Goal: Task Accomplishment & Management: Use online tool/utility

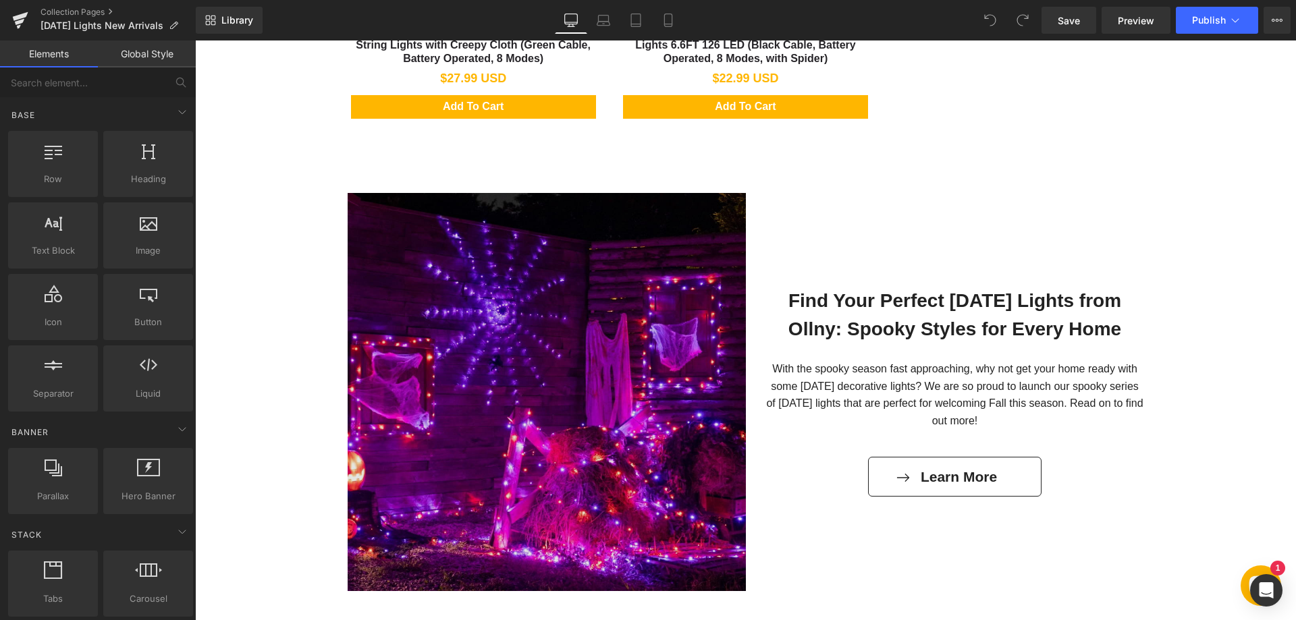
scroll to position [1012, 0]
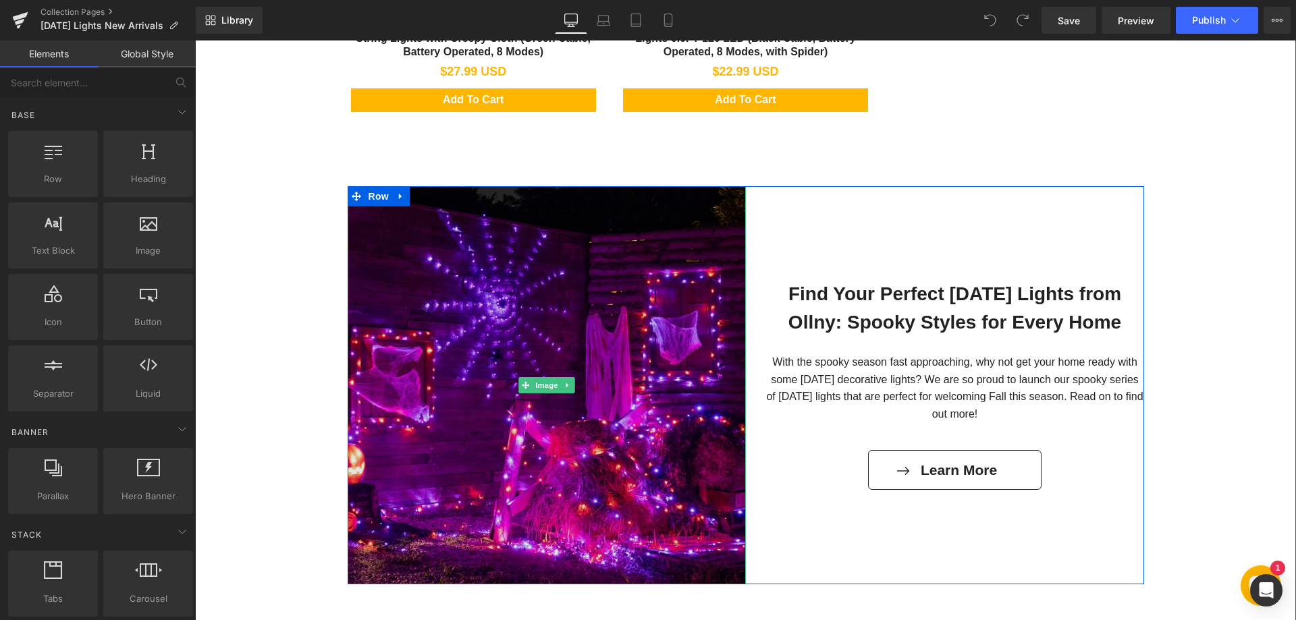
click at [601, 345] on img at bounding box center [547, 385] width 398 height 398
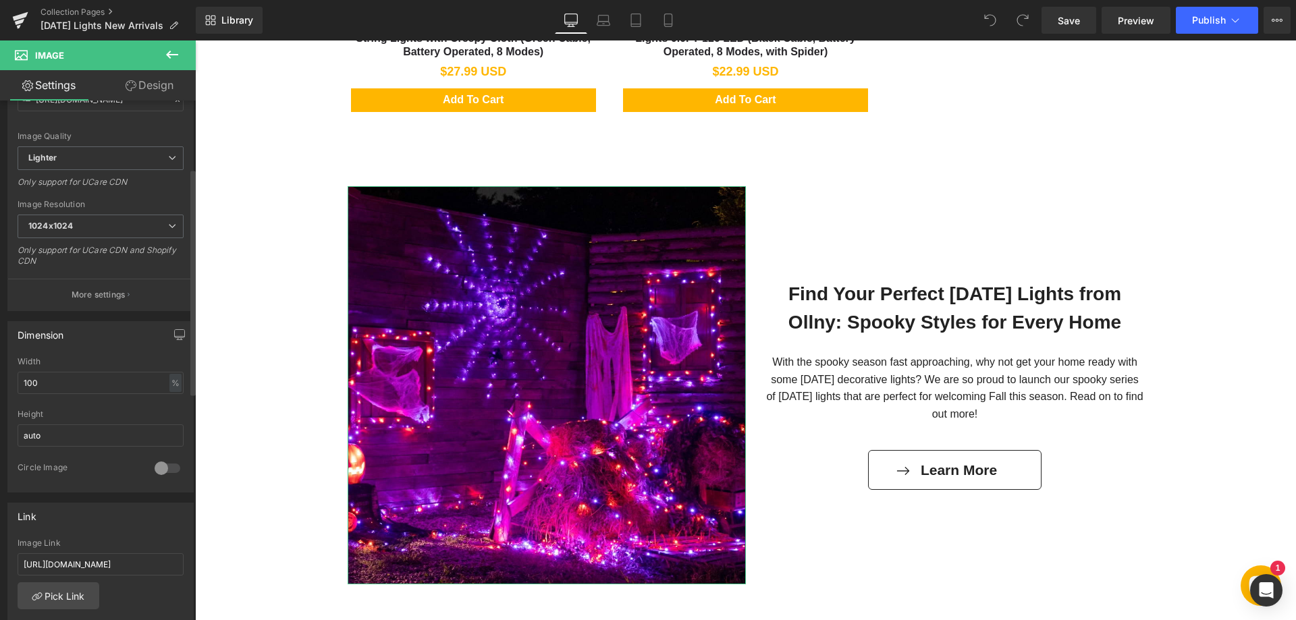
scroll to position [202, 0]
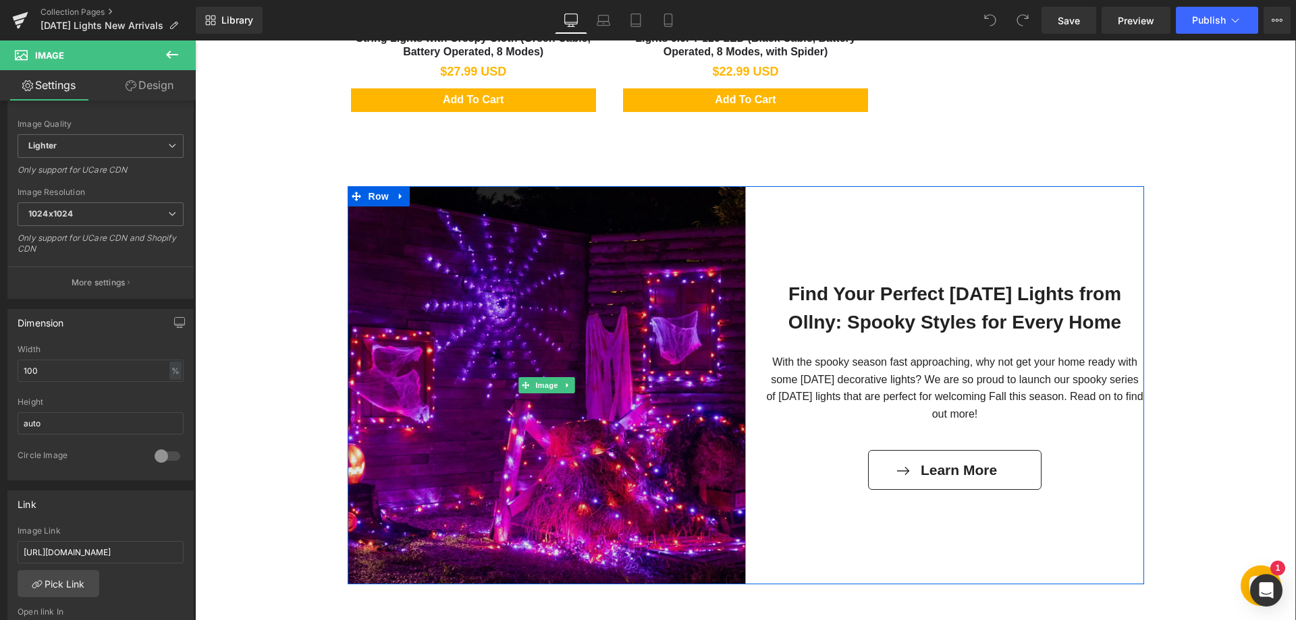
click at [472, 338] on img at bounding box center [547, 385] width 398 height 398
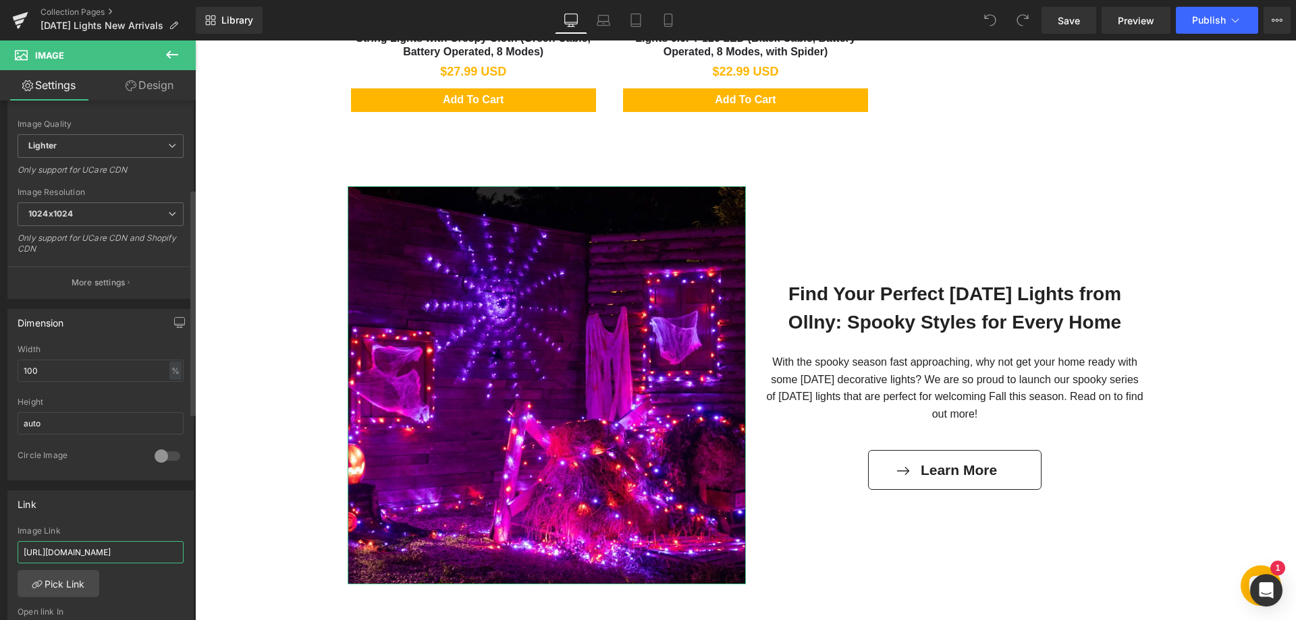
click at [111, 550] on input "https://www.ollny.com/blogs/inspiration/connecting-ollny-s-lights-how-many-ligh…" at bounding box center [101, 552] width 166 height 22
type input "https://www.ollny.com/blogs/inspiration/find-your-perfect-halloween-lights-from…"
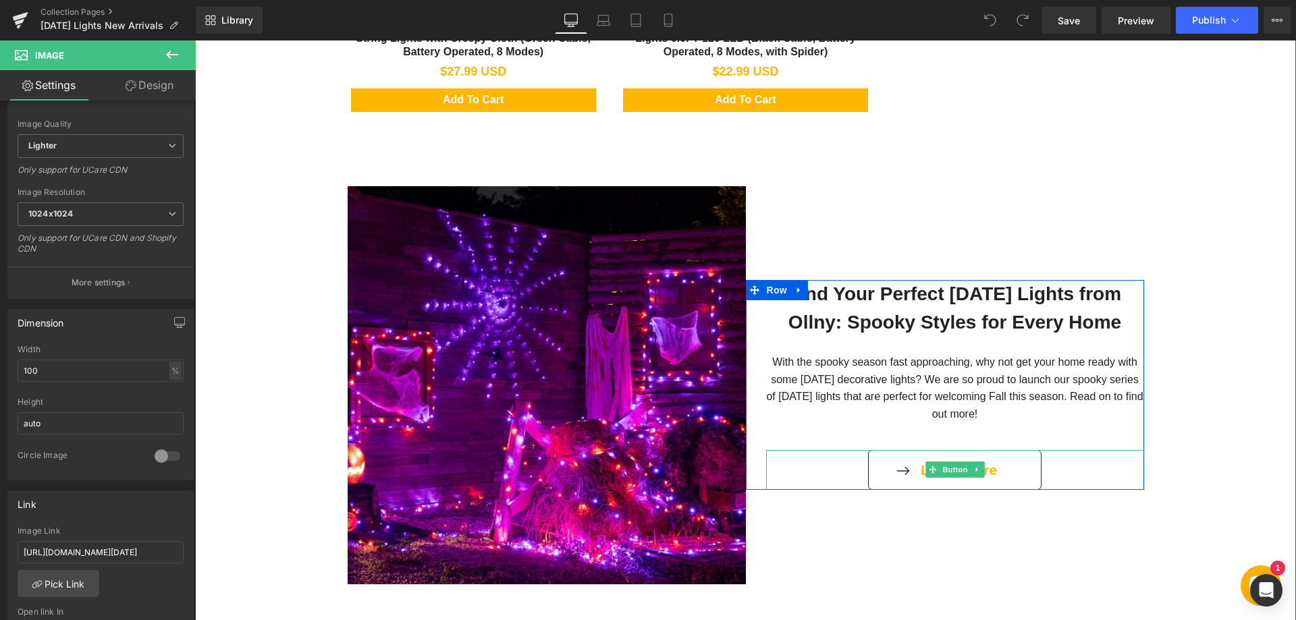
click at [901, 470] on link "Learn More" at bounding box center [954, 470] width 173 height 40
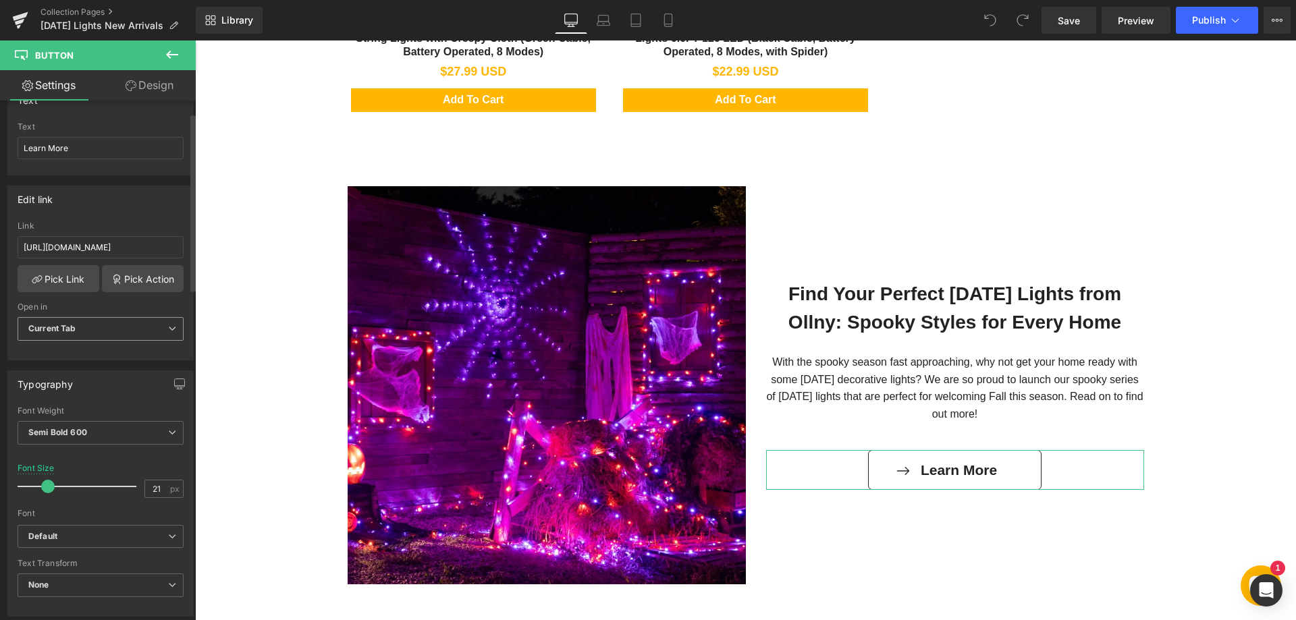
scroll to position [135, 0]
click at [120, 246] on input "https://www.ollny.com/blogs/inspiration/connecting-ollny-s-lights-how-many-ligh…" at bounding box center [101, 246] width 166 height 22
type input "https://www.ollny.com/blogs/inspiration/find-your-perfect-halloween-lights-from…"
click at [163, 216] on div "Edit link https://www.ollny.com/blogs/inspiration/find-your-perfect-halloween-l…" at bounding box center [100, 271] width 186 height 175
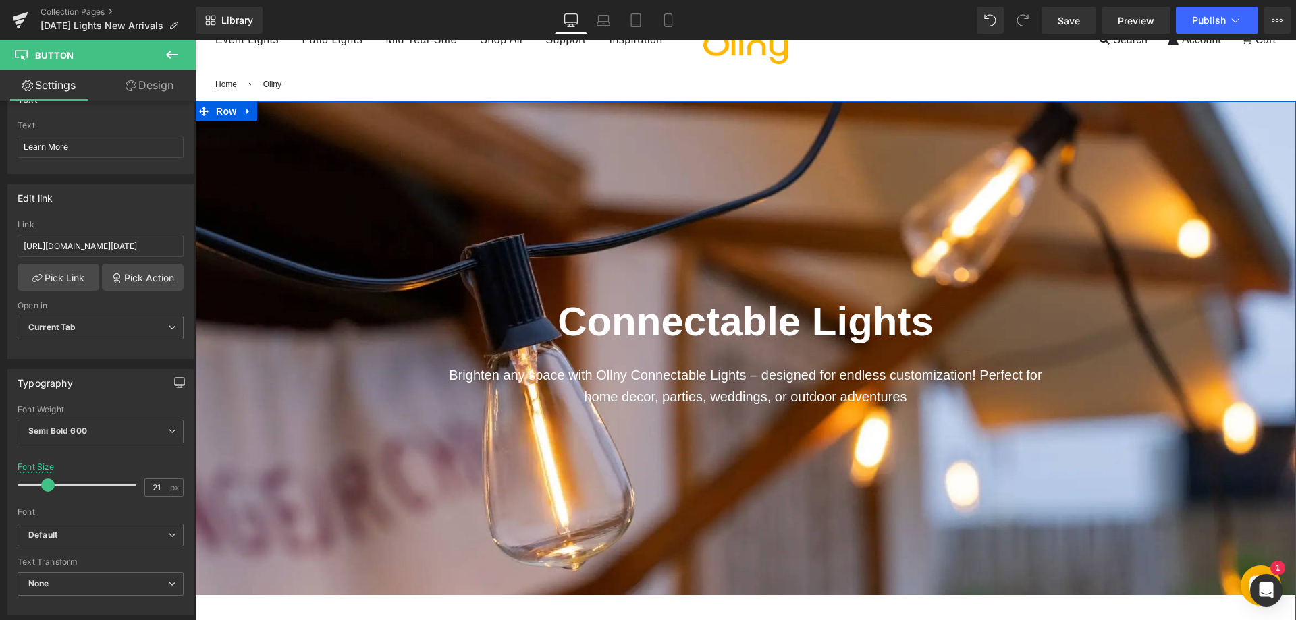
scroll to position [67, 0]
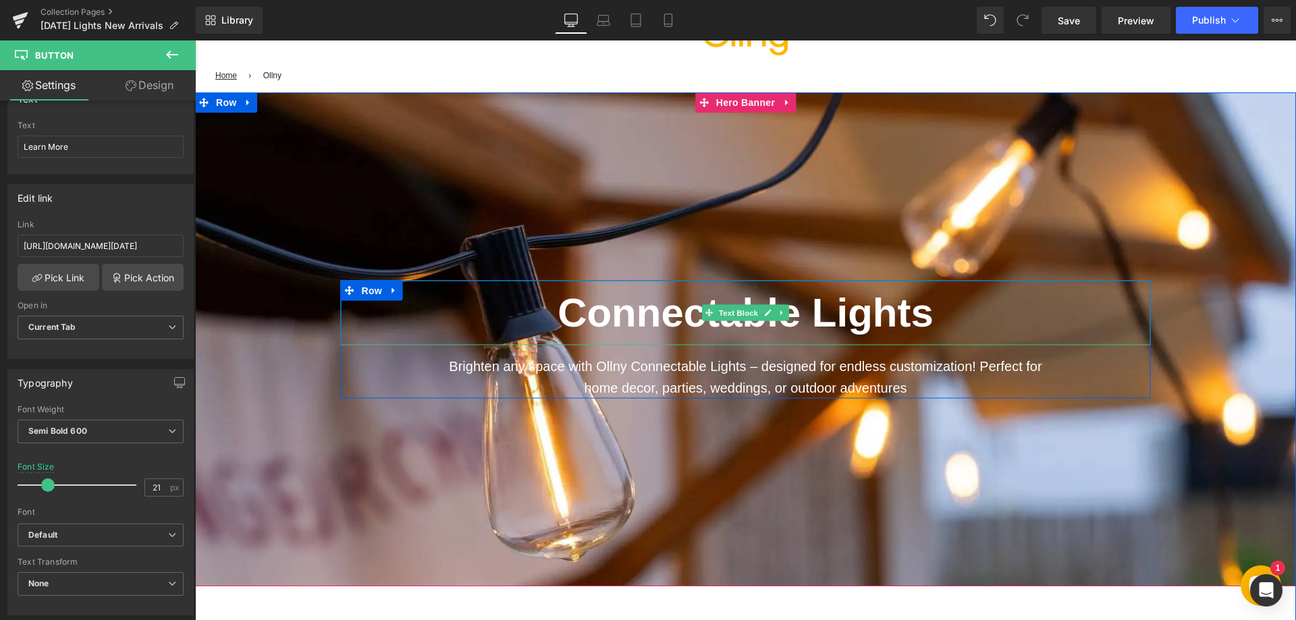
click at [572, 326] on strong "Connectable Lights" at bounding box center [745, 312] width 376 height 45
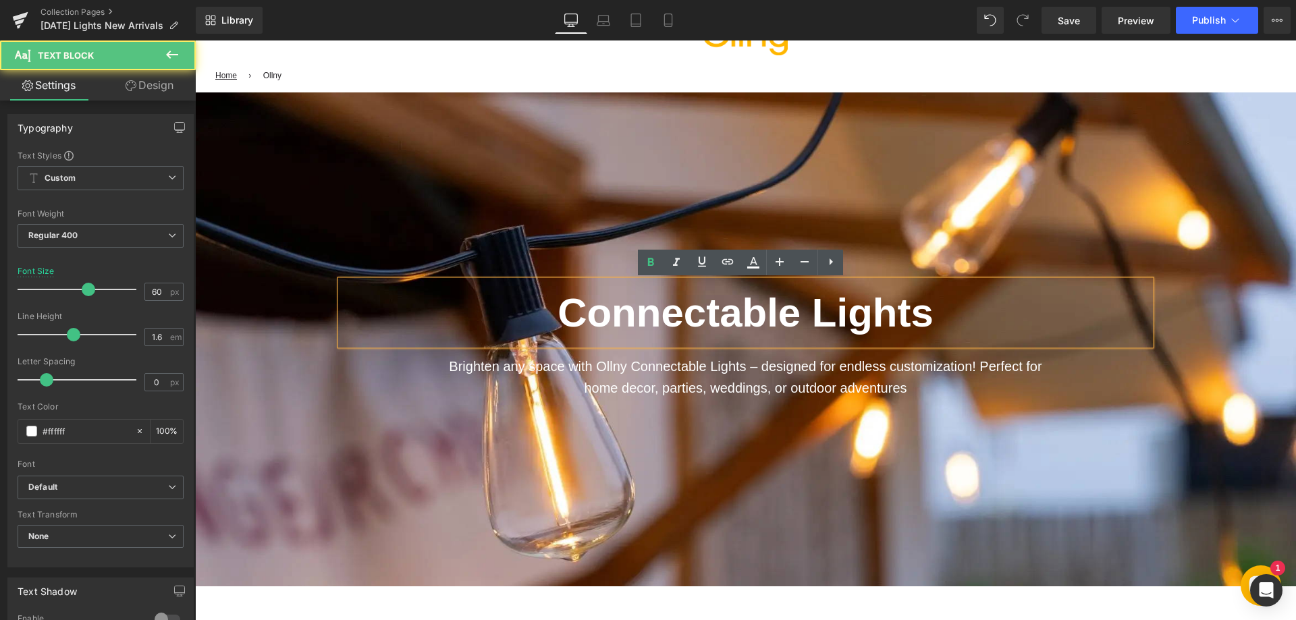
click at [547, 217] on div "Connectable Lights Text Block Brighten any space with Ollny Connectable Lights …" at bounding box center [745, 339] width 1101 height 494
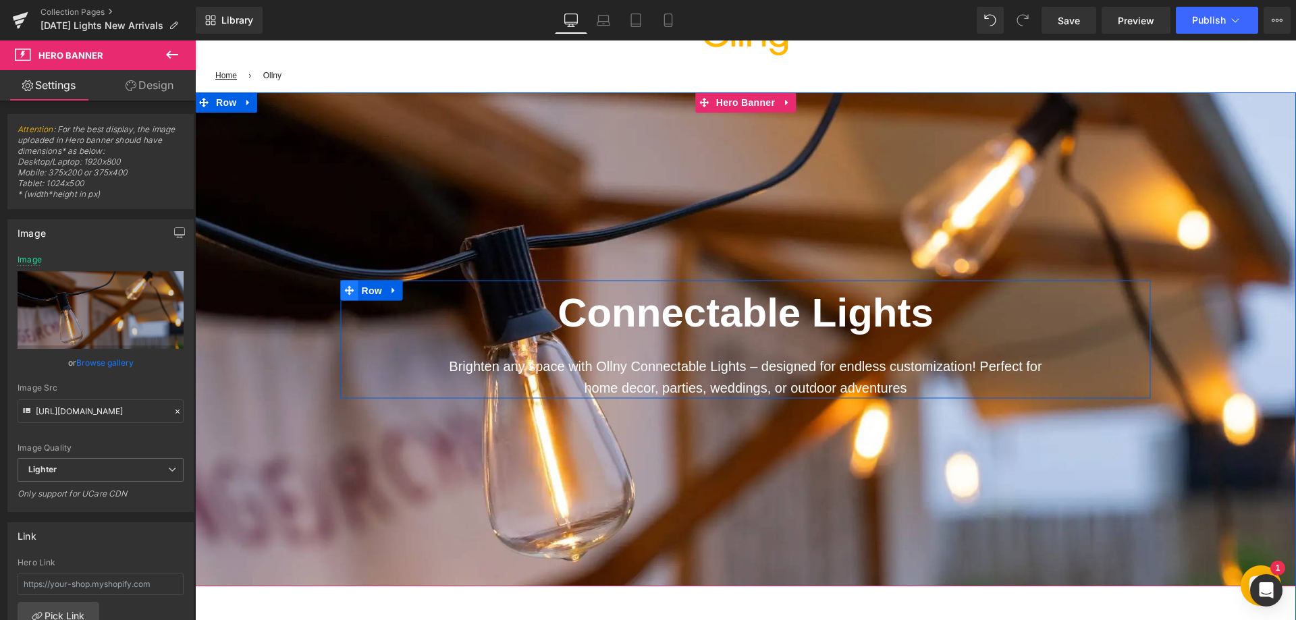
click at [345, 287] on icon at bounding box center [349, 290] width 9 height 9
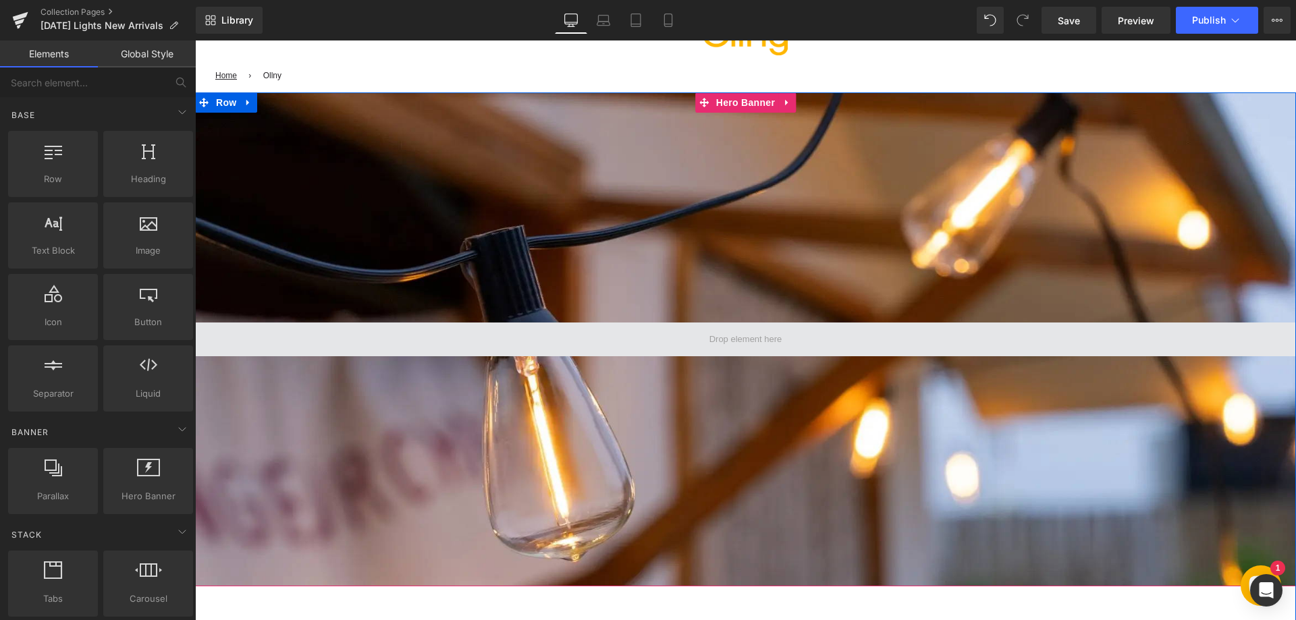
click at [568, 343] on span at bounding box center [745, 340] width 1101 height 34
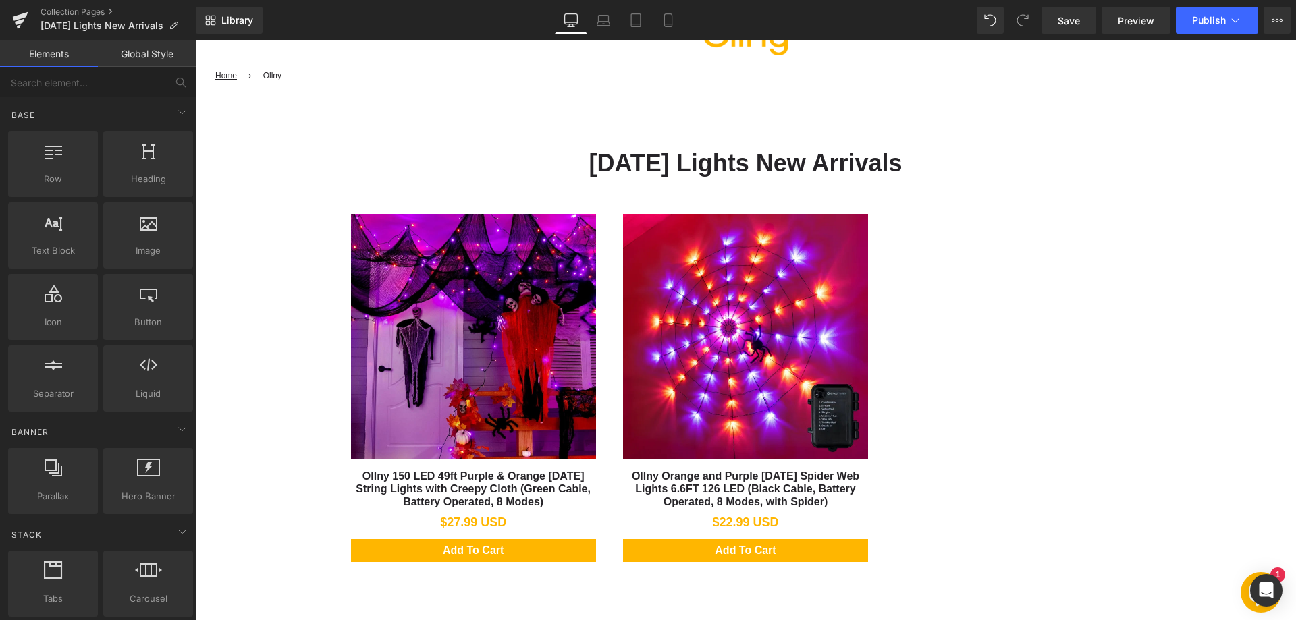
drag, startPoint x: 727, startPoint y: 536, endPoint x: 532, endPoint y: 495, distance: 199.3
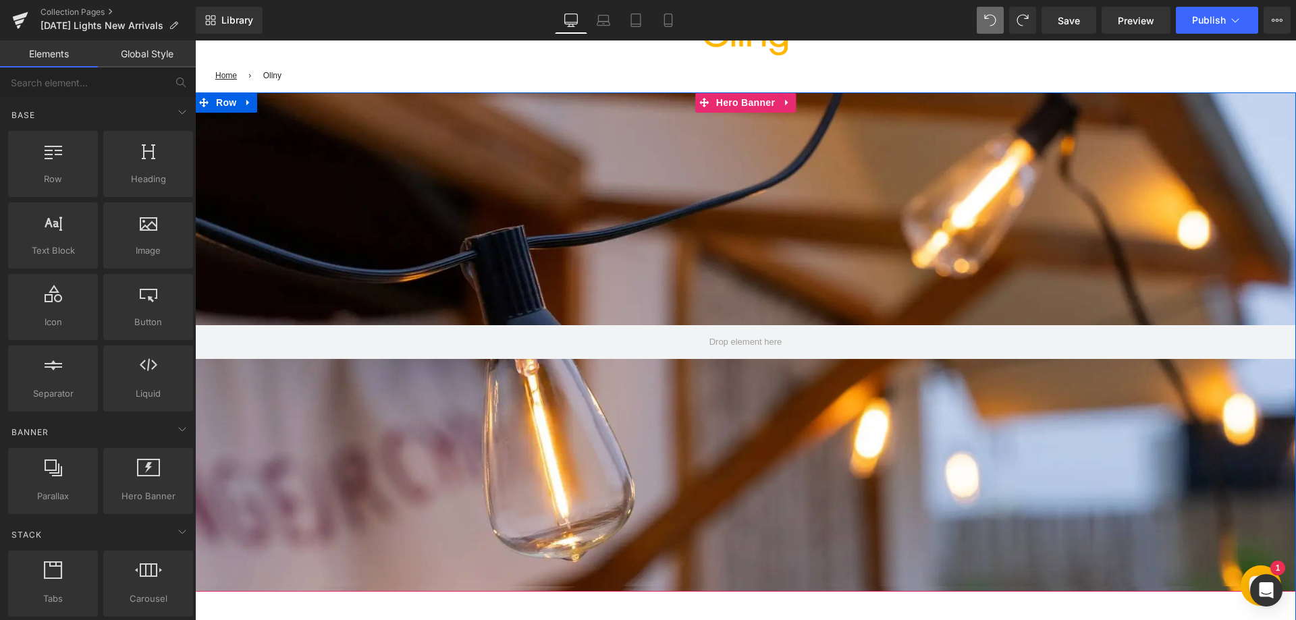
click at [680, 252] on div at bounding box center [745, 341] width 1101 height 499
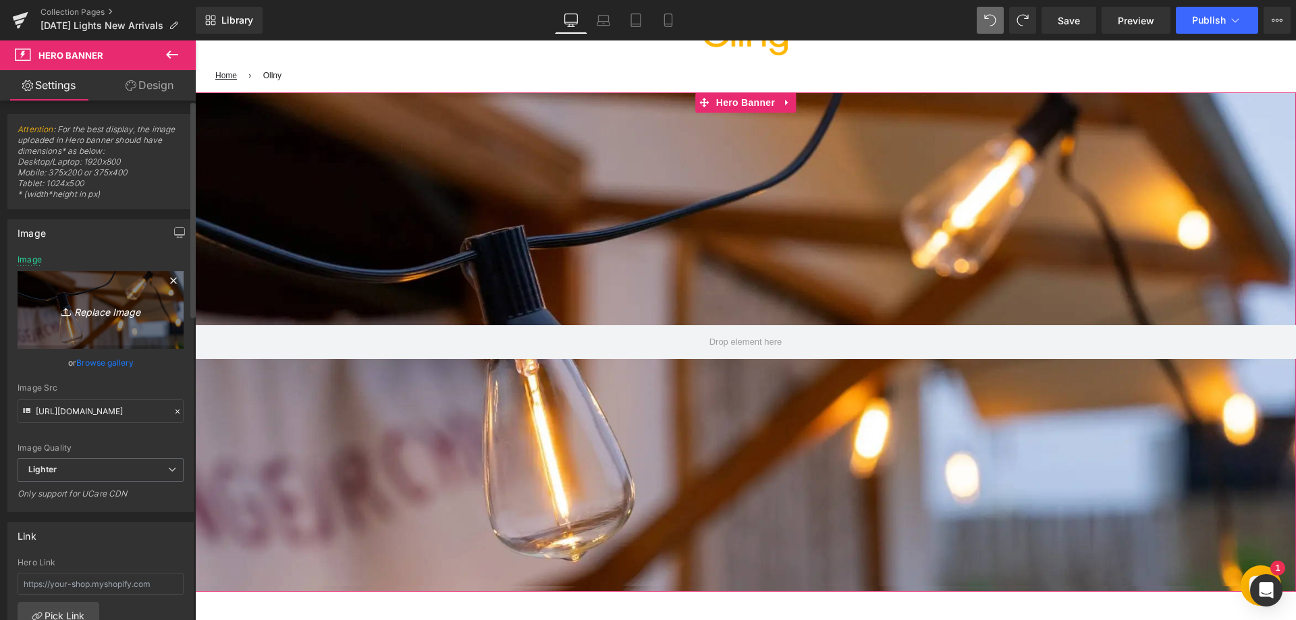
click at [115, 307] on icon "Replace Image" at bounding box center [101, 310] width 108 height 17
type input "C:\fakepath\12(7).webp"
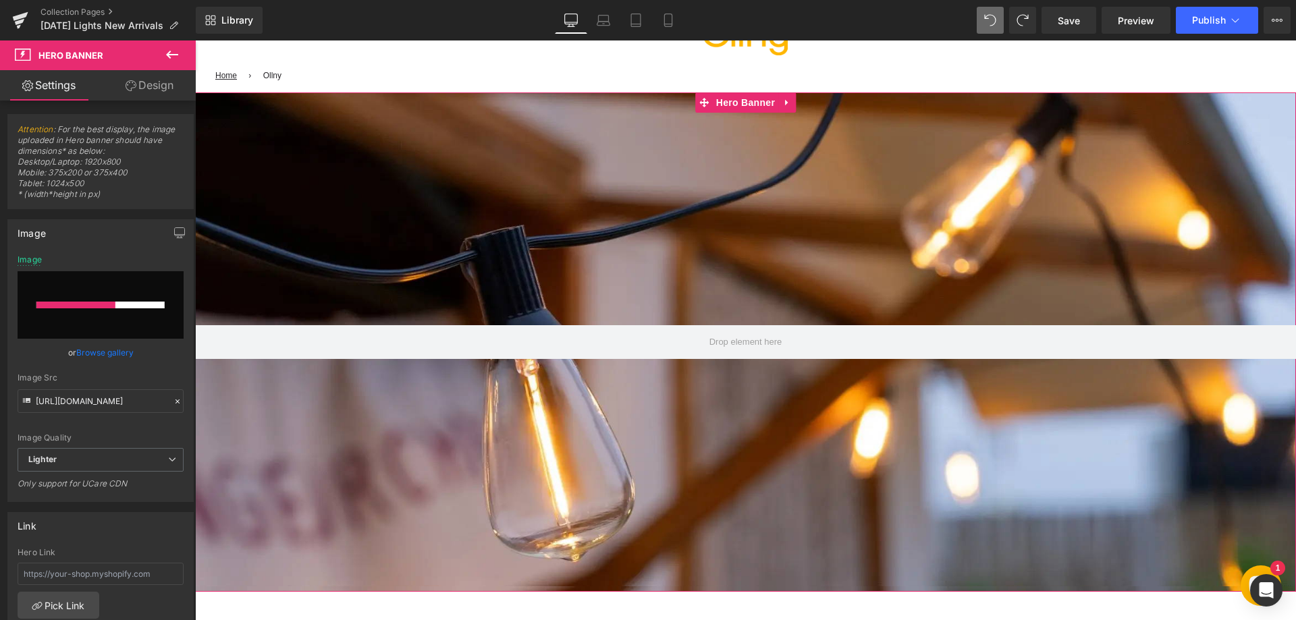
click at [155, 82] on link "Design" at bounding box center [150, 85] width 98 height 30
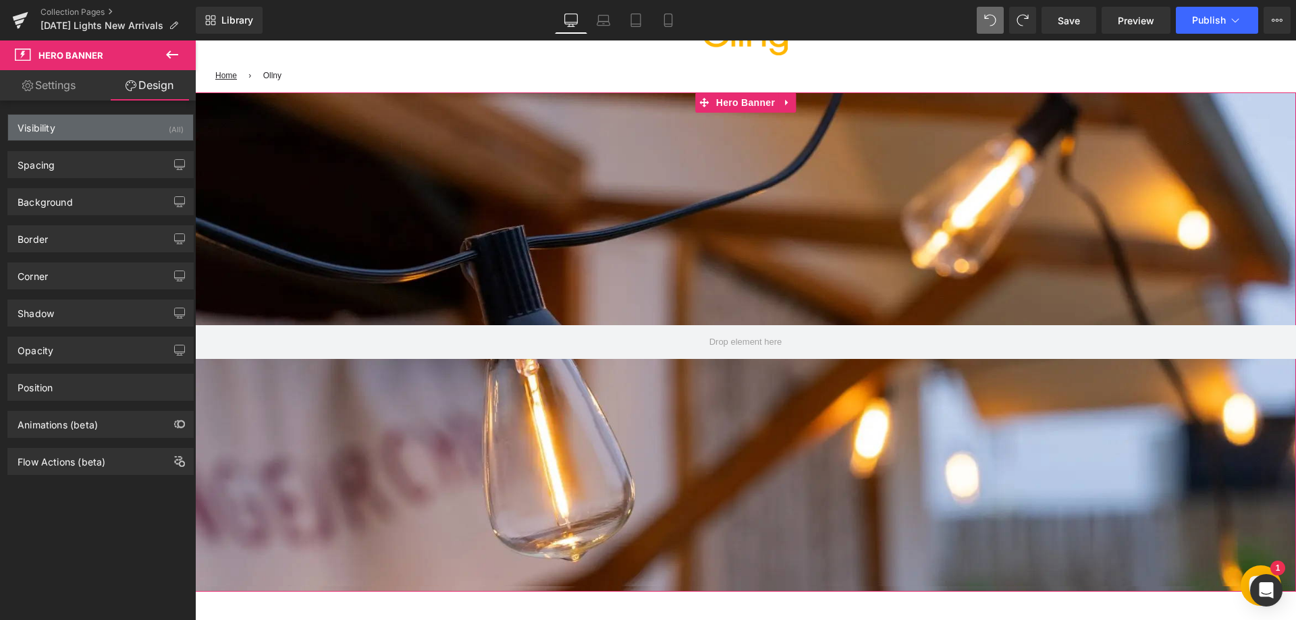
click at [128, 122] on div "Visibility (All)" at bounding box center [100, 128] width 185 height 26
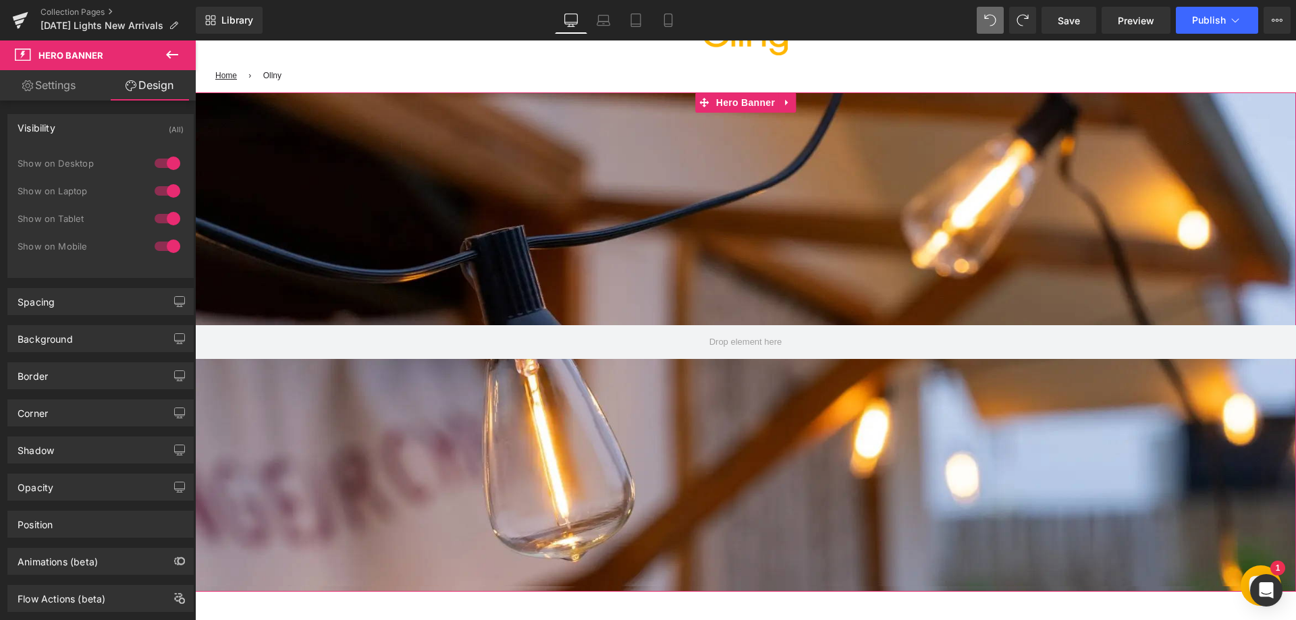
click at [158, 244] on div at bounding box center [167, 246] width 32 height 22
type input "https://ucarecdn.com/be3cb60d-0786-4614-a012-47920707f0a9/-/format/auto/-/previ…"
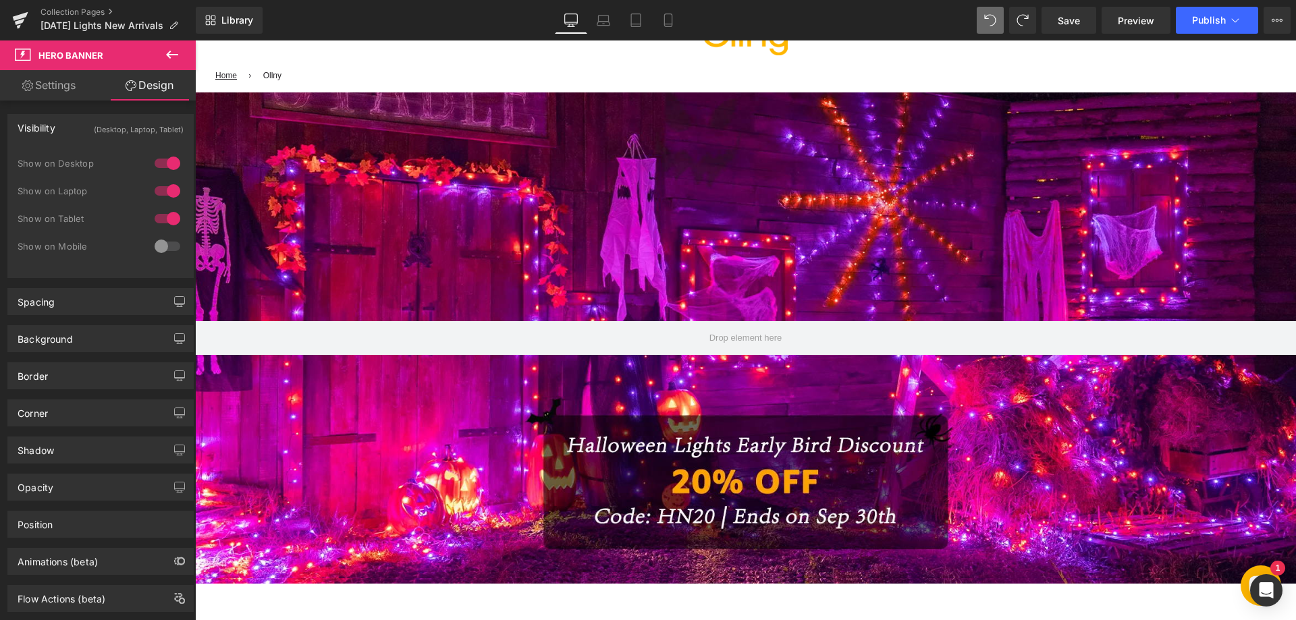
click at [70, 88] on link "Settings" at bounding box center [49, 85] width 98 height 30
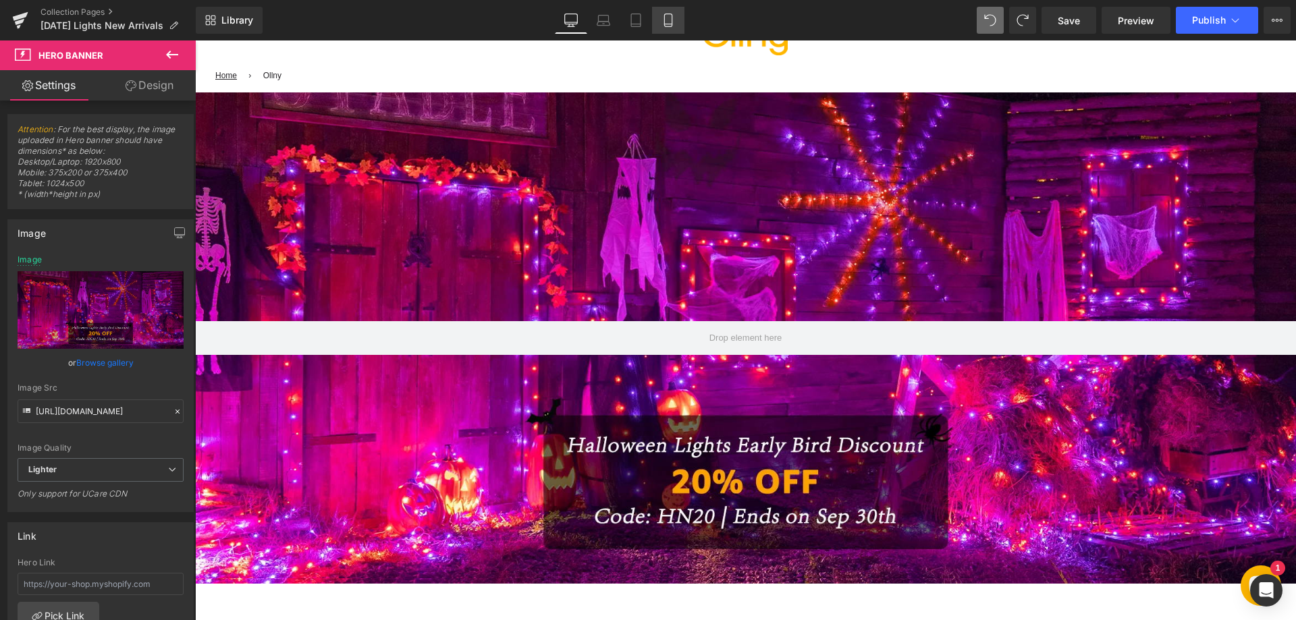
click at [667, 21] on icon at bounding box center [667, 19] width 13 height 13
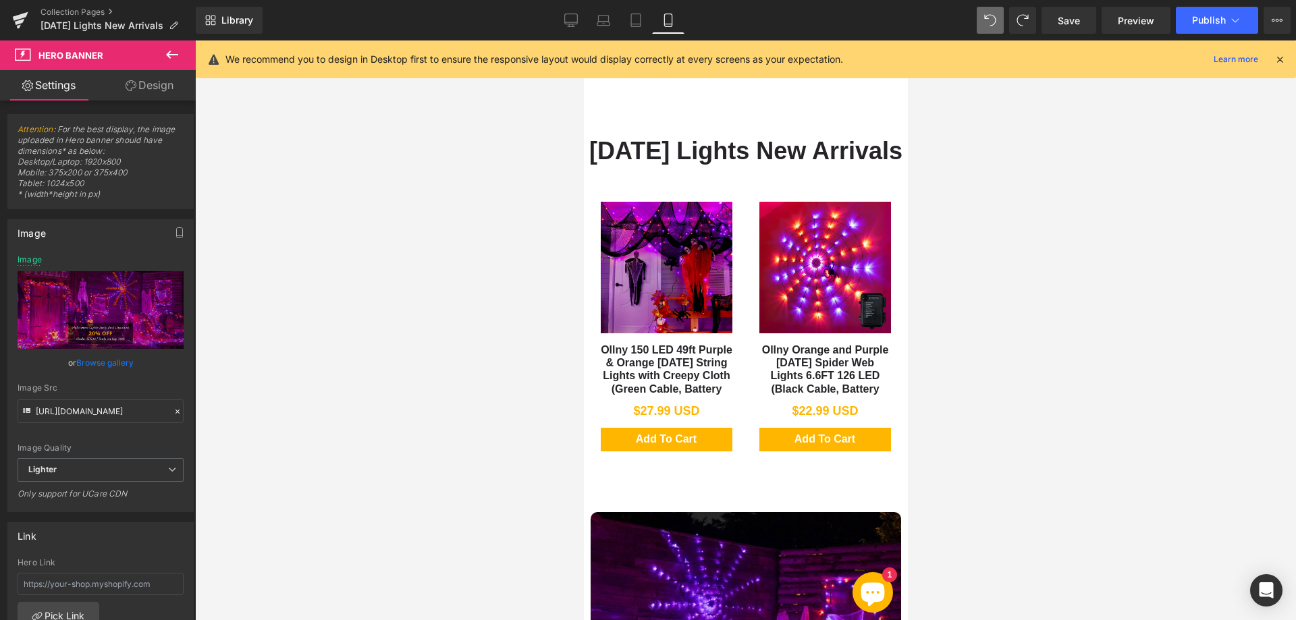
scroll to position [0, 0]
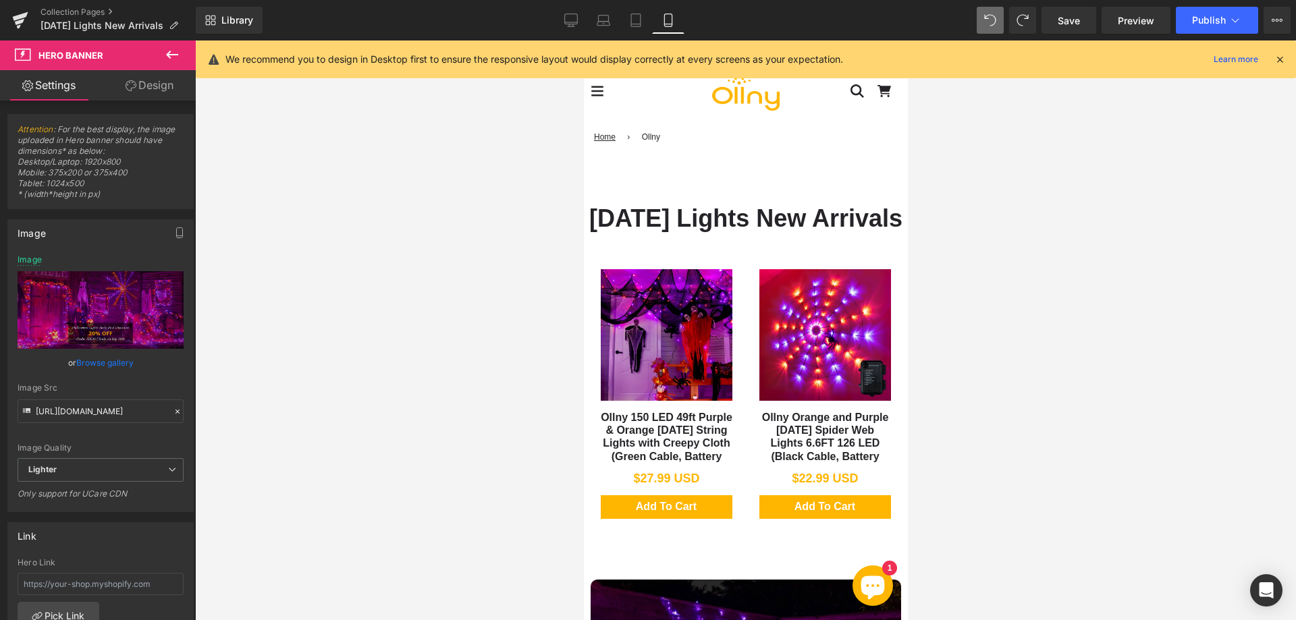
click at [167, 57] on icon at bounding box center [172, 55] width 16 height 16
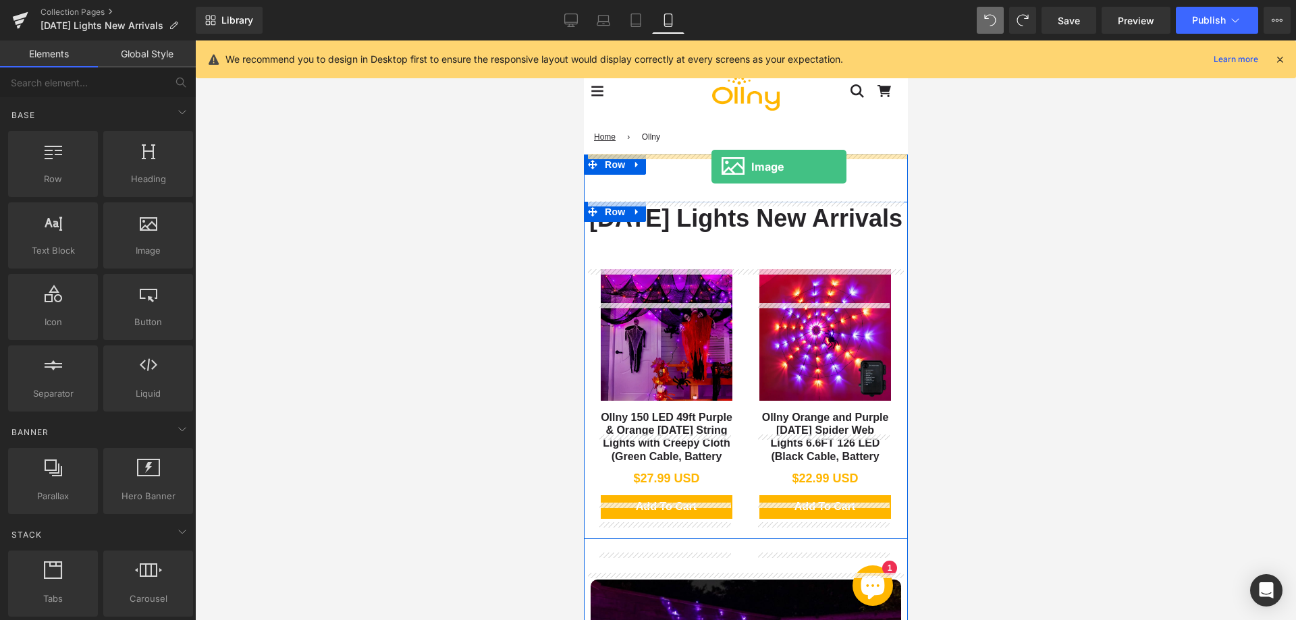
drag, startPoint x: 725, startPoint y: 273, endPoint x: 711, endPoint y: 167, distance: 106.9
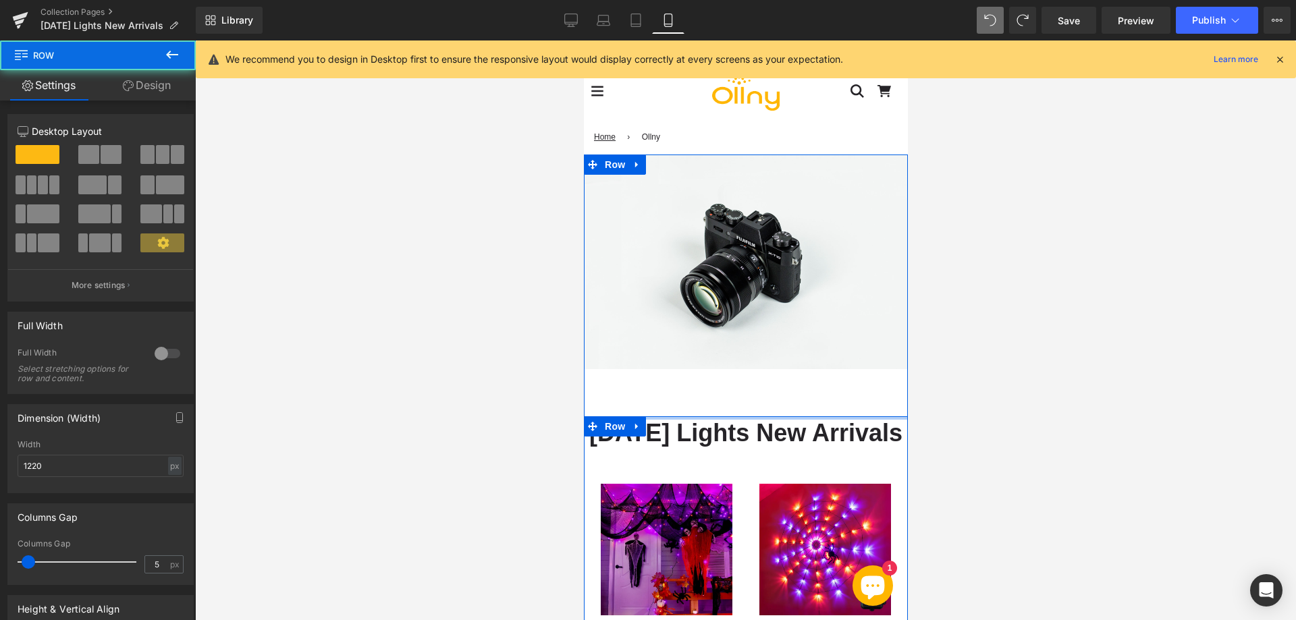
drag, startPoint x: 744, startPoint y: 419, endPoint x: 753, endPoint y: 391, distance: 29.0
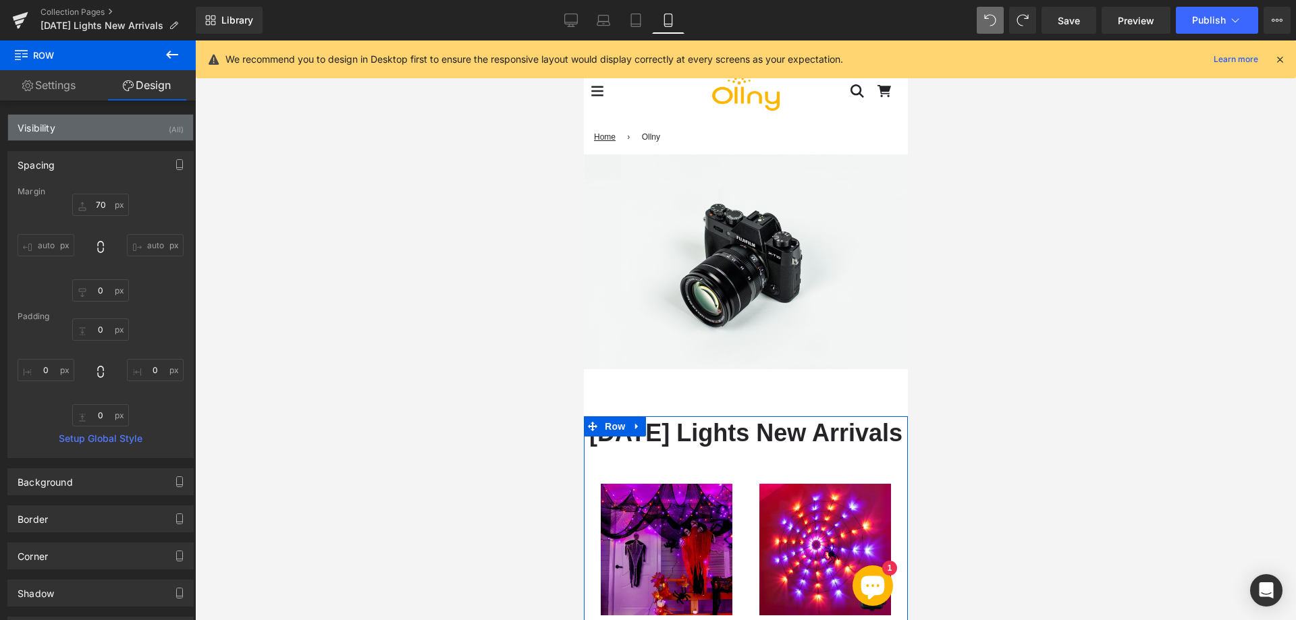
click at [135, 118] on div "Visibility (All)" at bounding box center [100, 128] width 185 height 26
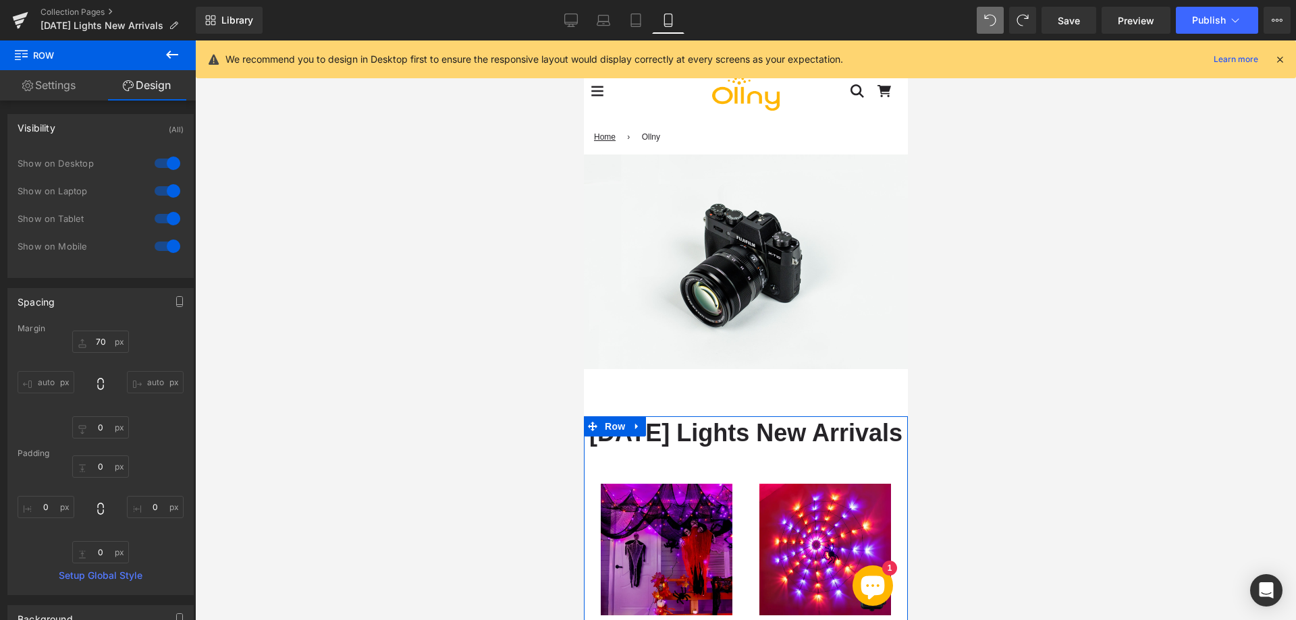
click at [156, 163] on div at bounding box center [167, 163] width 32 height 22
click at [156, 198] on div at bounding box center [167, 191] width 32 height 22
click at [156, 220] on div at bounding box center [167, 219] width 32 height 22
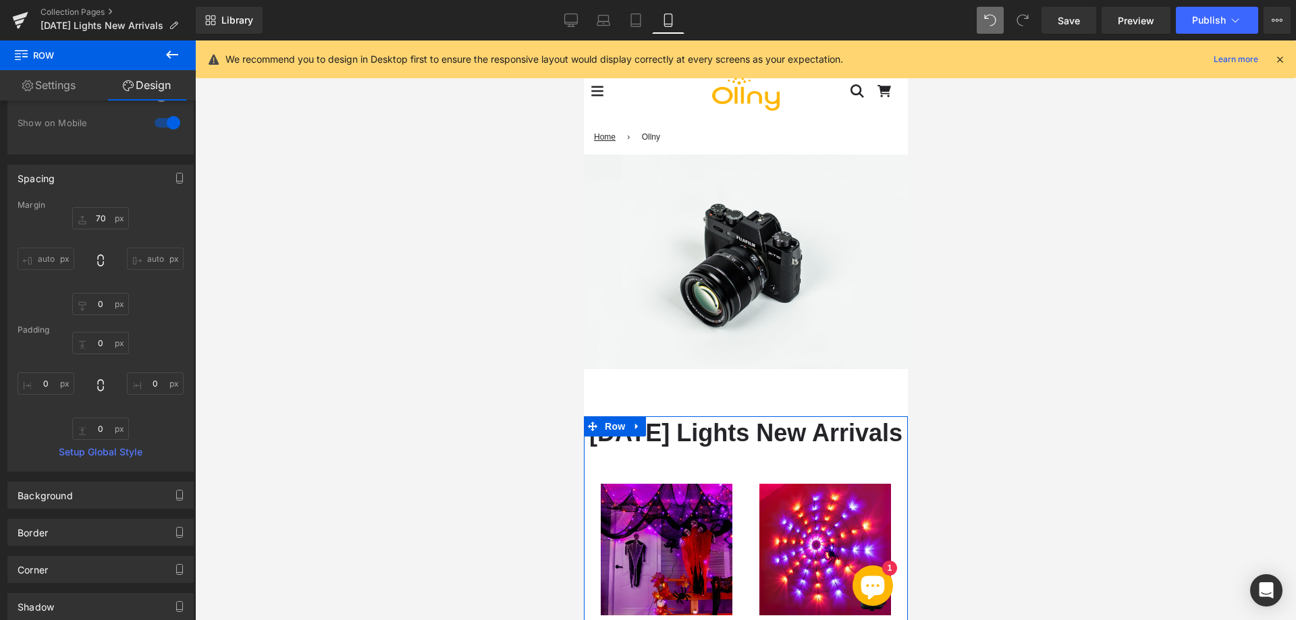
scroll to position [135, 0]
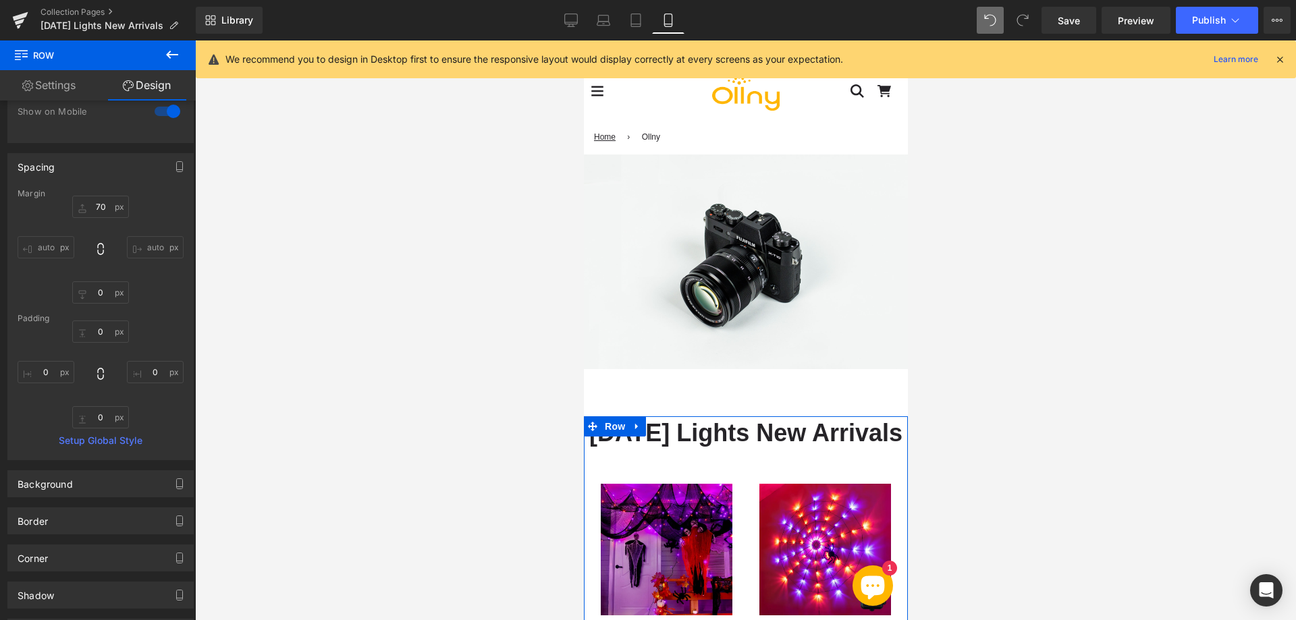
click at [62, 79] on link "Settings" at bounding box center [49, 85] width 98 height 30
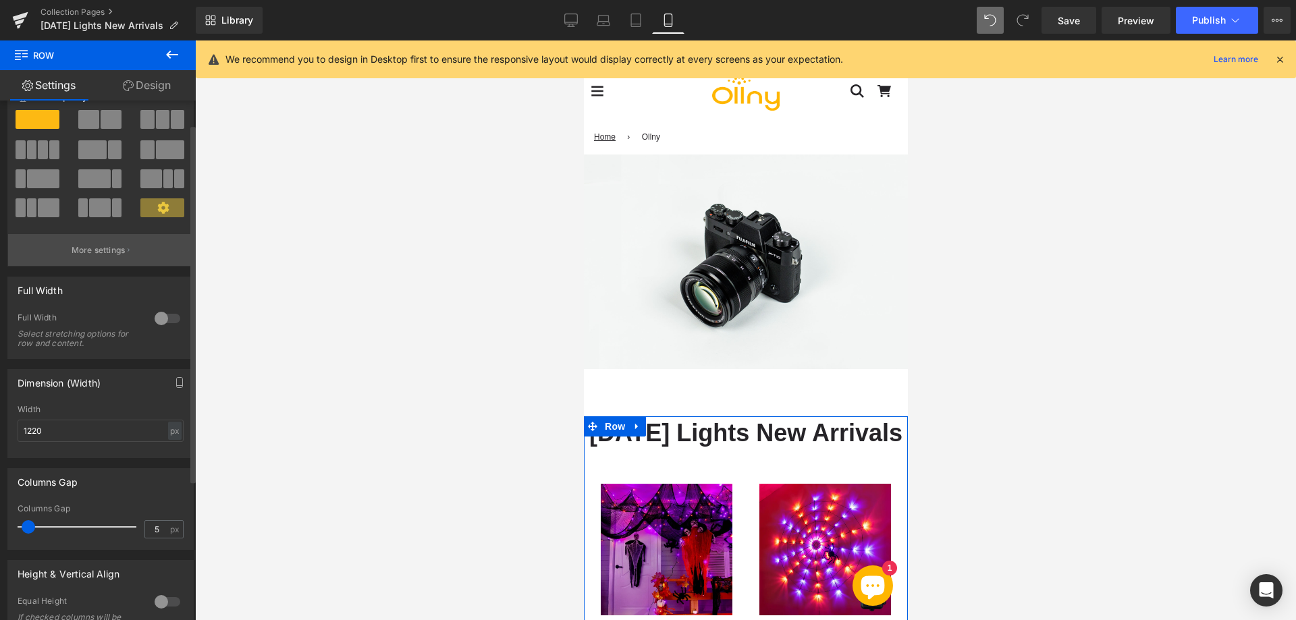
scroll to position [0, 0]
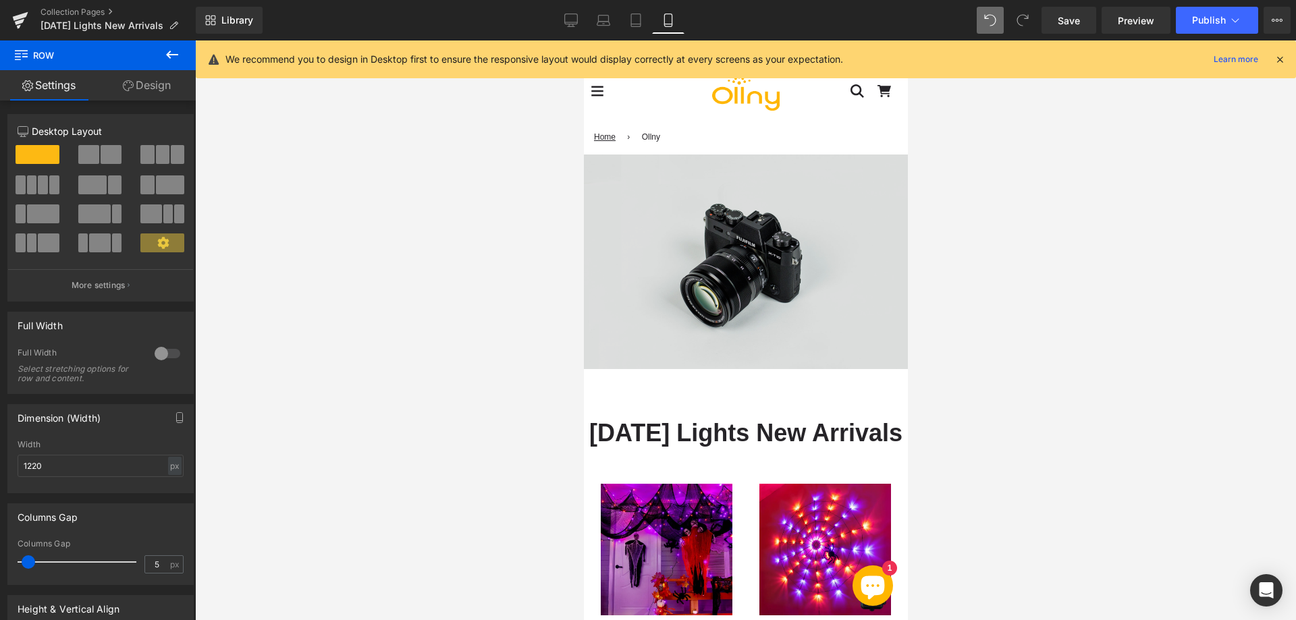
click at [717, 278] on img at bounding box center [745, 262] width 324 height 215
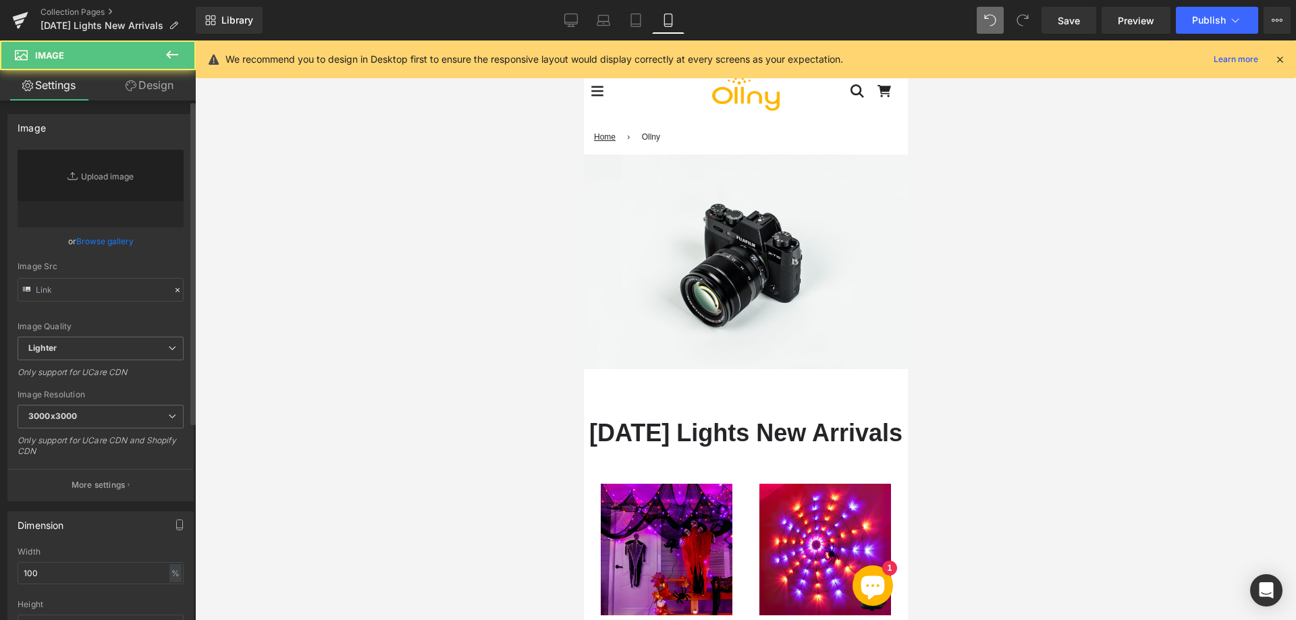
type input "//d1um8515vdn9kb.cloudfront.net/images/parallax.jpg"
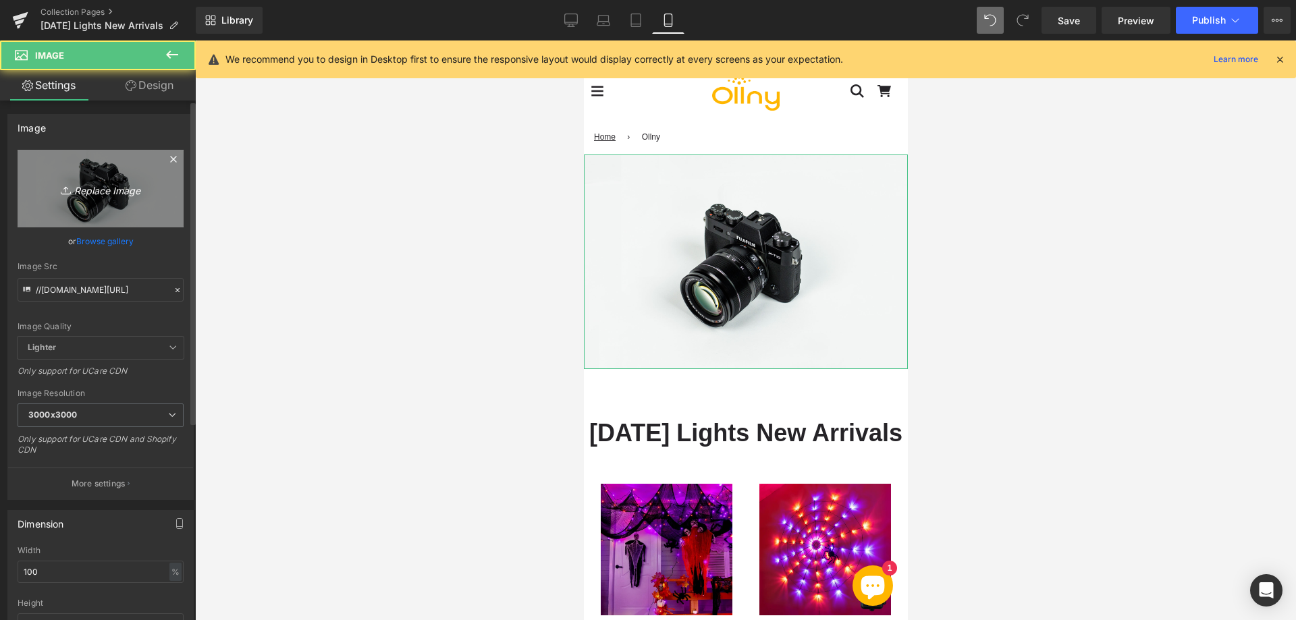
click at [111, 183] on icon "Replace Image" at bounding box center [101, 188] width 108 height 17
type input "C:\fakepath\13(7).webp"
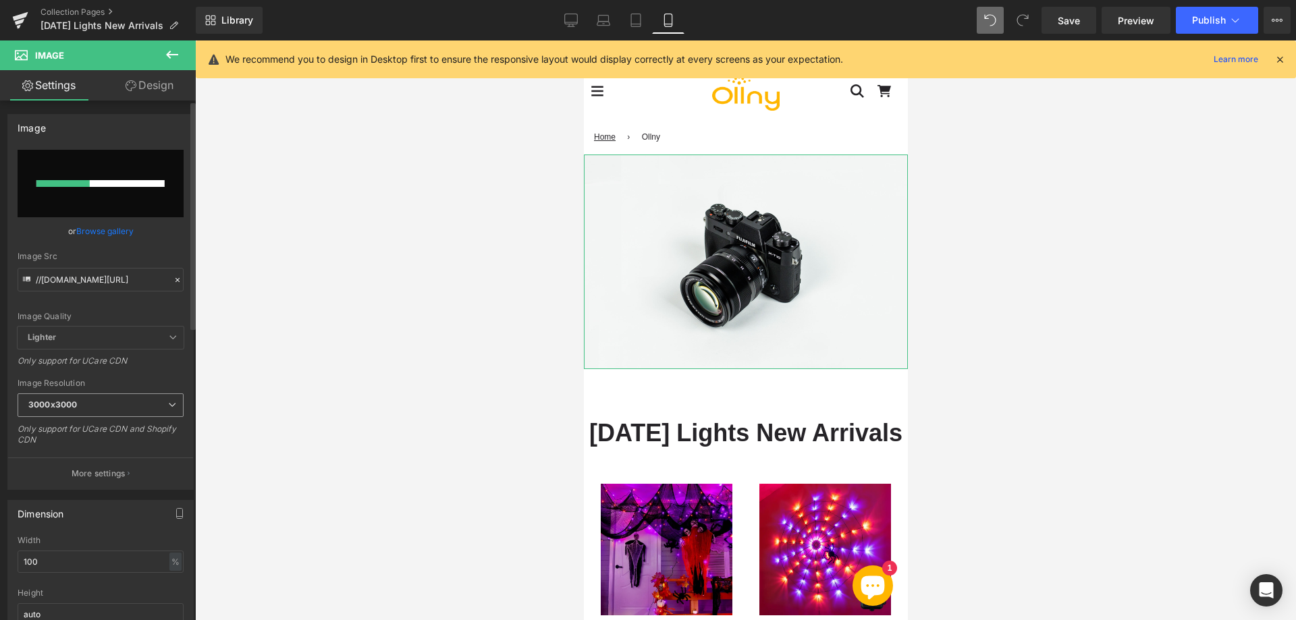
click at [167, 412] on span "3000x3000" at bounding box center [101, 405] width 166 height 24
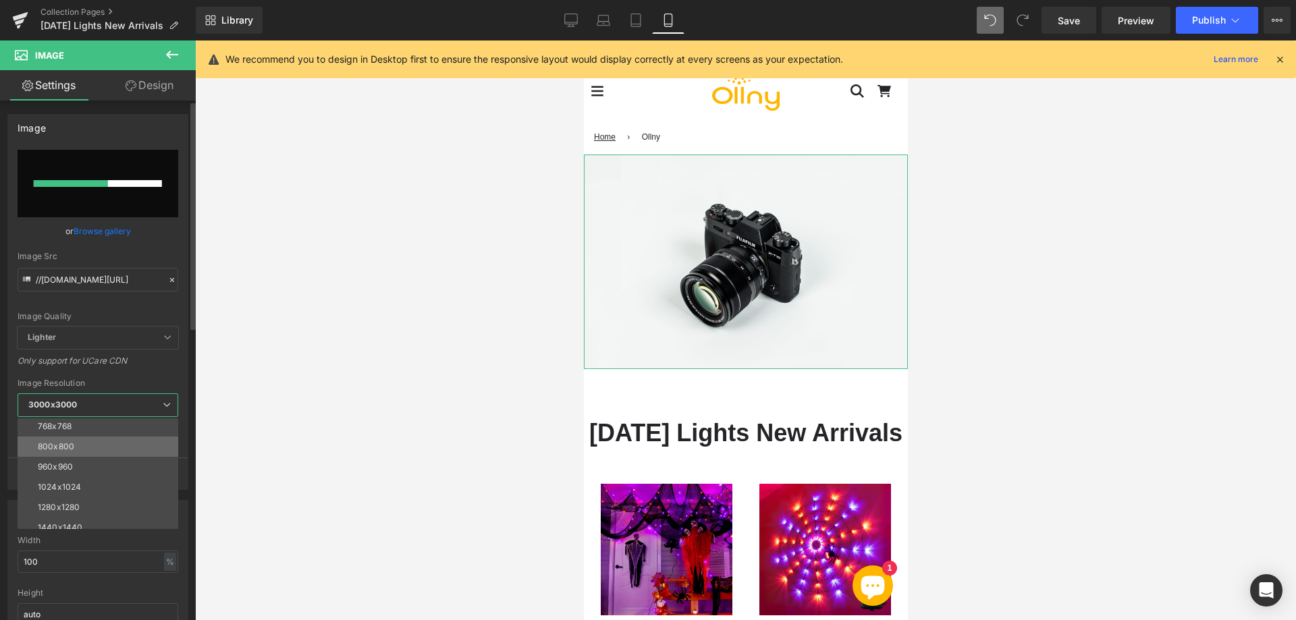
scroll to position [135, 0]
click at [90, 456] on li "1024x1024" at bounding box center [101, 455] width 167 height 20
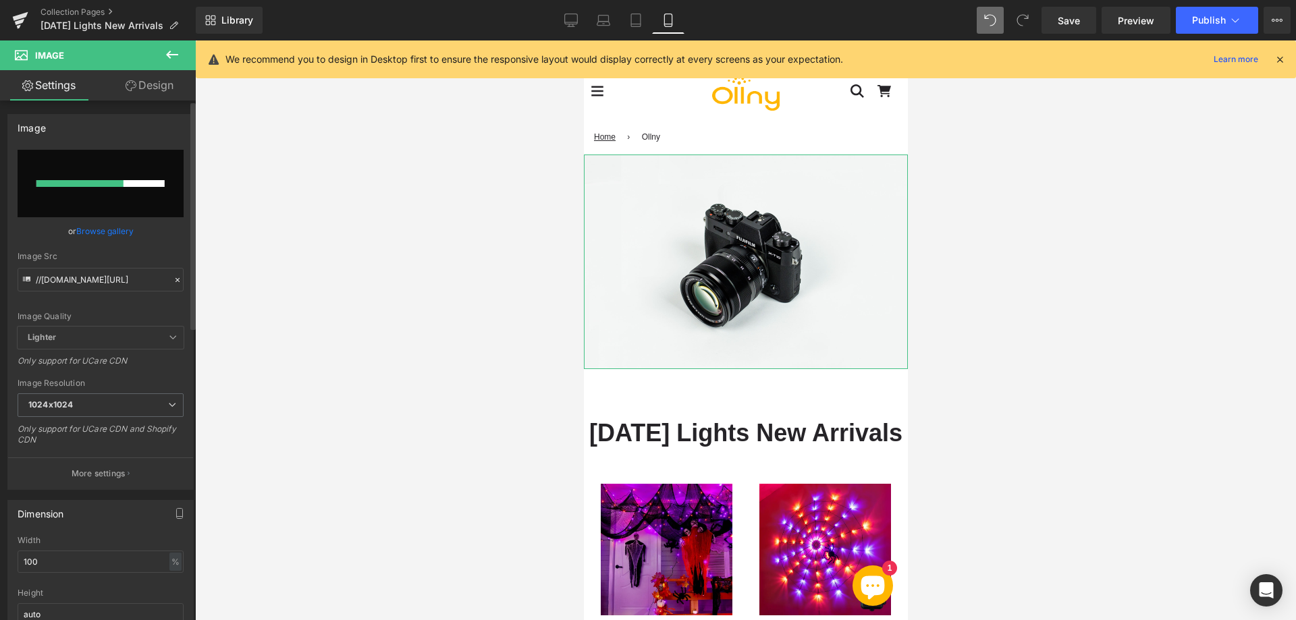
click at [150, 375] on div "//d1um8515vdn9kb.cloudfront.net/images/parallax.jpg Replace Image Upload image …" at bounding box center [100, 319] width 185 height 339
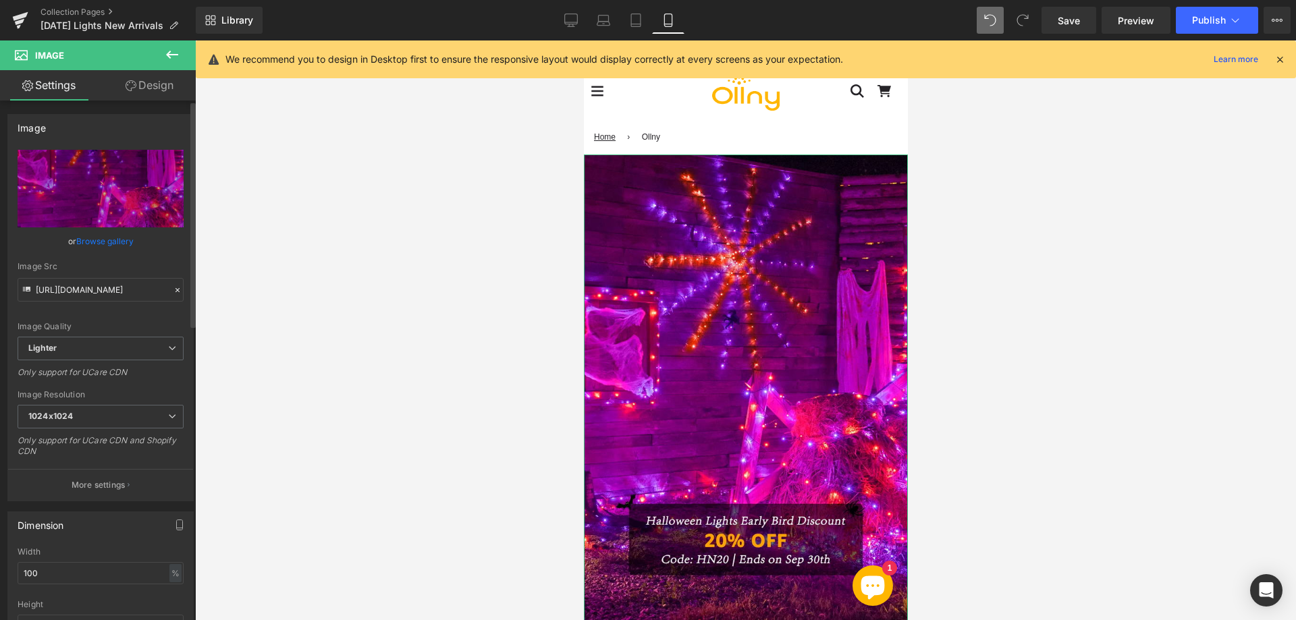
type input "https://ucarecdn.com/c9efe1e0-5d29-4aeb-8511-7515db462081/-/format/auto/-/previ…"
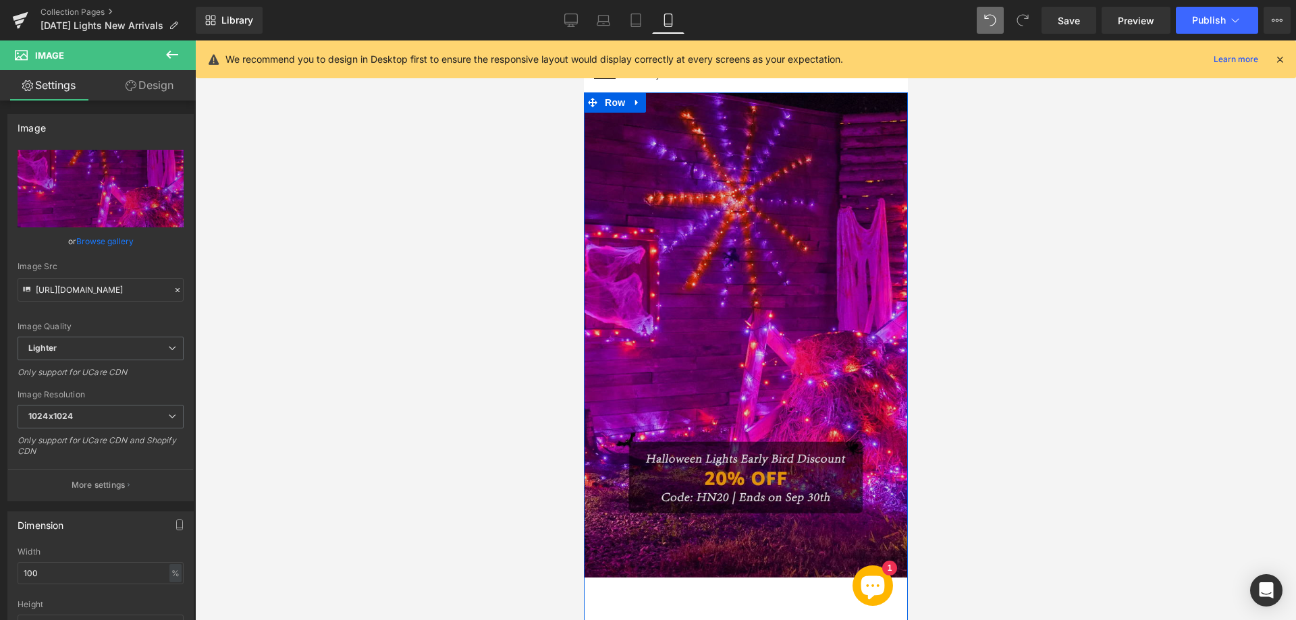
scroll to position [0, 0]
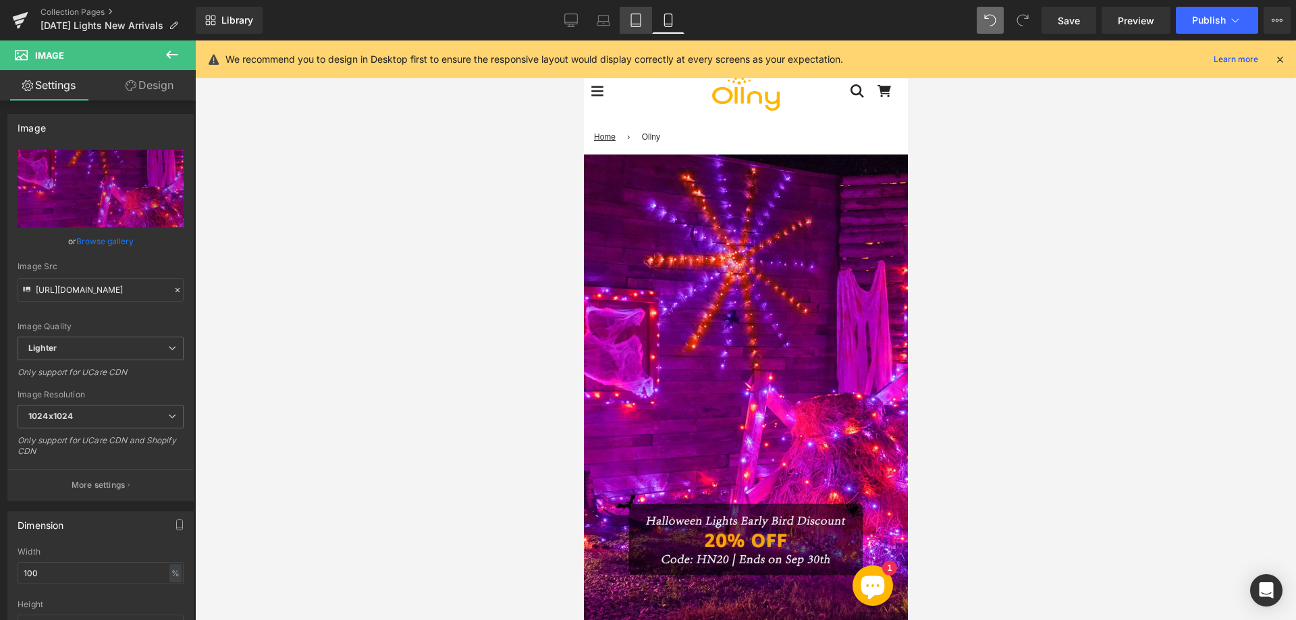
click at [629, 20] on icon at bounding box center [635, 19] width 13 height 13
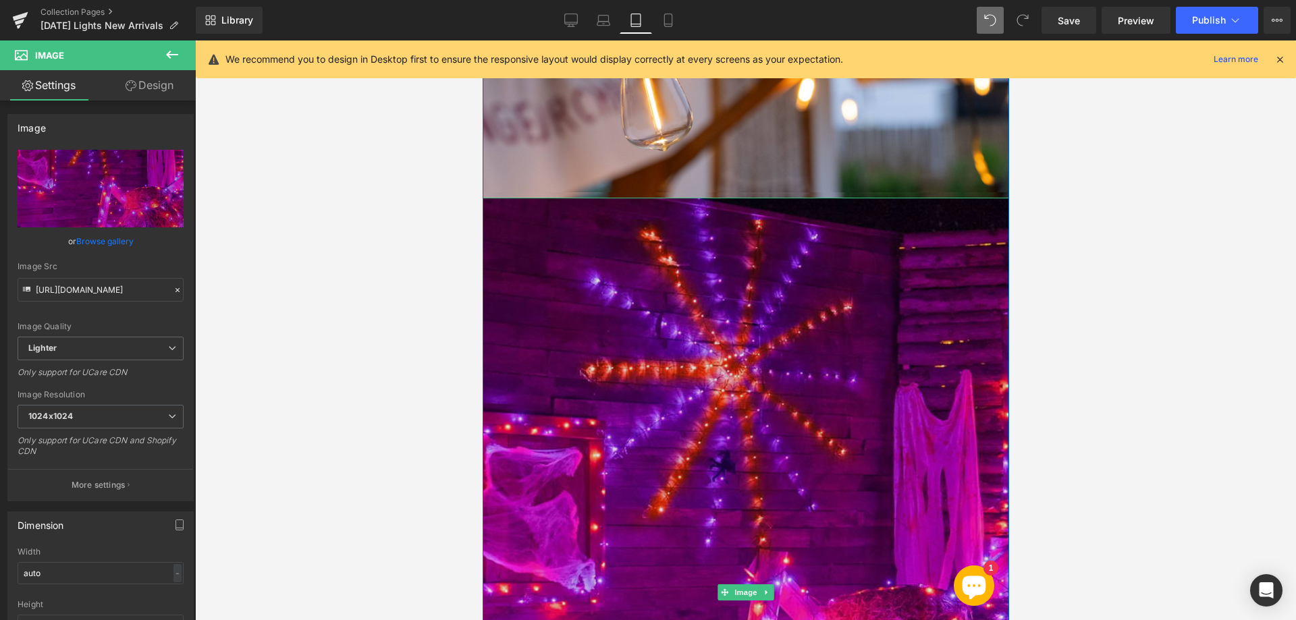
scroll to position [272, 0]
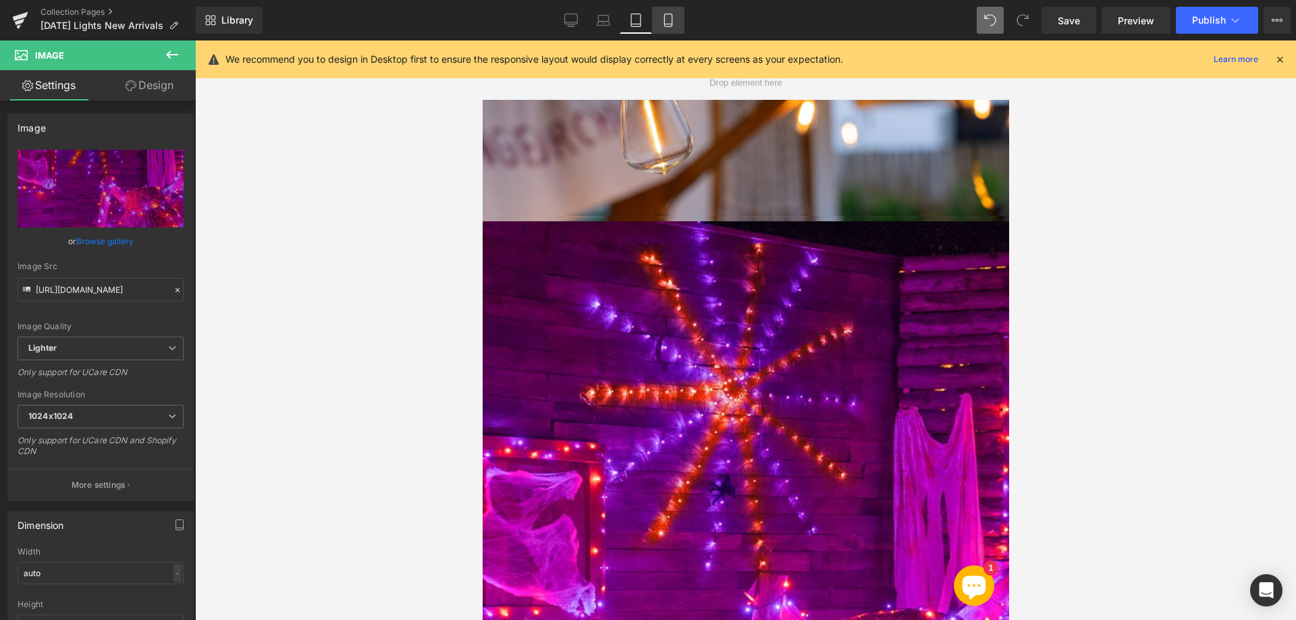
click at [658, 18] on link "Mobile" at bounding box center [668, 20] width 32 height 27
type input "100"
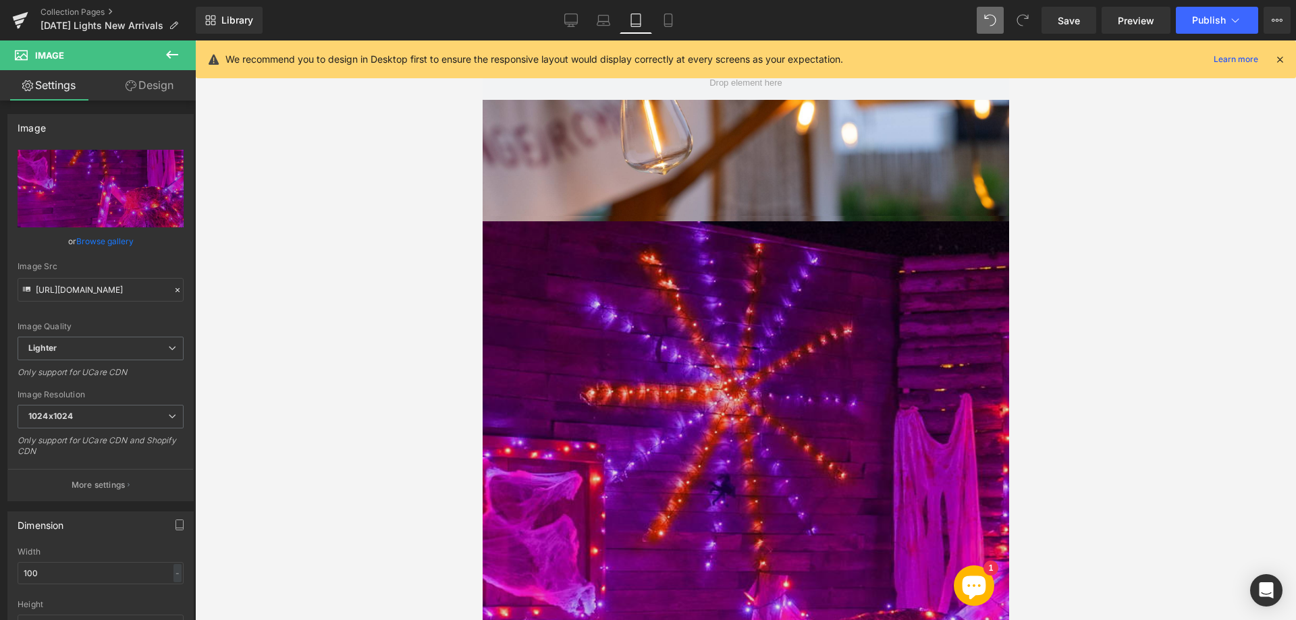
scroll to position [0, 0]
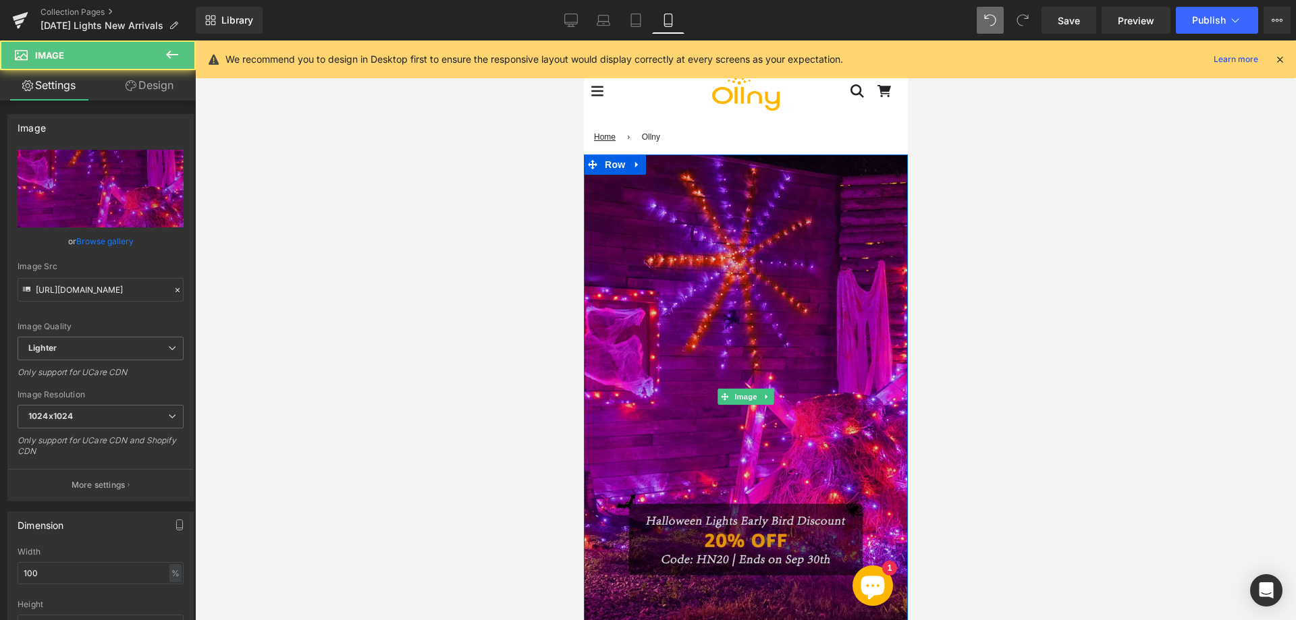
drag, startPoint x: 704, startPoint y: 319, endPoint x: 1006, endPoint y: 308, distance: 302.5
click at [704, 319] on img at bounding box center [745, 398] width 324 height 486
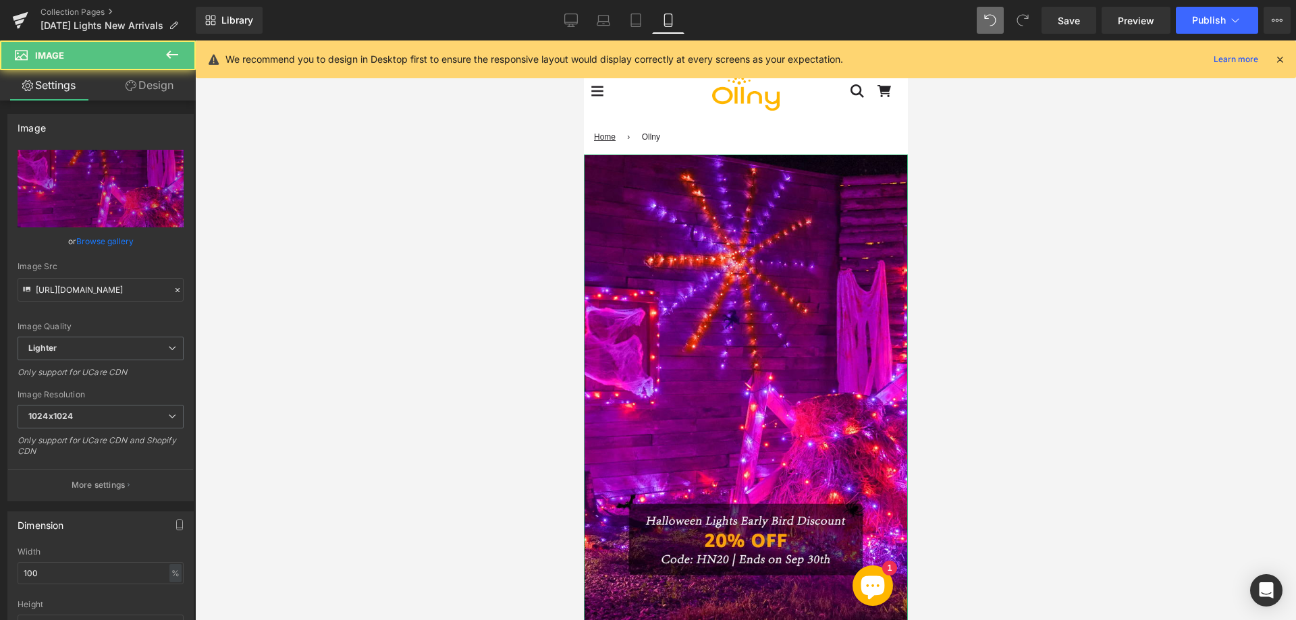
click at [157, 93] on link "Design" at bounding box center [150, 85] width 98 height 30
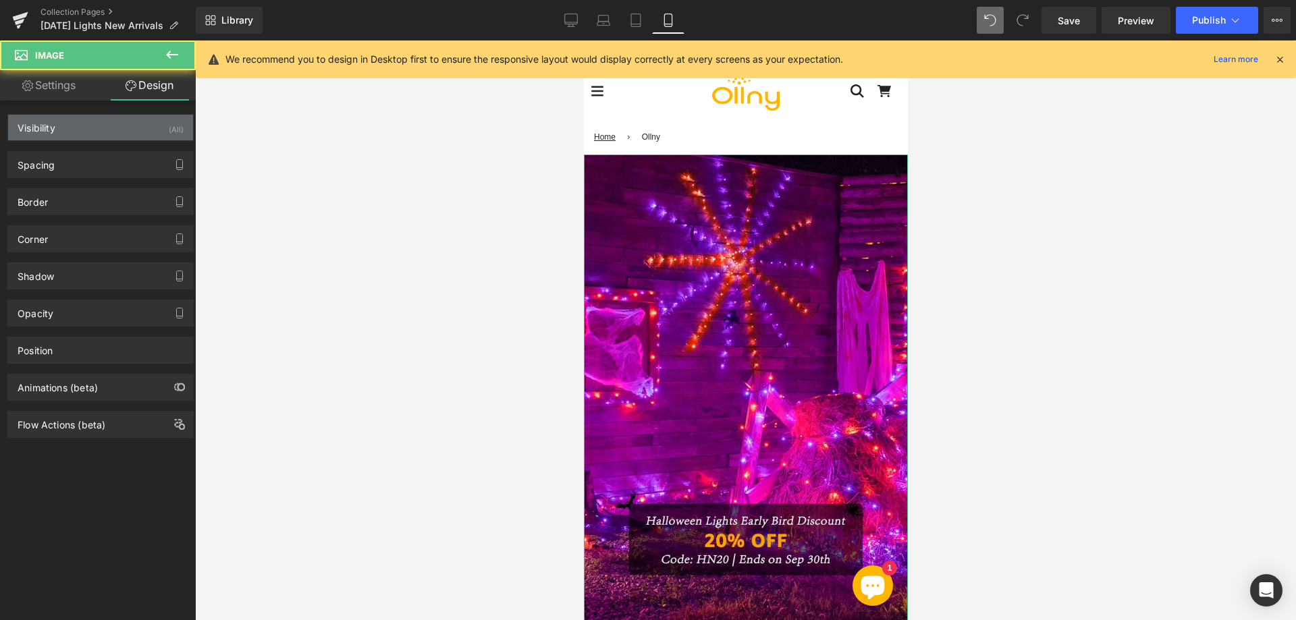
click at [137, 138] on div "Visibility (All)" at bounding box center [100, 128] width 185 height 26
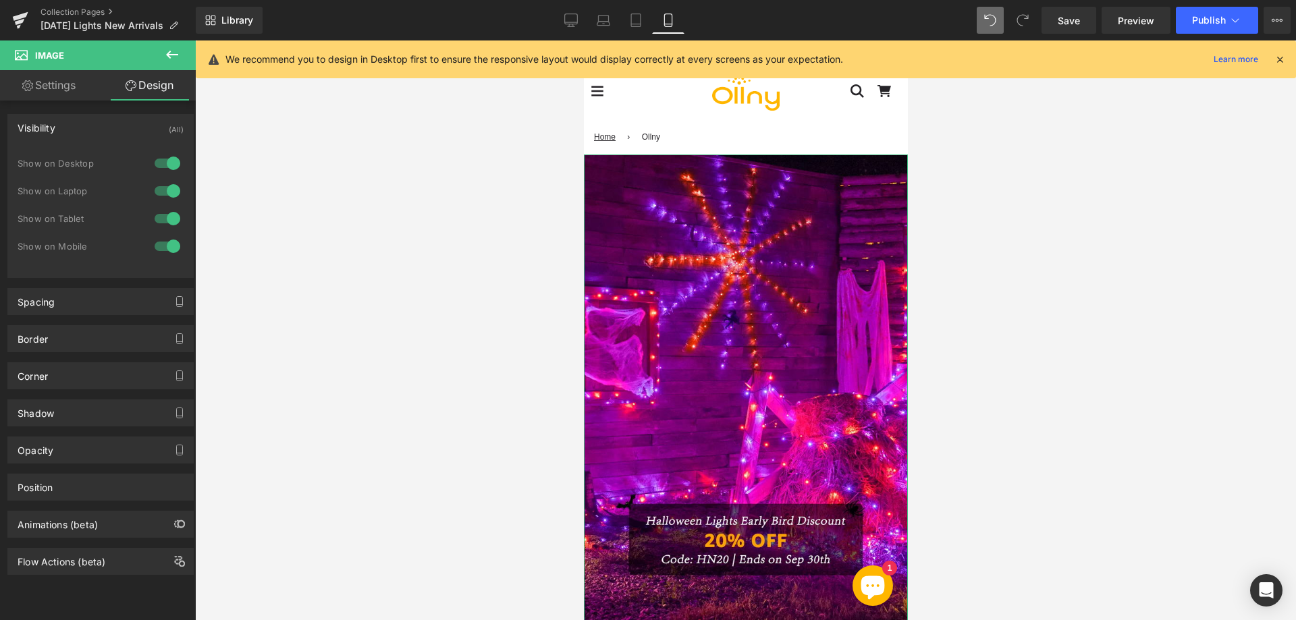
click at [152, 196] on div at bounding box center [167, 191] width 32 height 22
click at [160, 213] on div at bounding box center [167, 219] width 32 height 22
click at [165, 158] on div at bounding box center [167, 163] width 32 height 22
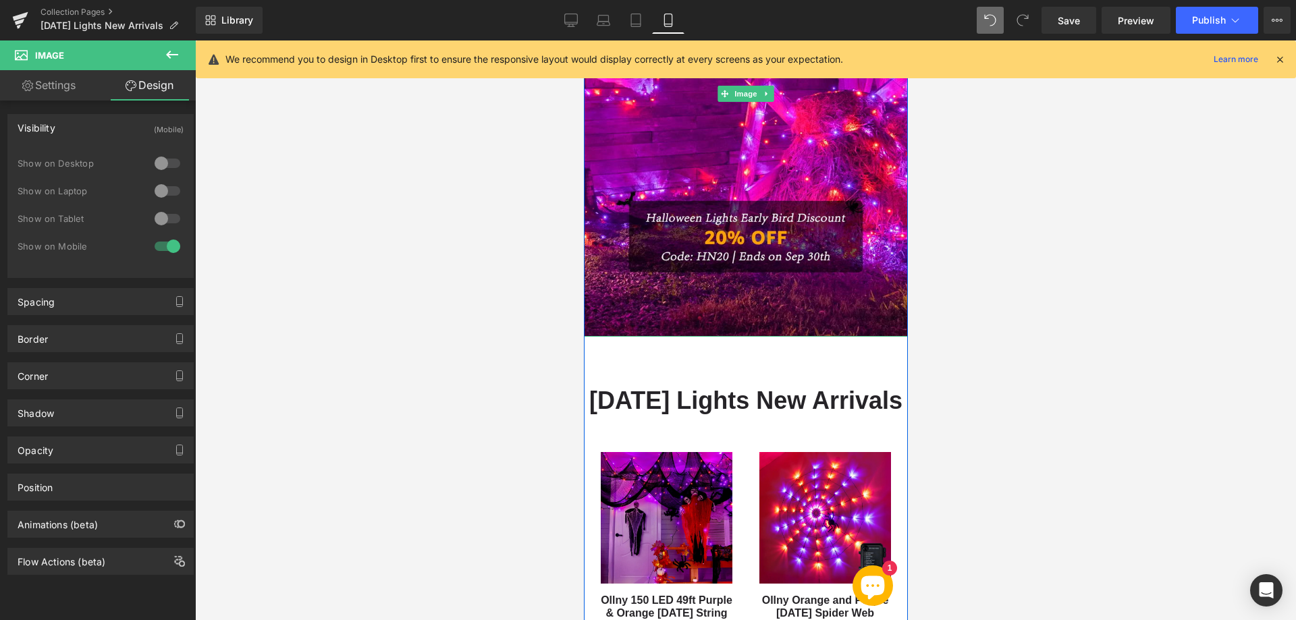
scroll to position [405, 0]
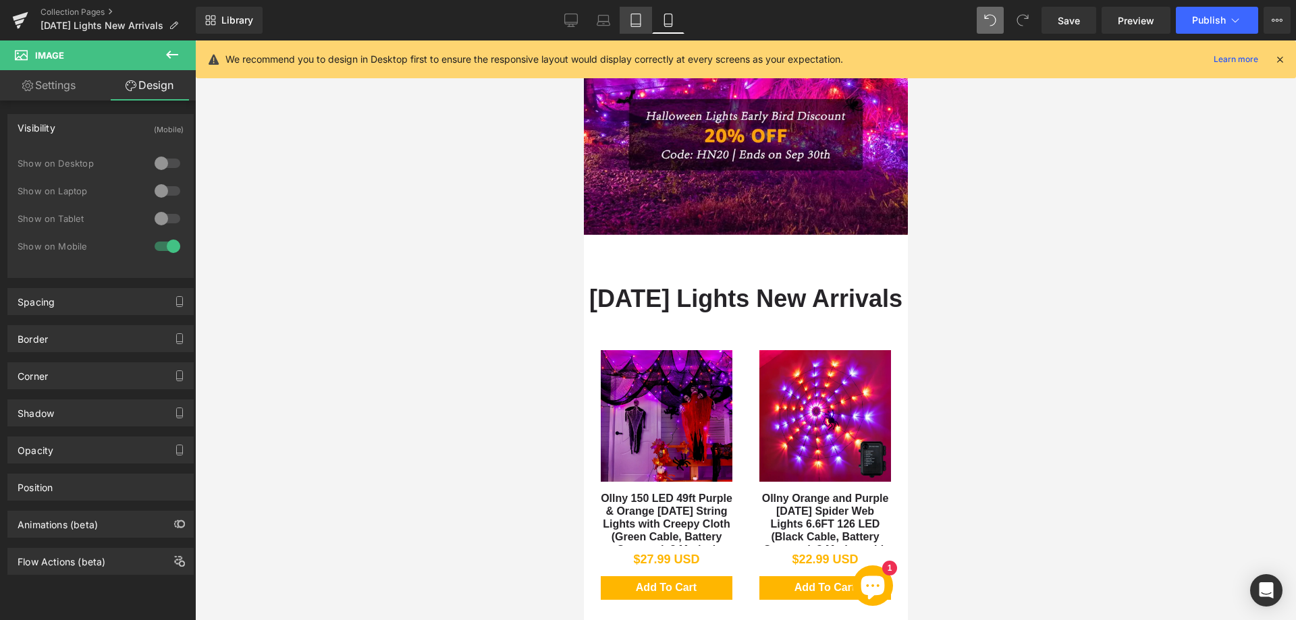
click at [631, 20] on icon at bounding box center [635, 19] width 13 height 13
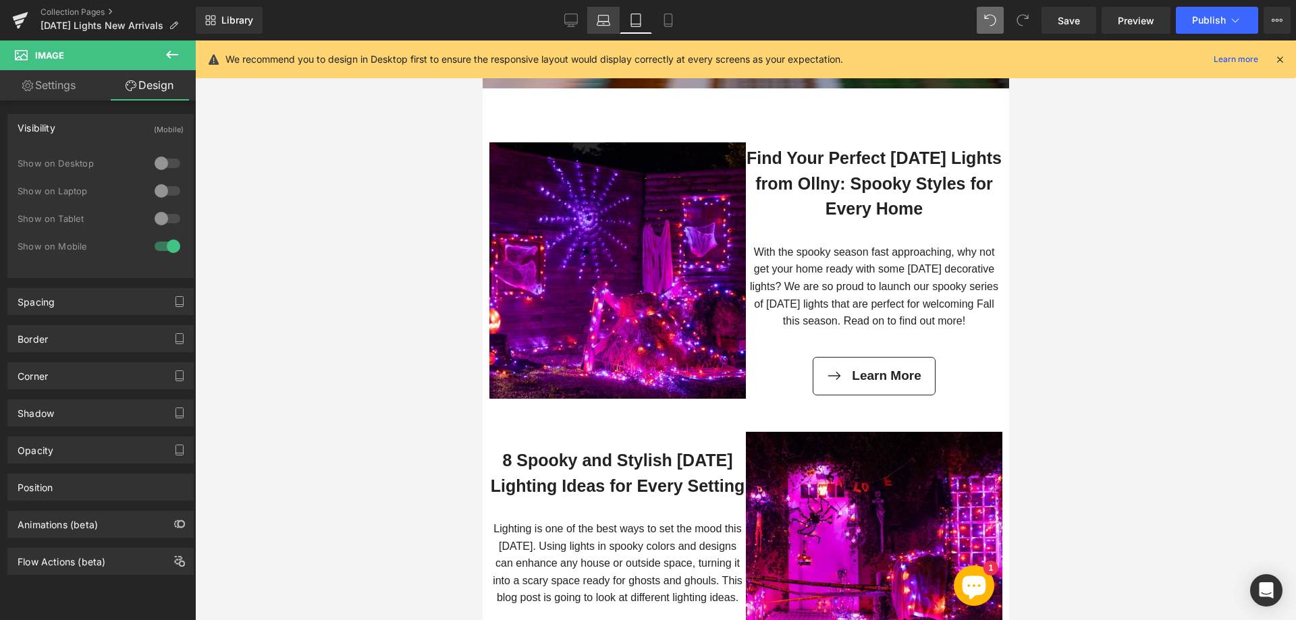
click at [607, 16] on icon at bounding box center [602, 19] width 13 height 13
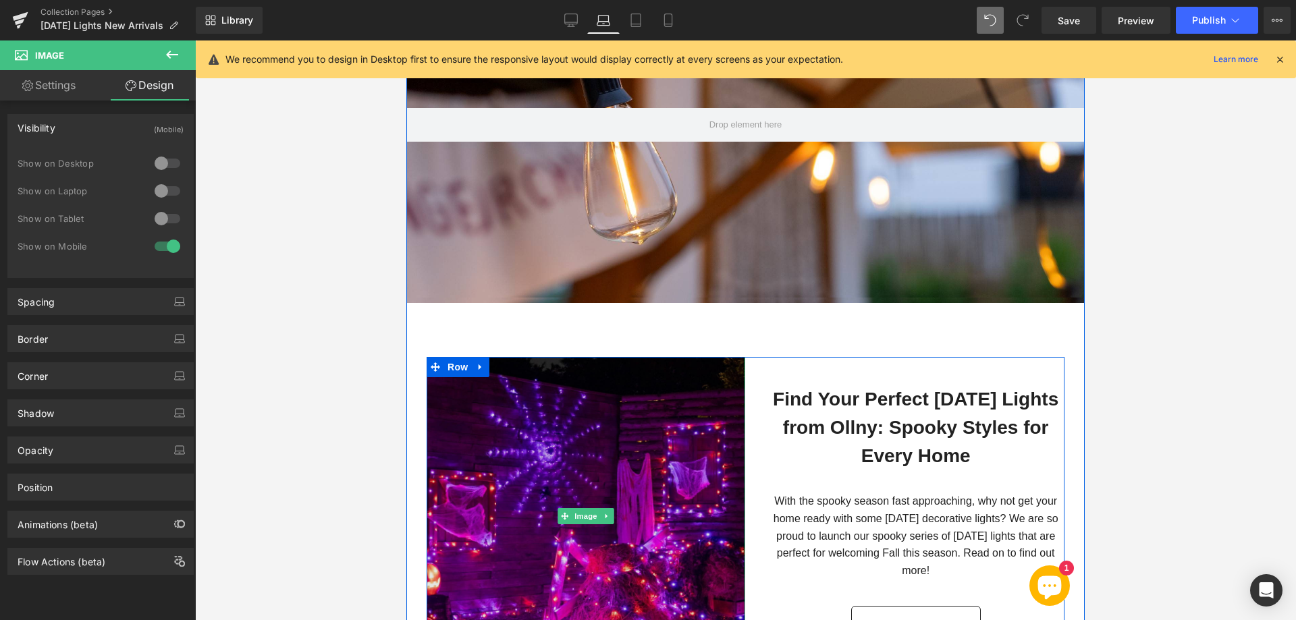
scroll to position [202, 0]
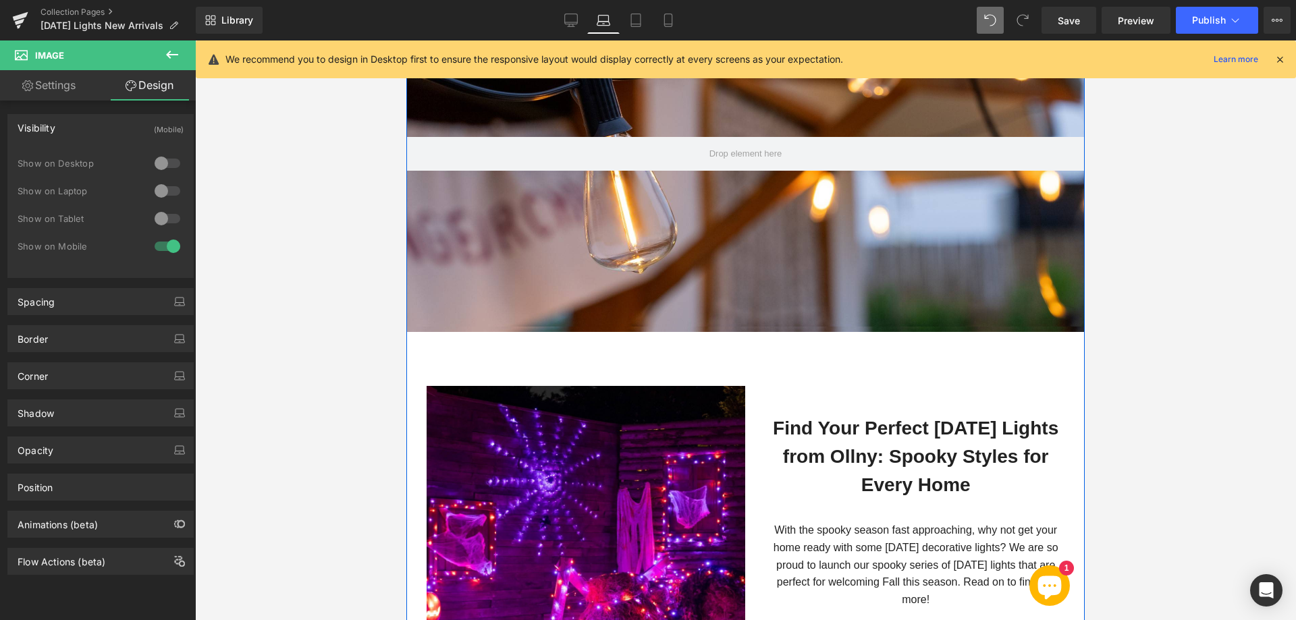
click at [669, 246] on div at bounding box center [745, 153] width 678 height 355
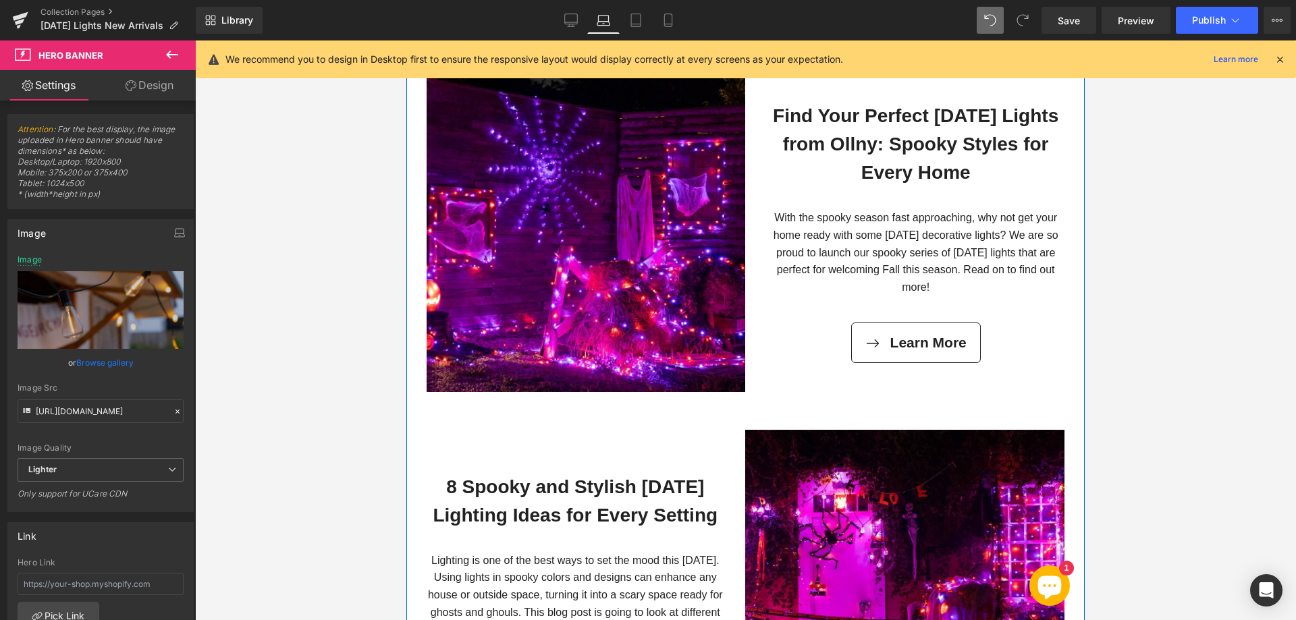
scroll to position [405, 0]
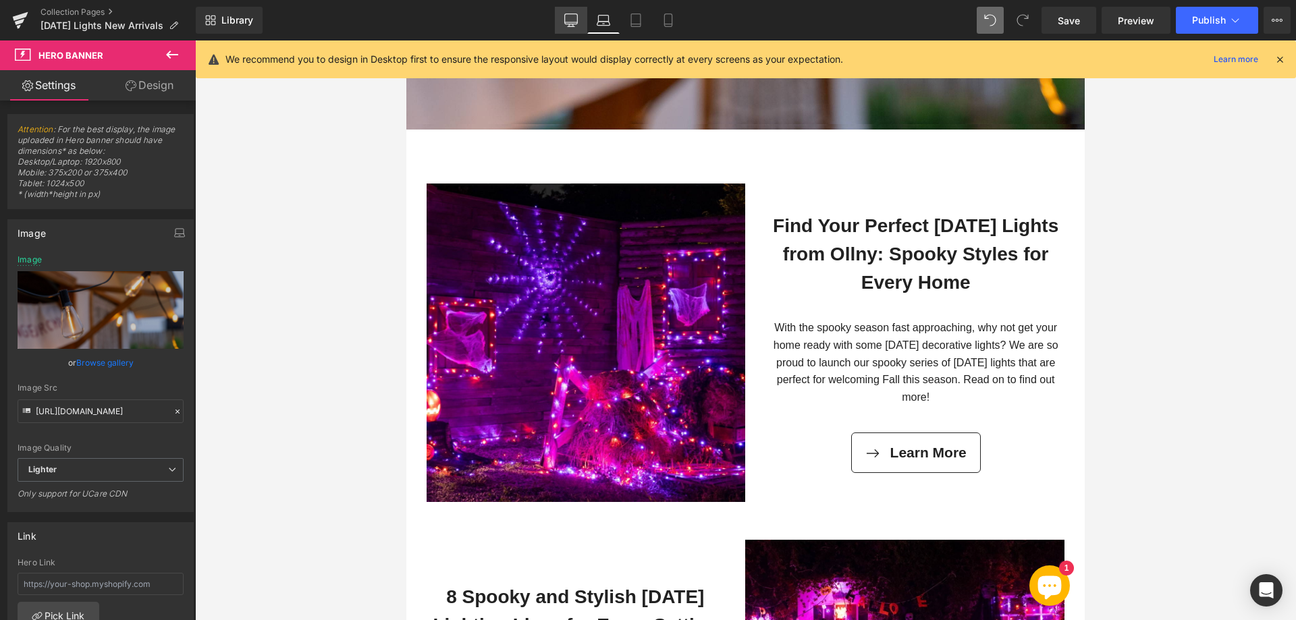
click at [568, 20] on icon at bounding box center [570, 19] width 13 height 13
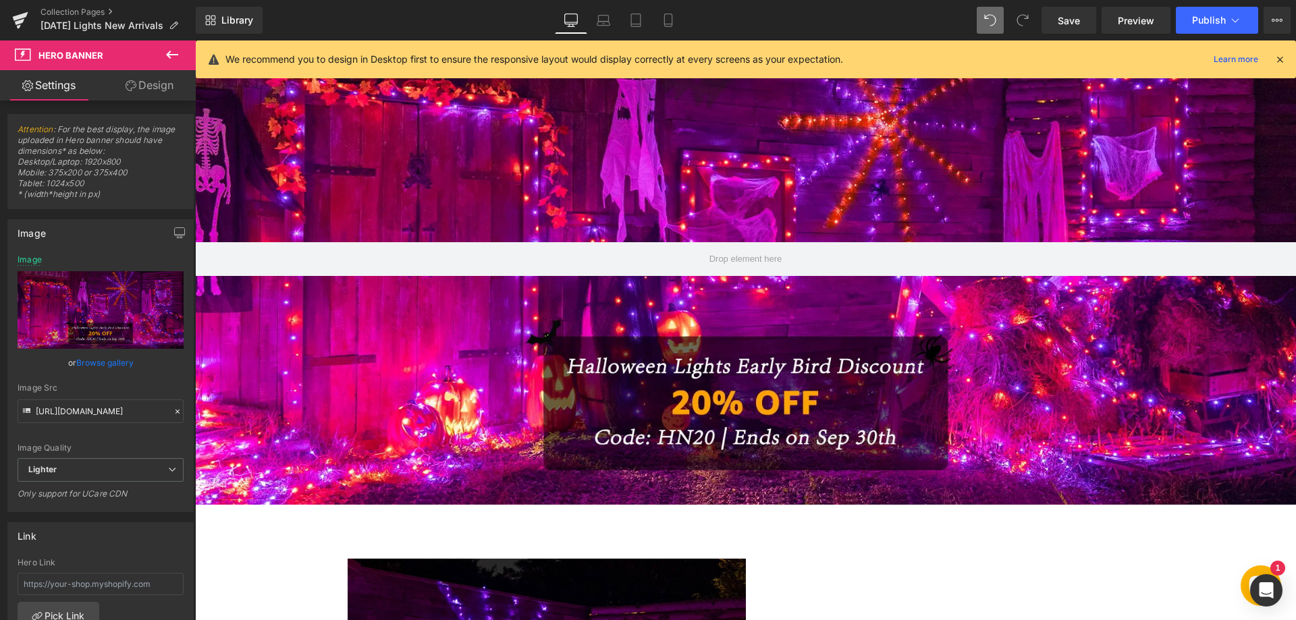
scroll to position [270, 0]
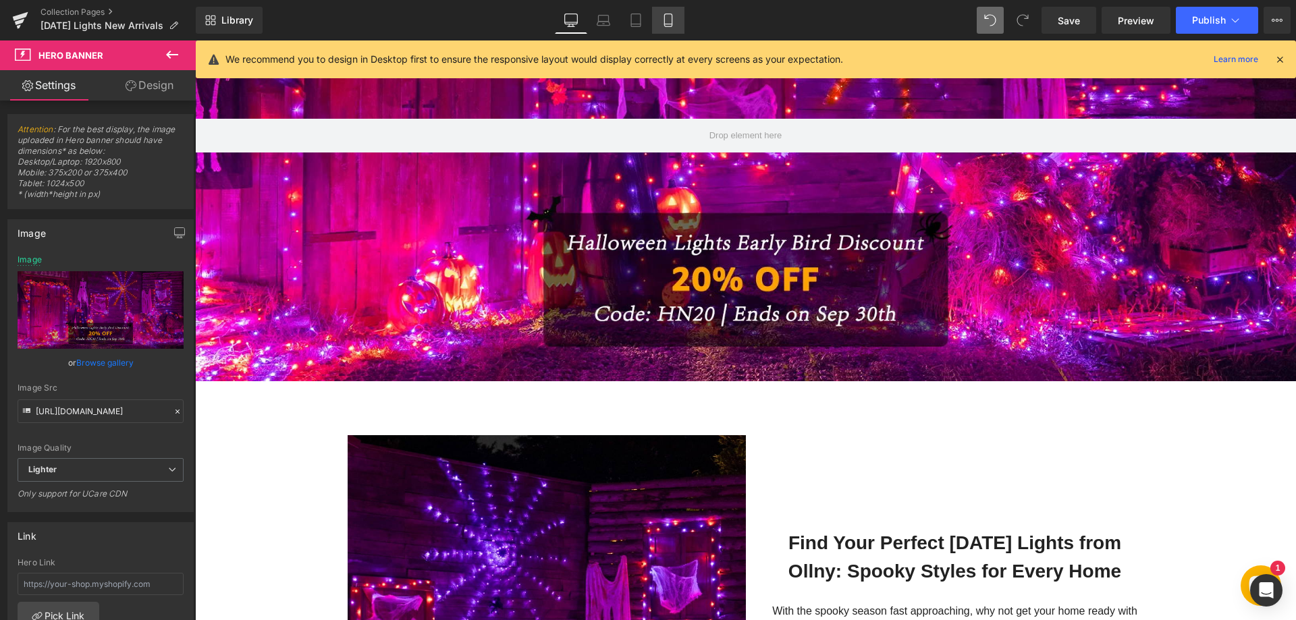
click at [669, 23] on icon at bounding box center [667, 19] width 13 height 13
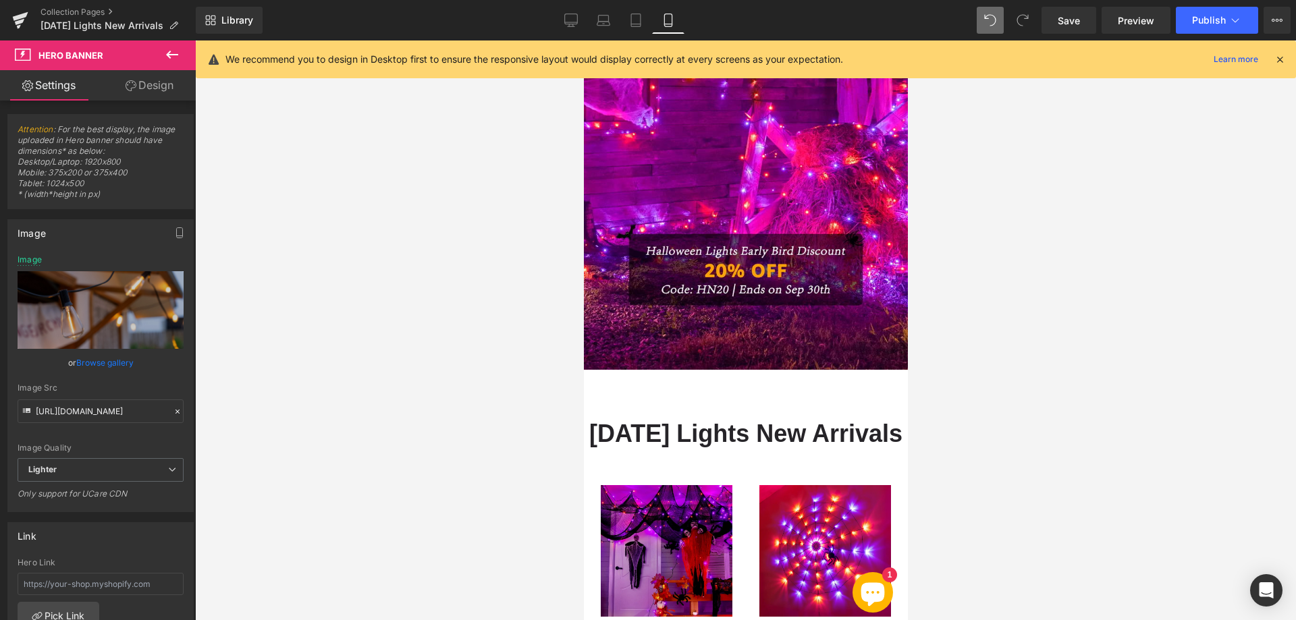
type input "https://ucarecdn.com/892129d0-e832-4618-9523-65bc1790f6ed/-/format/auto/-/previ…"
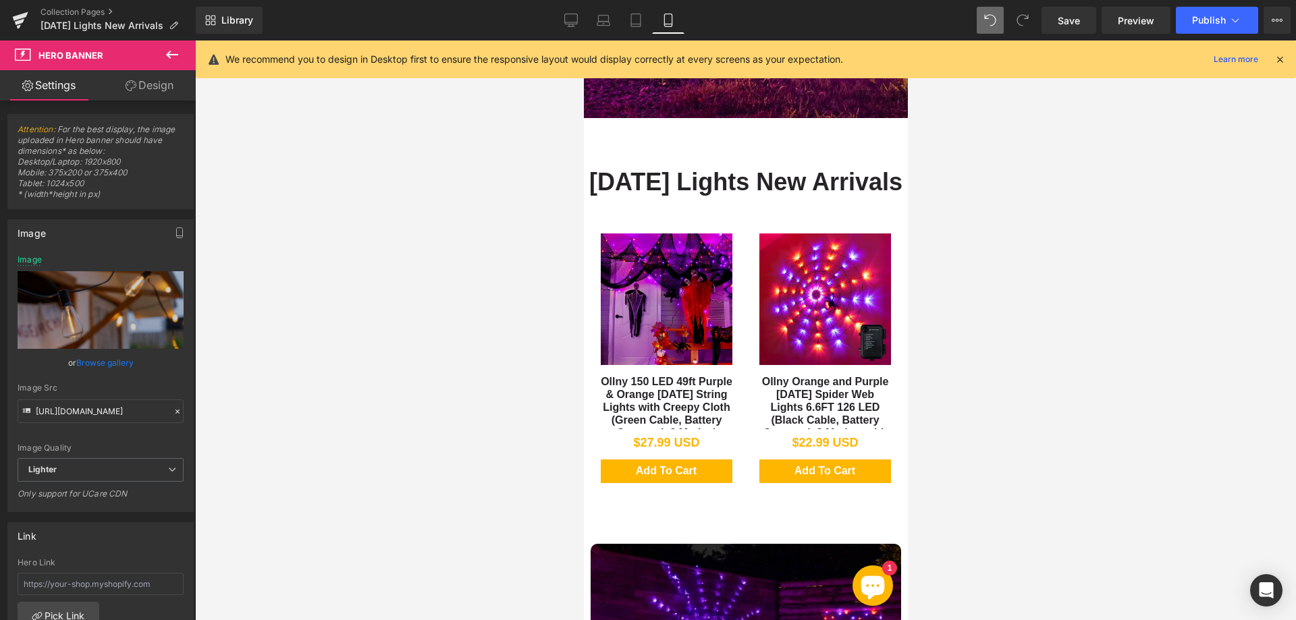
scroll to position [540, 0]
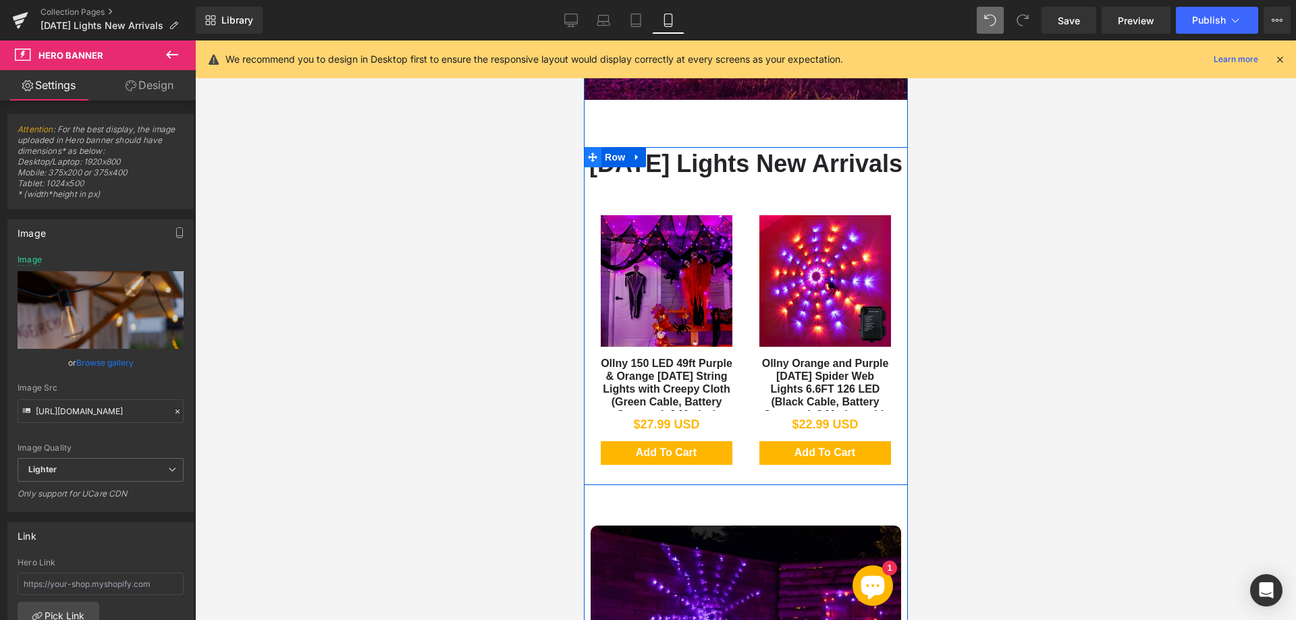
click at [590, 152] on icon at bounding box center [591, 157] width 9 height 10
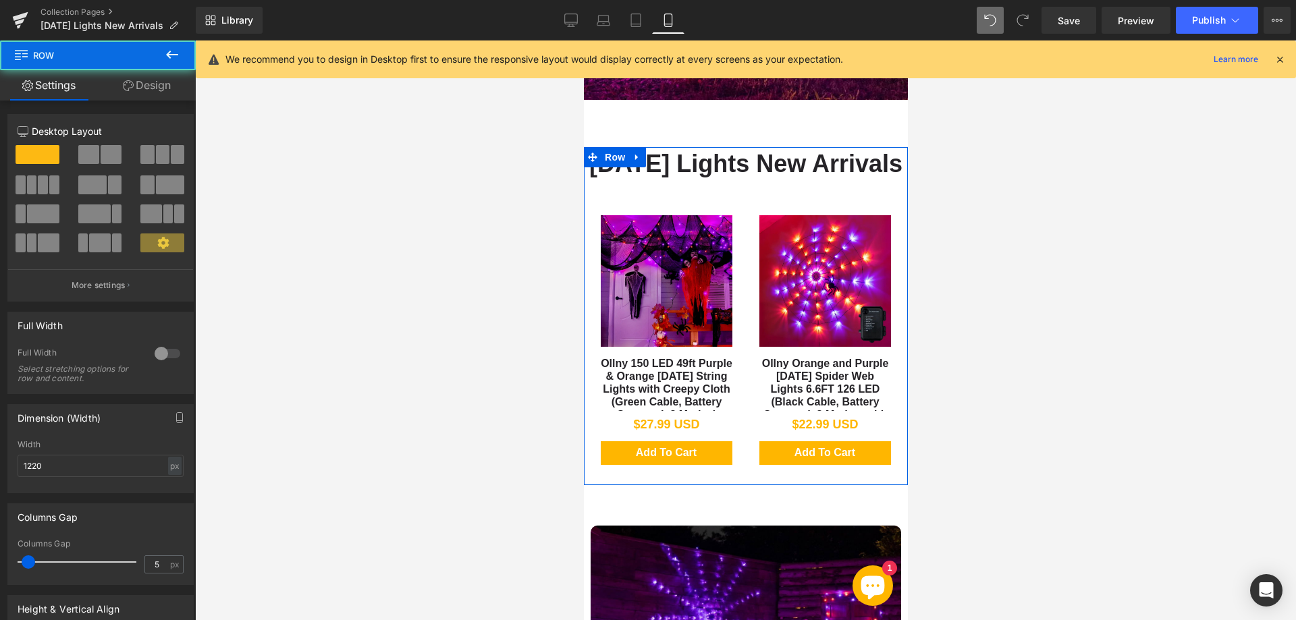
click at [155, 87] on link "Design" at bounding box center [147, 85] width 98 height 30
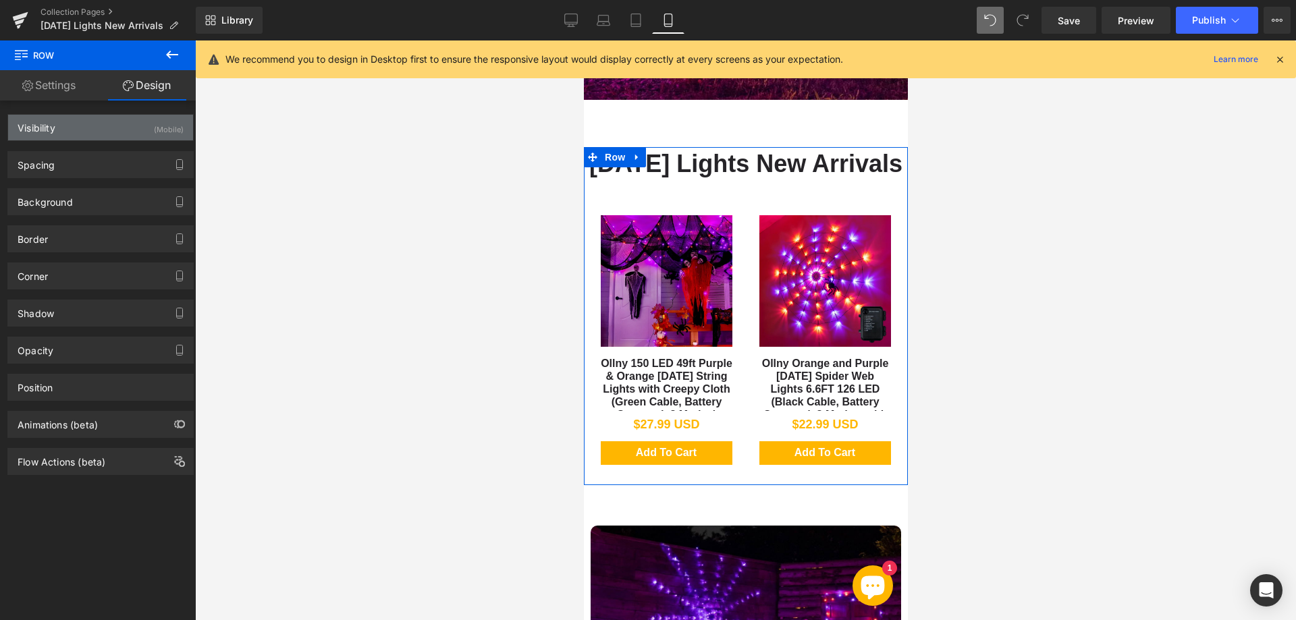
click at [143, 117] on div "Visibility (Mobile)" at bounding box center [100, 128] width 185 height 26
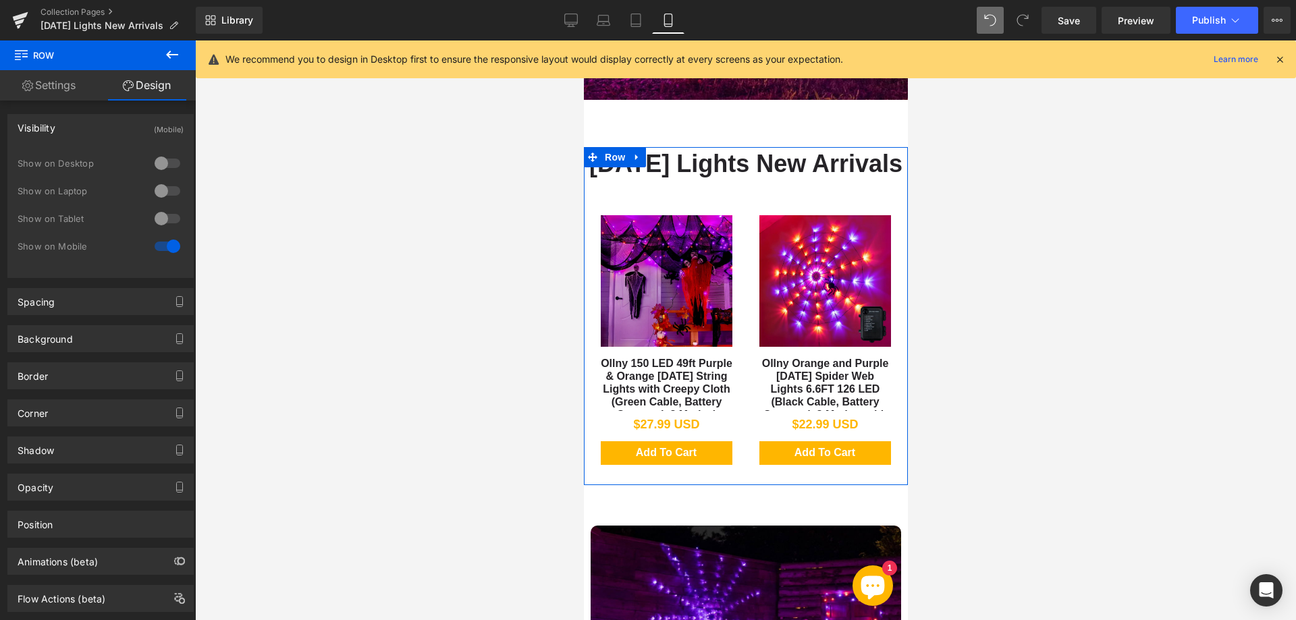
click at [161, 205] on div "Show on Laptop" at bounding box center [101, 198] width 166 height 28
click at [161, 211] on div at bounding box center [167, 219] width 32 height 22
click at [163, 187] on div at bounding box center [167, 191] width 32 height 22
click at [163, 156] on div at bounding box center [167, 163] width 32 height 22
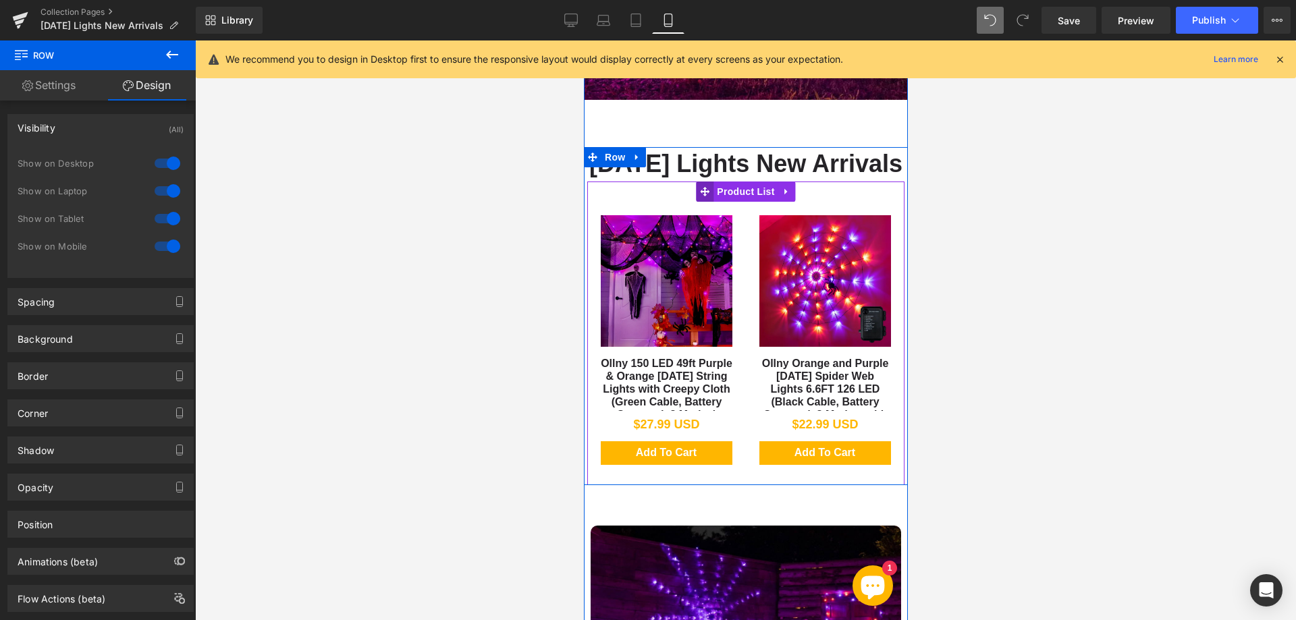
click at [700, 196] on icon at bounding box center [703, 191] width 9 height 9
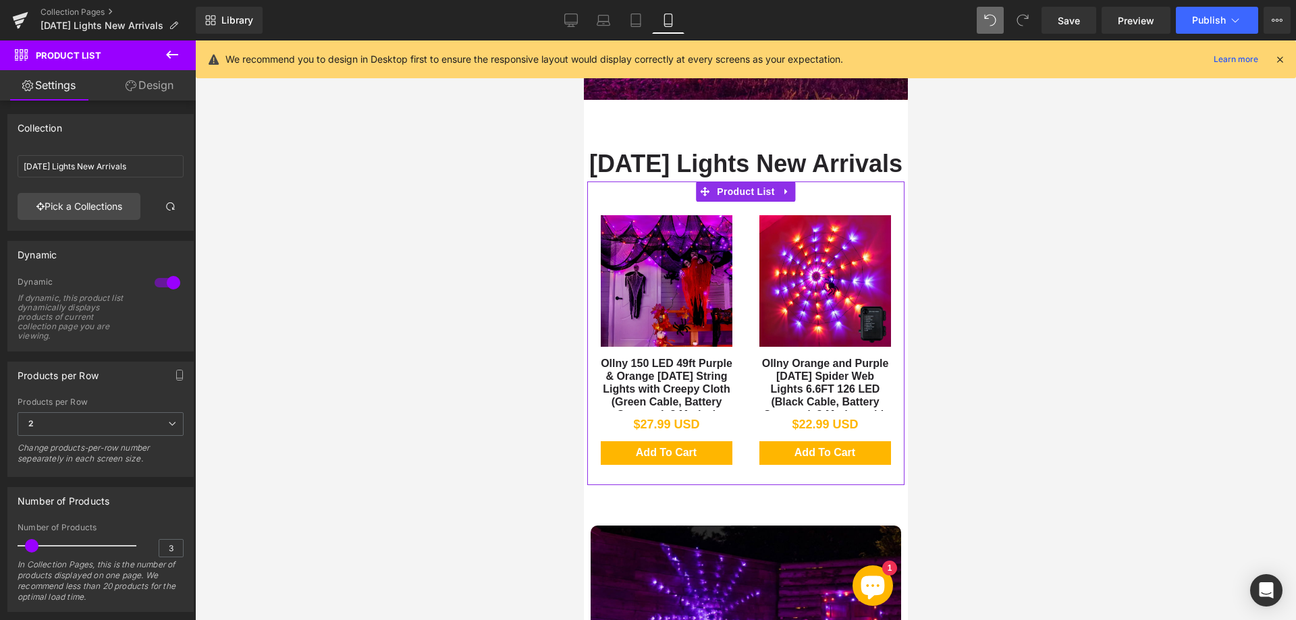
click at [152, 87] on link "Design" at bounding box center [150, 85] width 98 height 30
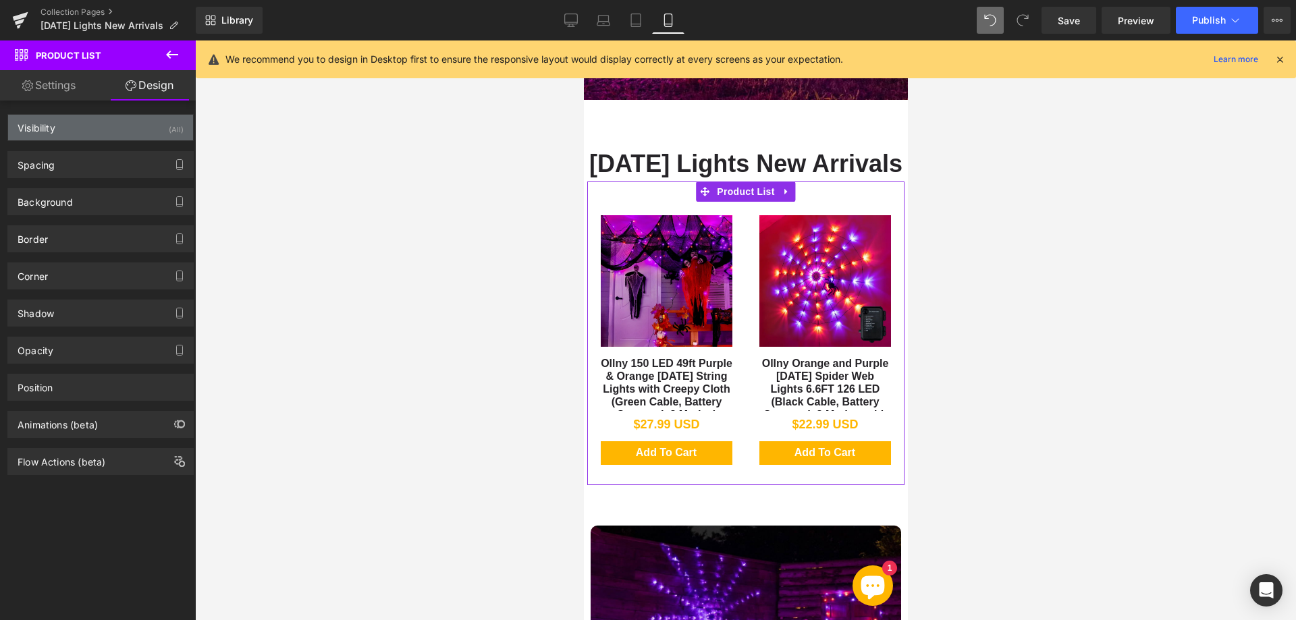
click at [151, 136] on div "Visibility (All)" at bounding box center [100, 128] width 185 height 26
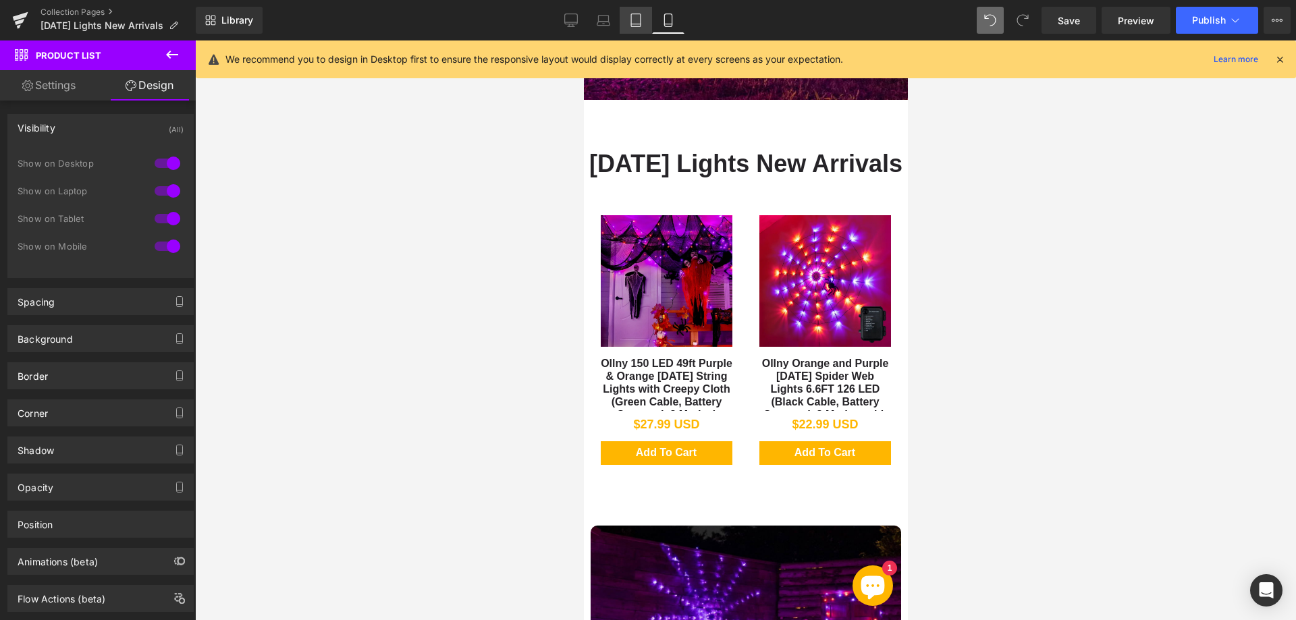
click at [632, 18] on icon at bounding box center [635, 20] width 9 height 13
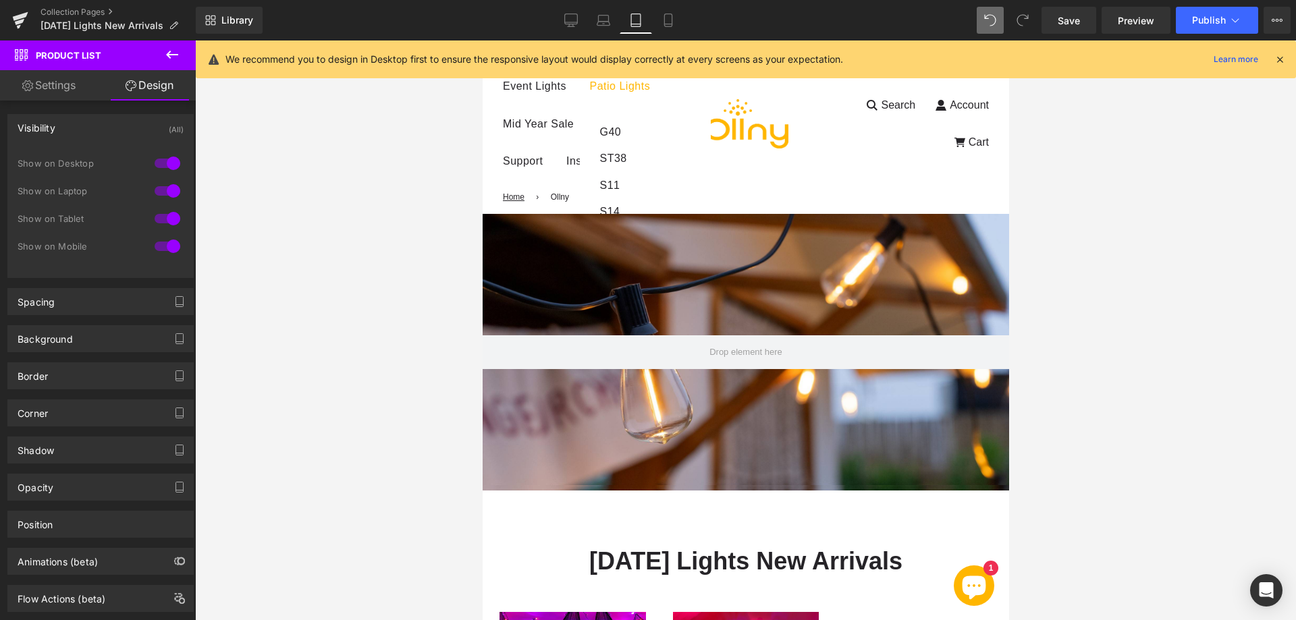
scroll to position [0, 0]
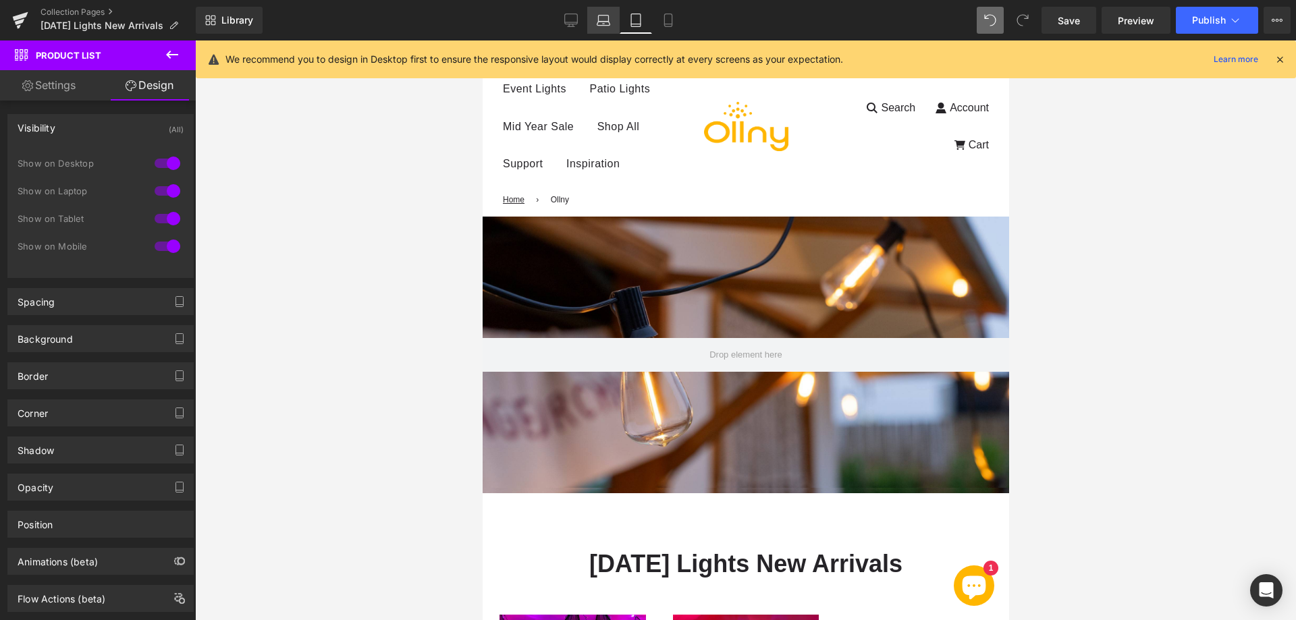
click at [602, 22] on icon at bounding box center [602, 19] width 13 height 13
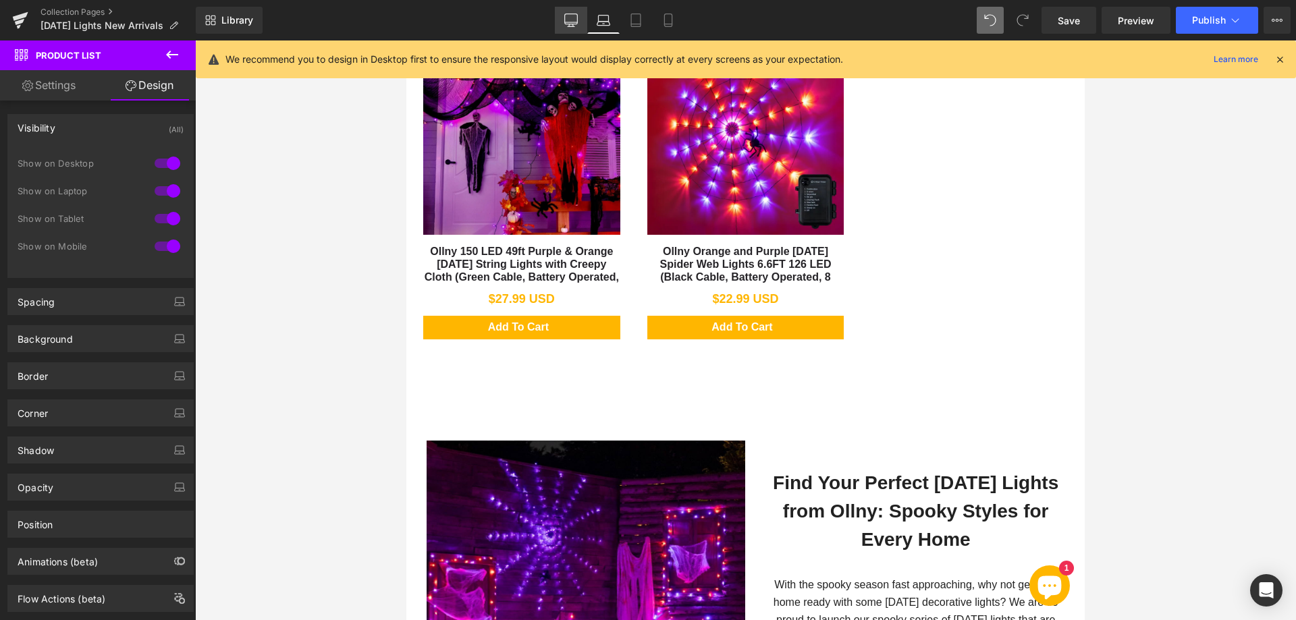
click at [570, 23] on icon at bounding box center [570, 19] width 13 height 13
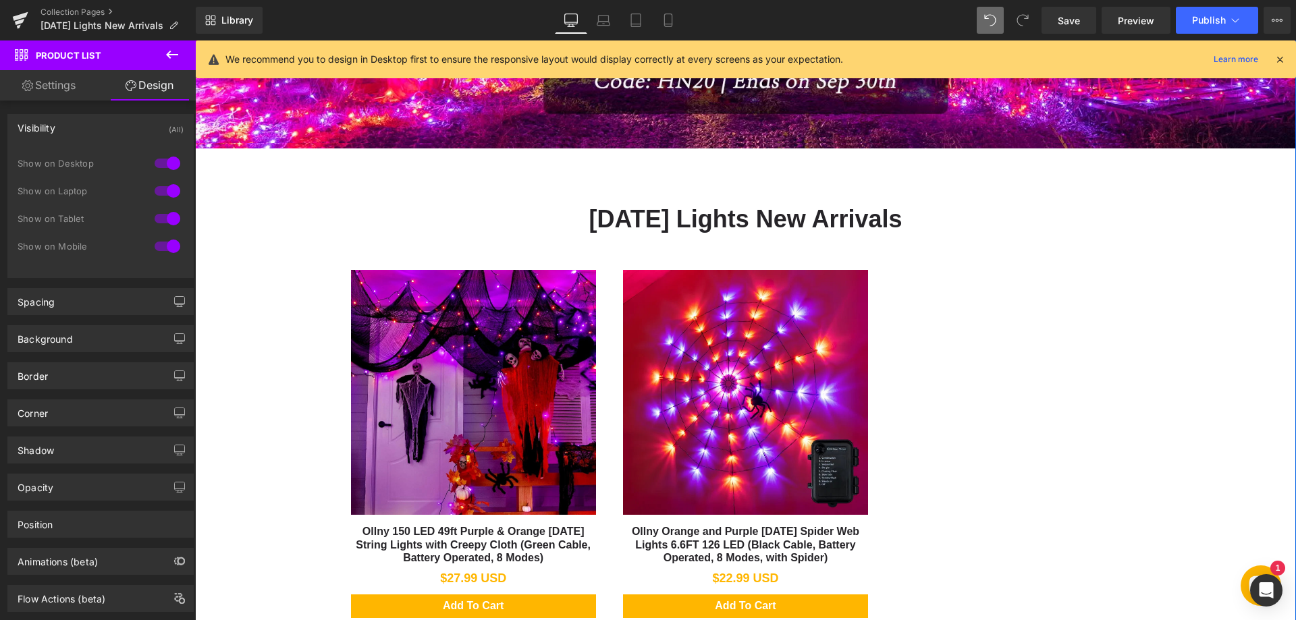
scroll to position [630, 0]
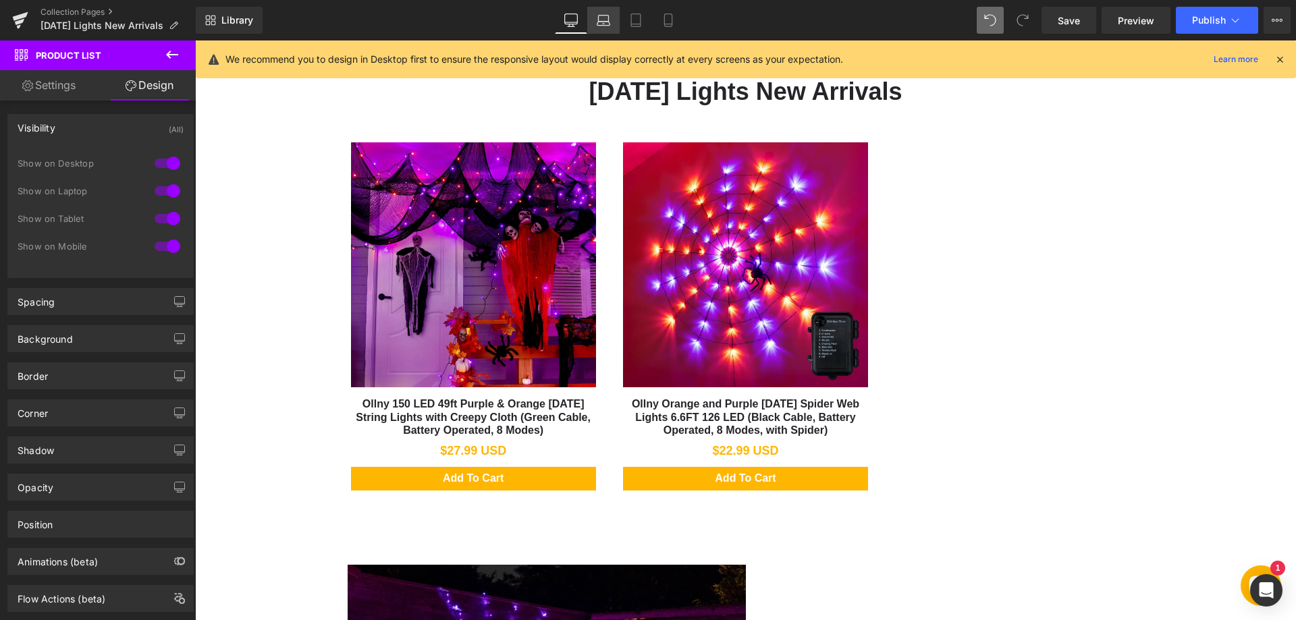
click at [603, 22] on icon at bounding box center [603, 24] width 13 height 4
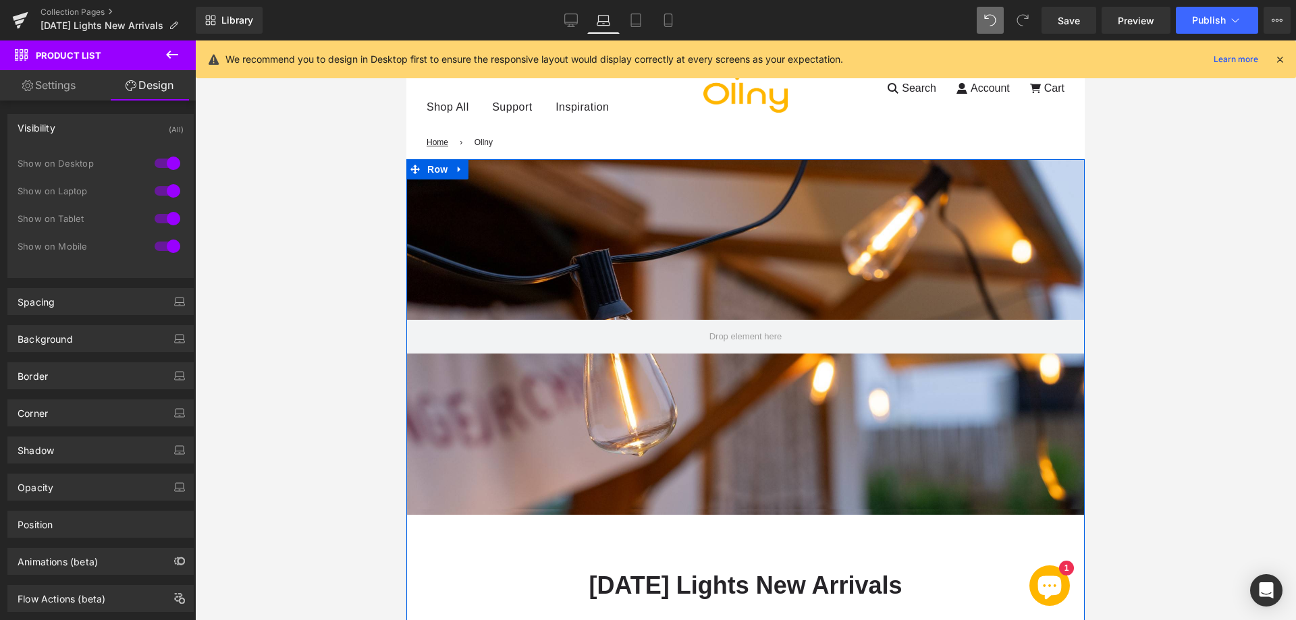
scroll to position [11, 0]
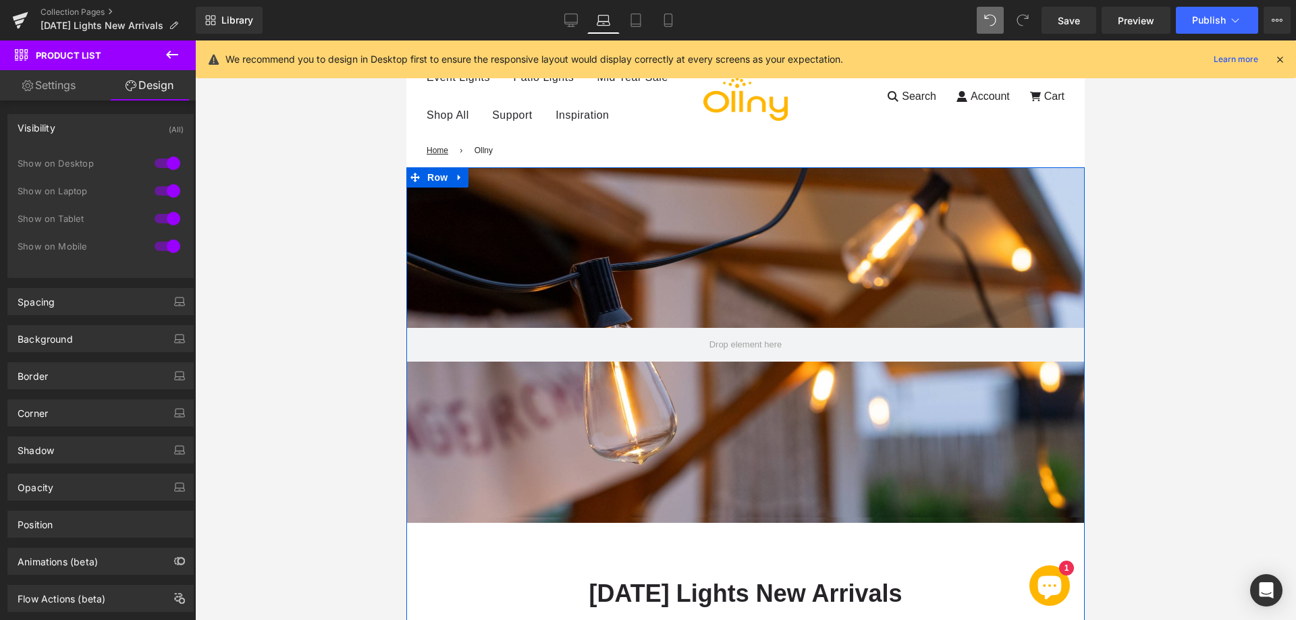
click at [647, 252] on div at bounding box center [745, 344] width 678 height 355
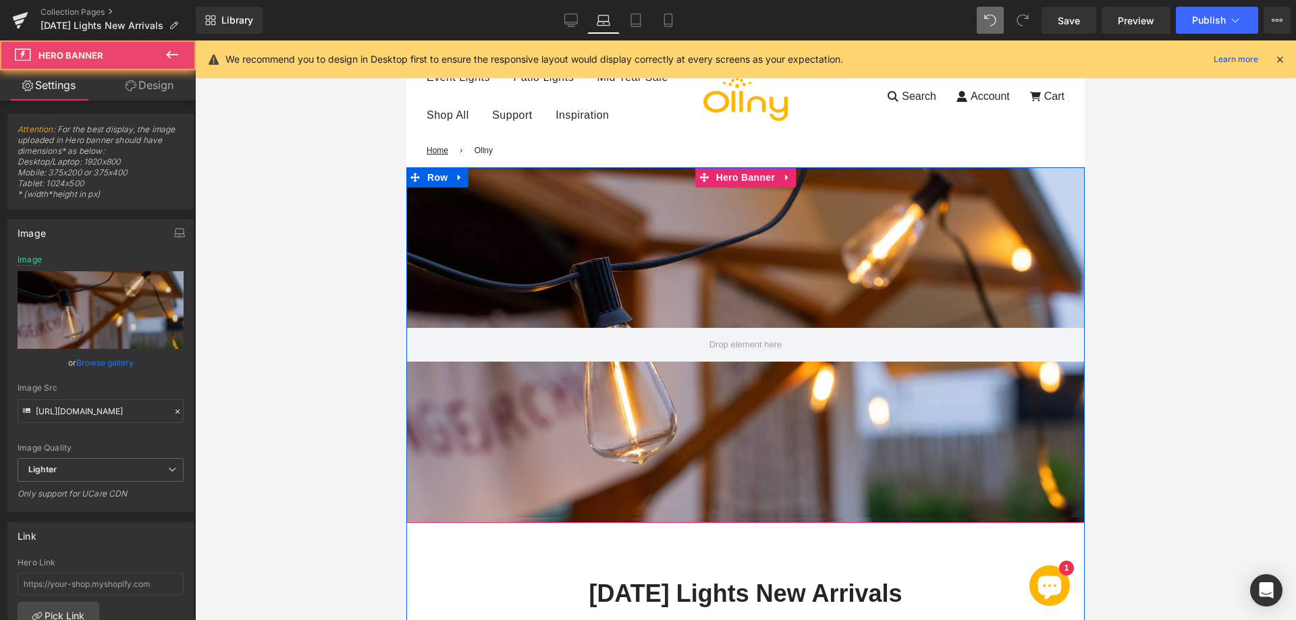
click at [596, 283] on div at bounding box center [745, 344] width 678 height 355
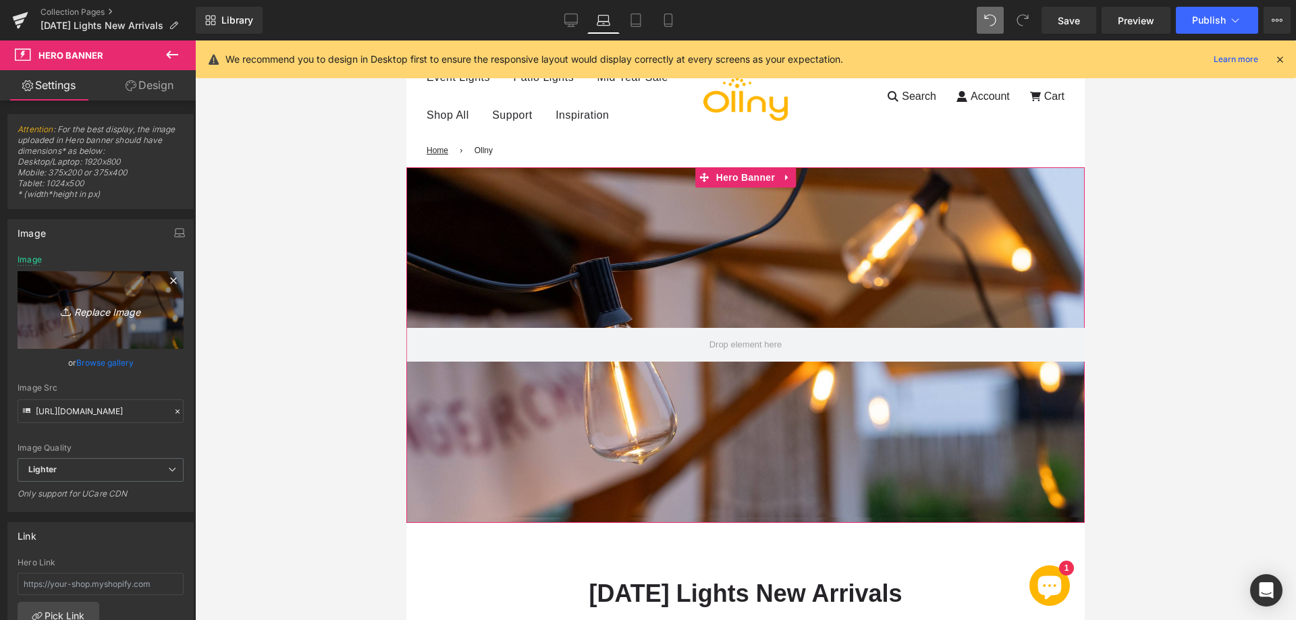
click at [96, 305] on icon "Replace Image" at bounding box center [101, 310] width 108 height 17
type input "C:\fakepath\12(7).webp"
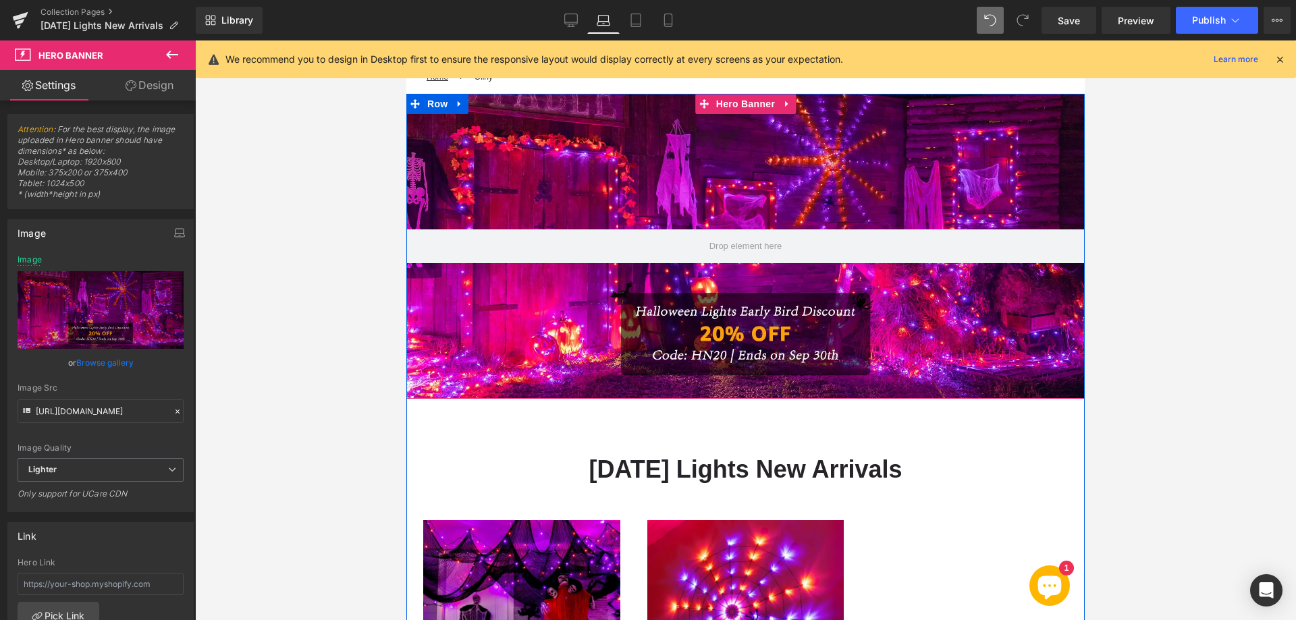
scroll to position [214, 0]
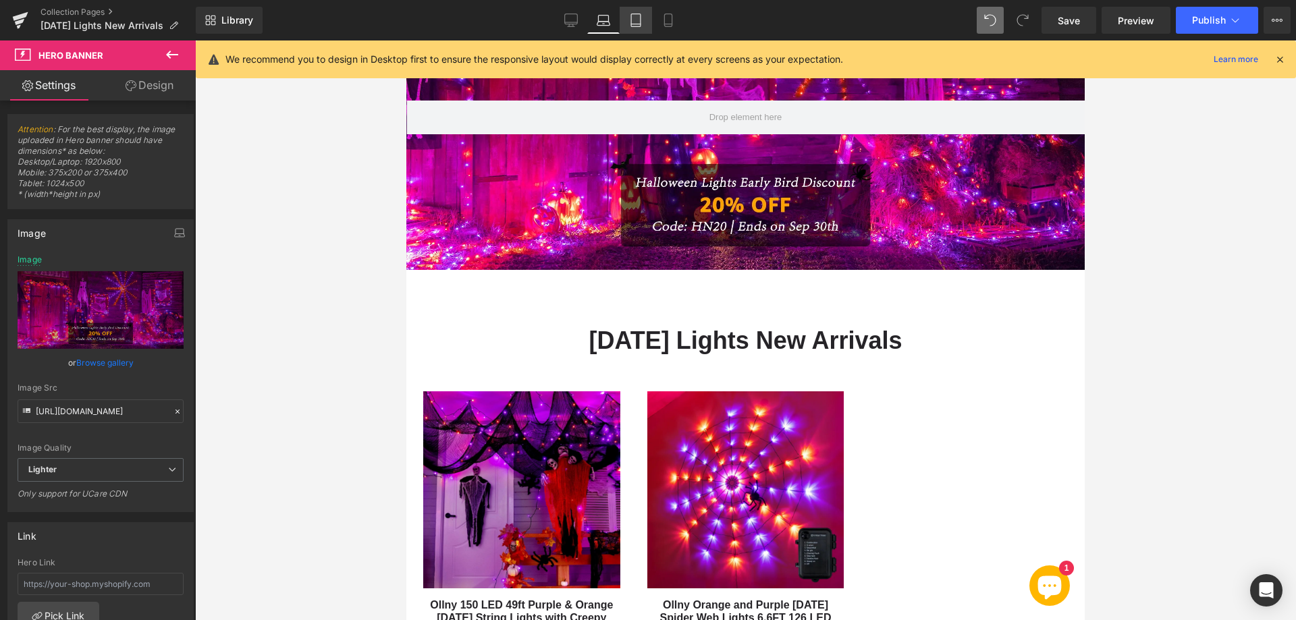
click at [640, 25] on icon at bounding box center [635, 20] width 9 height 13
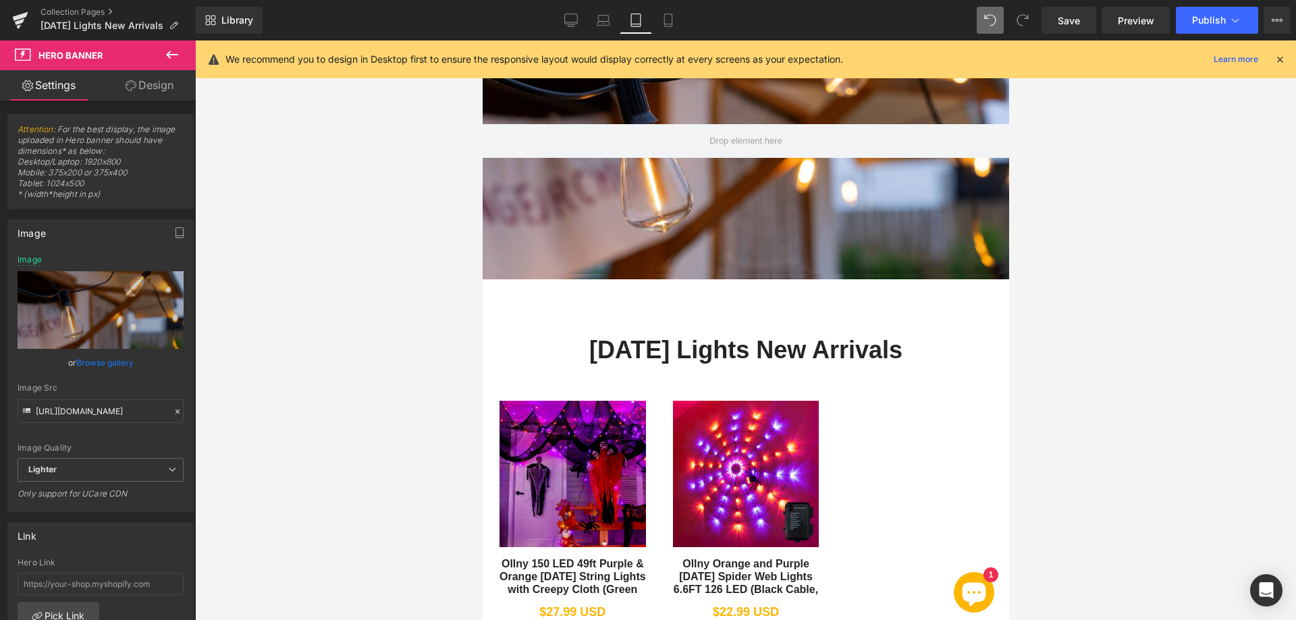
type input "https://ucarecdn.com/9ecad9dc-b300-4070-83c3-0cc13d45558b/-/format/auto/-/previ…"
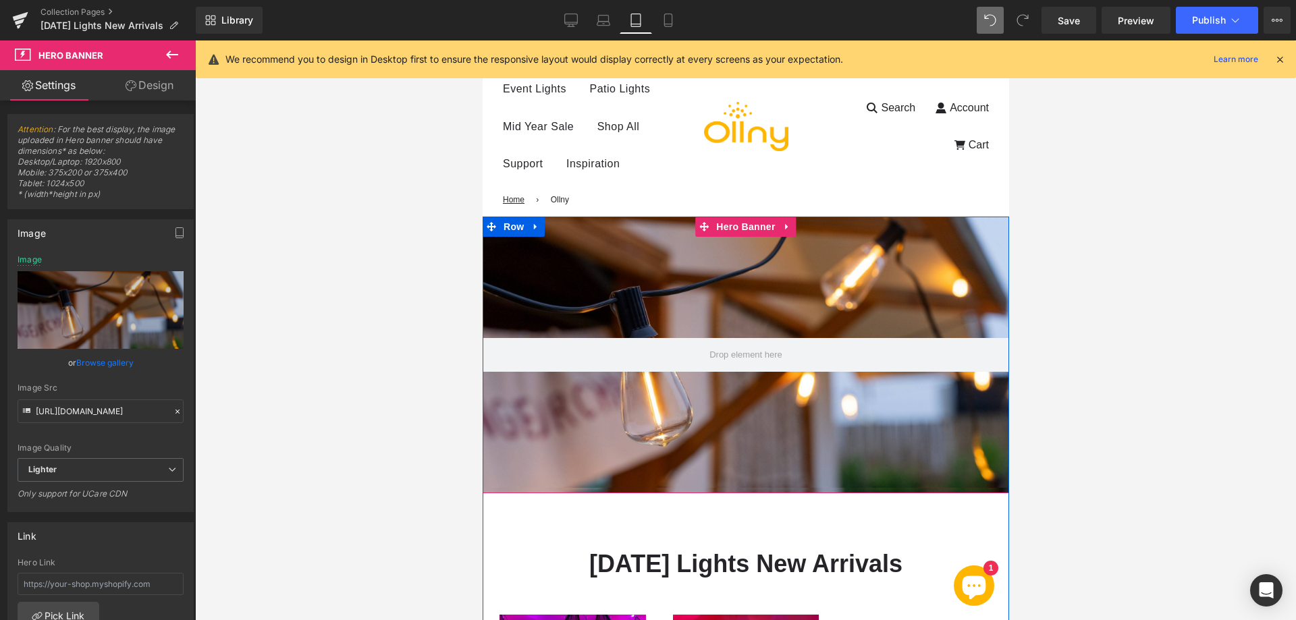
click at [664, 282] on div at bounding box center [745, 355] width 526 height 277
click at [584, 281] on div at bounding box center [745, 355] width 526 height 277
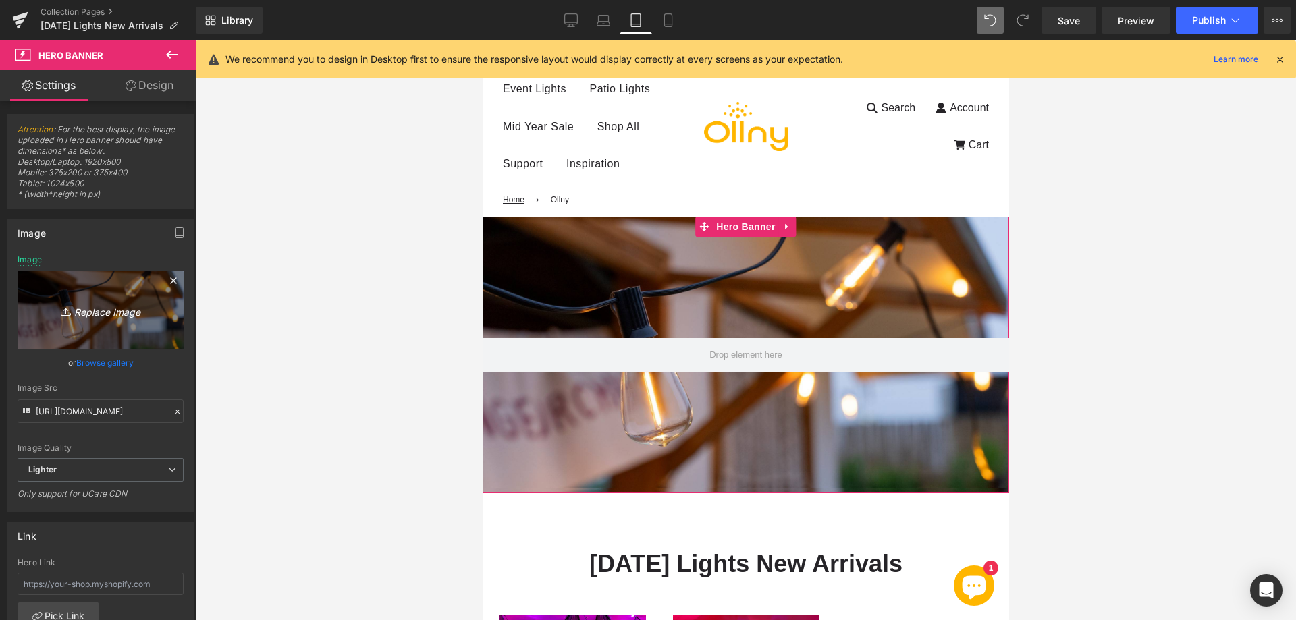
click at [109, 316] on icon "Replace Image" at bounding box center [101, 310] width 108 height 17
type input "C:\fakepath\12(7).webp"
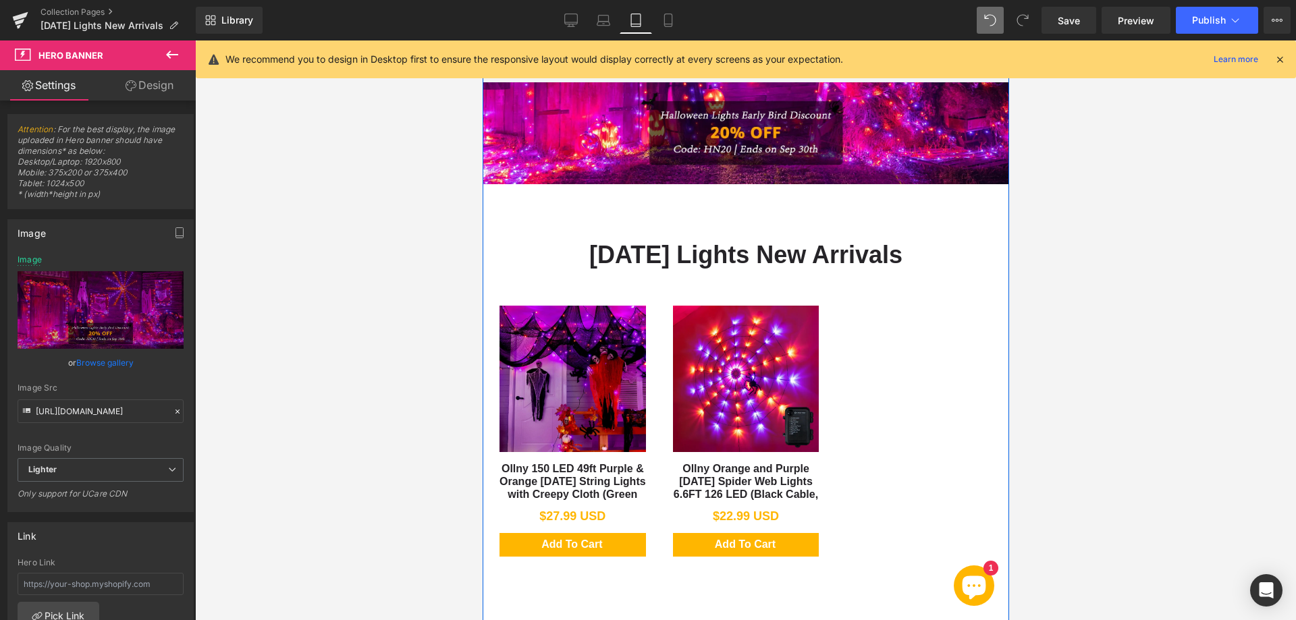
scroll to position [202, 0]
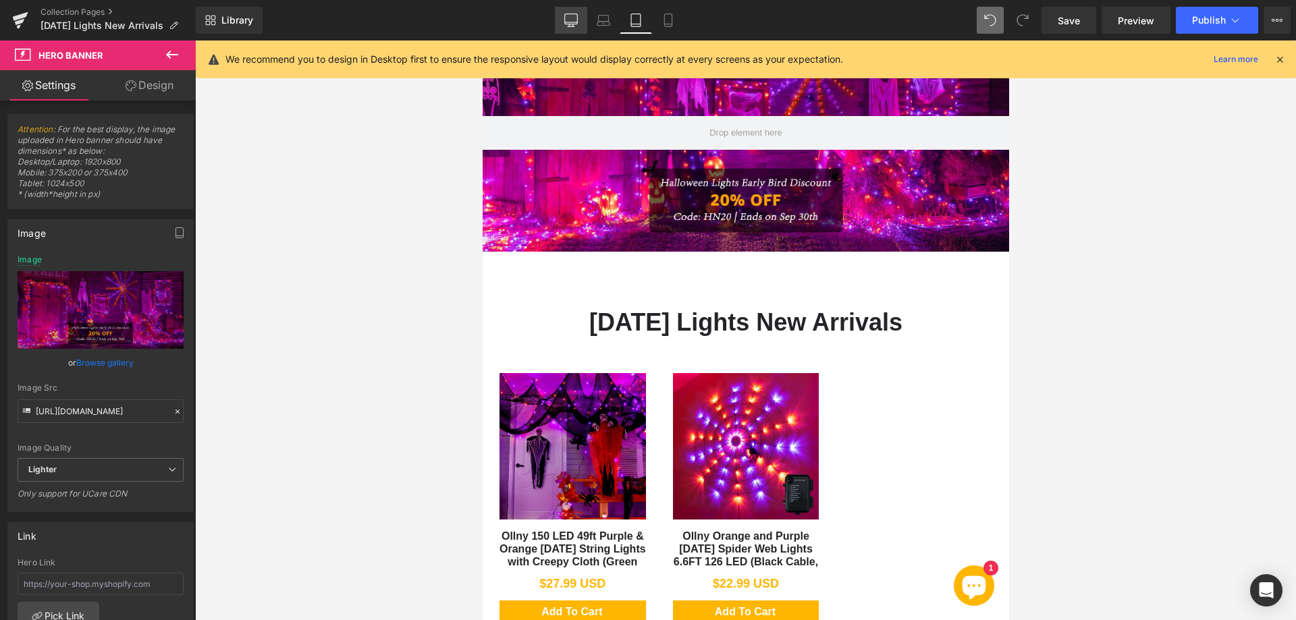
click at [565, 16] on icon at bounding box center [571, 19] width 13 height 10
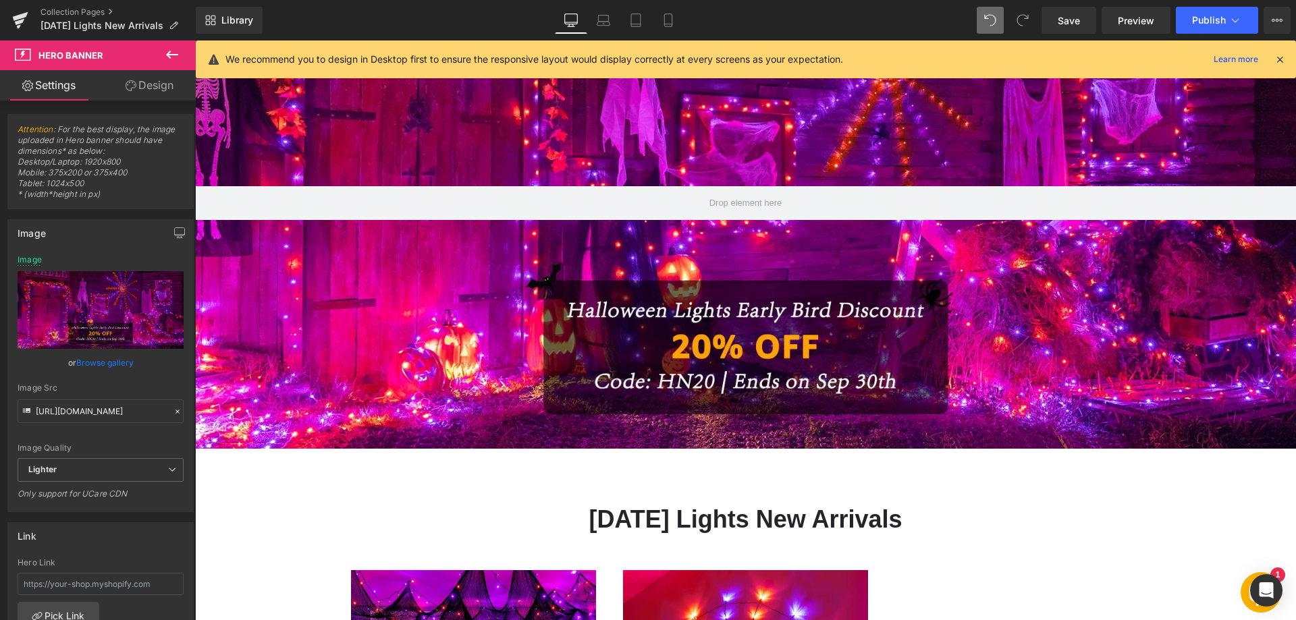
type input "https://ucarecdn.com/be3cb60d-0786-4614-a012-47920707f0a9/-/format/auto/-/previ…"
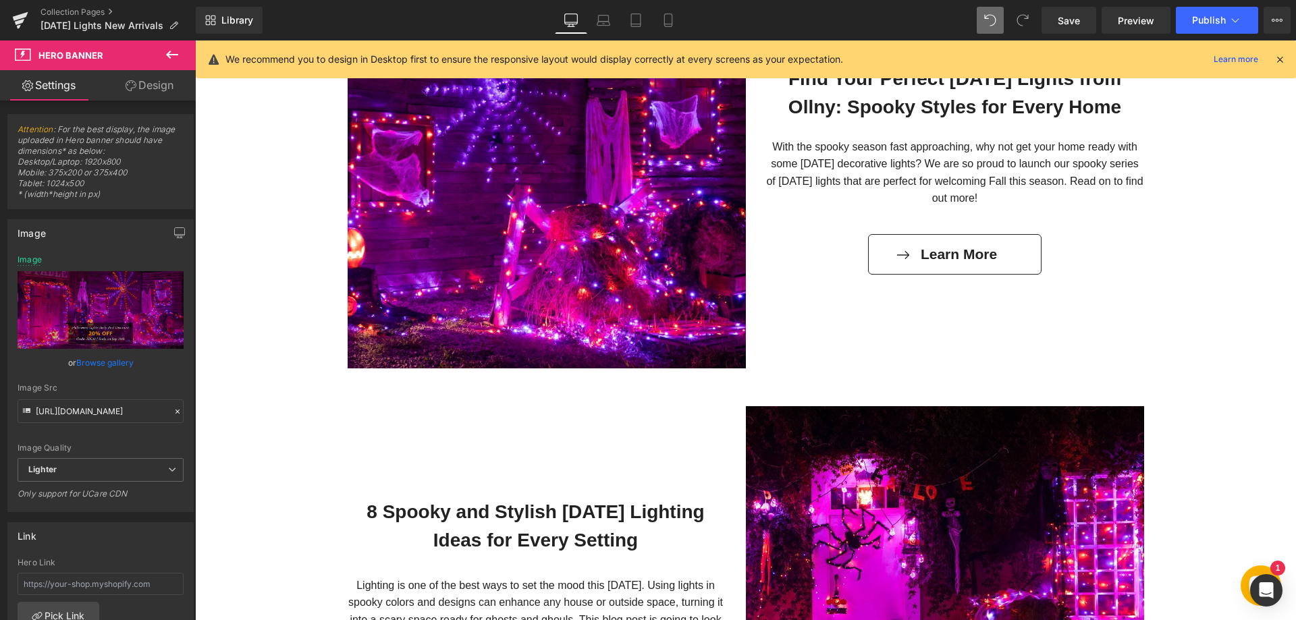
scroll to position [1215, 0]
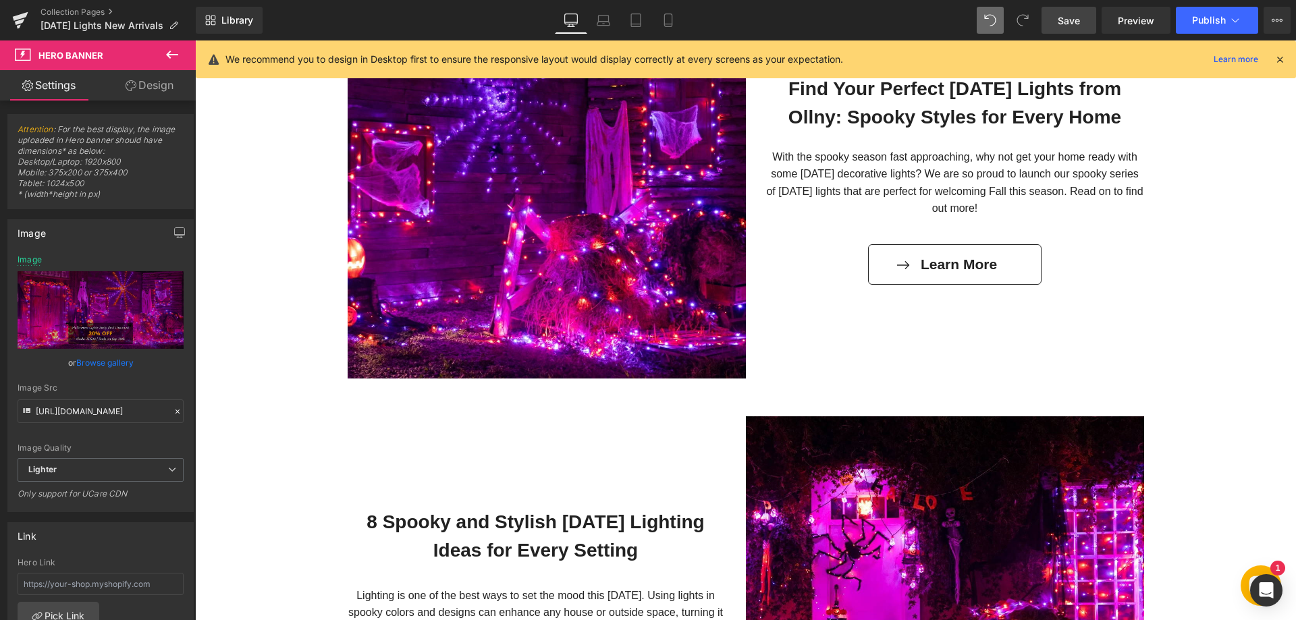
click at [1072, 15] on span "Save" at bounding box center [1068, 20] width 22 height 14
click at [1059, 13] on span "Save" at bounding box center [1068, 20] width 22 height 14
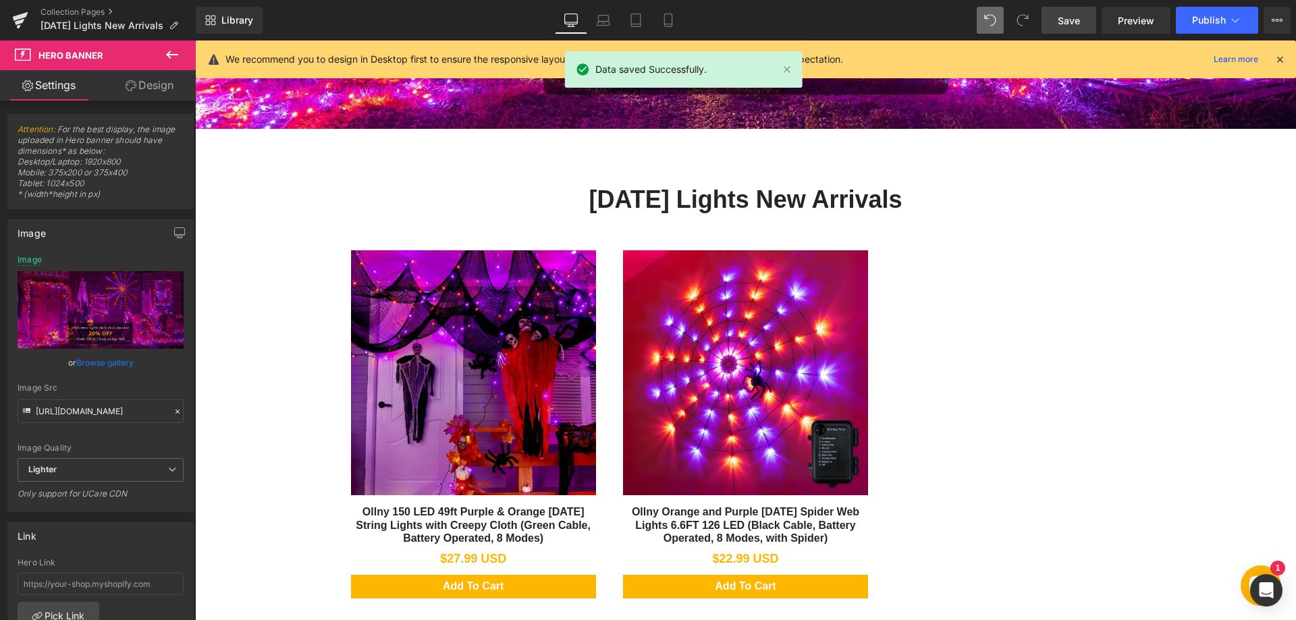
scroll to position [472, 0]
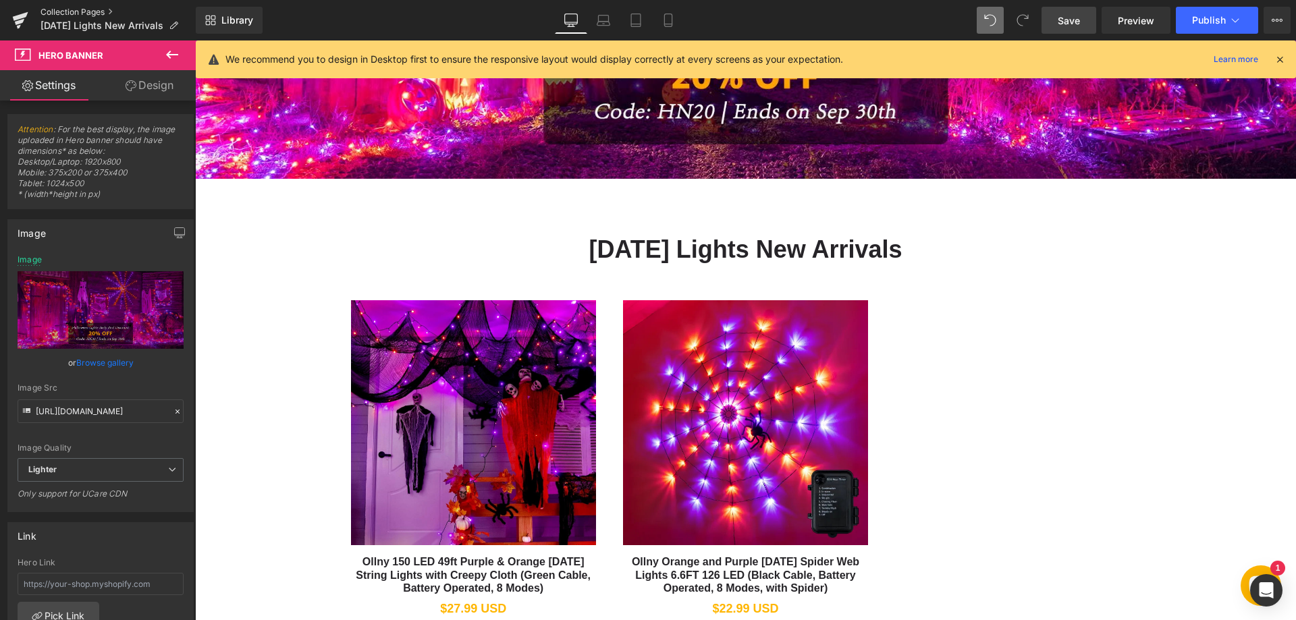
click at [84, 12] on link "Collection Pages" at bounding box center [117, 12] width 155 height 11
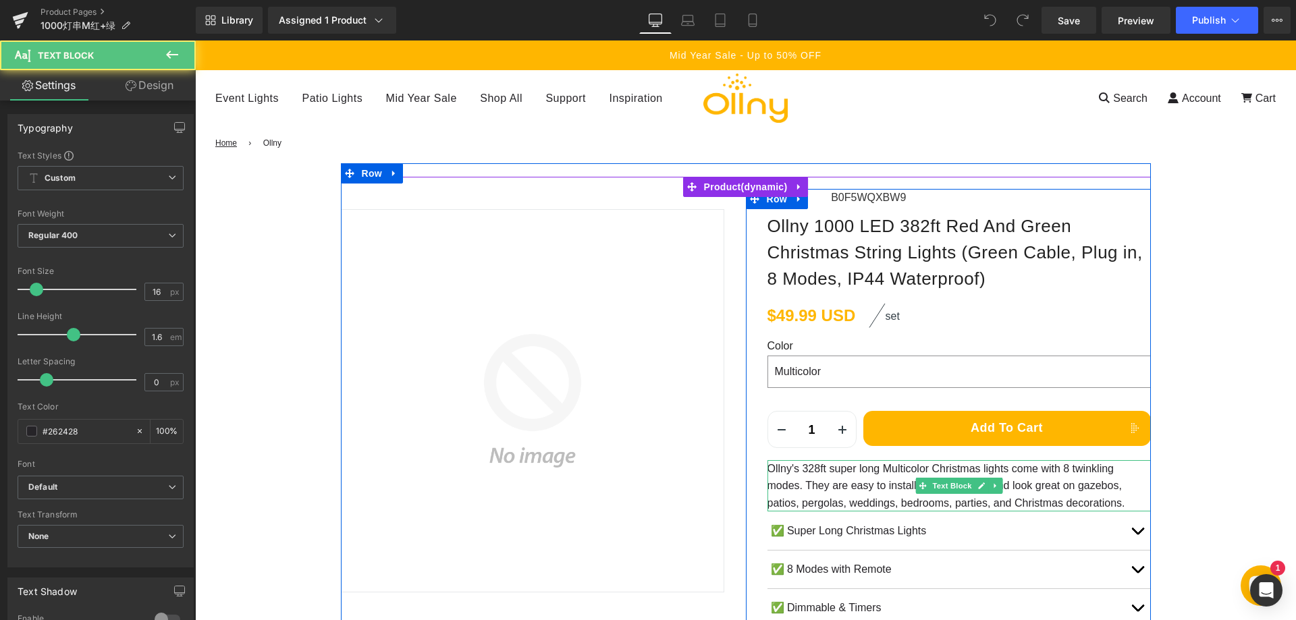
click at [843, 489] on p "Ollny's 328ft super long Multicolor Christmas lights come with 8 twinkling mode…" at bounding box center [958, 486] width 383 height 52
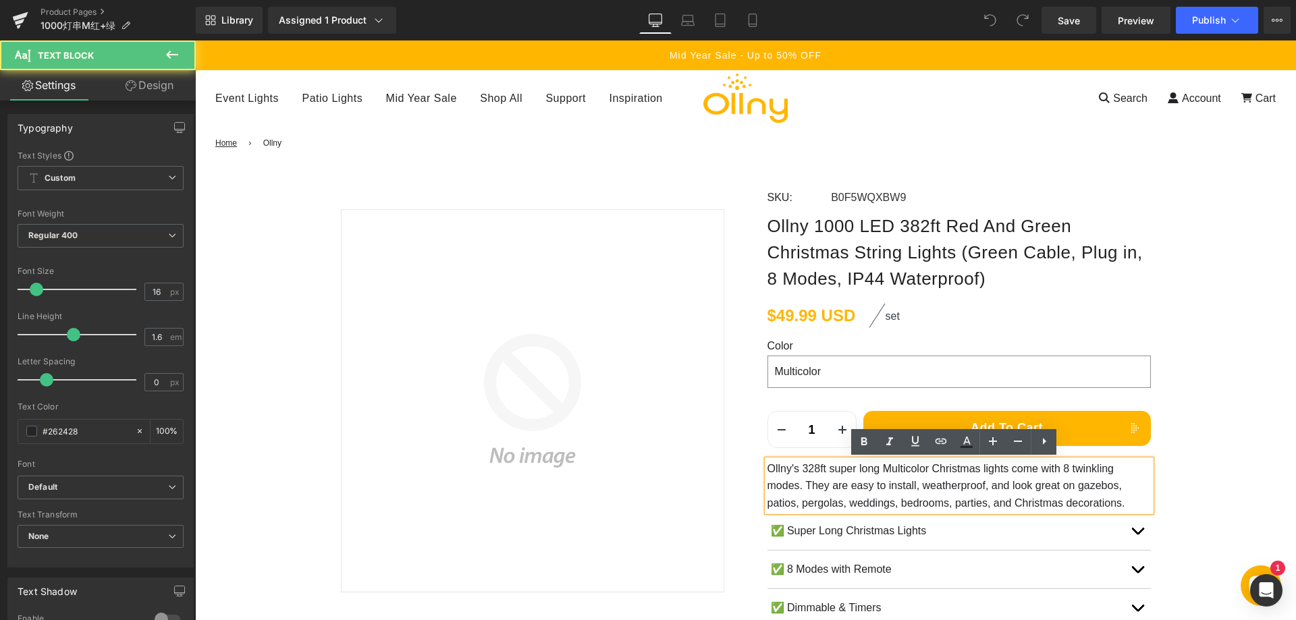
click at [862, 490] on p "Ollny's 328ft super long Multicolor Christmas lights come with 8 twinkling mode…" at bounding box center [958, 486] width 383 height 52
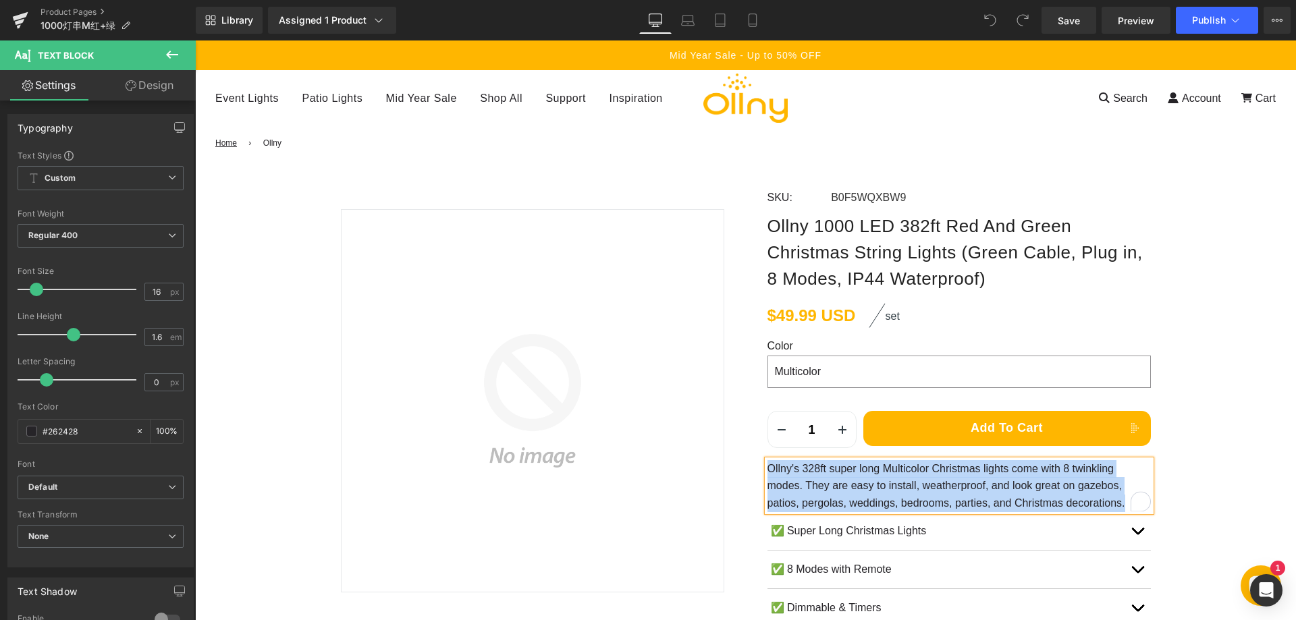
paste div "To enrich screen reader interactions, please activate Accessibility in Grammarl…"
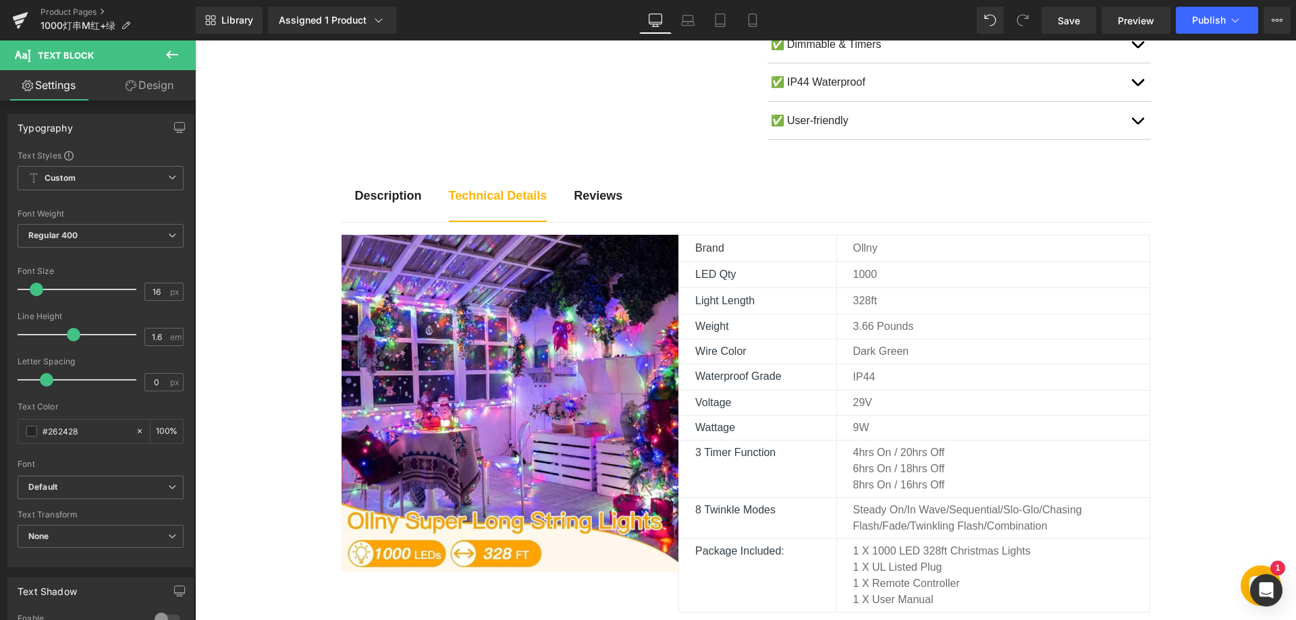
scroll to position [607, 0]
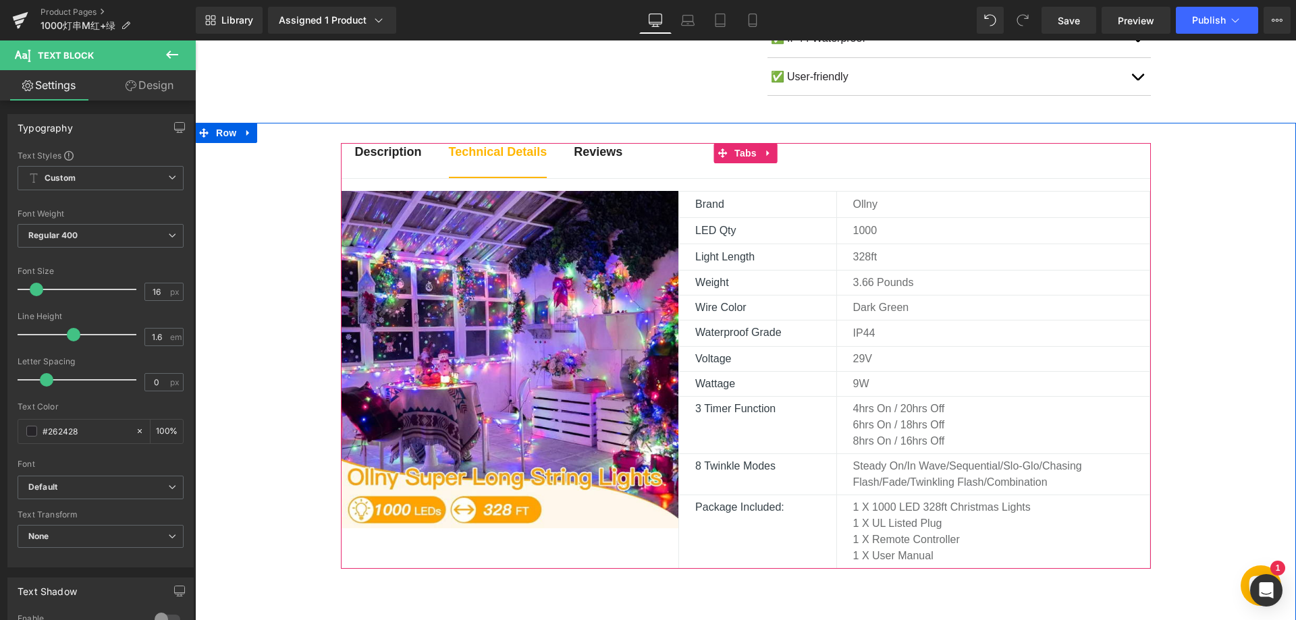
click at [868, 306] on p "Dark green" at bounding box center [1001, 308] width 297 height 16
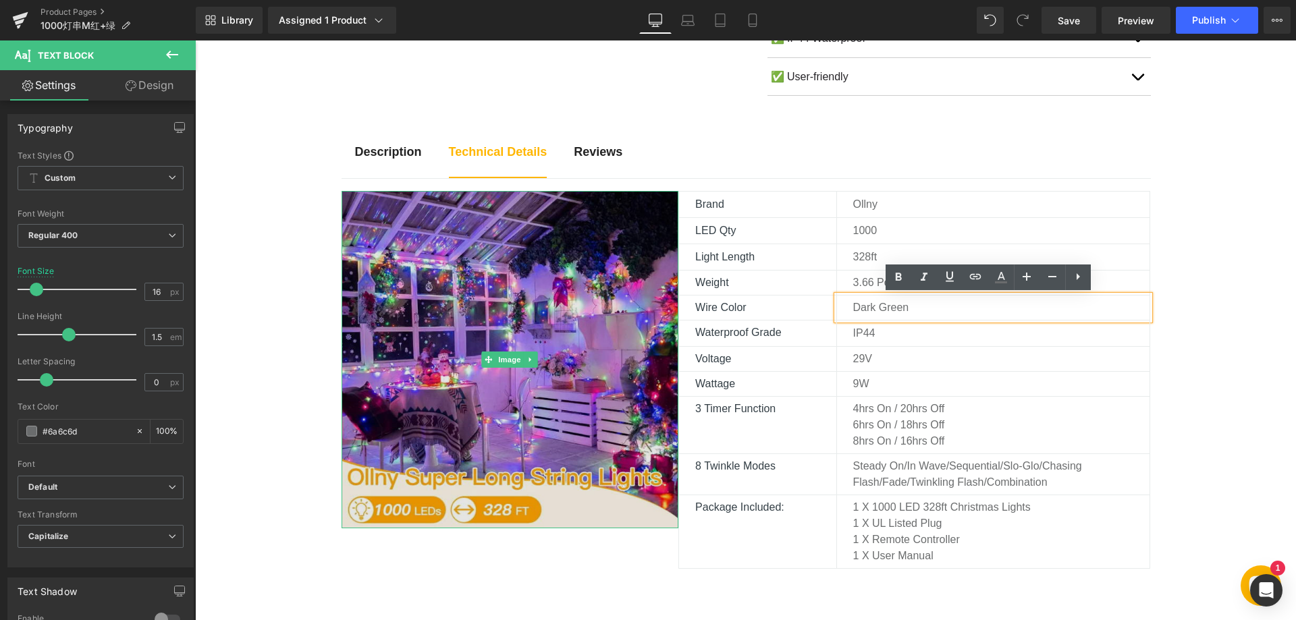
click at [545, 346] on img at bounding box center [509, 359] width 337 height 337
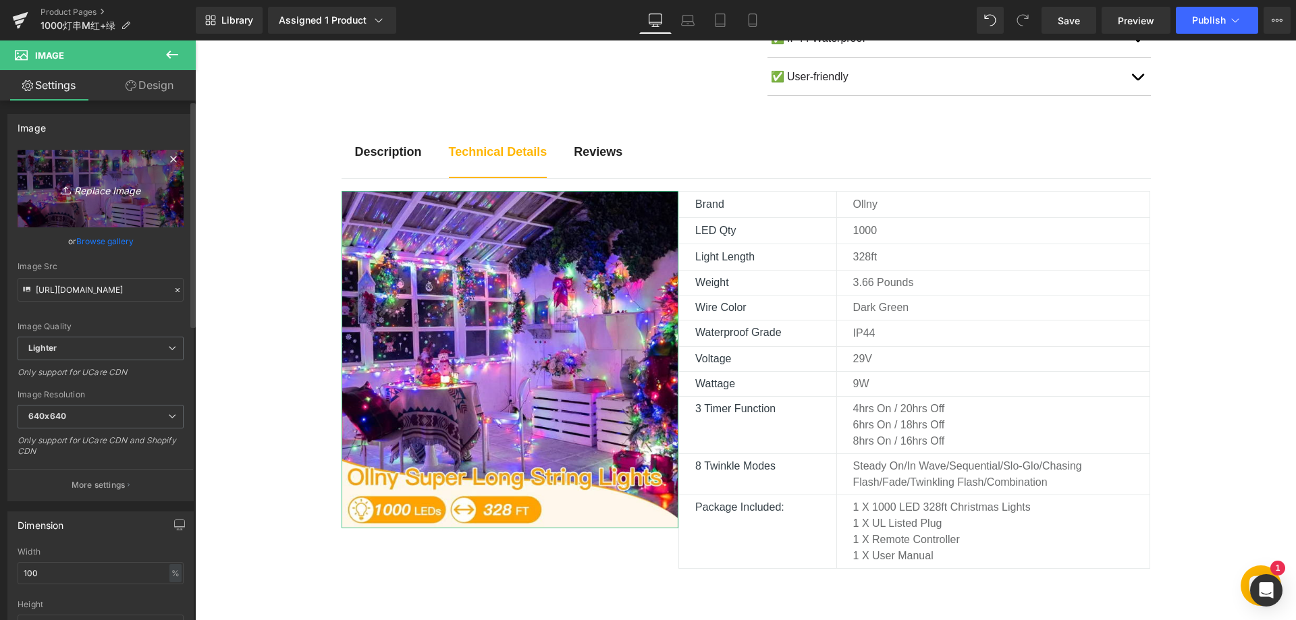
click at [115, 187] on icon "Replace Image" at bounding box center [101, 188] width 108 height 17
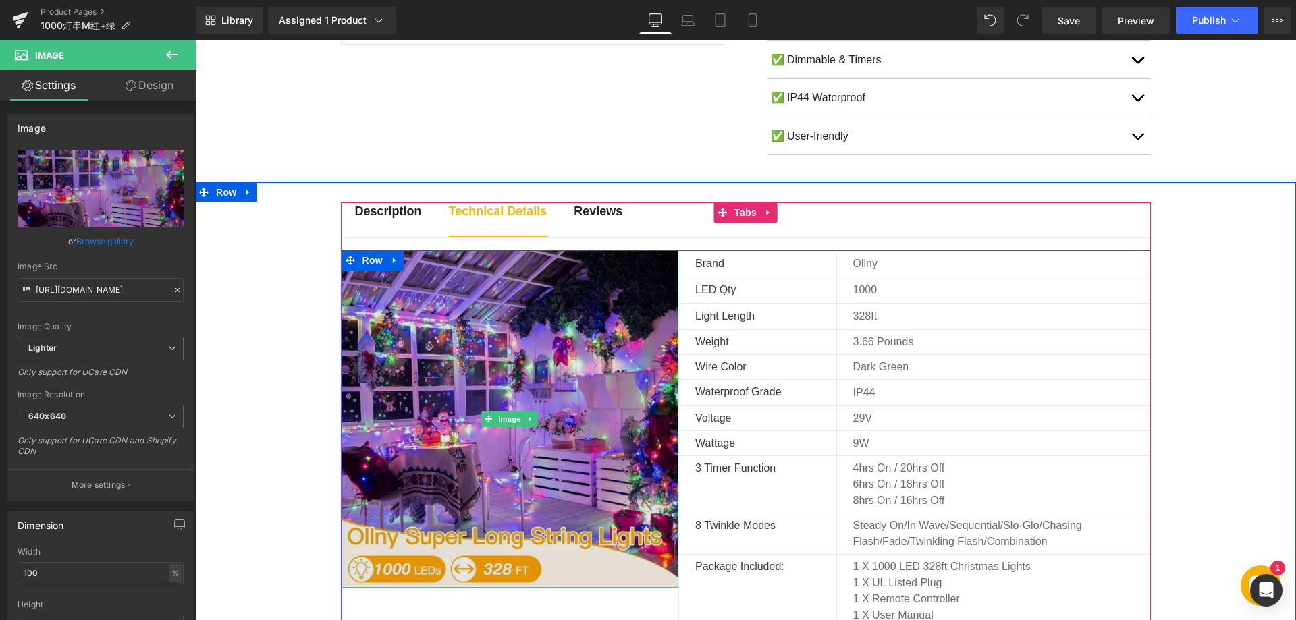
scroll to position [472, 0]
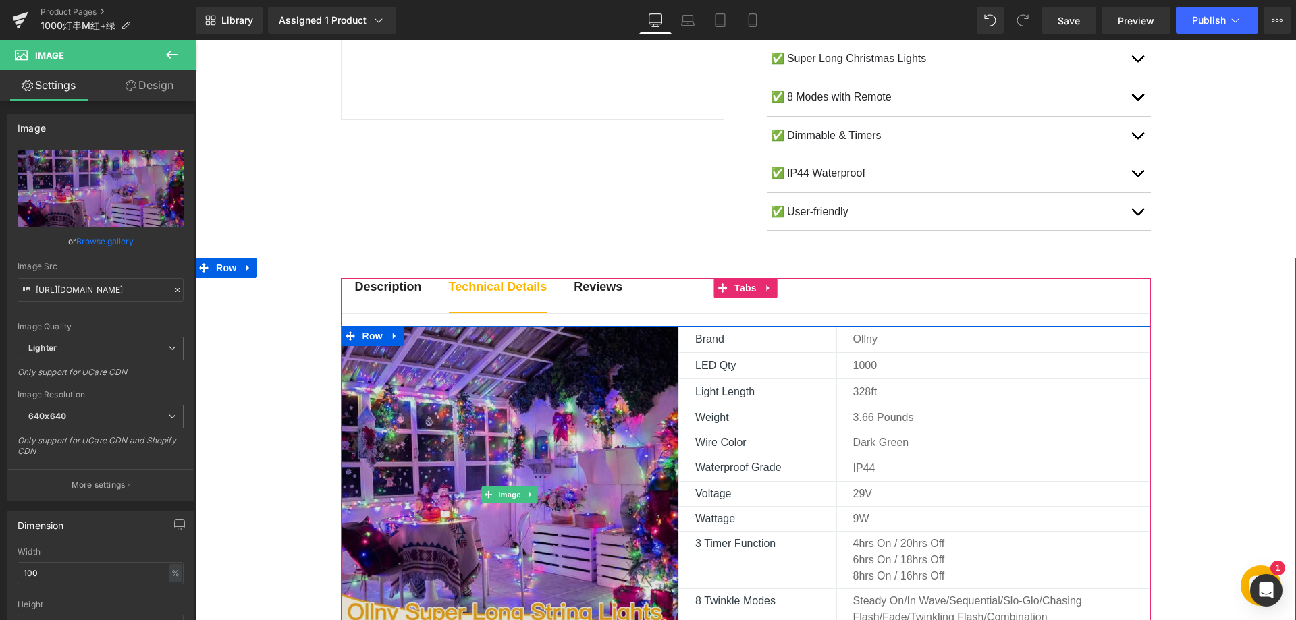
click at [511, 397] on img at bounding box center [509, 494] width 337 height 337
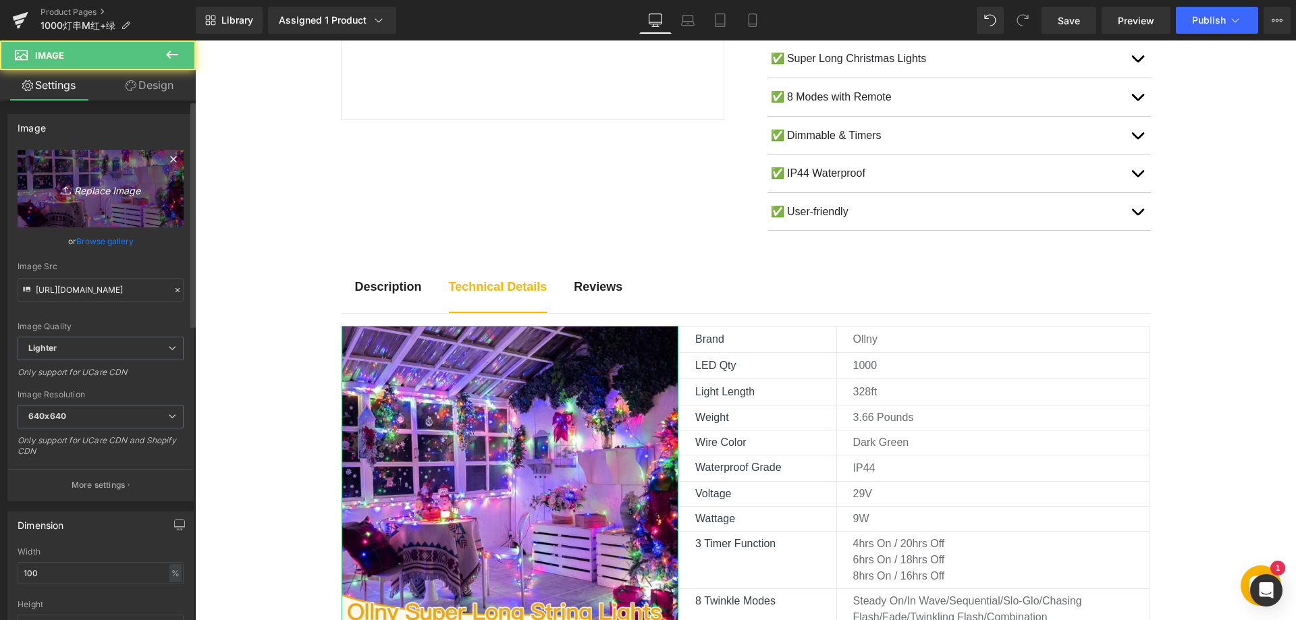
click at [119, 190] on icon "Replace Image" at bounding box center [101, 188] width 108 height 17
type input "C:\fakepath\81UvDdaaCtL._AC_SL1500_.webp"
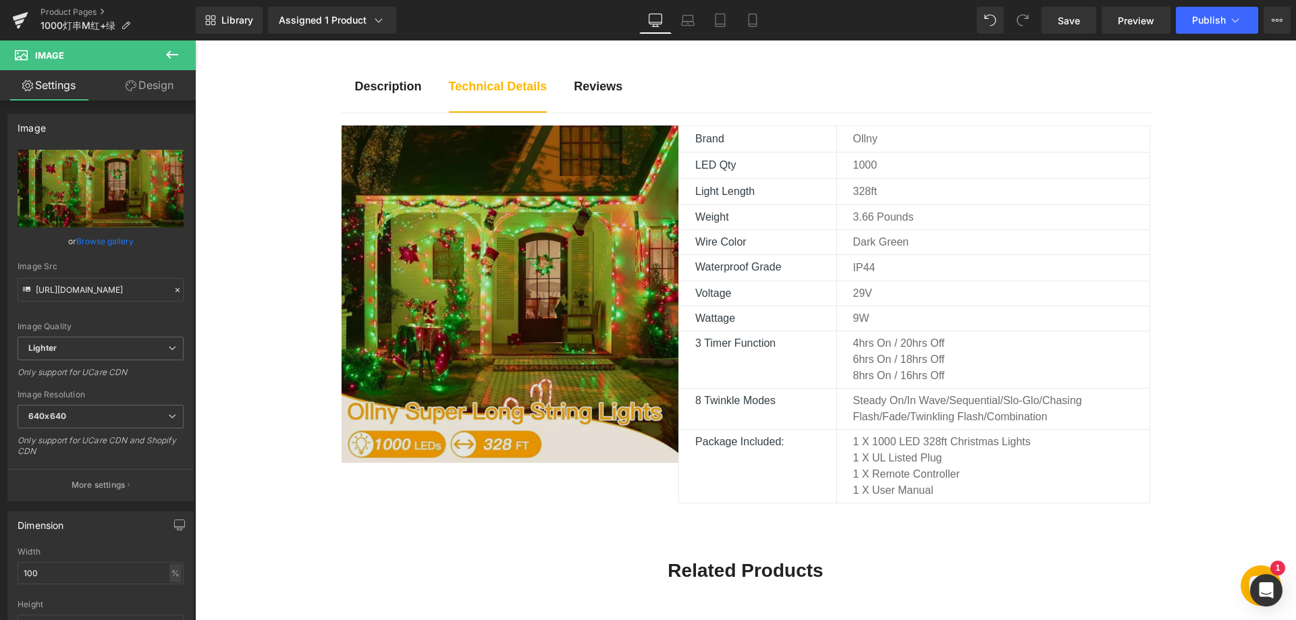
scroll to position [675, 0]
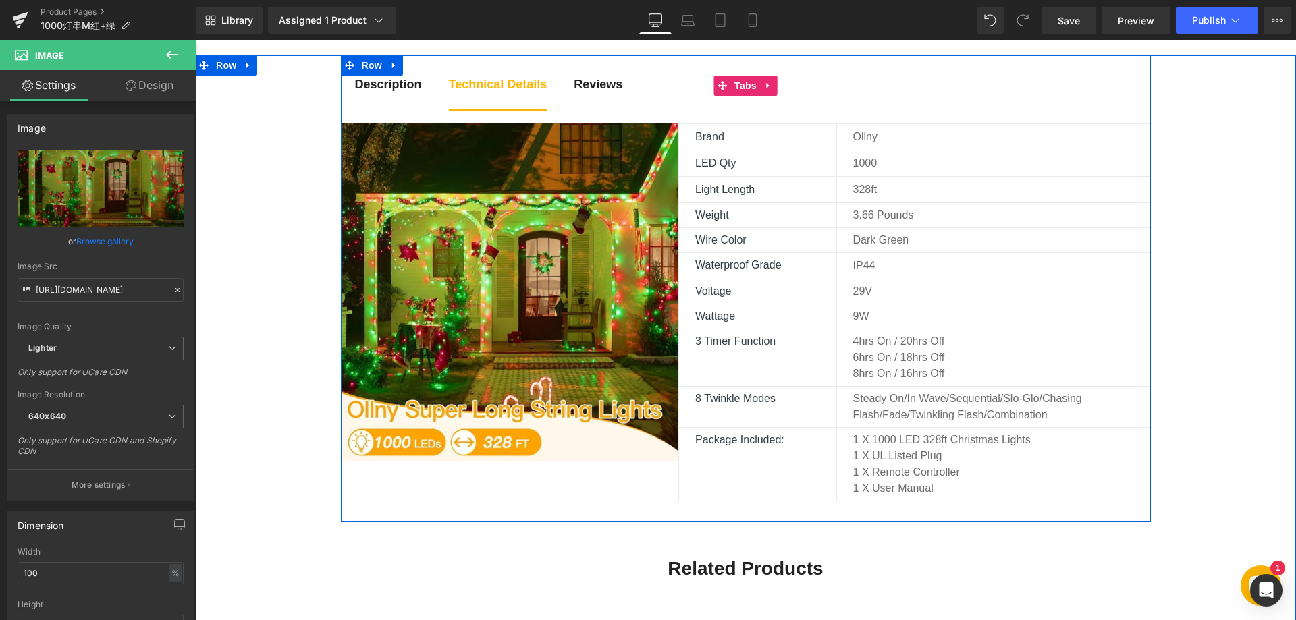
click at [366, 86] on strong "Description" at bounding box center [388, 84] width 67 height 13
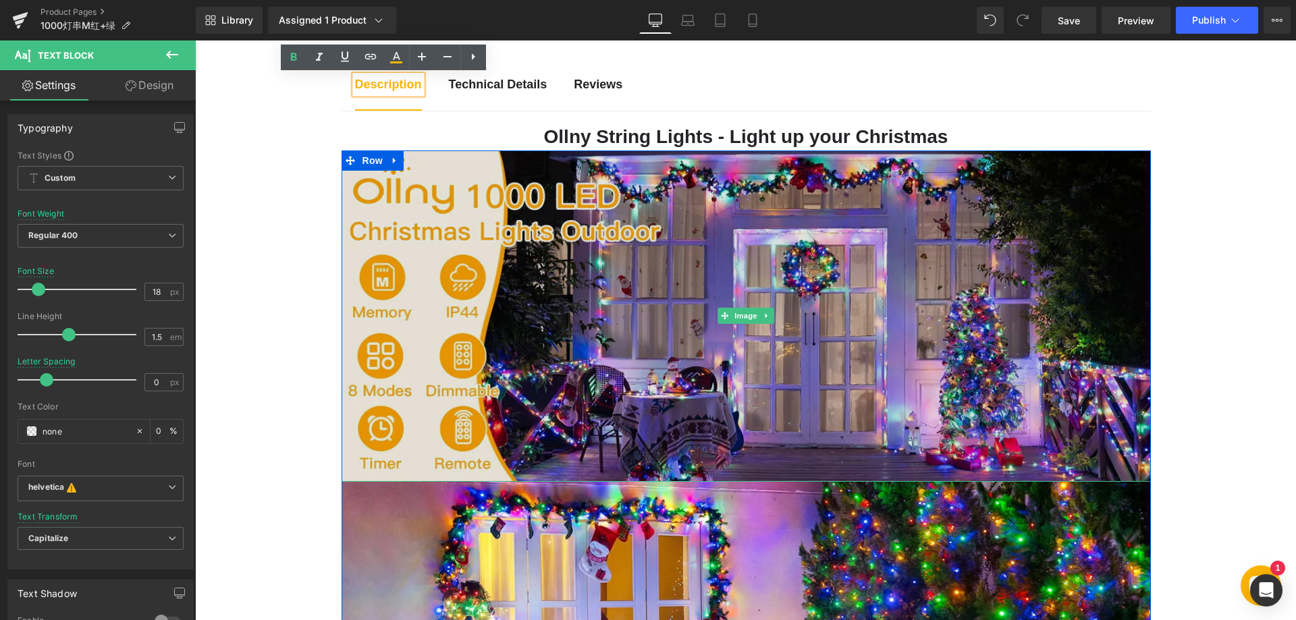
click at [566, 329] on img at bounding box center [745, 316] width 809 height 332
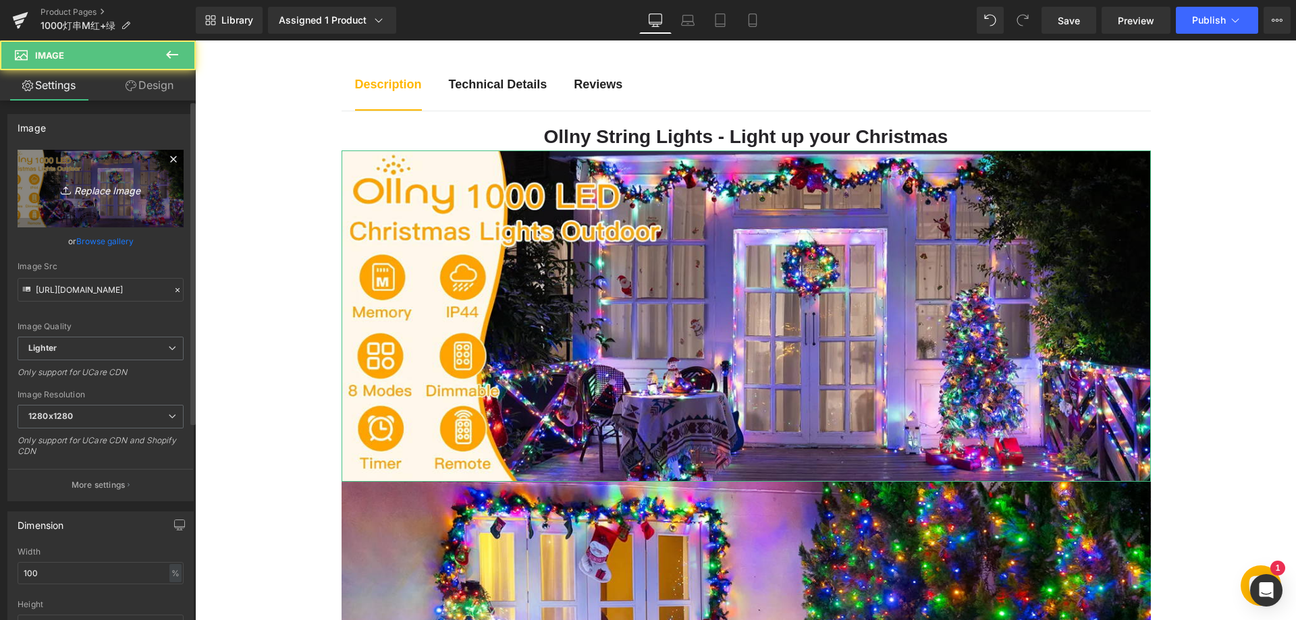
click at [108, 185] on icon "Replace Image" at bounding box center [101, 188] width 108 height 17
type input "C:\fakepath\11-1.webp"
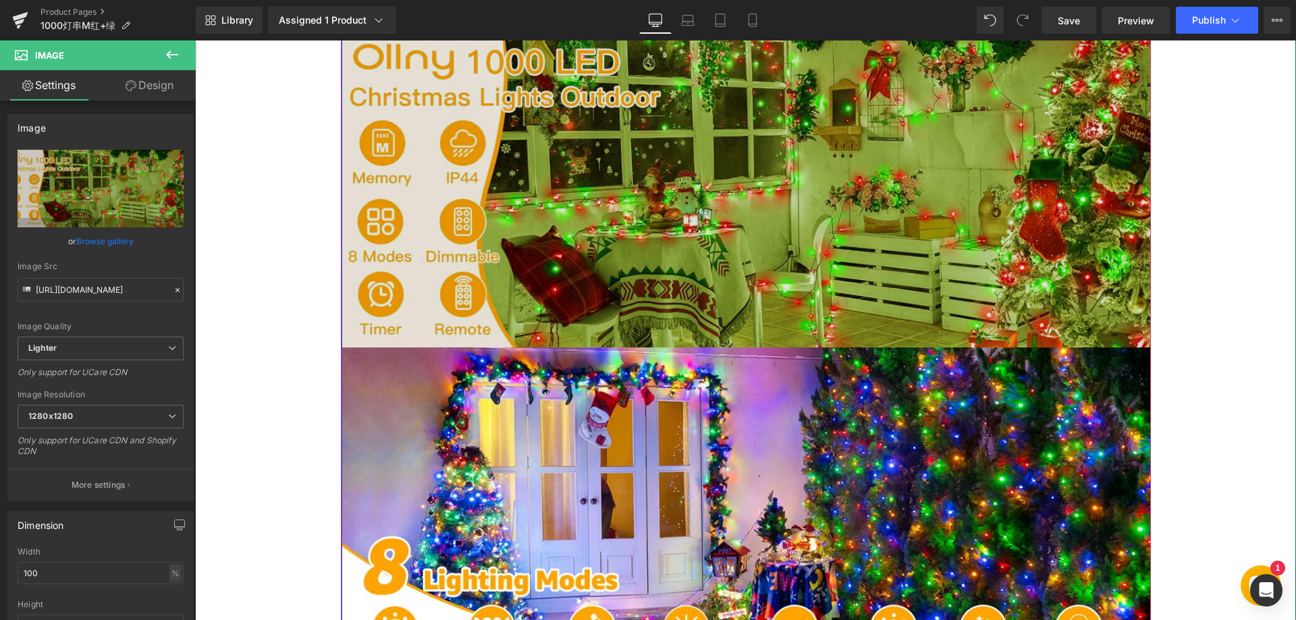
scroll to position [810, 0]
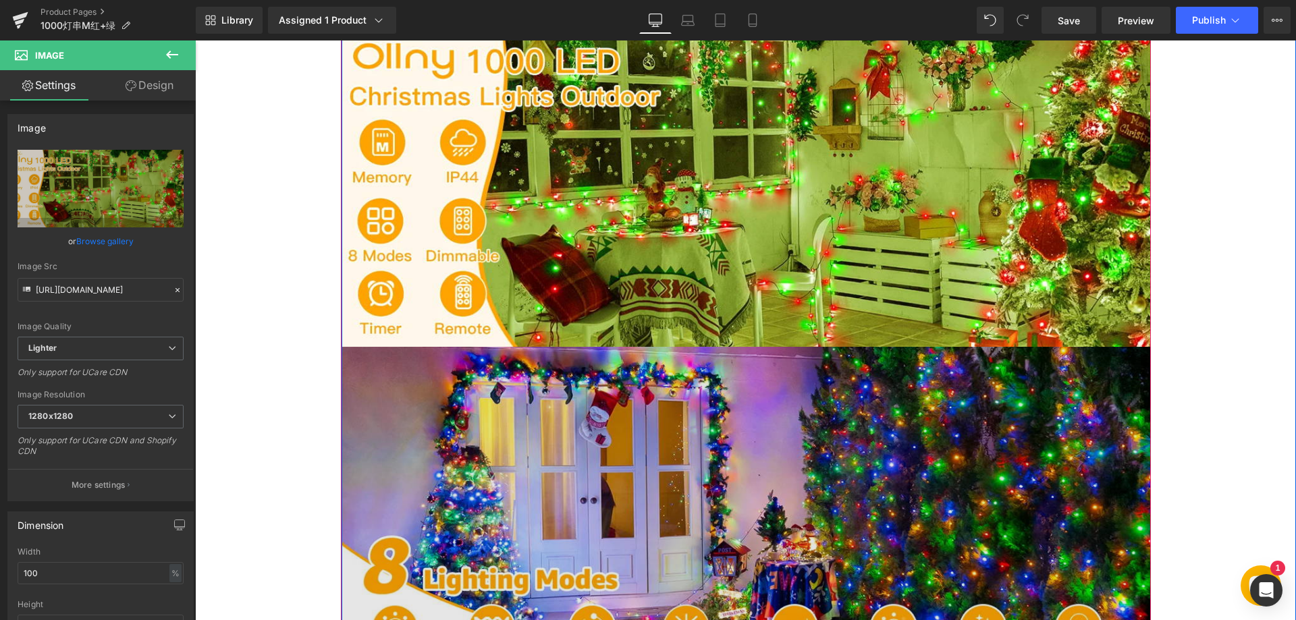
click at [557, 423] on img at bounding box center [745, 513] width 809 height 332
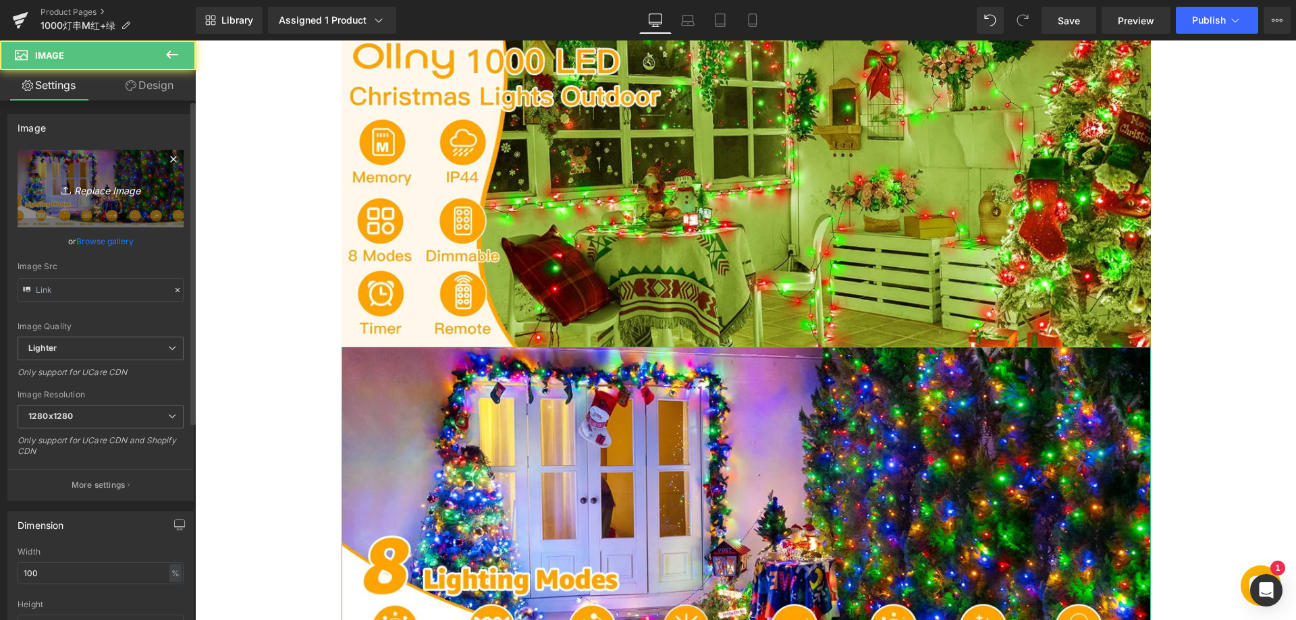
click at [106, 188] on icon "Replace Image" at bounding box center [101, 188] width 108 height 17
type input "C:\fakepath\22.webp"
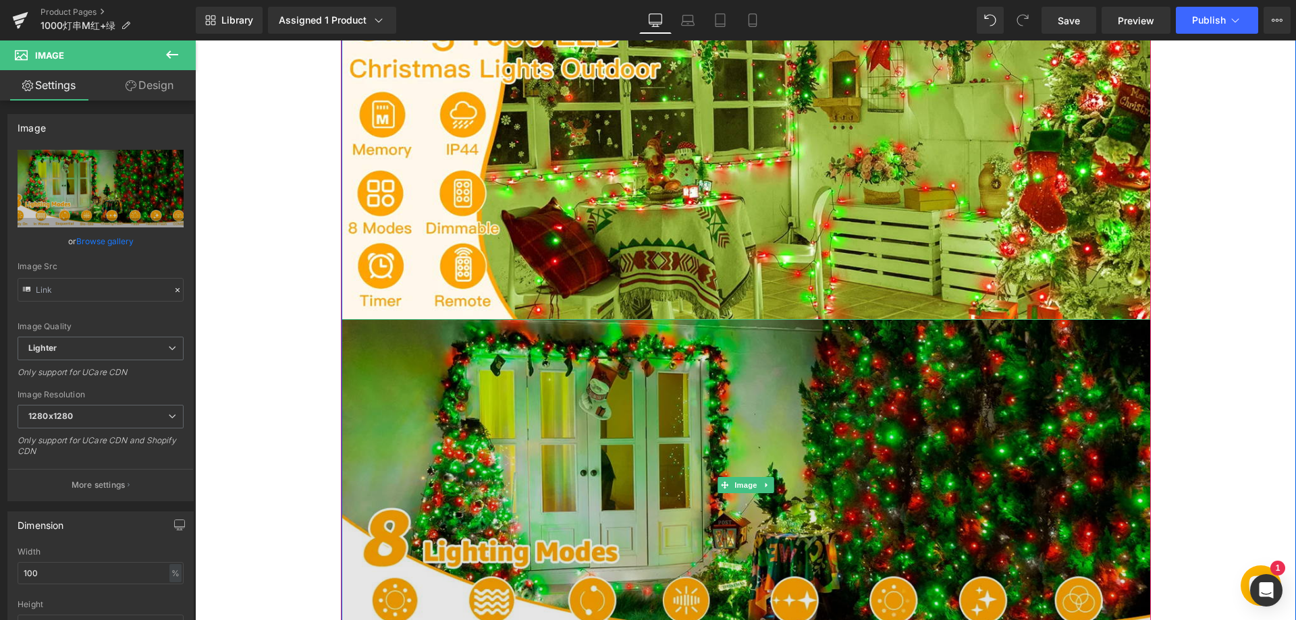
scroll to position [877, 0]
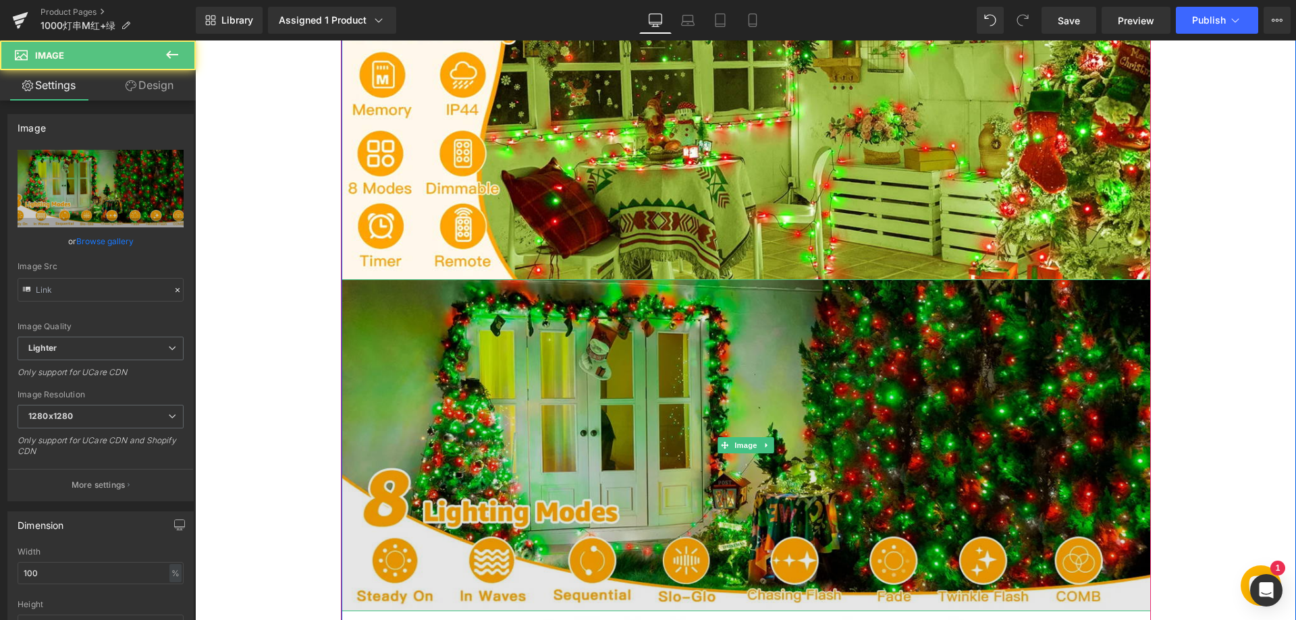
click at [515, 412] on img at bounding box center [745, 445] width 809 height 332
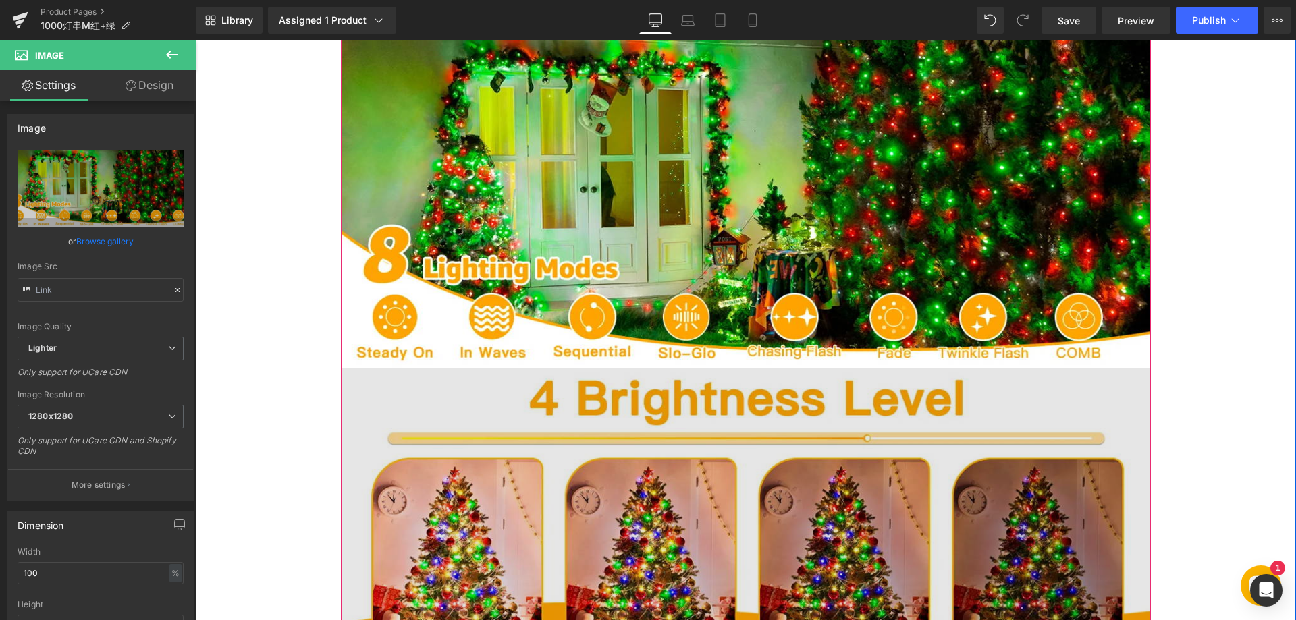
scroll to position [1147, 0]
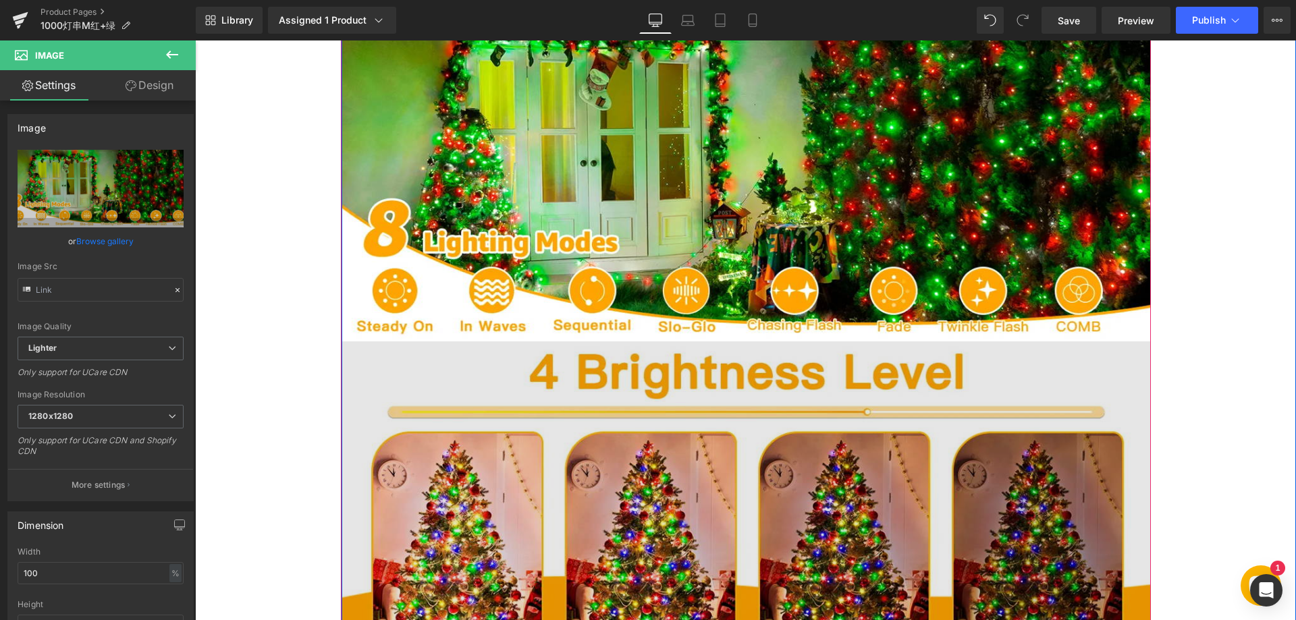
click at [550, 438] on img at bounding box center [745, 507] width 809 height 332
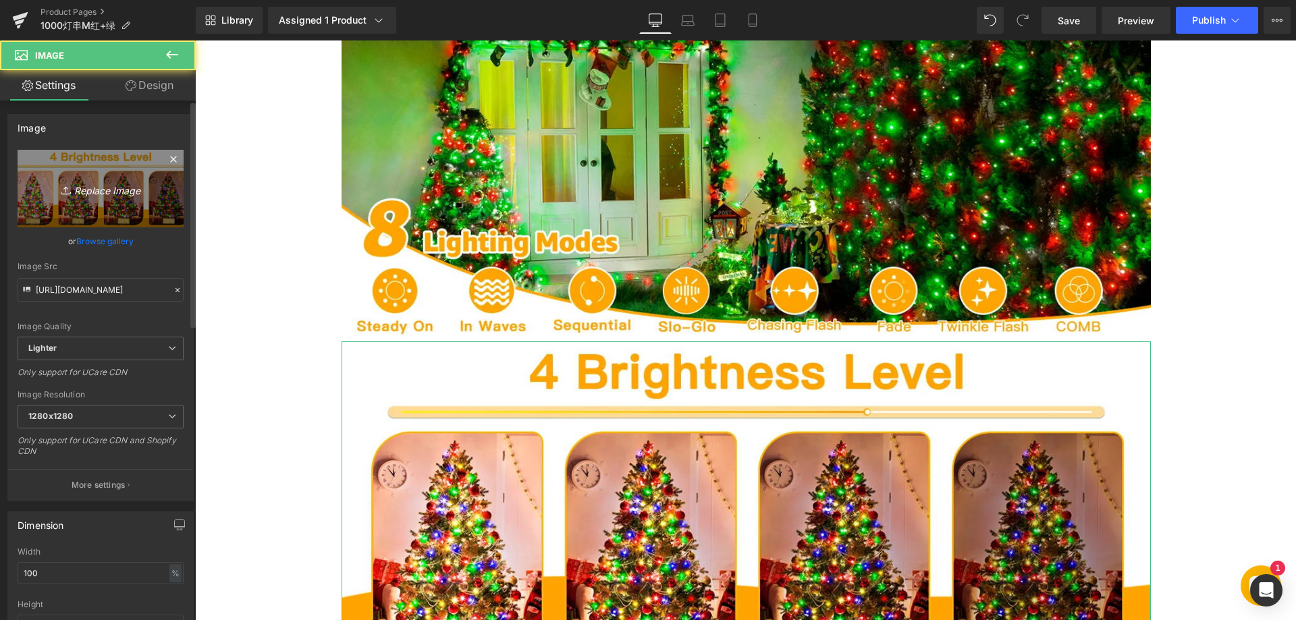
click at [86, 198] on link "Replace Image" at bounding box center [101, 189] width 166 height 78
type input "C:\fakepath\33.webp"
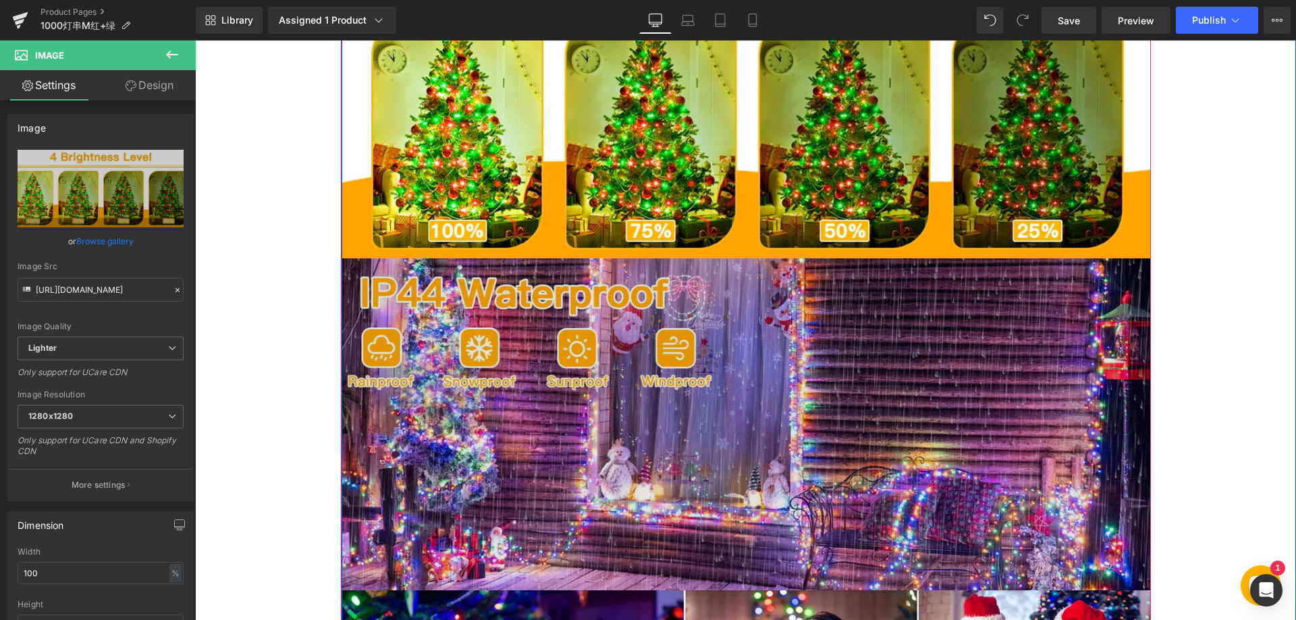
scroll to position [1687, 0]
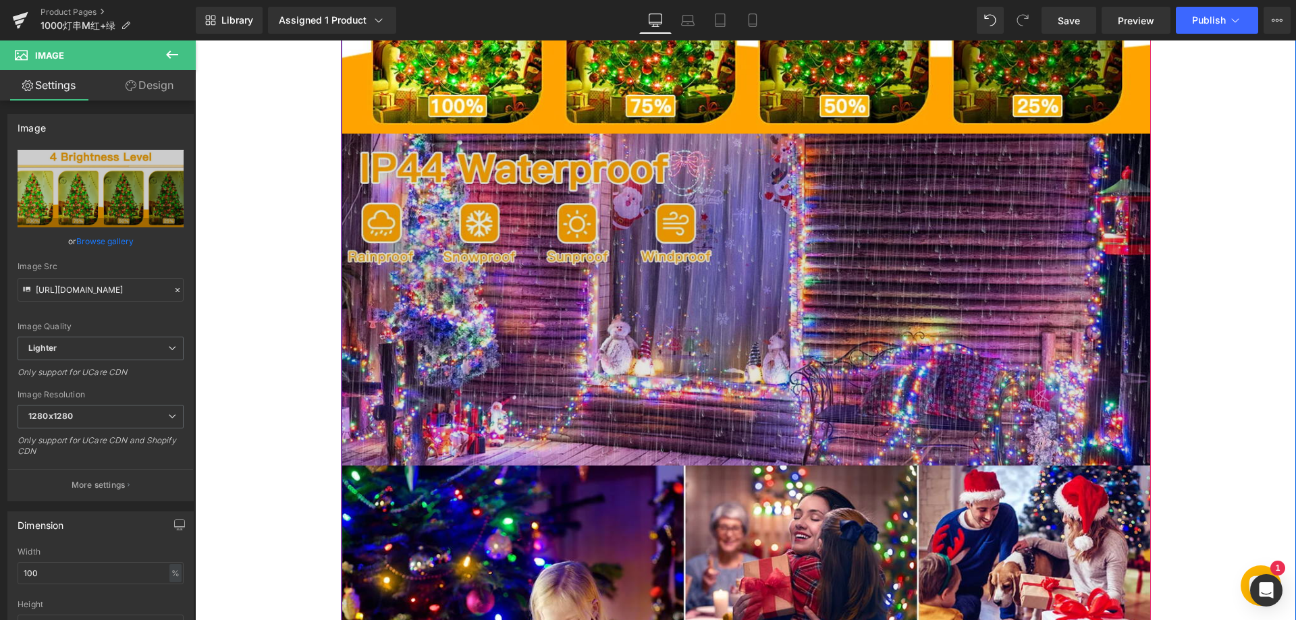
click at [571, 369] on img at bounding box center [745, 300] width 809 height 332
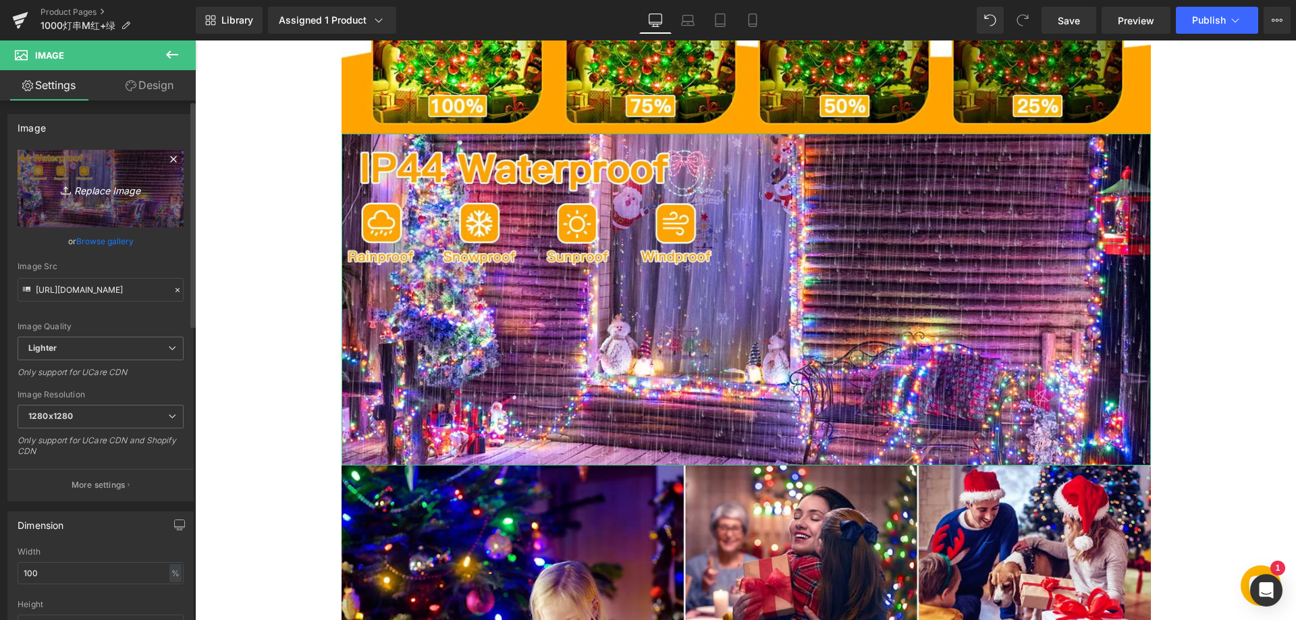
click at [115, 188] on icon "Replace Image" at bounding box center [101, 188] width 108 height 17
type input "C:\fakepath\44.webp"
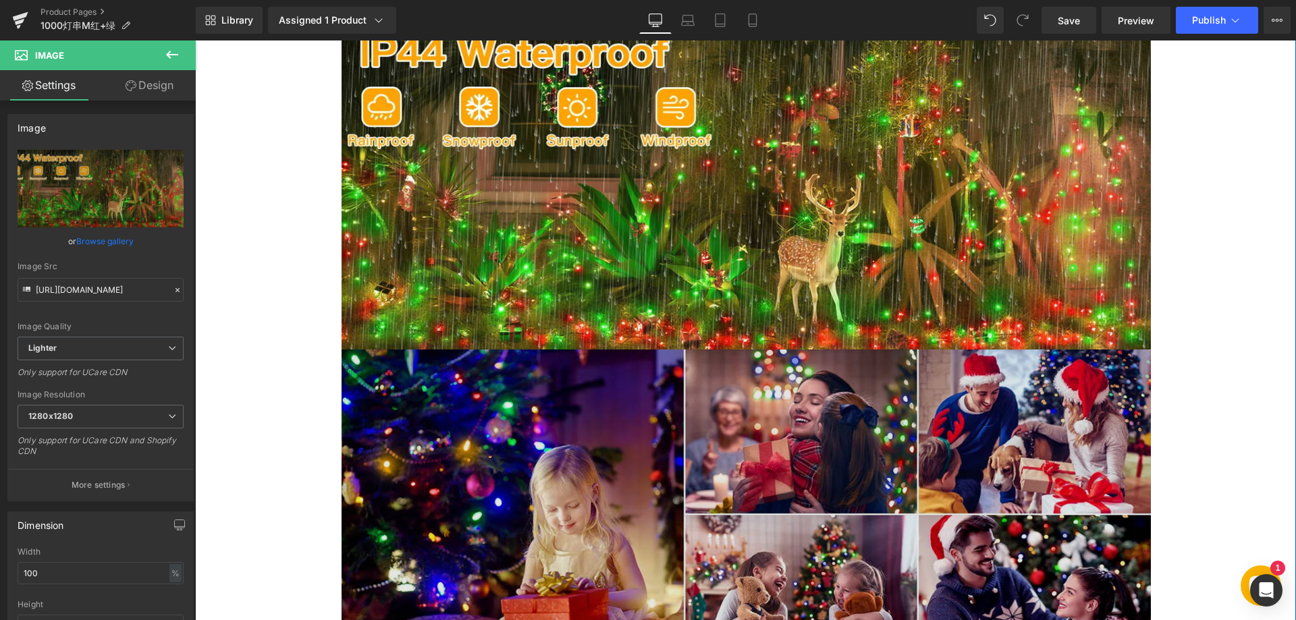
scroll to position [1889, 0]
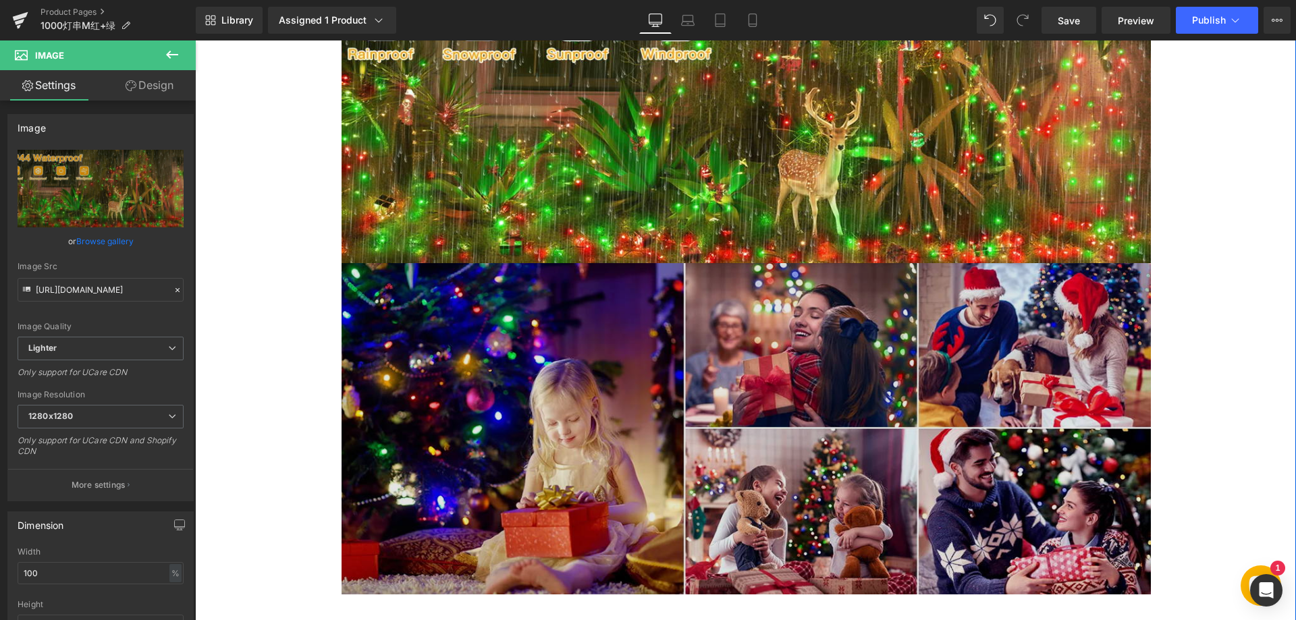
click at [555, 414] on img at bounding box center [745, 429] width 809 height 332
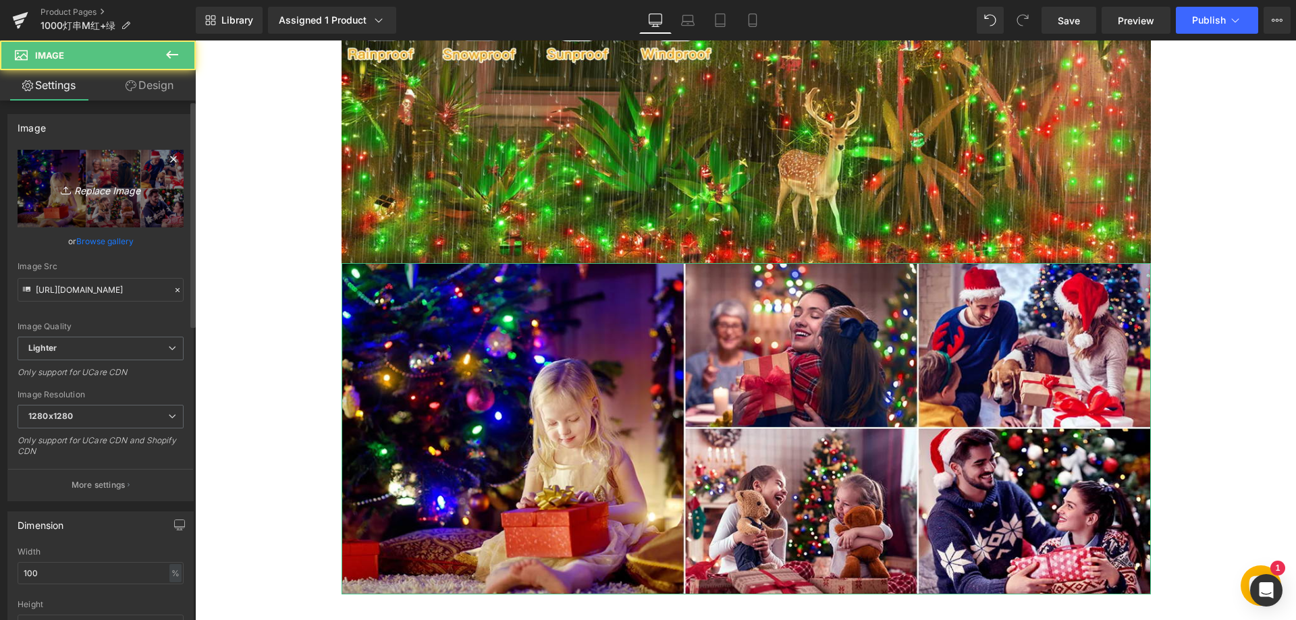
click at [104, 191] on icon "Replace Image" at bounding box center [101, 188] width 108 height 17
type input "C:\fakepath\55.webp"
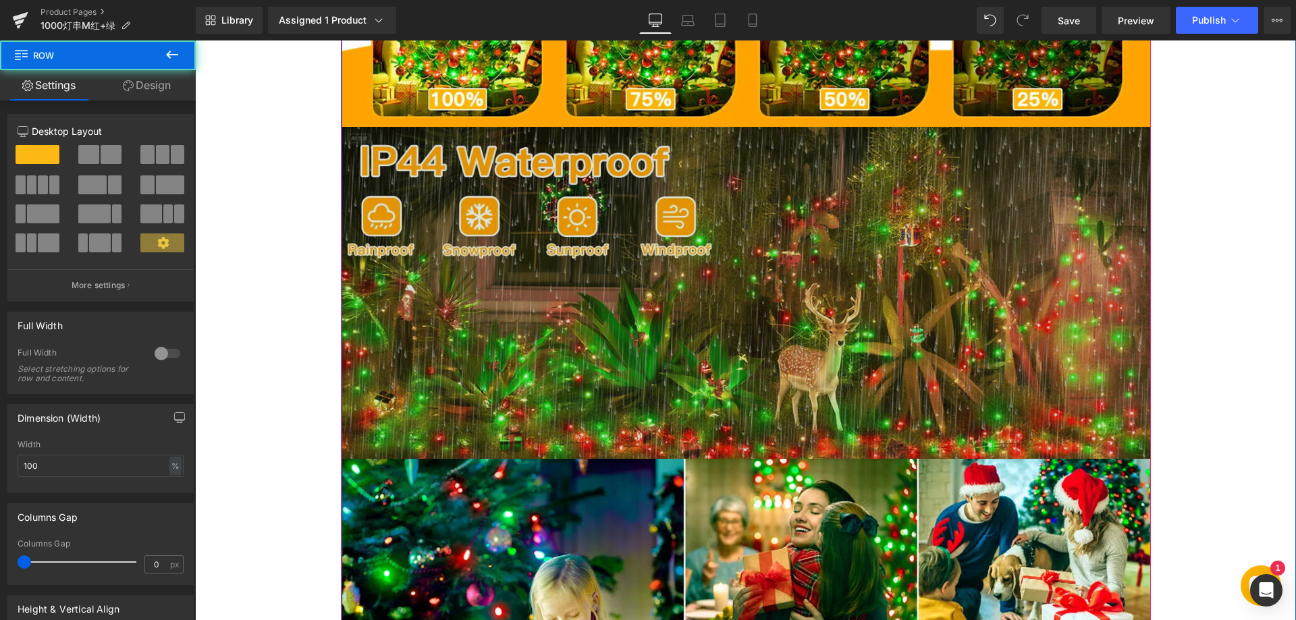
scroll to position [1687, 0]
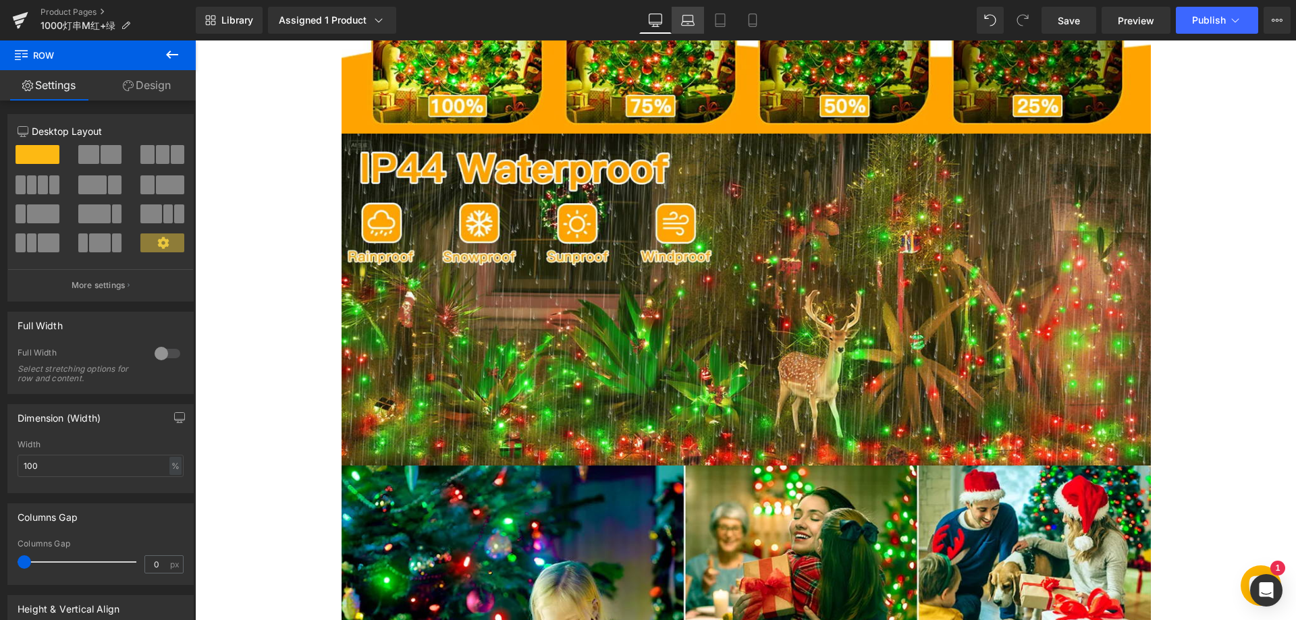
click at [686, 18] on icon at bounding box center [687, 19] width 13 height 13
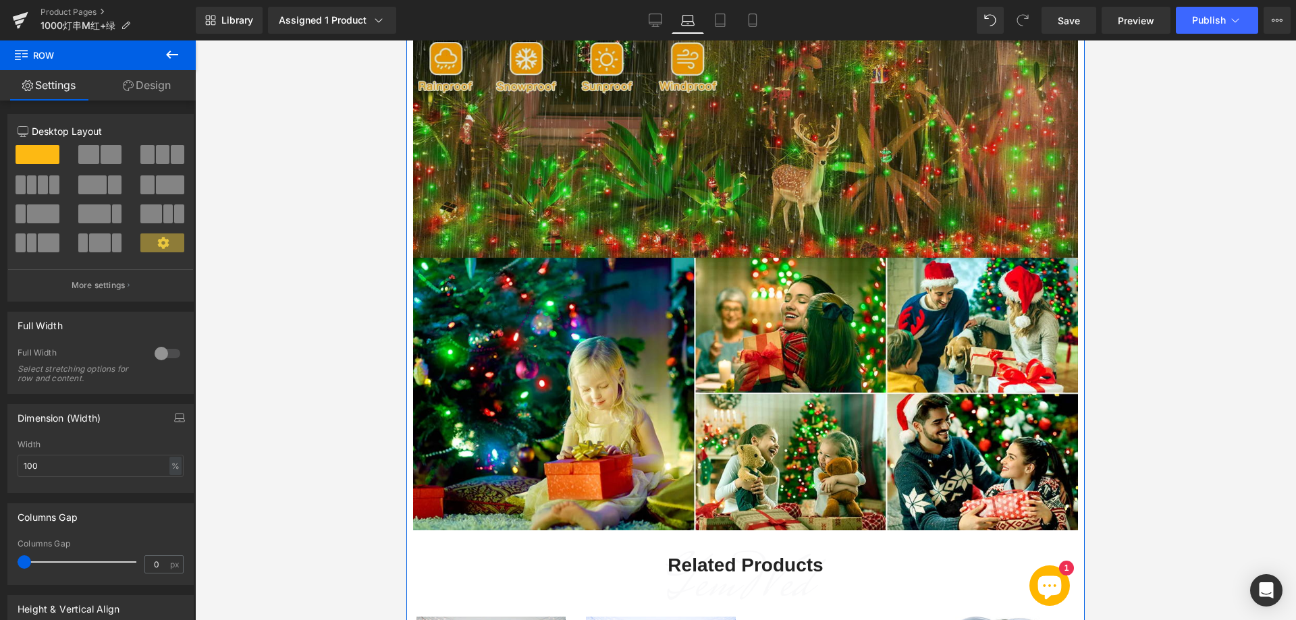
scroll to position [1889, 0]
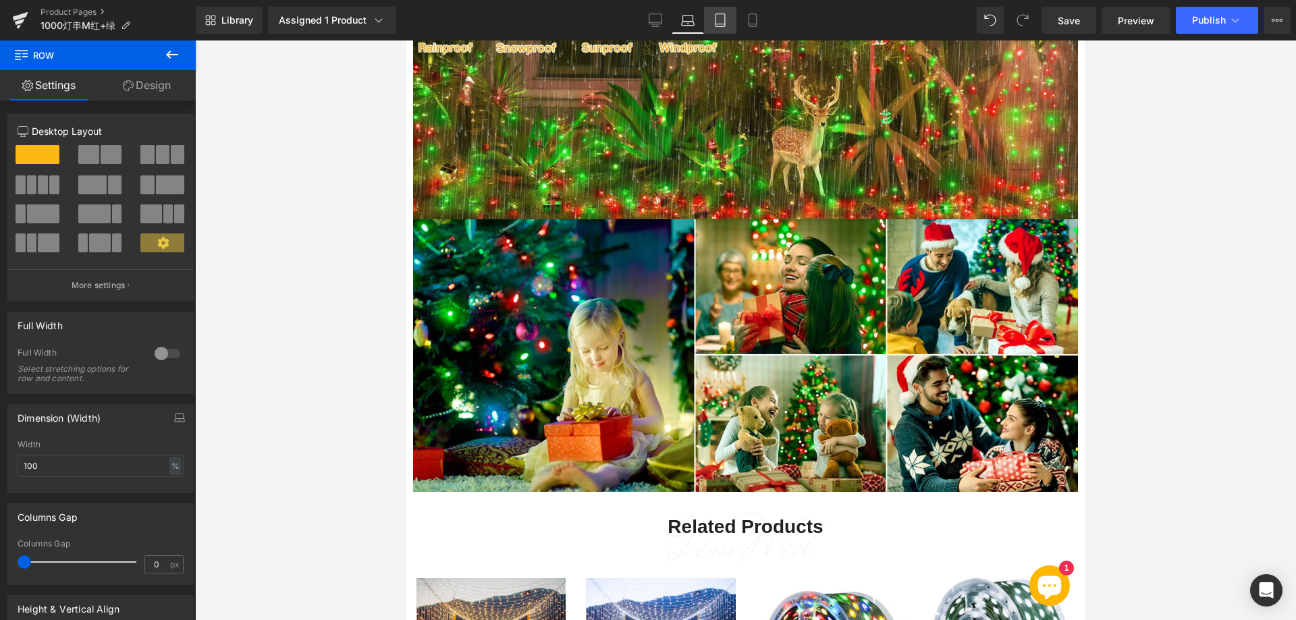
drag, startPoint x: 717, startPoint y: 13, endPoint x: 219, endPoint y: 20, distance: 498.7
click at [717, 13] on icon at bounding box center [719, 19] width 13 height 13
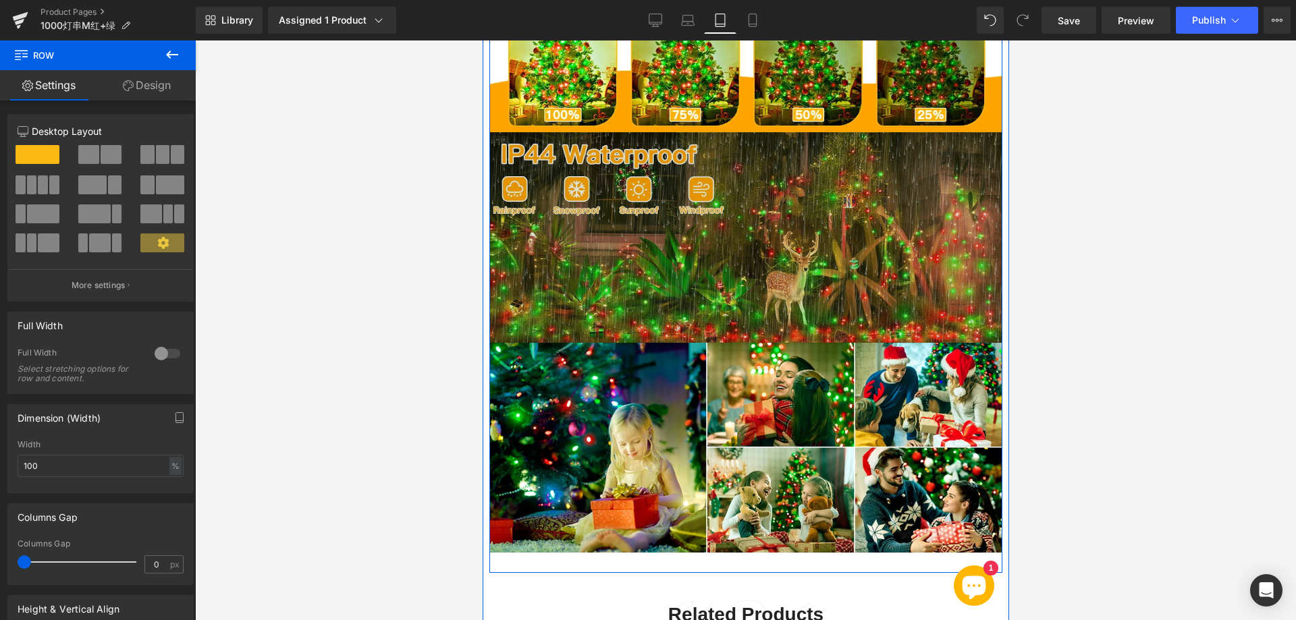
scroll to position [1499, 0]
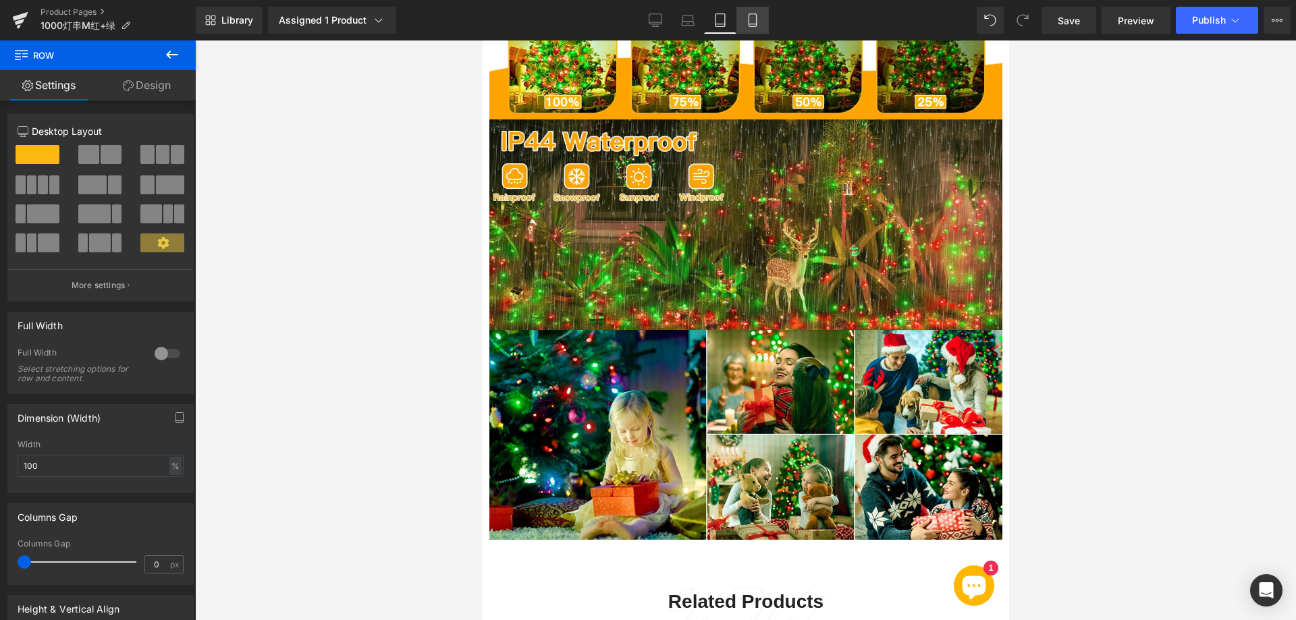
click at [740, 20] on link "Mobile" at bounding box center [752, 20] width 32 height 27
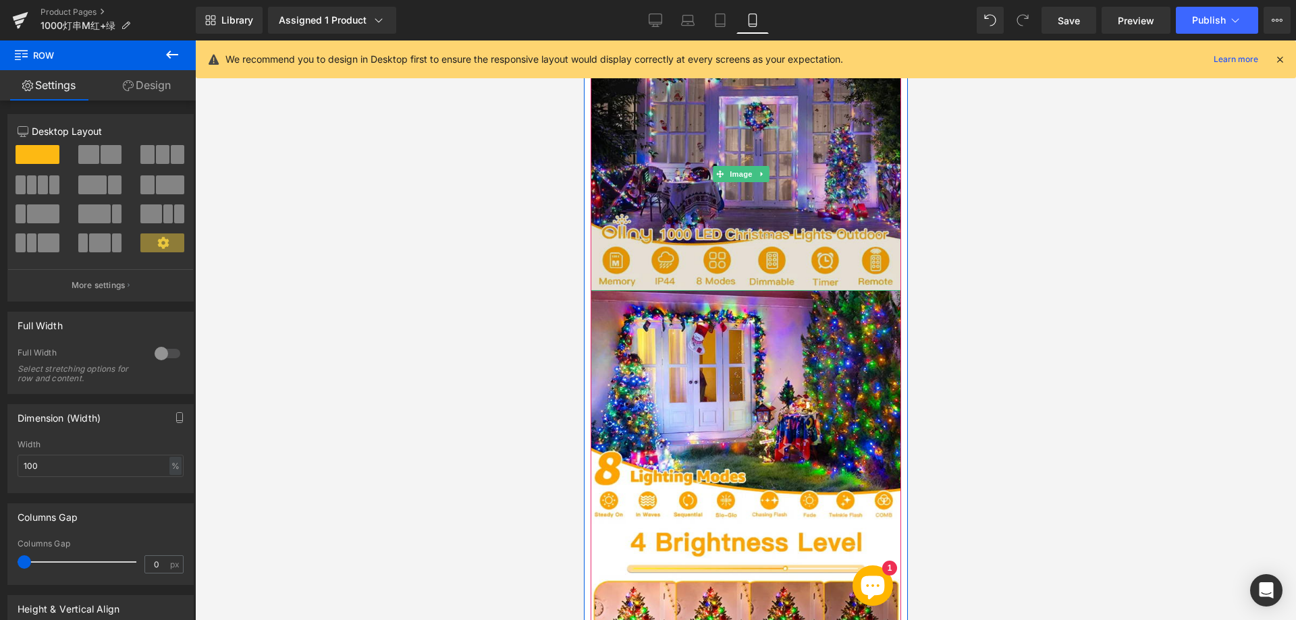
scroll to position [1073, 0]
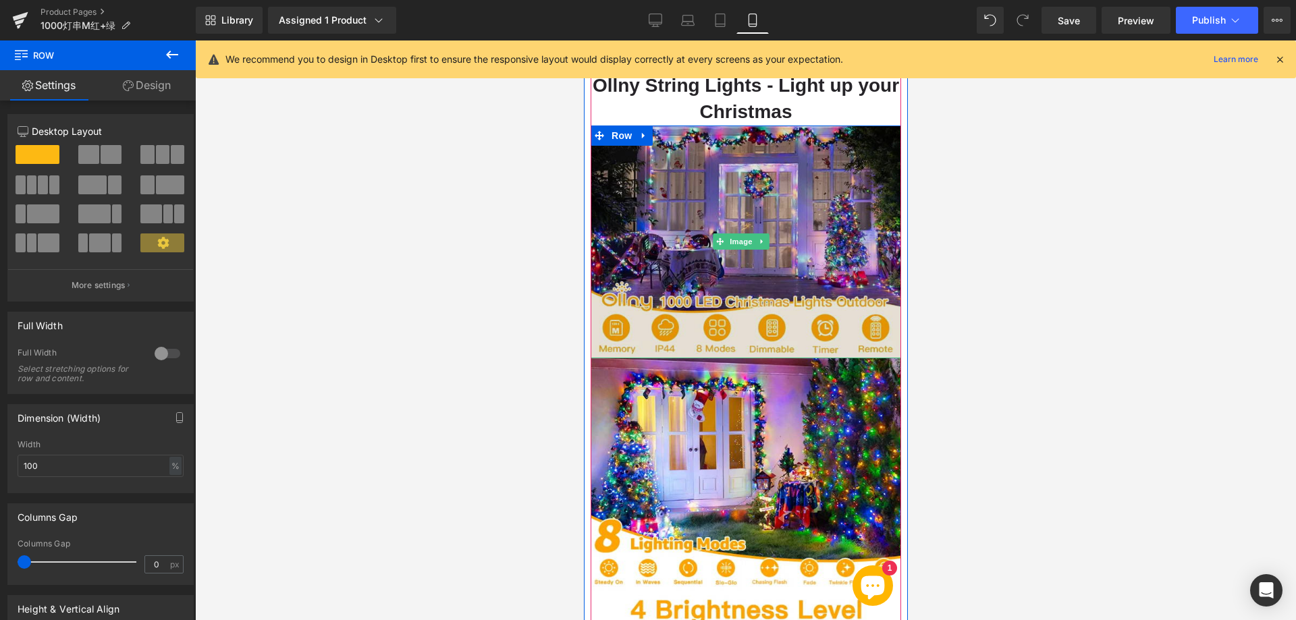
click at [668, 235] on img at bounding box center [745, 242] width 310 height 233
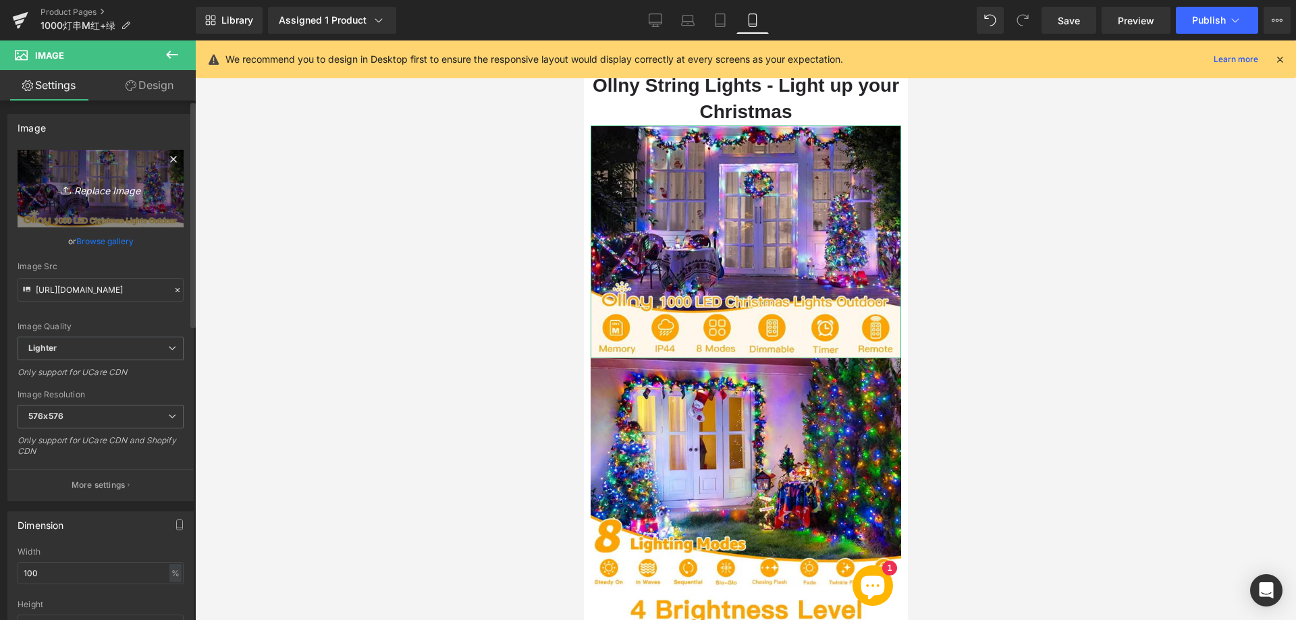
click at [109, 188] on icon "Replace Image" at bounding box center [101, 188] width 108 height 17
type input "C:\fakepath\111.webp"
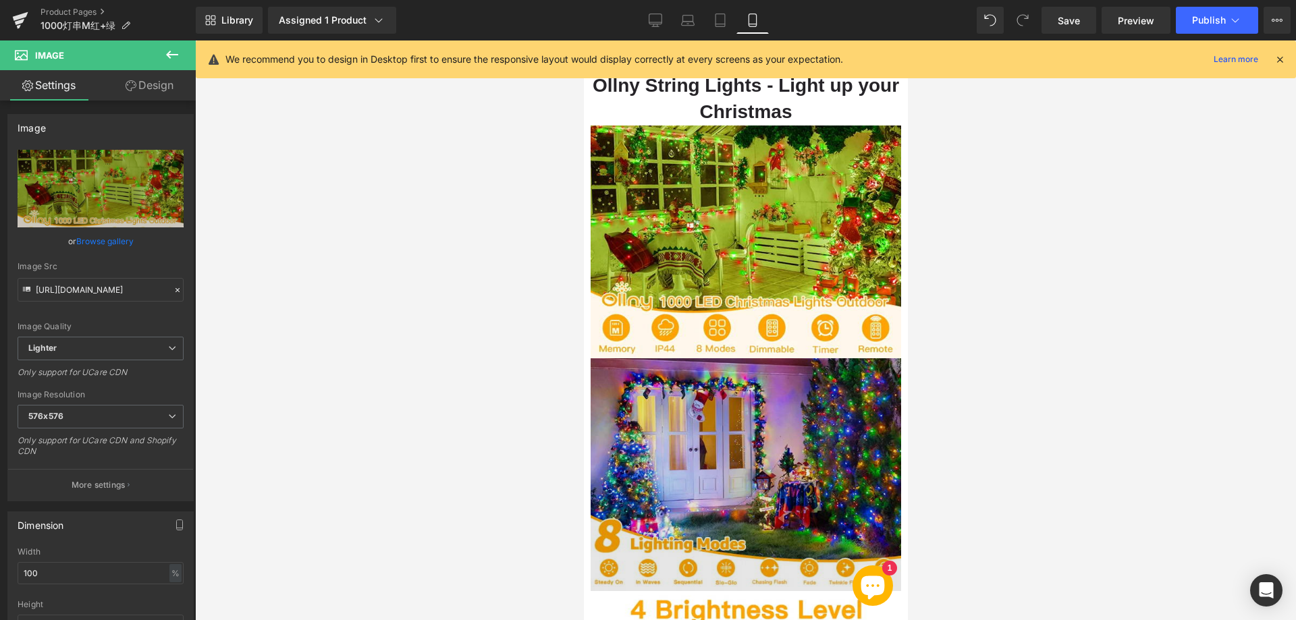
click at [717, 414] on img at bounding box center [745, 474] width 310 height 233
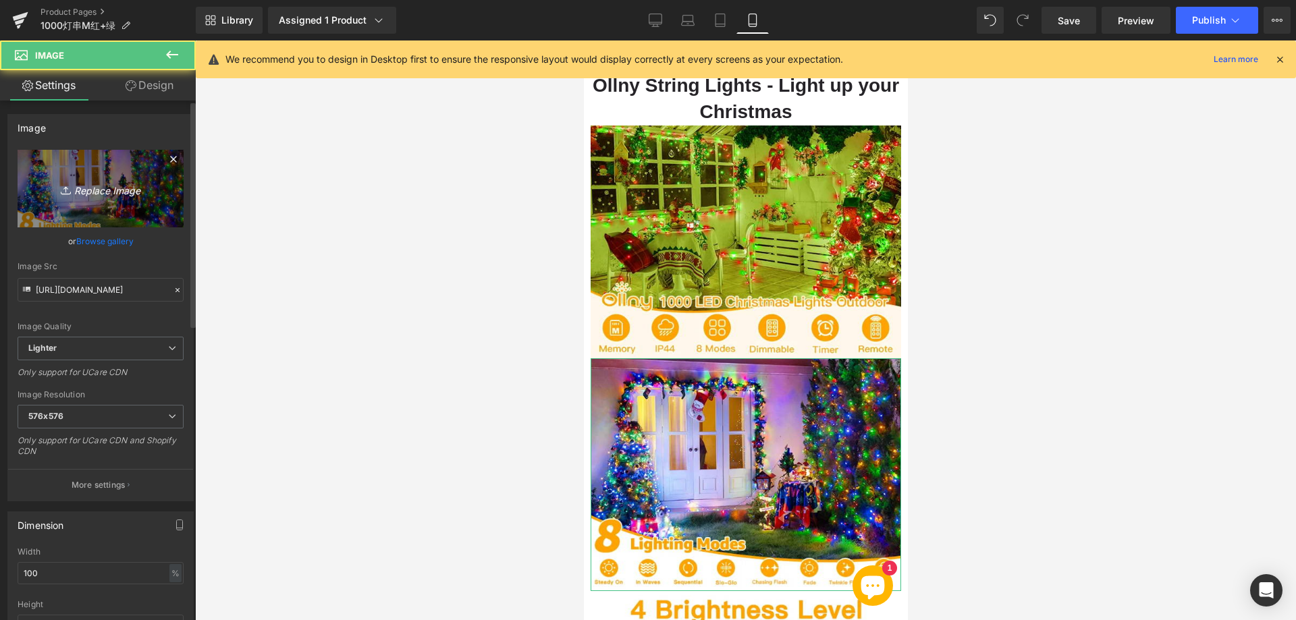
click at [93, 182] on icon "Replace Image" at bounding box center [101, 188] width 108 height 17
type input "C:\fakepath\222.webp"
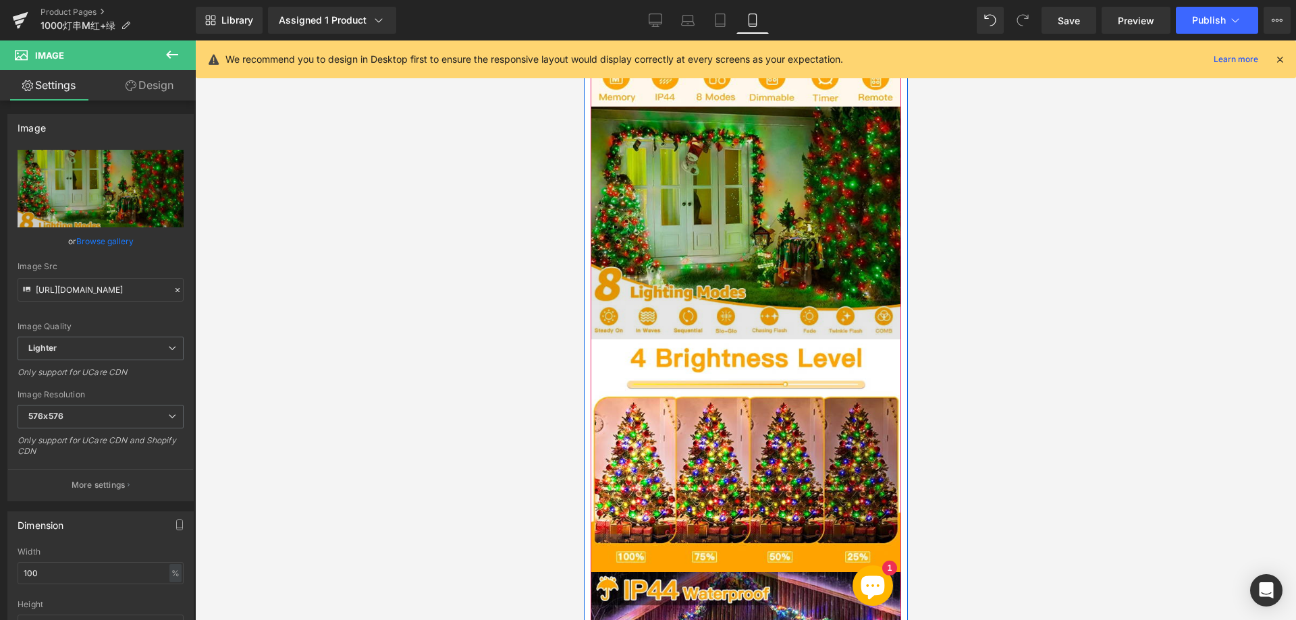
scroll to position [1343, 0]
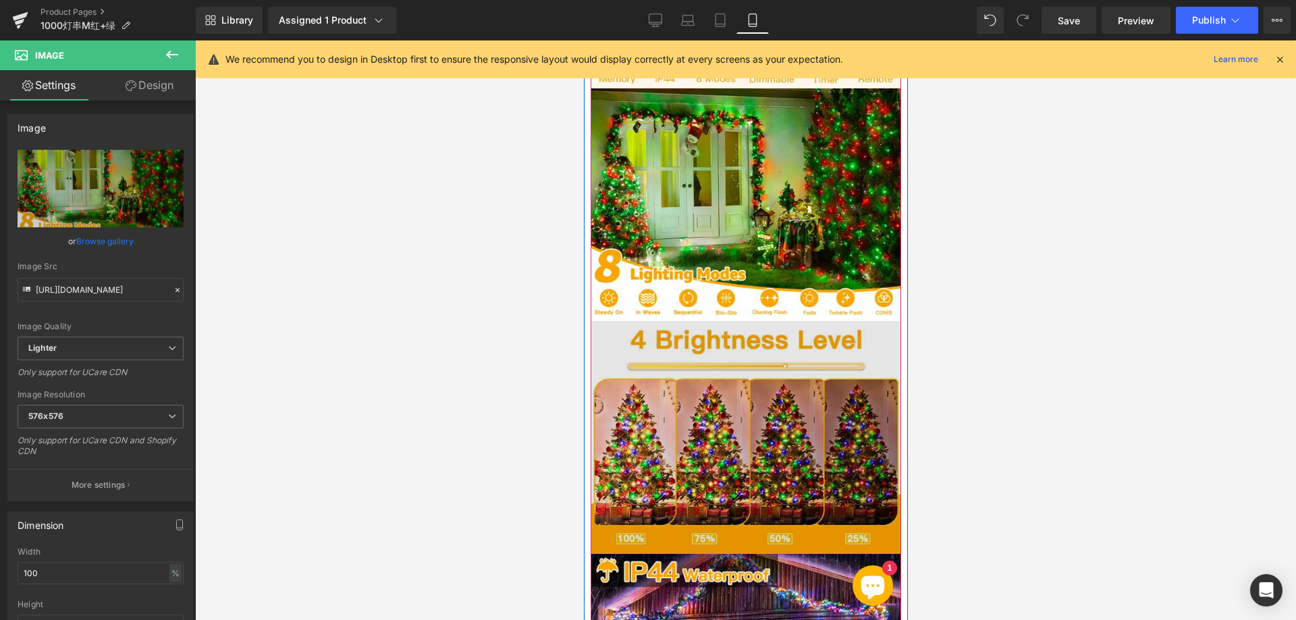
click at [679, 373] on img at bounding box center [745, 437] width 310 height 233
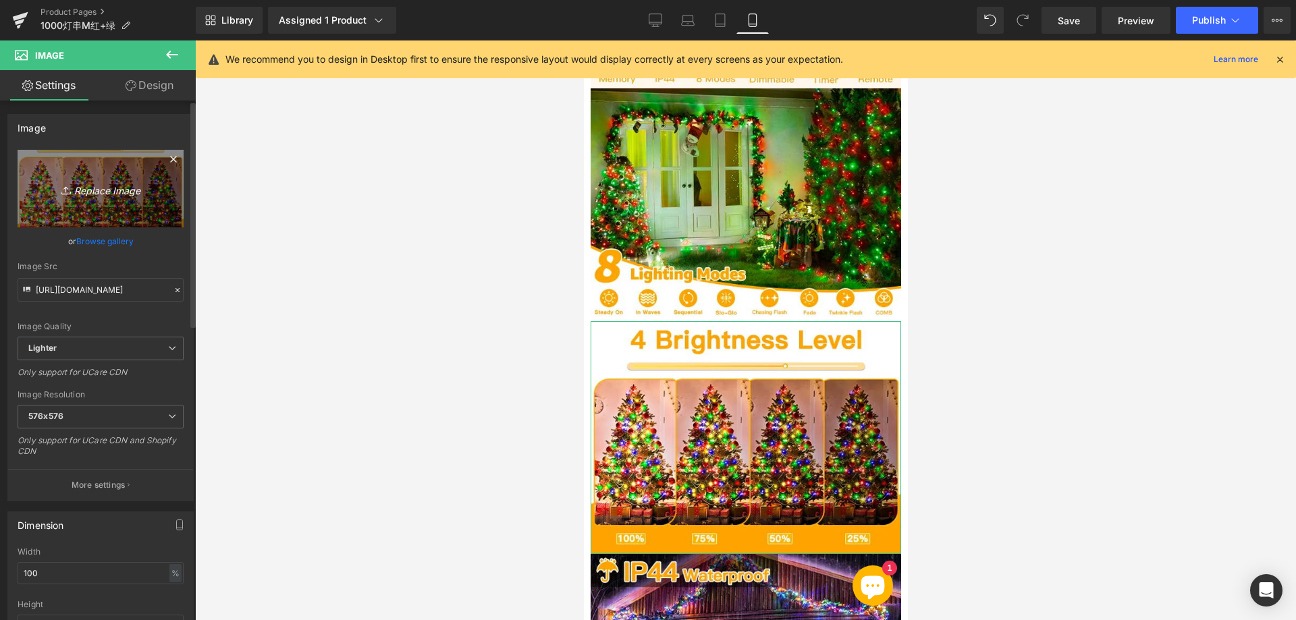
click at [119, 194] on icon "Replace Image" at bounding box center [101, 188] width 108 height 17
type input "C:\fakepath\333.webp"
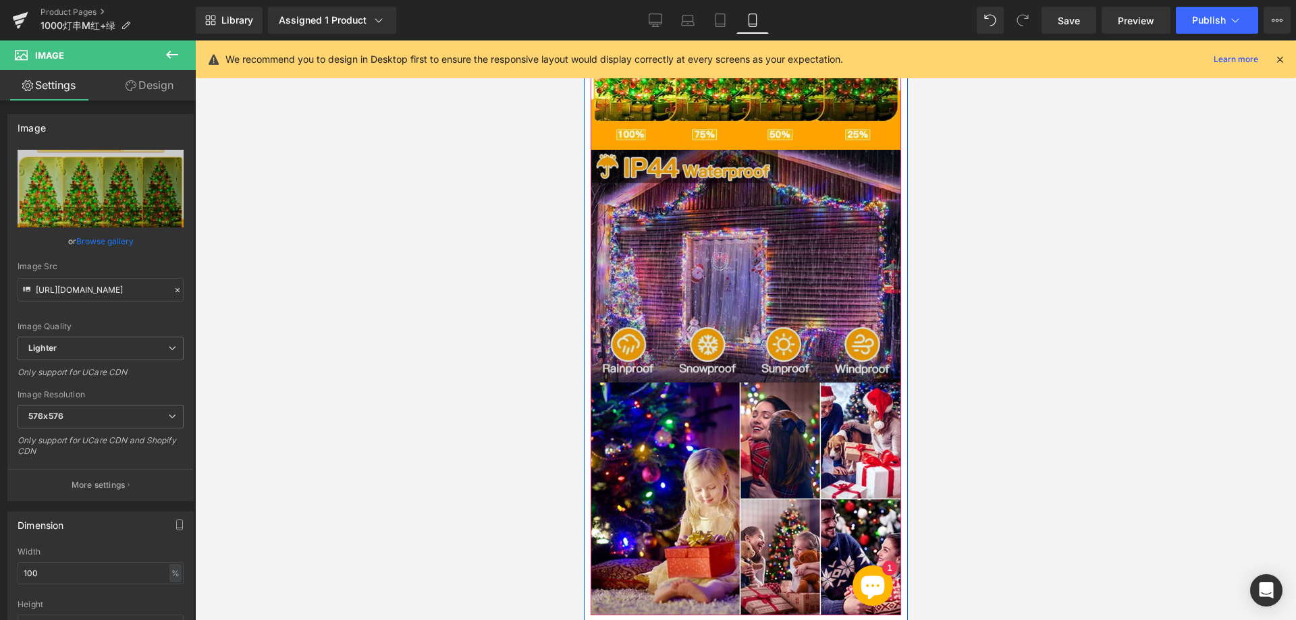
scroll to position [1748, 0]
click at [725, 267] on img at bounding box center [745, 265] width 310 height 233
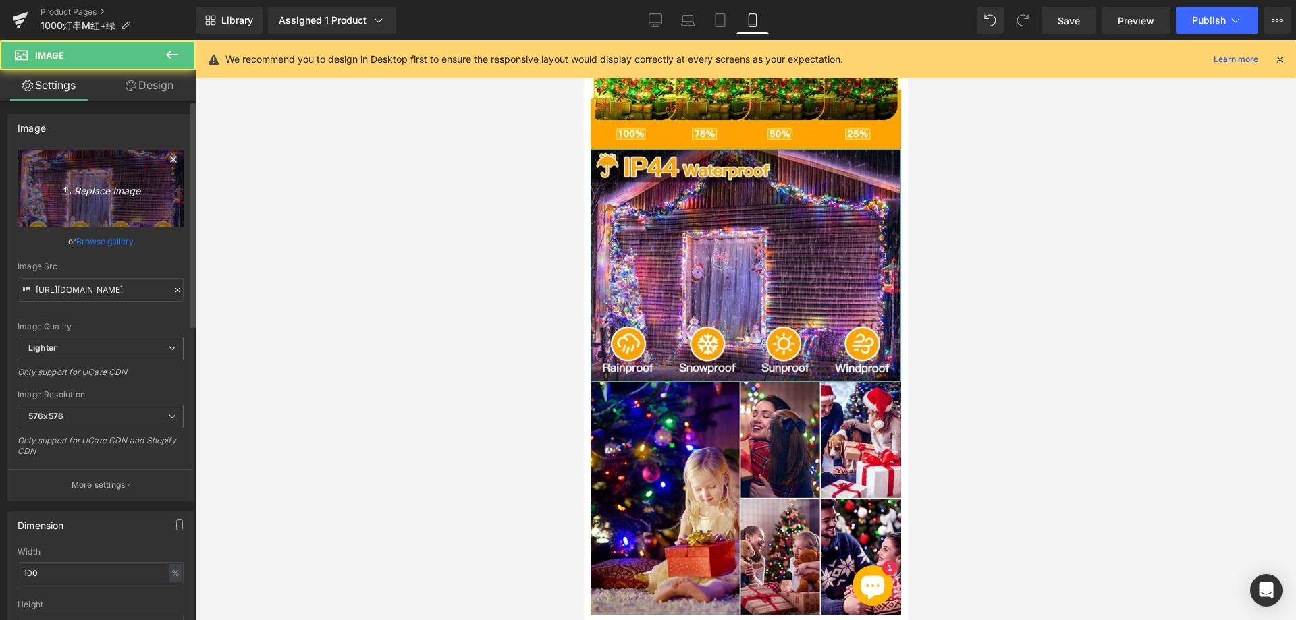
click at [78, 185] on icon "Replace Image" at bounding box center [101, 188] width 108 height 17
type input "C:\fakepath\444.webp"
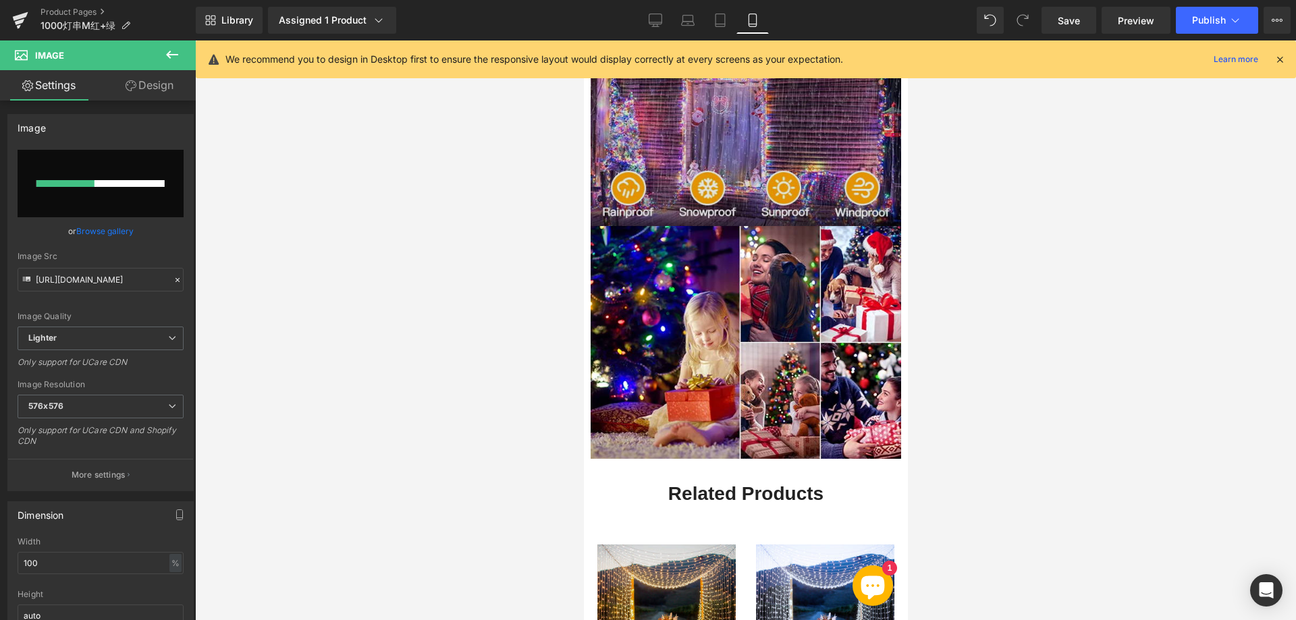
scroll to position [1883, 0]
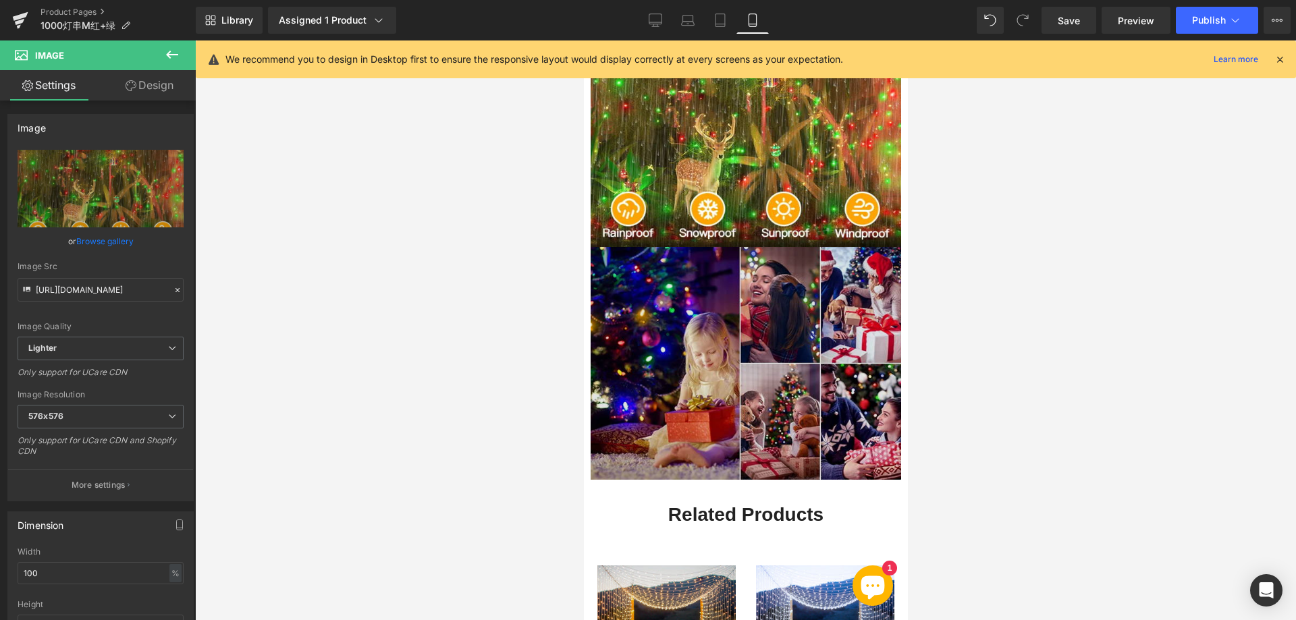
click at [663, 343] on img at bounding box center [745, 363] width 310 height 233
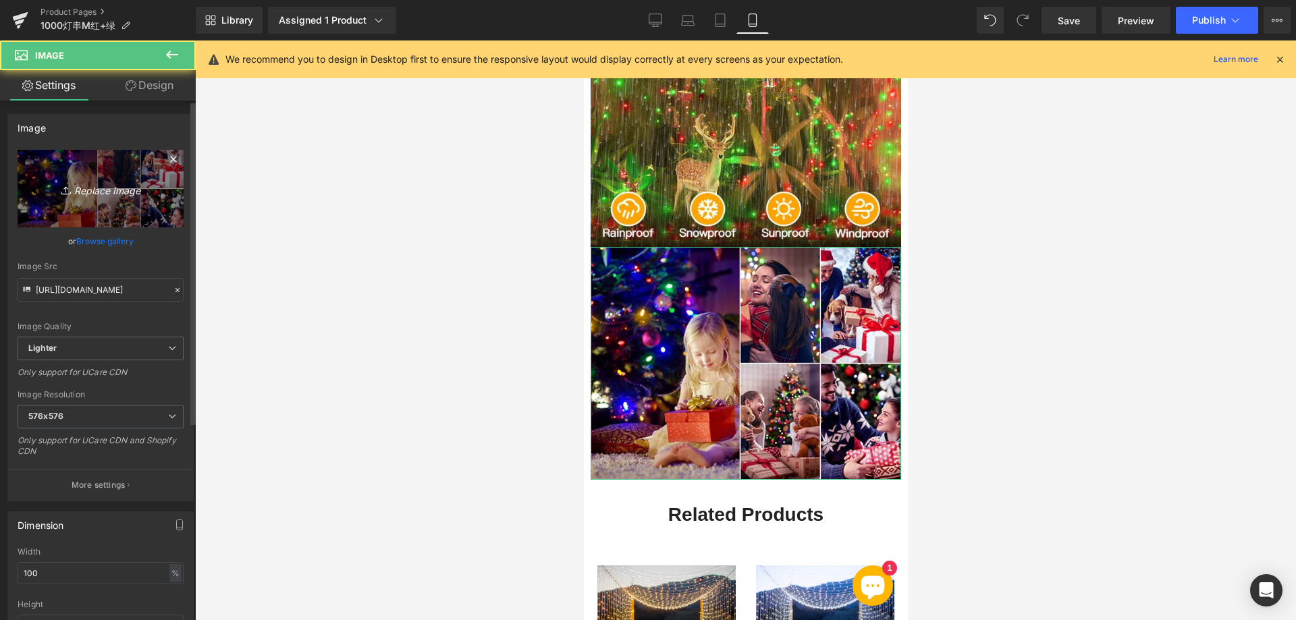
click at [106, 179] on link "Replace Image" at bounding box center [101, 189] width 166 height 78
type input "C:\fakepath\555.webp"
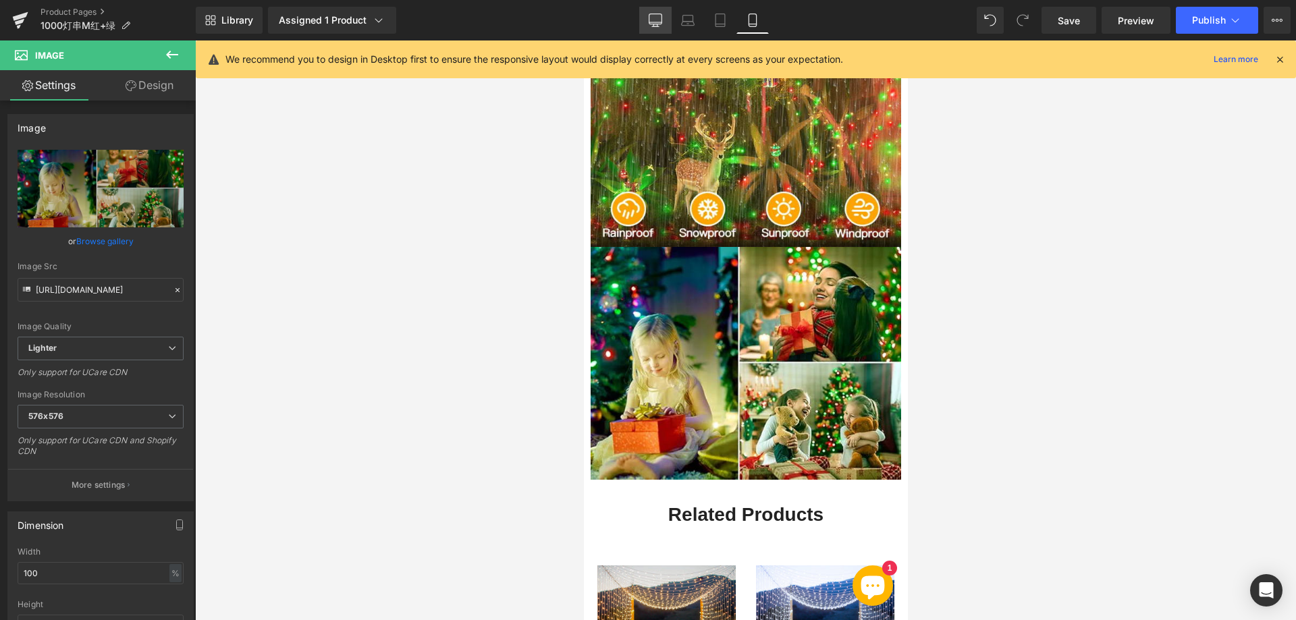
click at [661, 20] on icon at bounding box center [654, 19] width 13 height 13
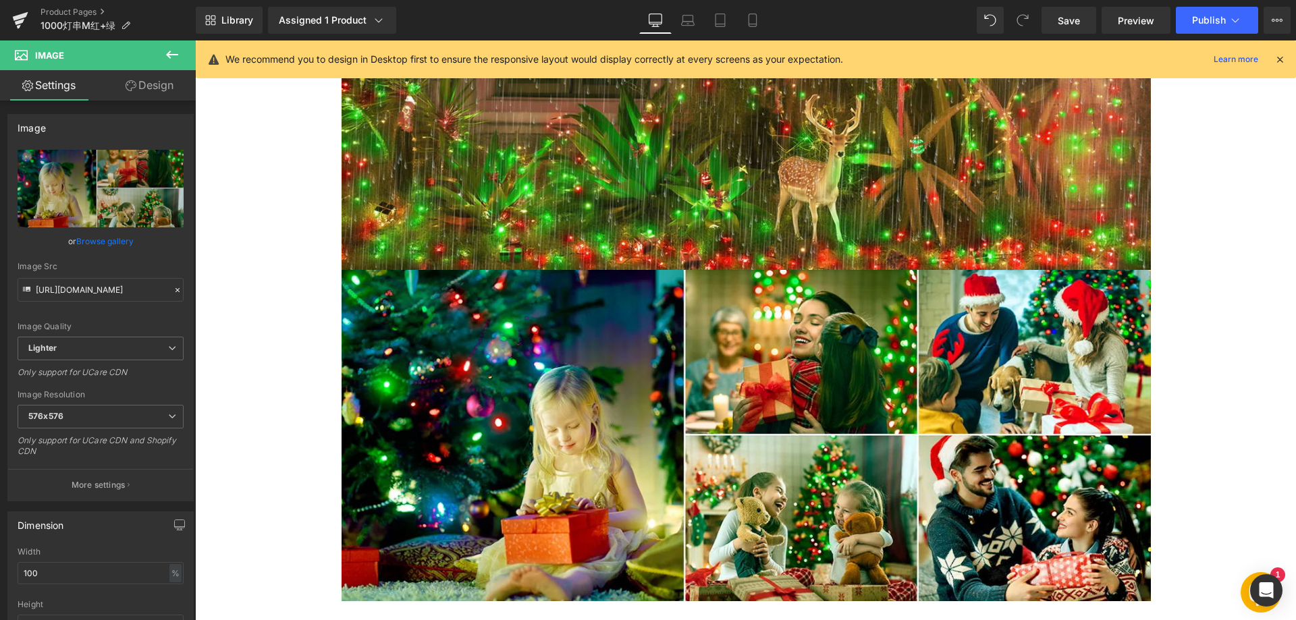
scroll to position [0, 0]
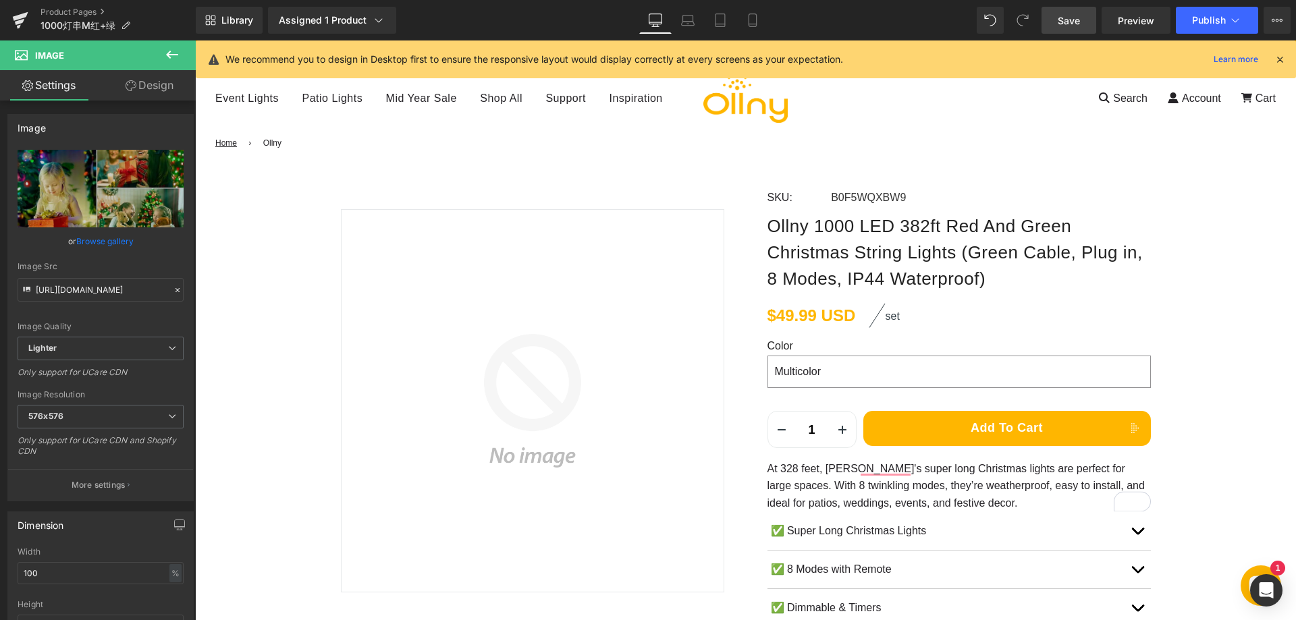
click at [1061, 19] on span "Save" at bounding box center [1068, 20] width 22 height 14
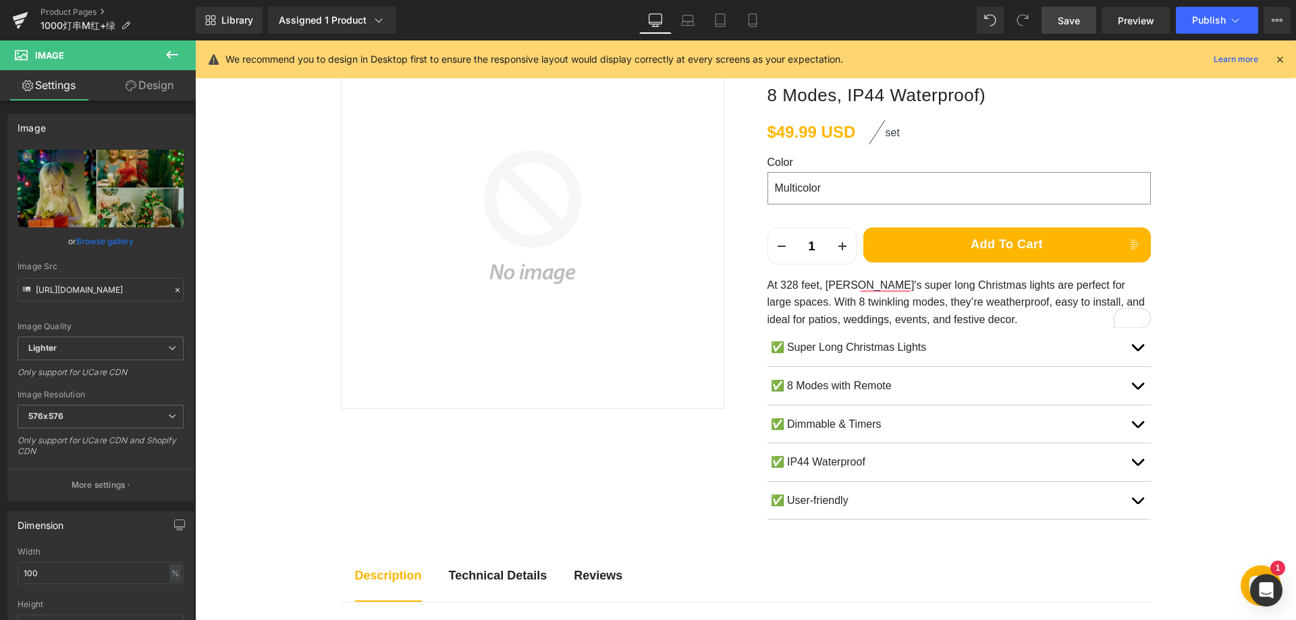
scroll to position [202, 0]
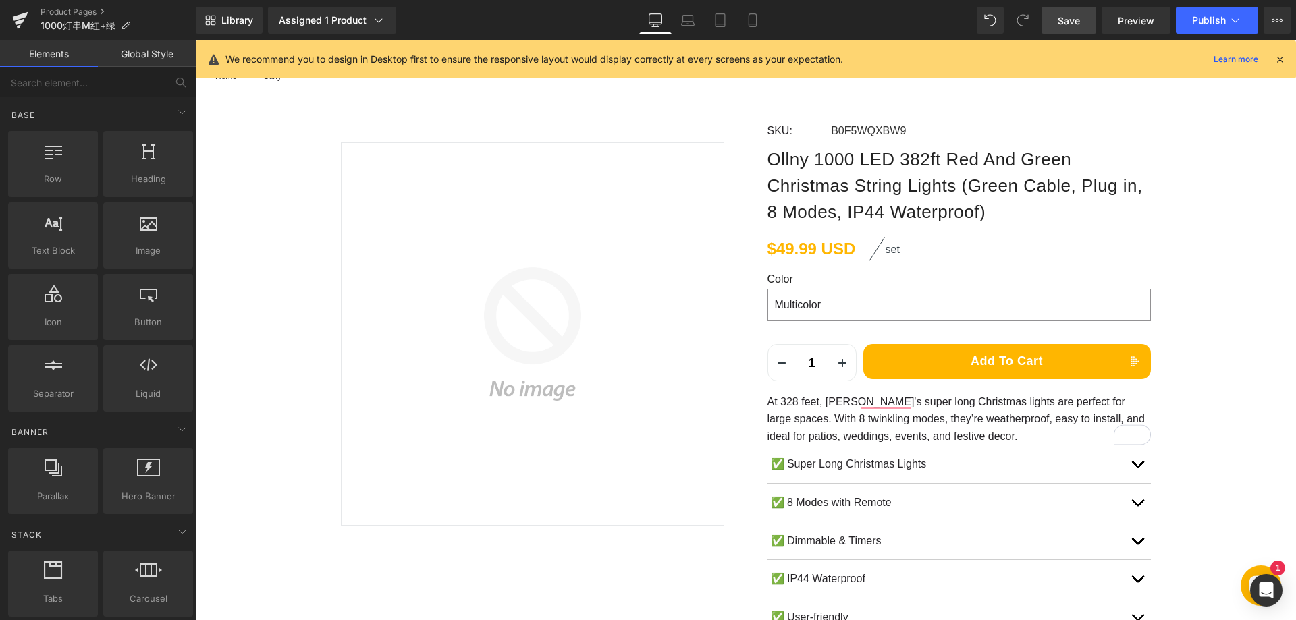
scroll to position [0, 0]
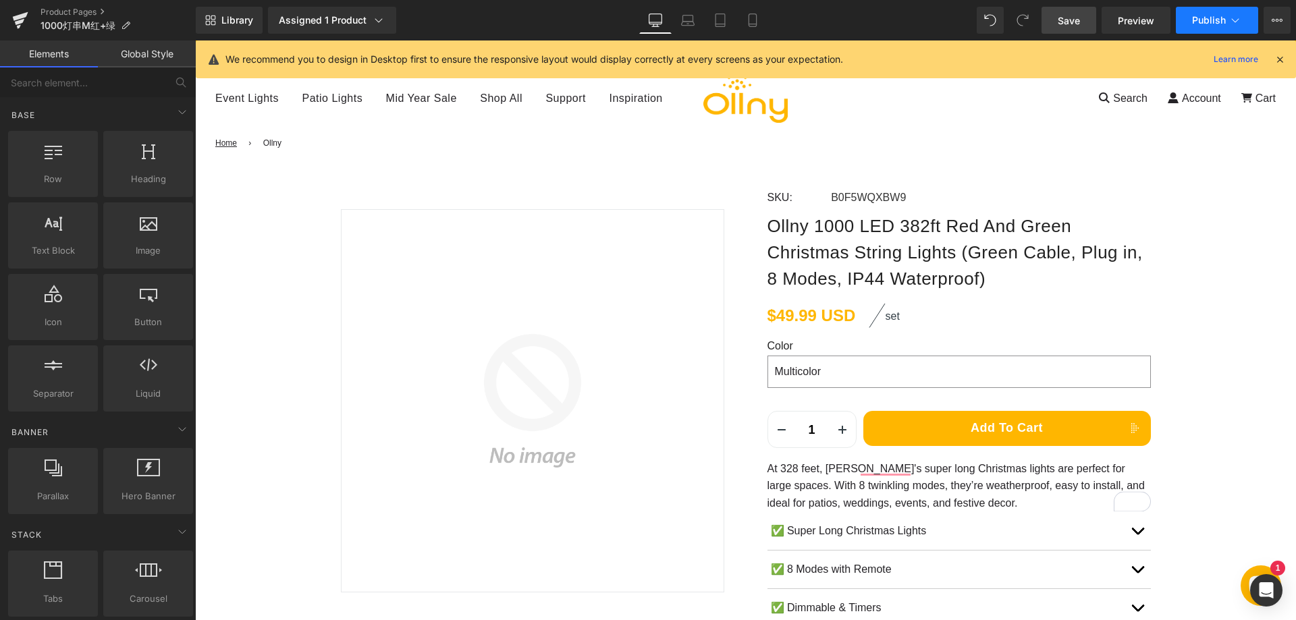
click at [1202, 27] on button "Publish" at bounding box center [1216, 20] width 82 height 27
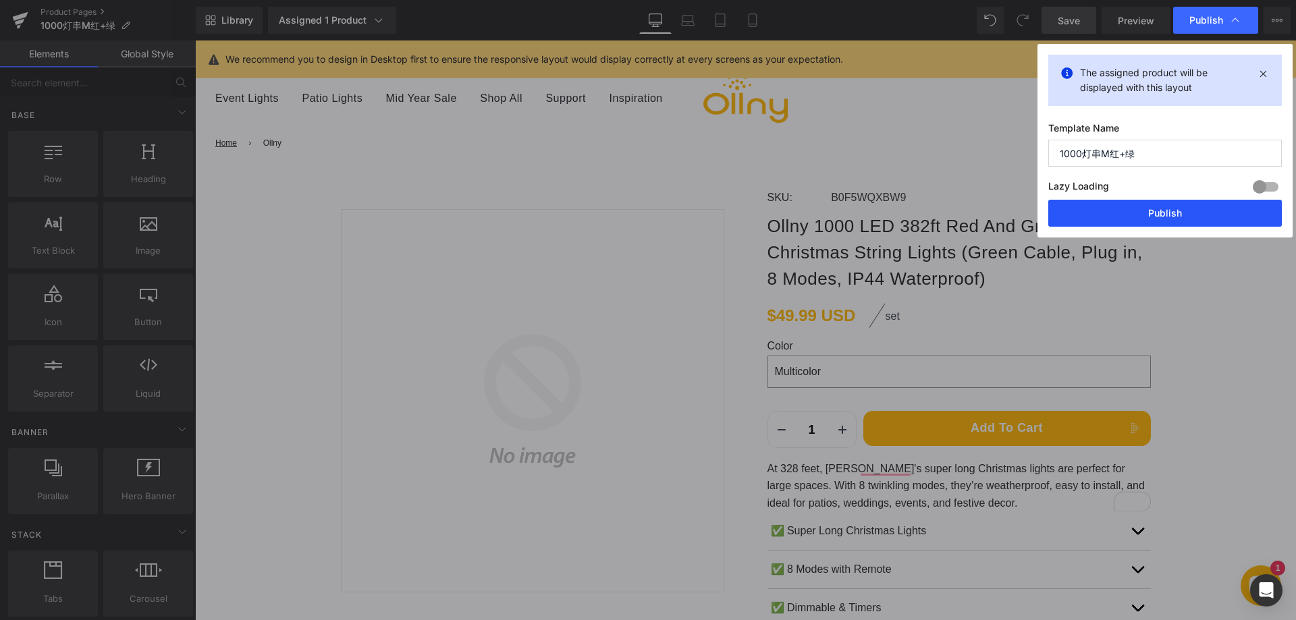
click at [1167, 206] on button "Publish" at bounding box center [1164, 213] width 233 height 27
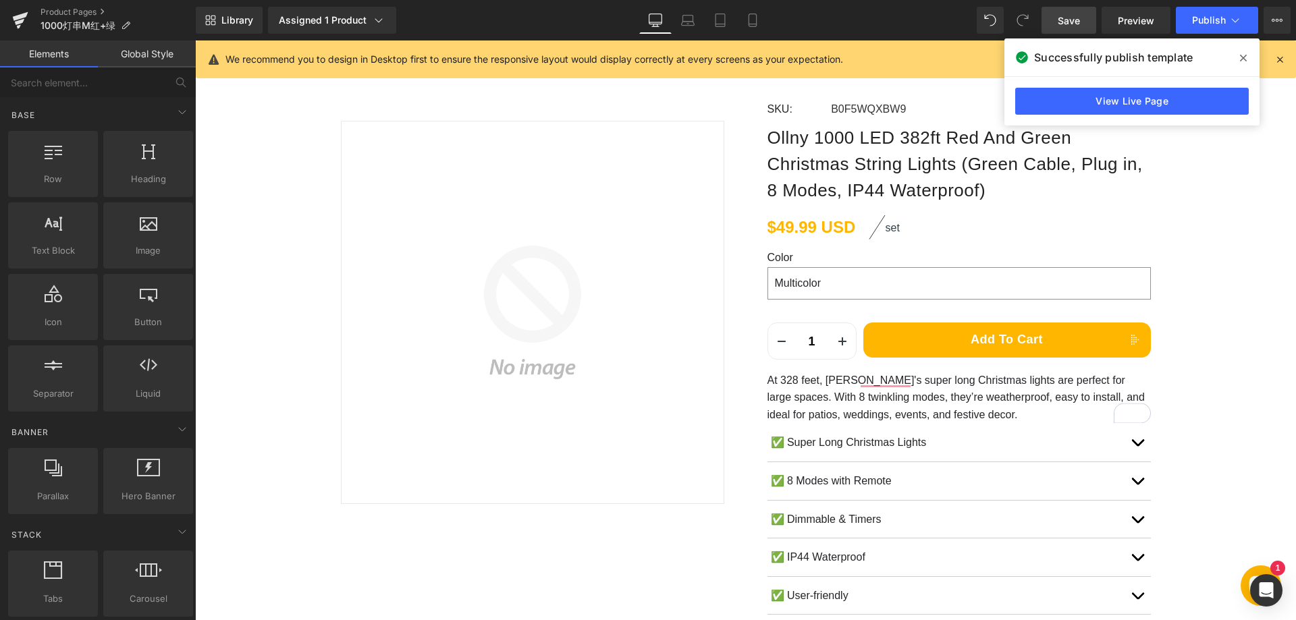
scroll to position [67, 0]
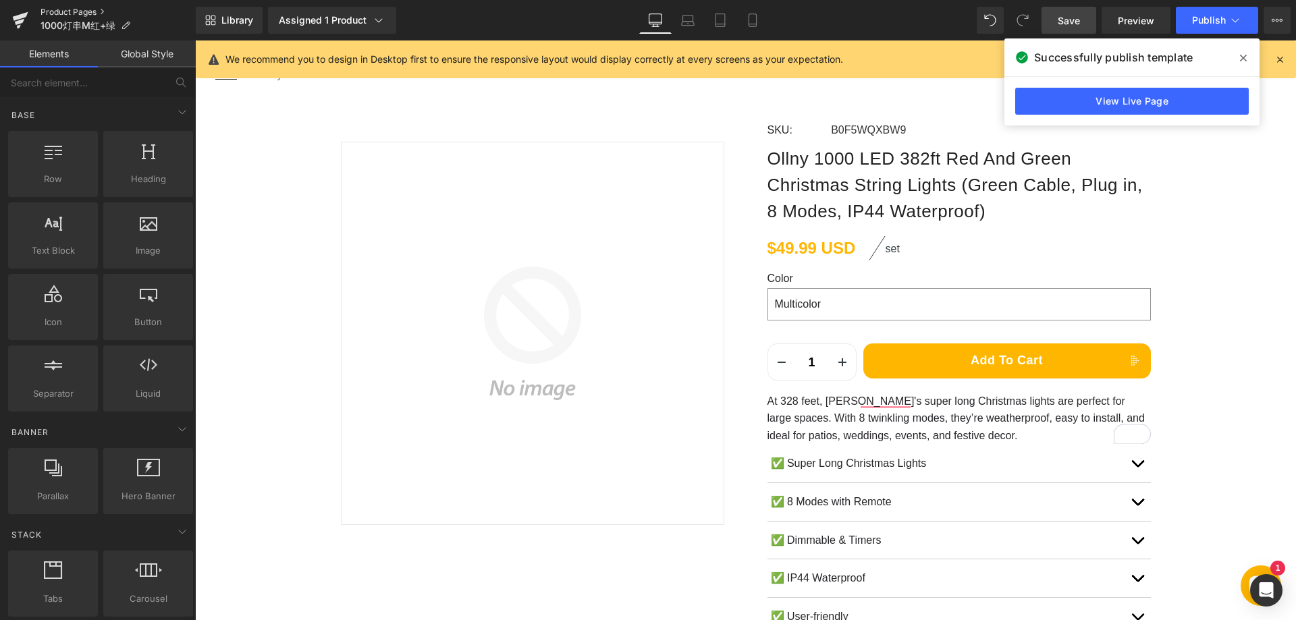
click at [64, 11] on link "Product Pages" at bounding box center [117, 12] width 155 height 11
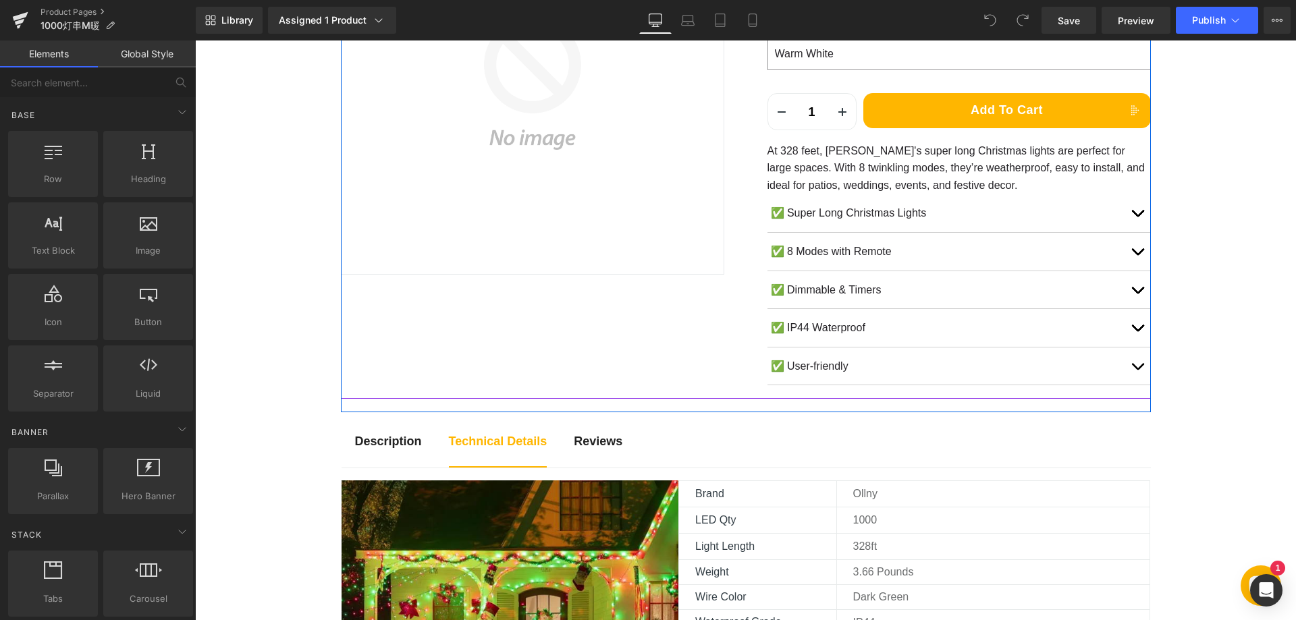
scroll to position [337, 0]
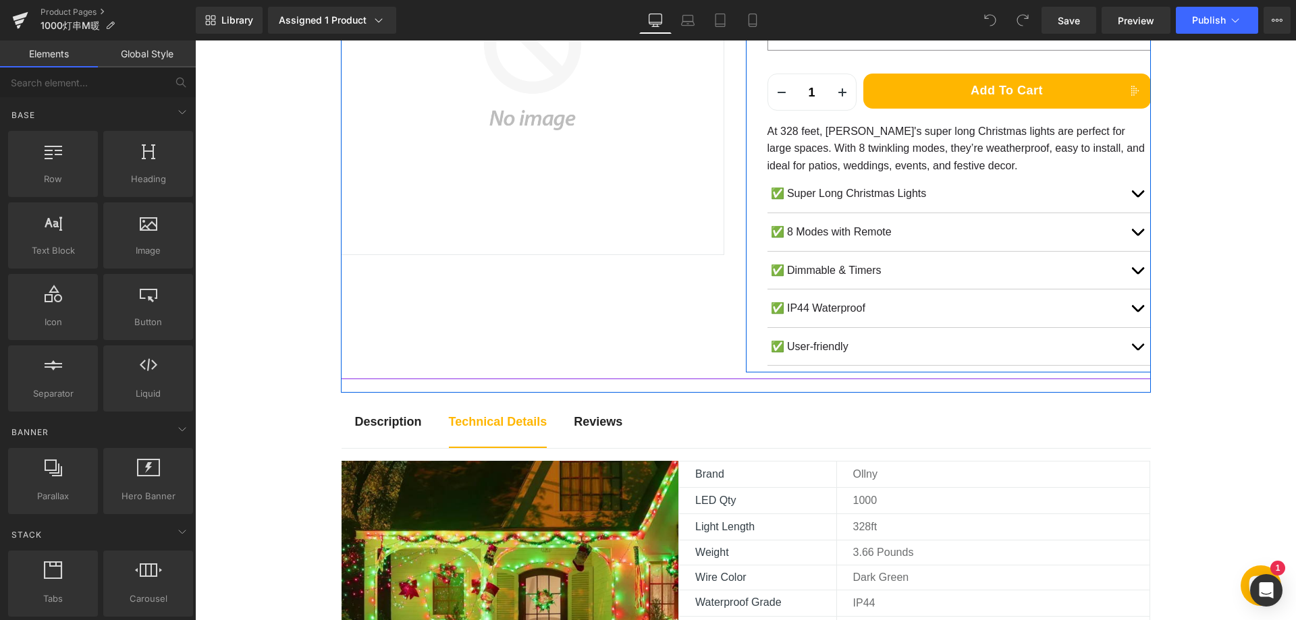
click at [872, 148] on p "At 328 feet, [PERSON_NAME]'s super long Christmas lights are perfect for large …" at bounding box center [958, 149] width 383 height 52
click at [887, 150] on p "At 328 feet, [PERSON_NAME]'s super long Christmas lights are perfect for large …" at bounding box center [958, 149] width 383 height 52
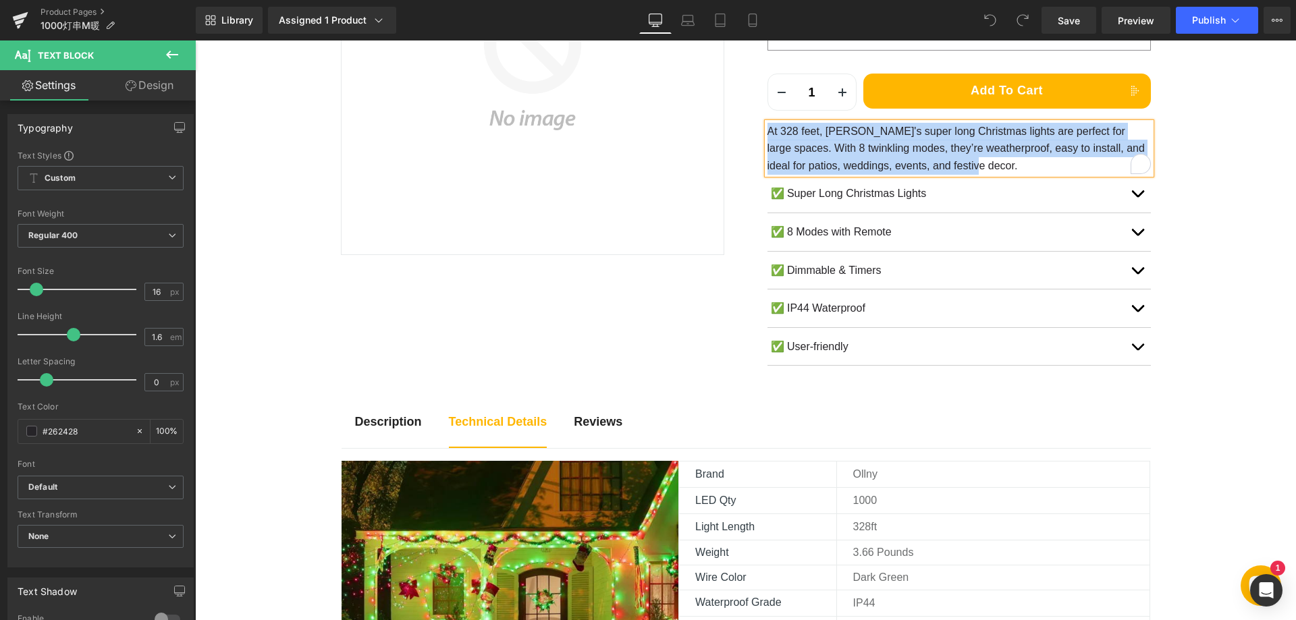
paste div "To enrich screen reader interactions, please activate Accessibility in Grammarl…"
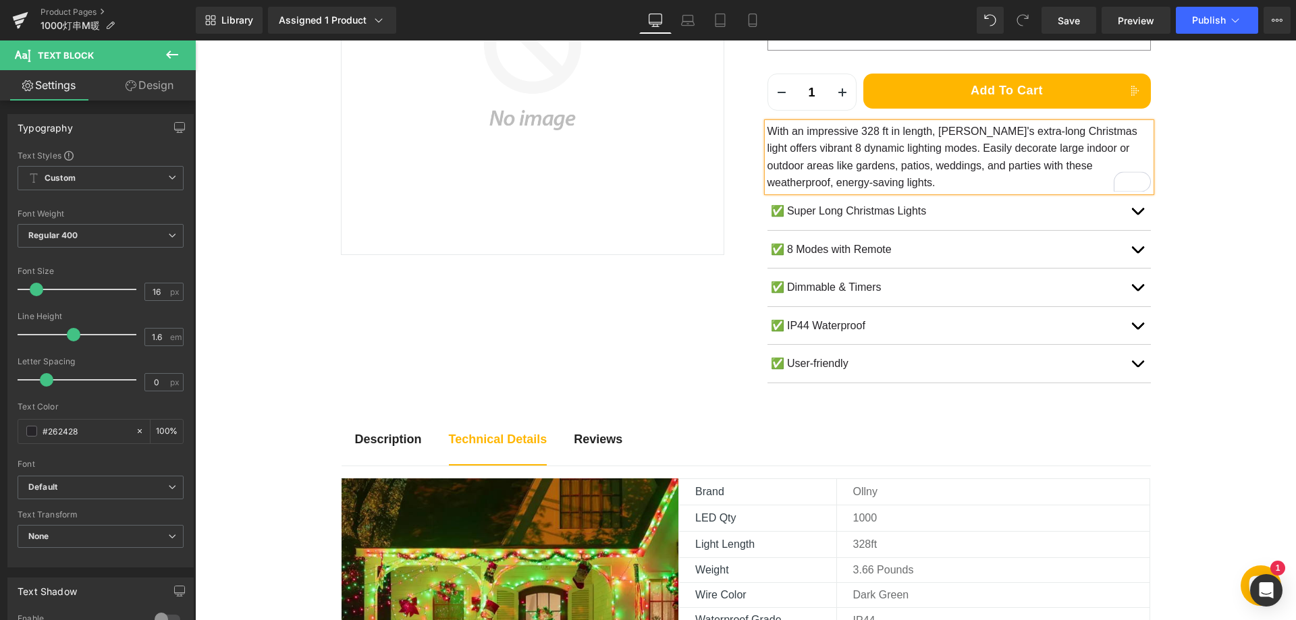
click at [877, 134] on p "With an impressive 328 ft in length, Ollny's extra-long Christmas light offers …" at bounding box center [958, 157] width 383 height 69
drag, startPoint x: 881, startPoint y: 125, endPoint x: 904, endPoint y: 134, distance: 23.9
click at [888, 125] on p "With an impressive 328ft in length, Ollny's extra-long Christmas light offers v…" at bounding box center [958, 157] width 383 height 69
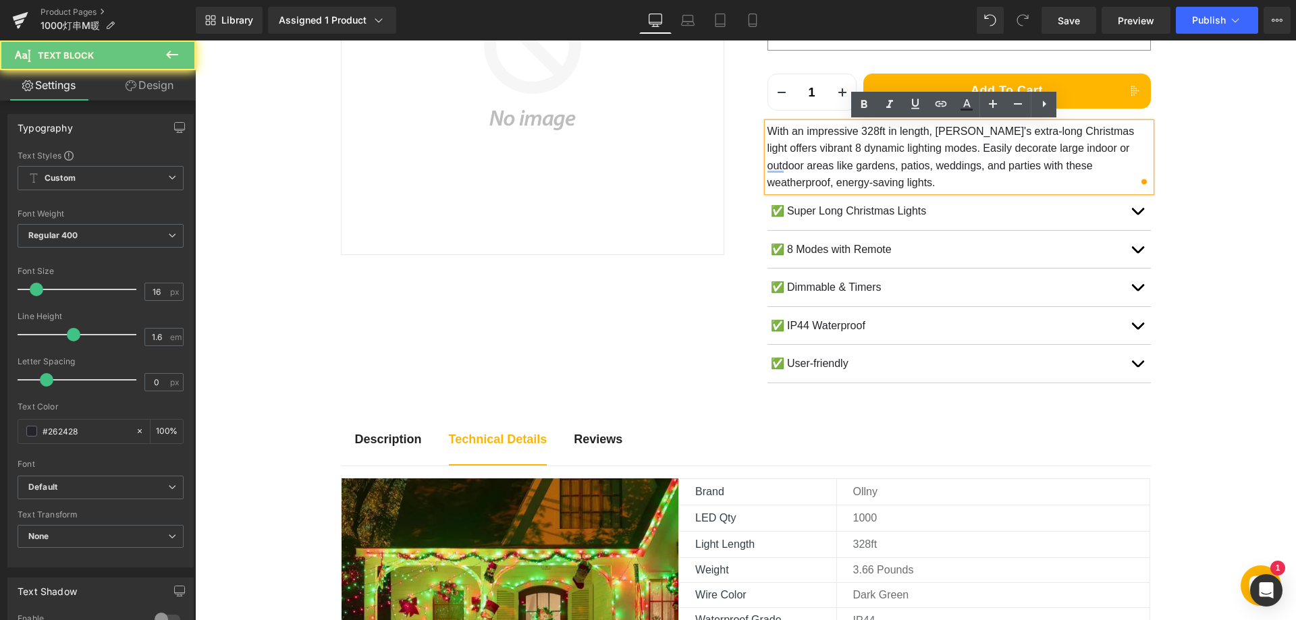
click at [949, 156] on p "With an impressive 328ft in length, Ollny's extra-long Christmas light offers v…" at bounding box center [958, 157] width 383 height 69
click at [966, 168] on p "With an impressive 328ft in length, Ollny's extra-long Christmas light offers v…" at bounding box center [958, 157] width 383 height 69
click at [914, 159] on p "With an impressive 328ft in length, Ollny's extra-long Christmas light offers v…" at bounding box center [958, 157] width 383 height 69
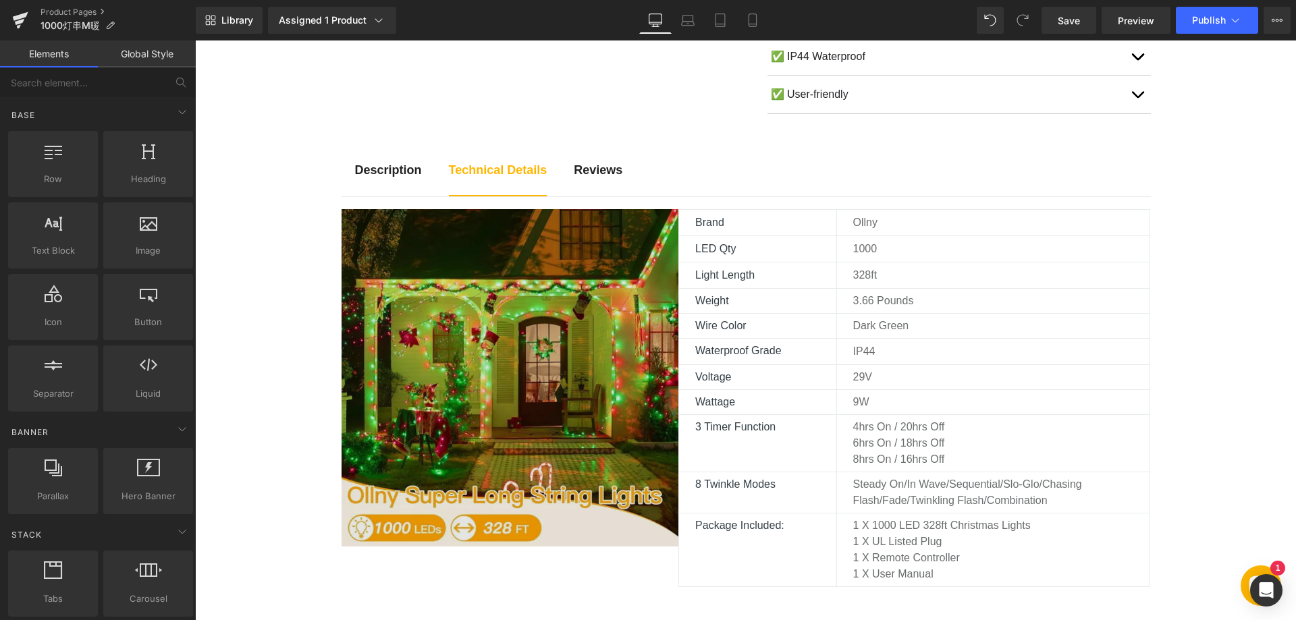
scroll to position [607, 0]
click at [526, 341] on img at bounding box center [509, 377] width 337 height 337
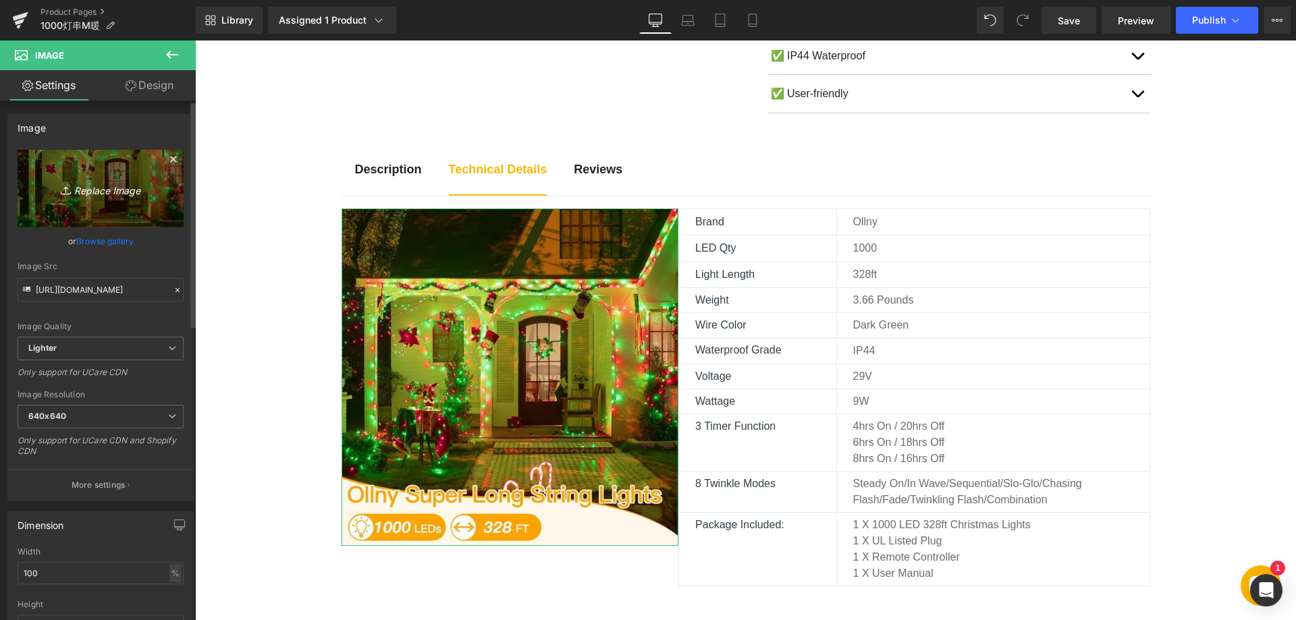
click at [96, 184] on icon "Replace Image" at bounding box center [101, 188] width 108 height 17
type input "C:\fakepath\91lYlp0JM0L._AC_SL1500_.webp"
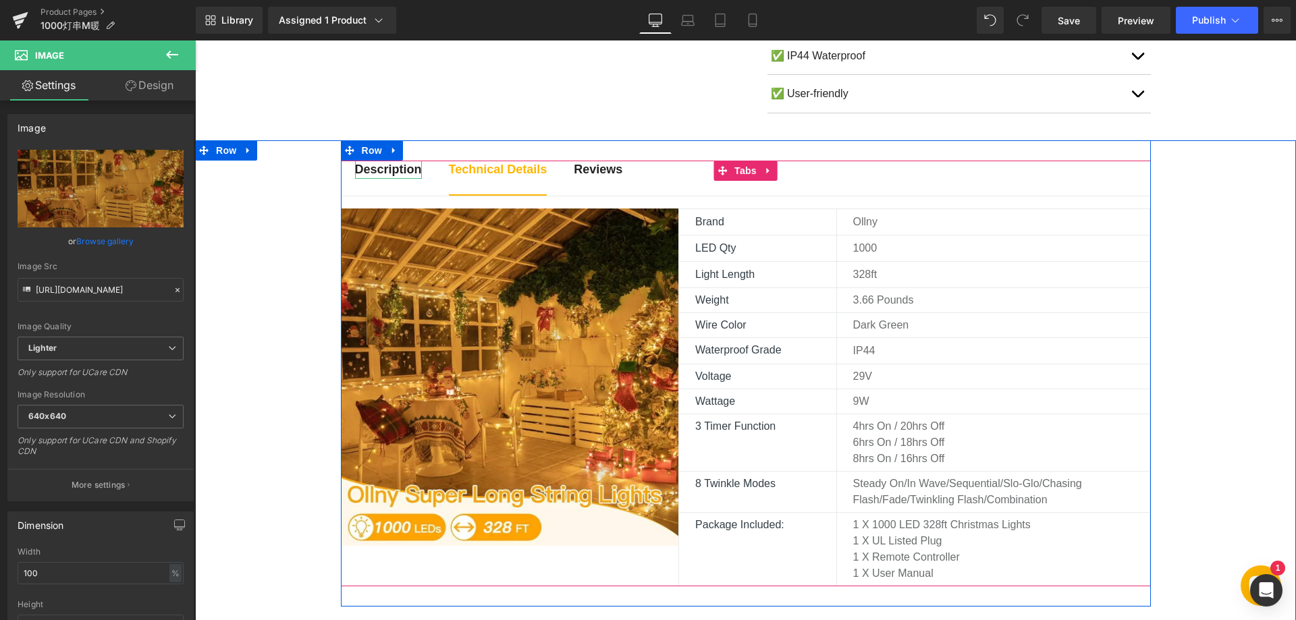
click at [391, 169] on strong "Description" at bounding box center [388, 169] width 67 height 13
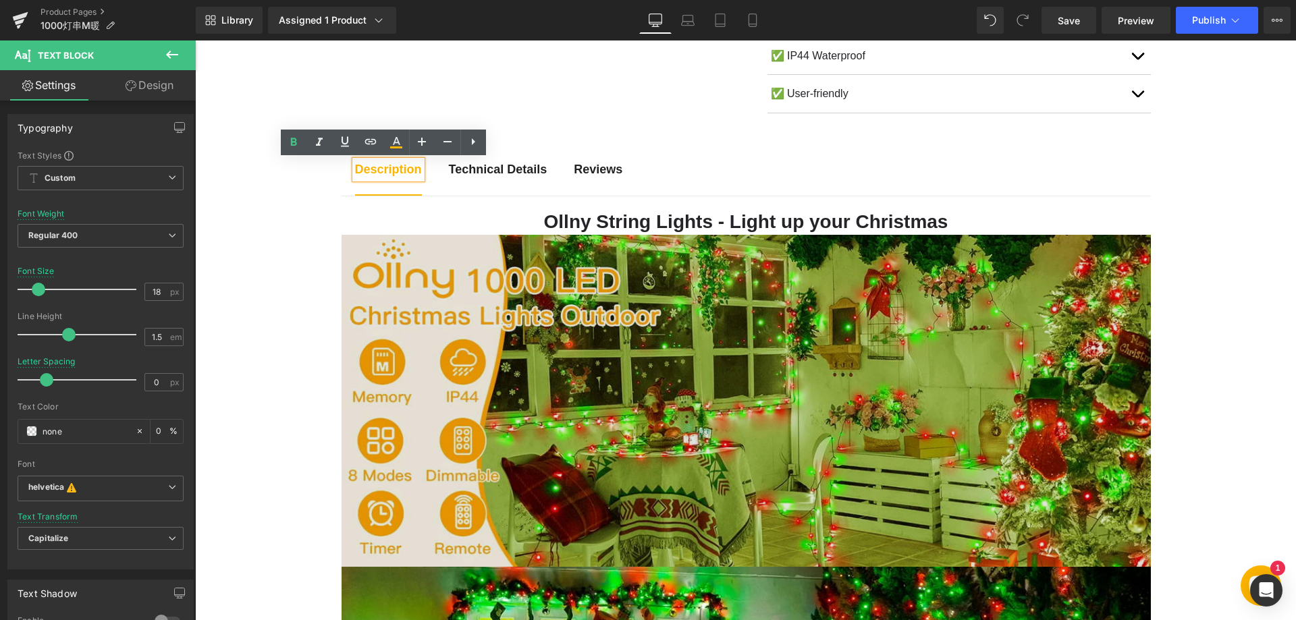
click at [623, 372] on img at bounding box center [745, 401] width 809 height 332
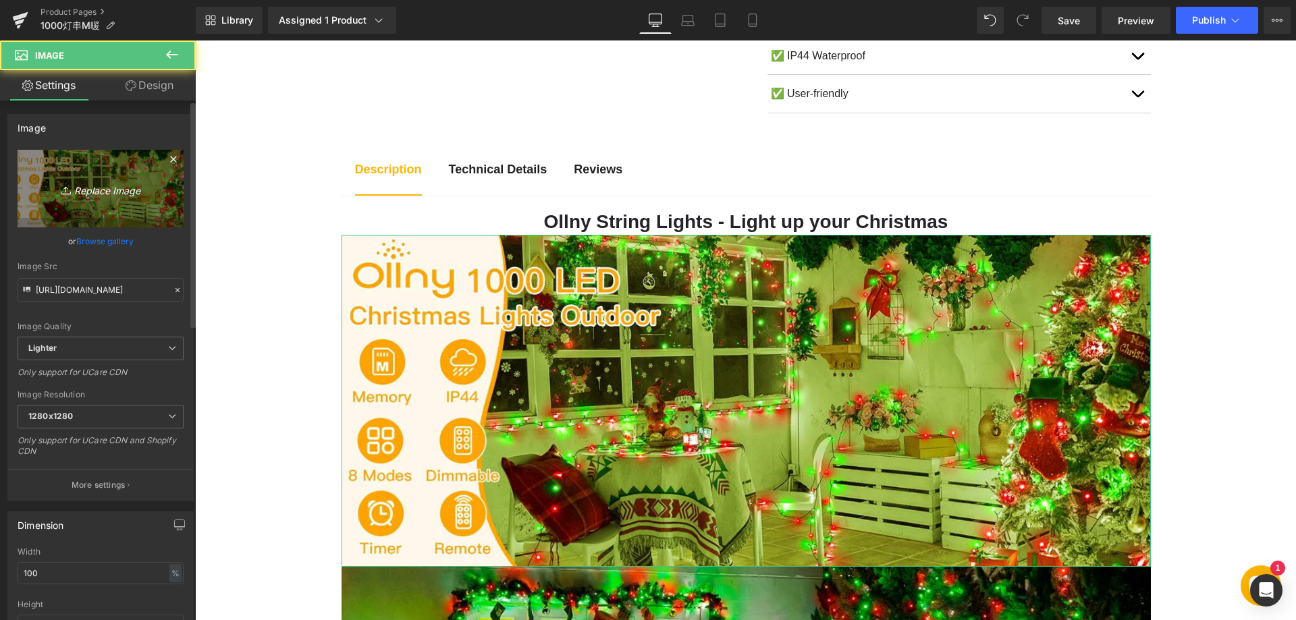
click at [112, 186] on icon "Replace Image" at bounding box center [101, 188] width 108 height 17
type input "C:\fakepath\11-1.webp"
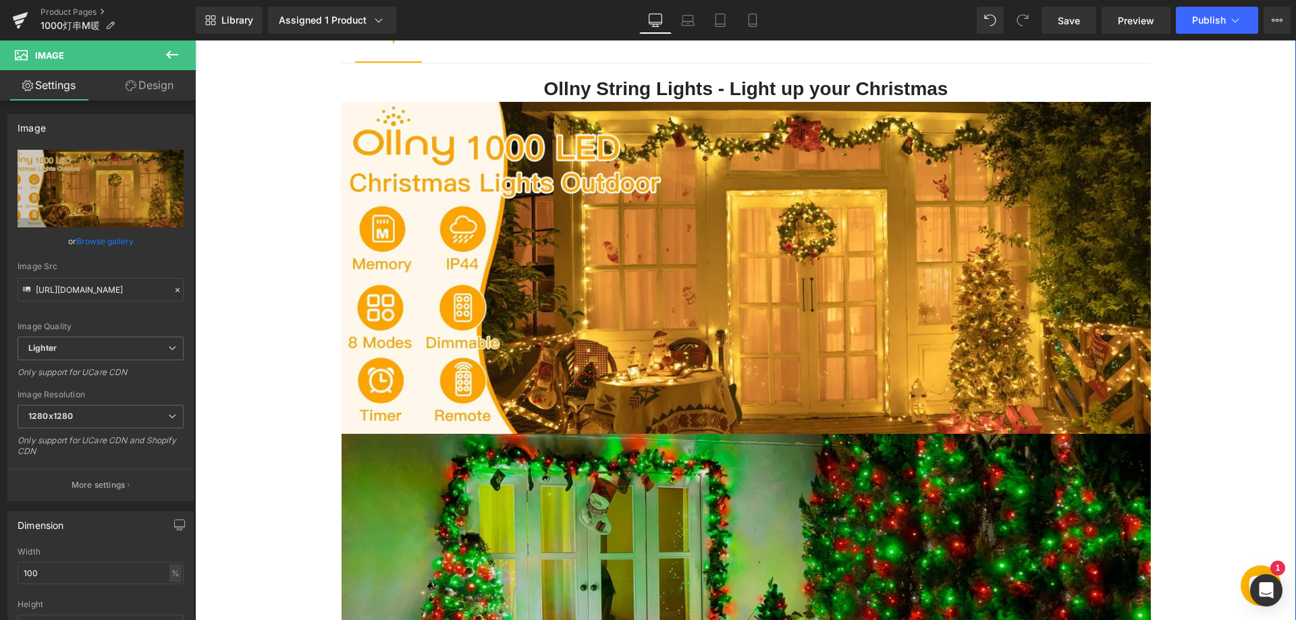
scroll to position [810, 0]
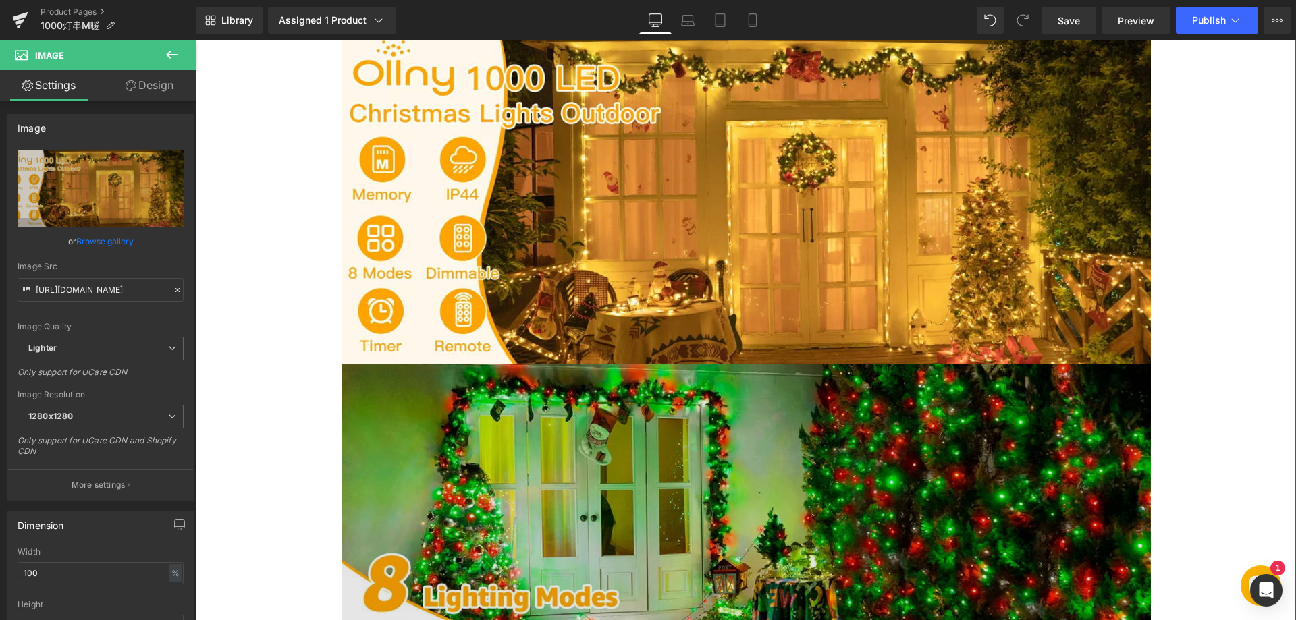
click at [538, 439] on img at bounding box center [745, 530] width 809 height 332
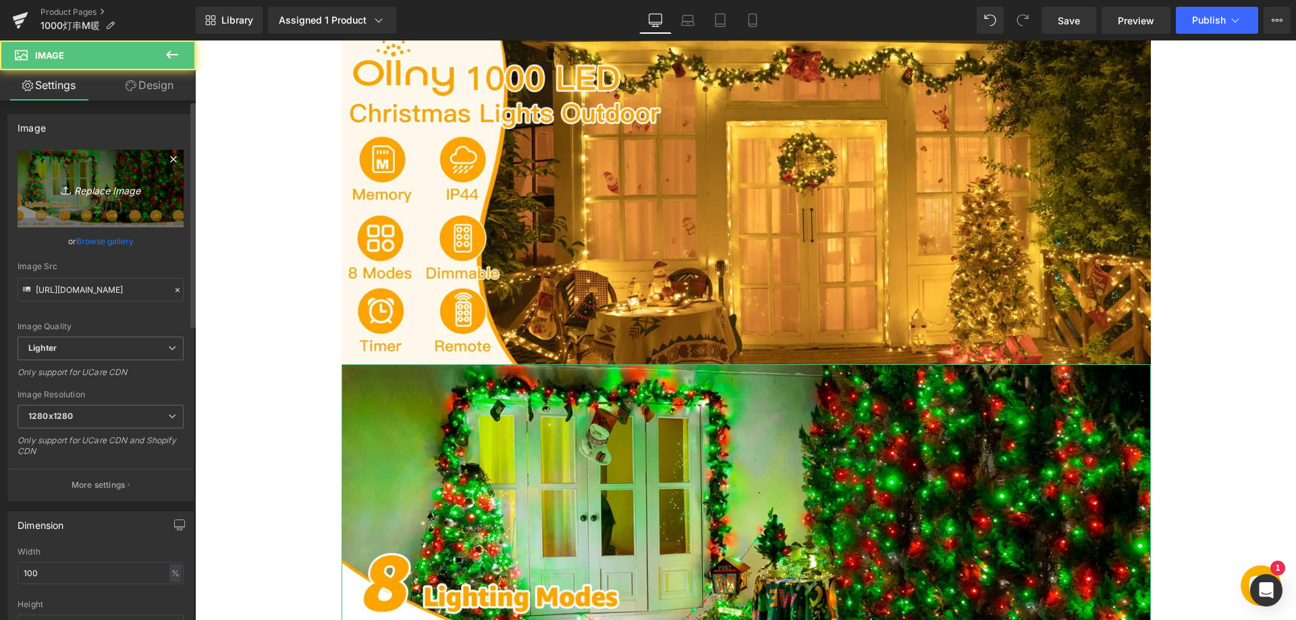
click at [112, 190] on icon "Replace Image" at bounding box center [101, 188] width 108 height 17
type input "C:\fakepath\22.webp"
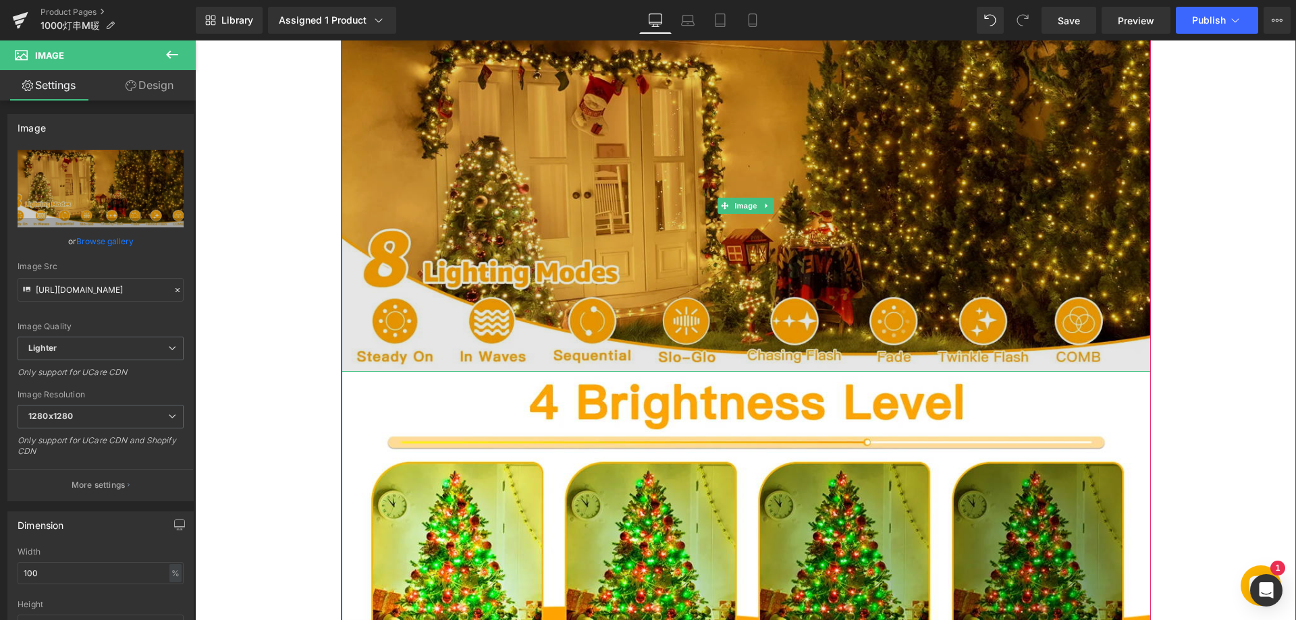
scroll to position [1147, 0]
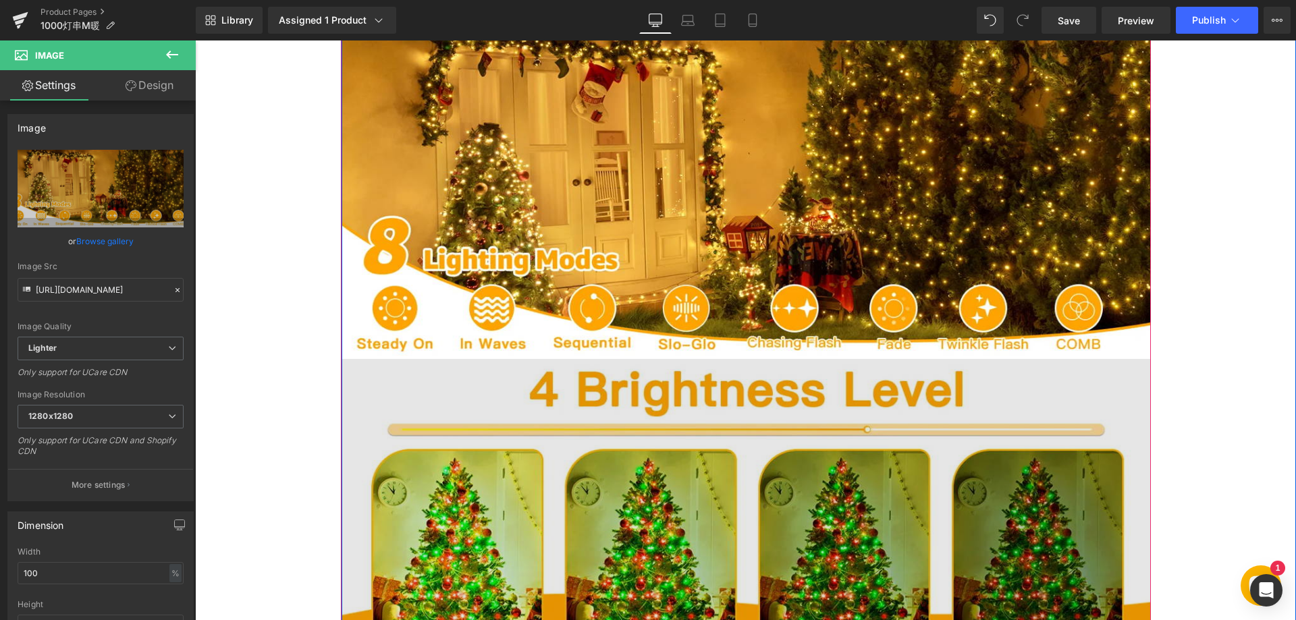
click at [582, 410] on img at bounding box center [745, 525] width 809 height 332
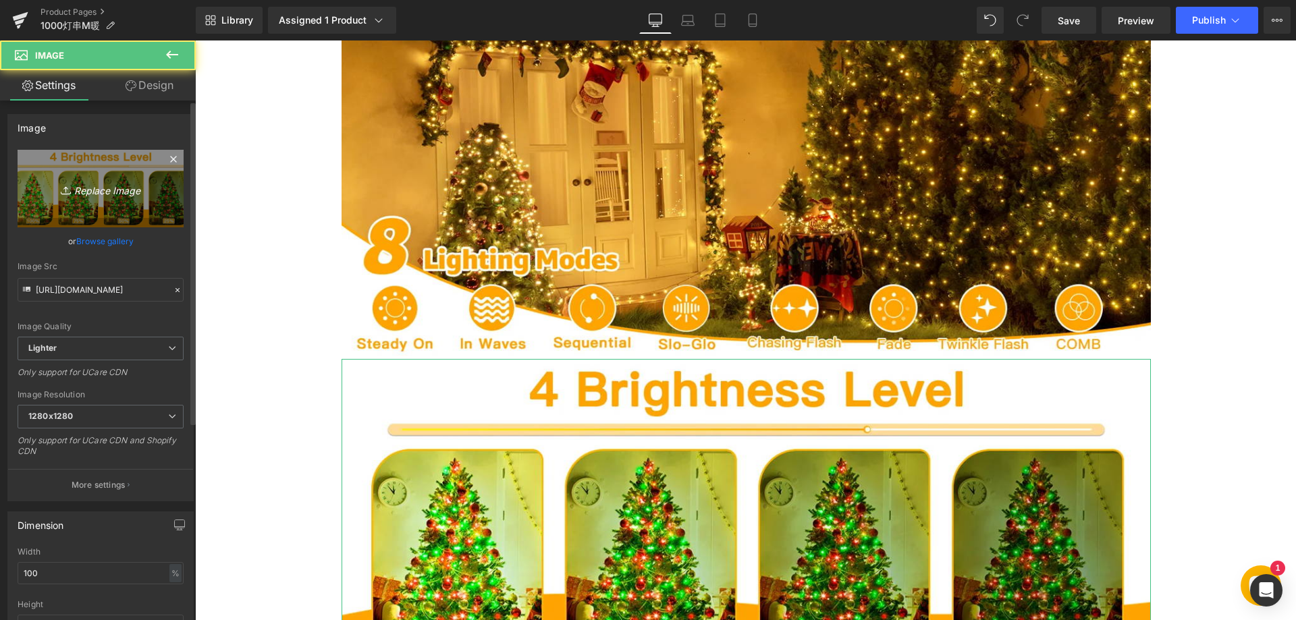
click at [121, 190] on icon "Replace Image" at bounding box center [101, 188] width 108 height 17
type input "C:\fakepath\33.webp"
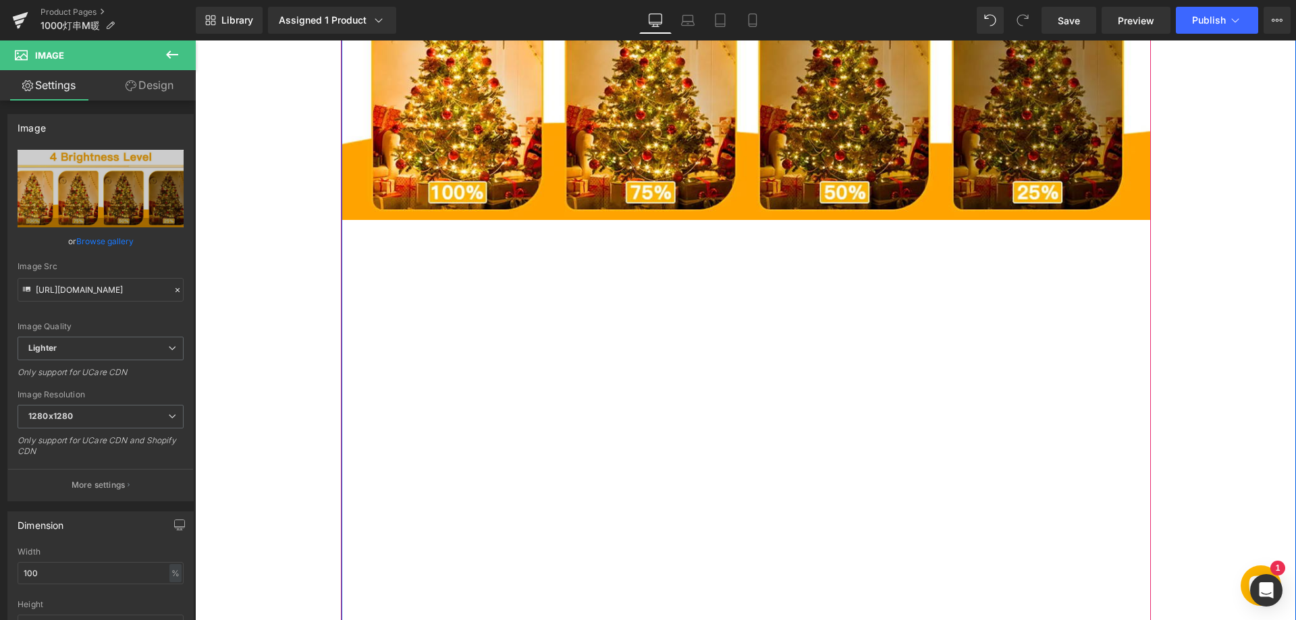
scroll to position [1619, 0]
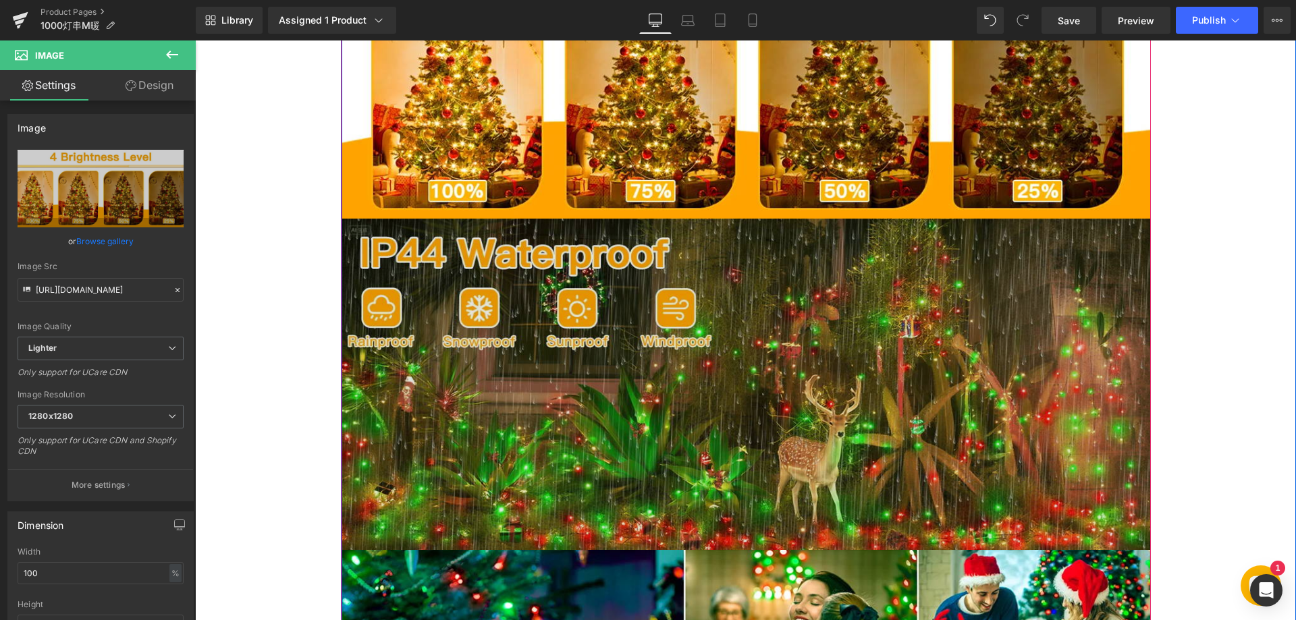
click at [628, 412] on img at bounding box center [745, 385] width 809 height 332
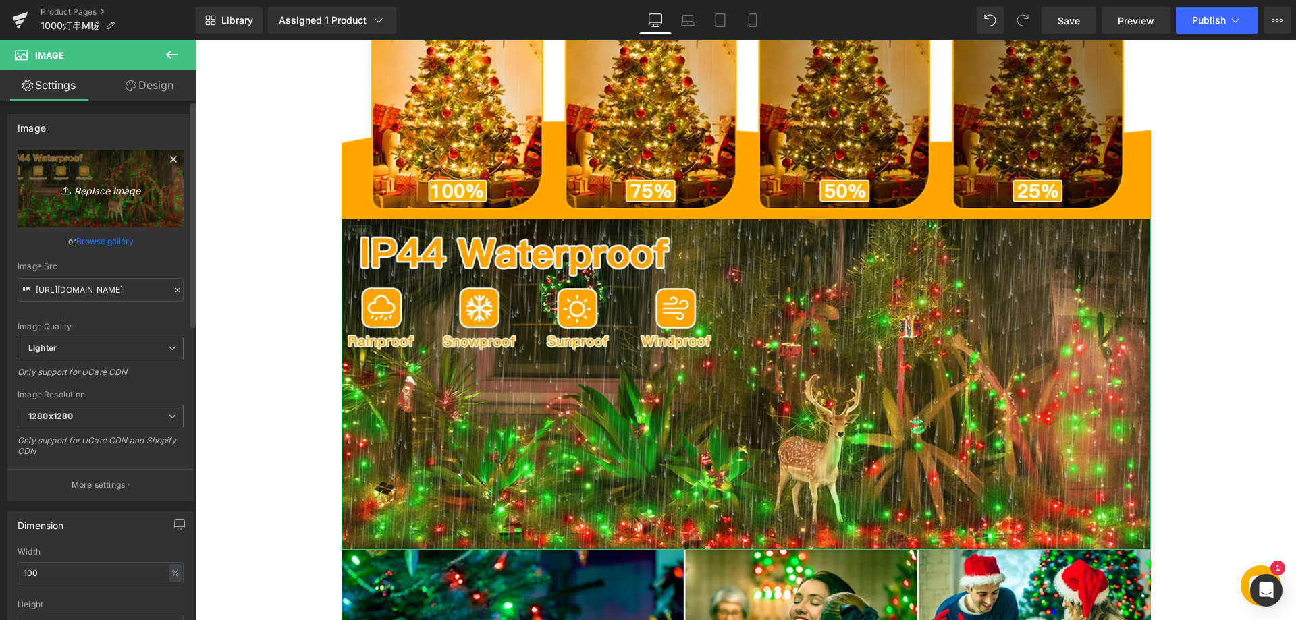
click at [123, 194] on icon "Replace Image" at bounding box center [101, 188] width 108 height 17
type input "C:\fakepath\44.webp"
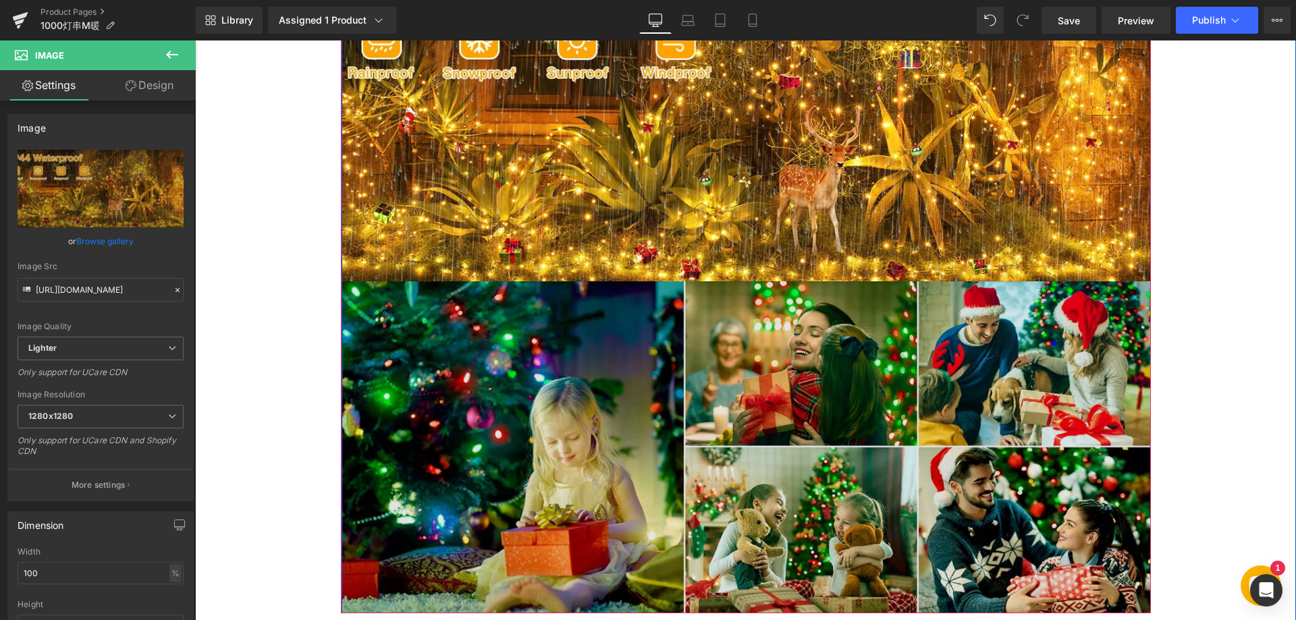
scroll to position [1889, 0]
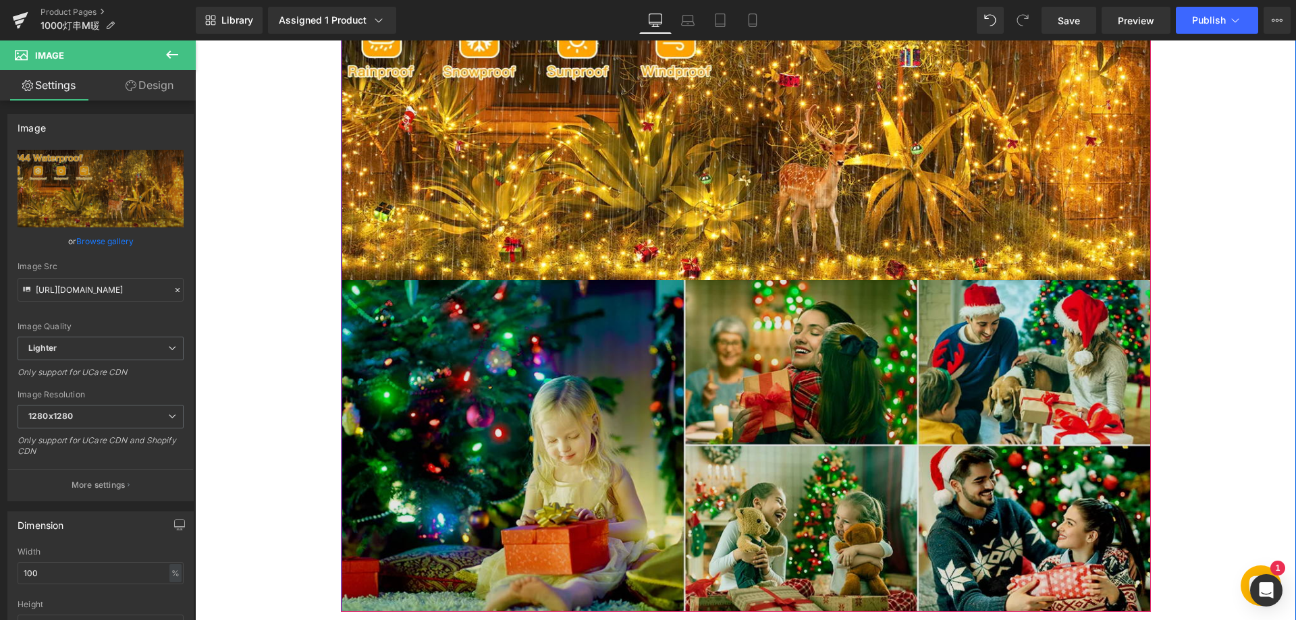
click at [661, 440] on img at bounding box center [745, 446] width 809 height 332
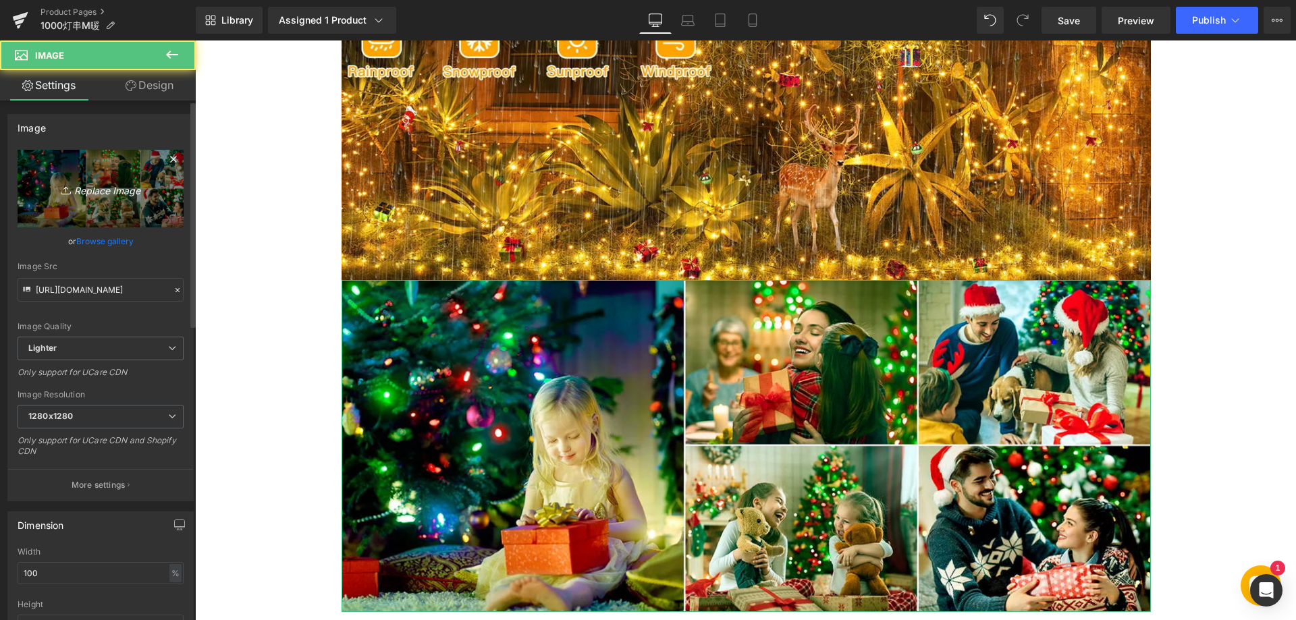
click at [101, 188] on icon "Replace Image" at bounding box center [101, 188] width 108 height 17
type input "C:\fakepath\55.webp"
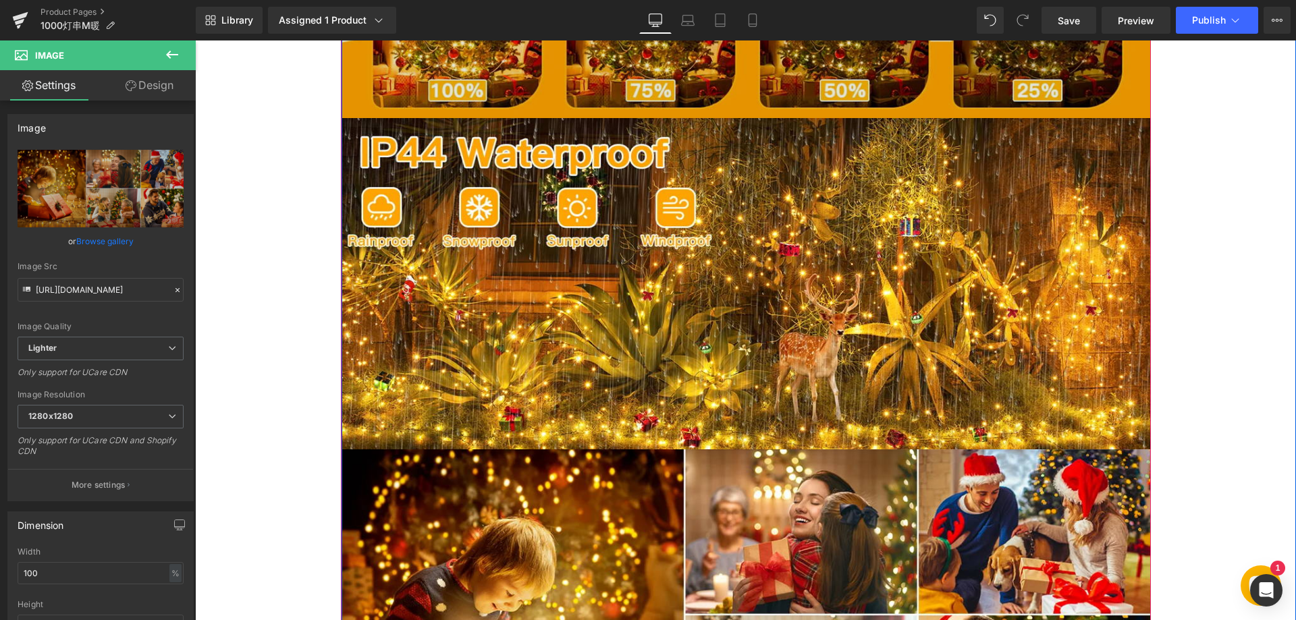
scroll to position [1687, 0]
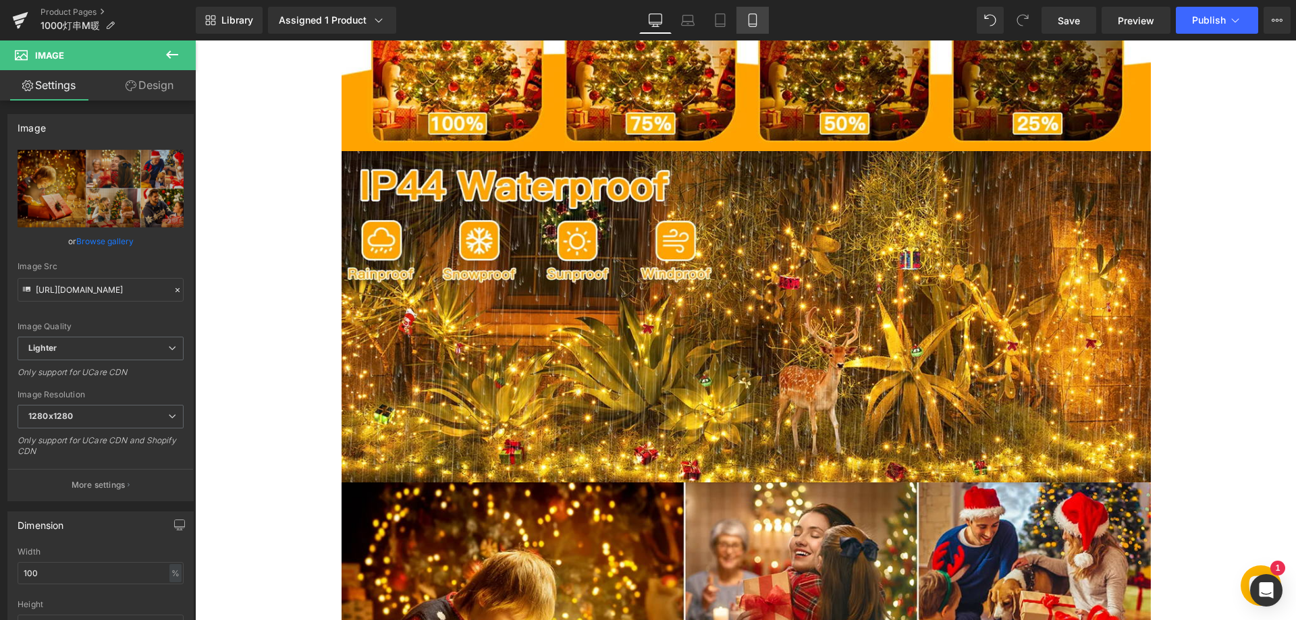
click at [756, 15] on icon at bounding box center [751, 20] width 7 height 13
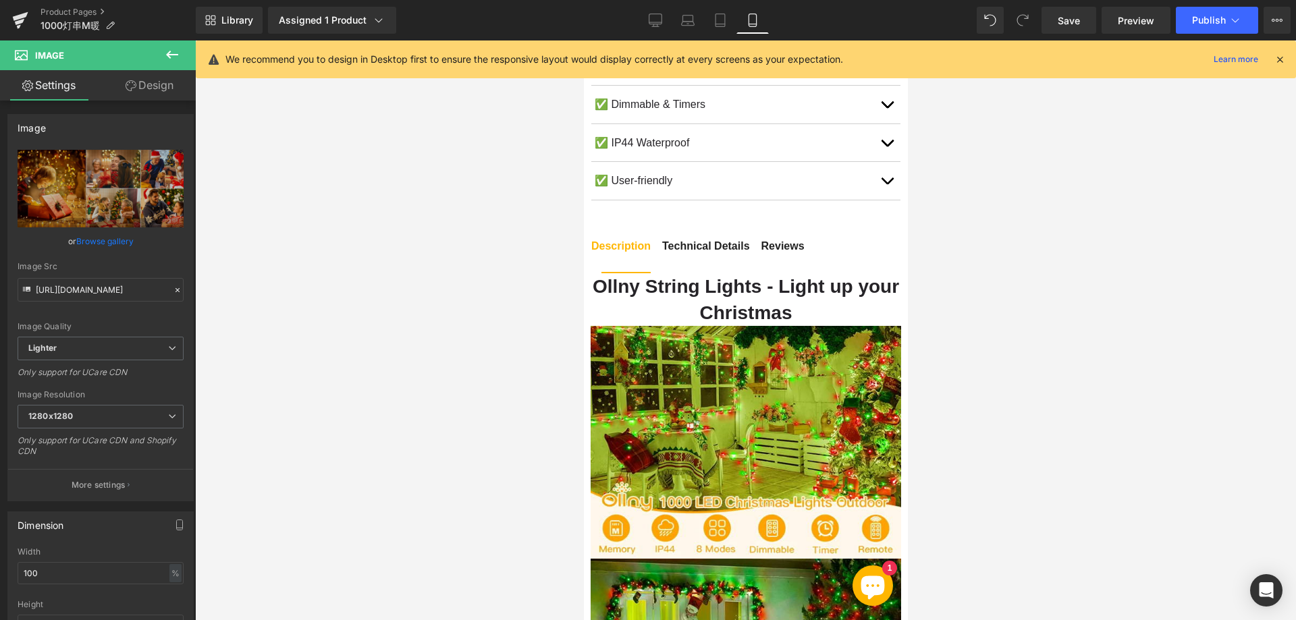
scroll to position [1012, 0]
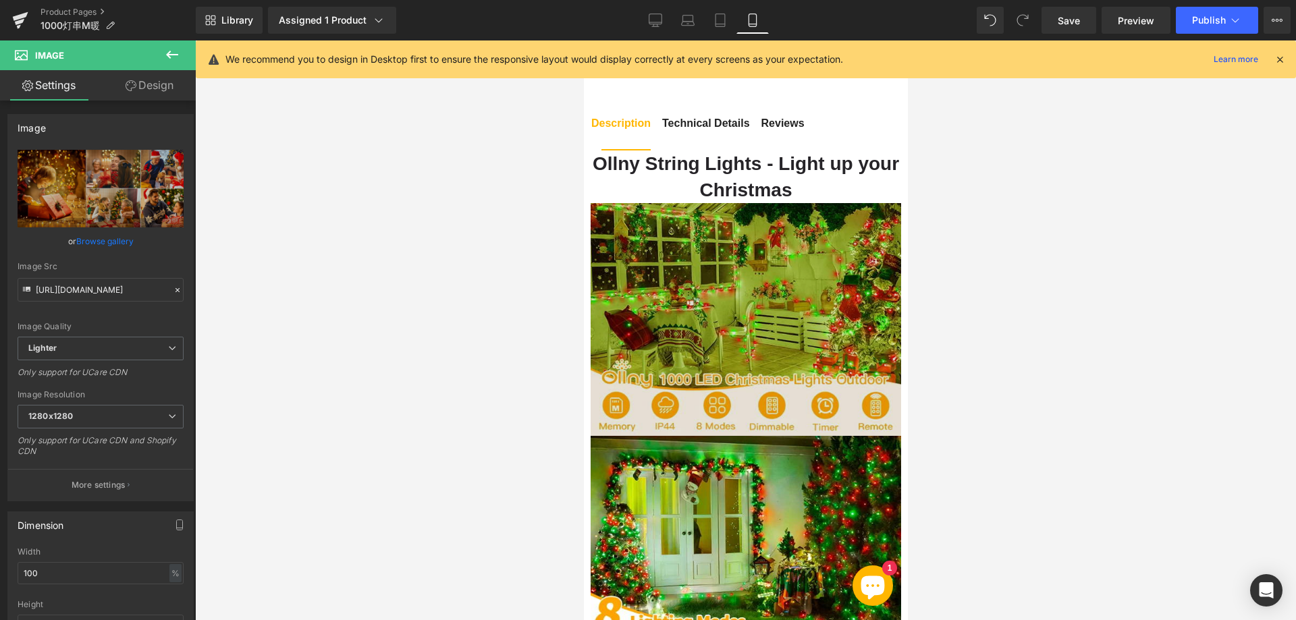
click at [676, 335] on img at bounding box center [745, 319] width 310 height 233
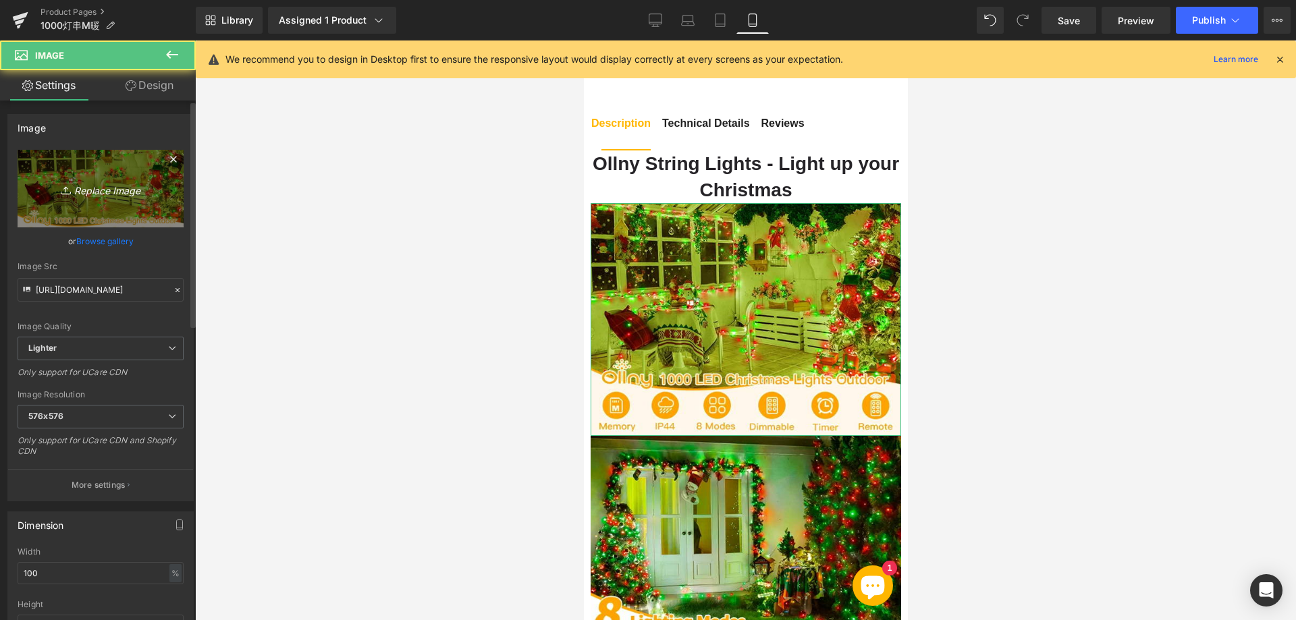
click at [109, 190] on icon "Replace Image" at bounding box center [101, 188] width 108 height 17
type input "C:\fakepath\111.webp"
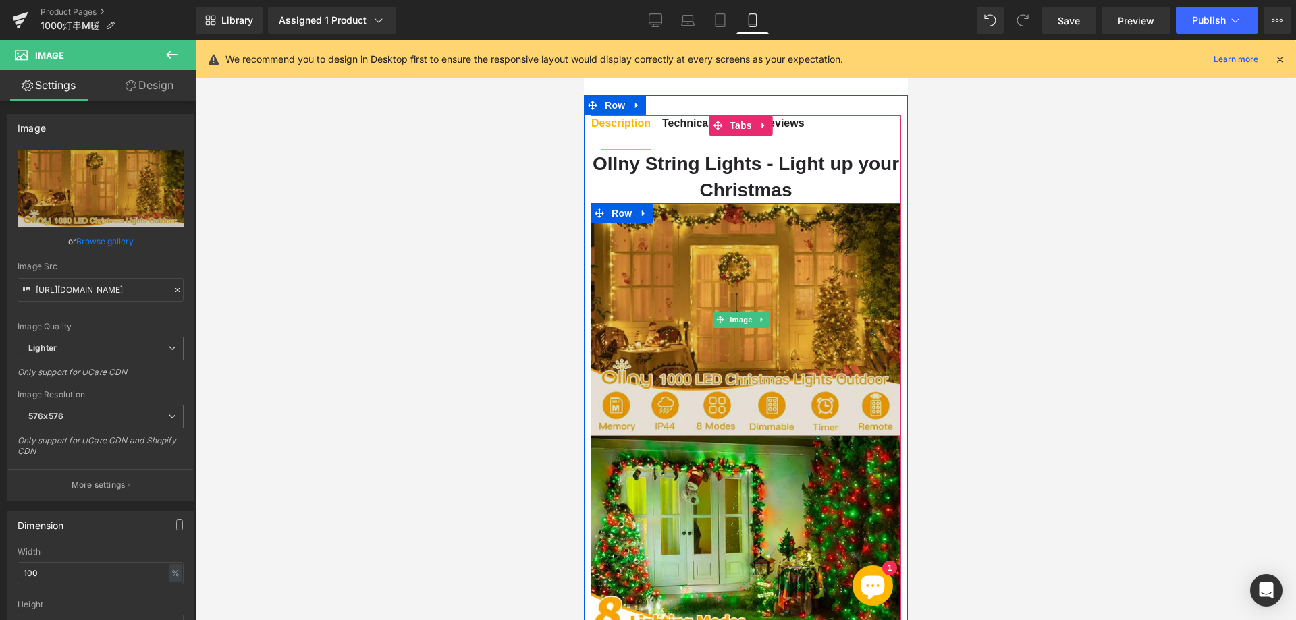
scroll to position [1080, 0]
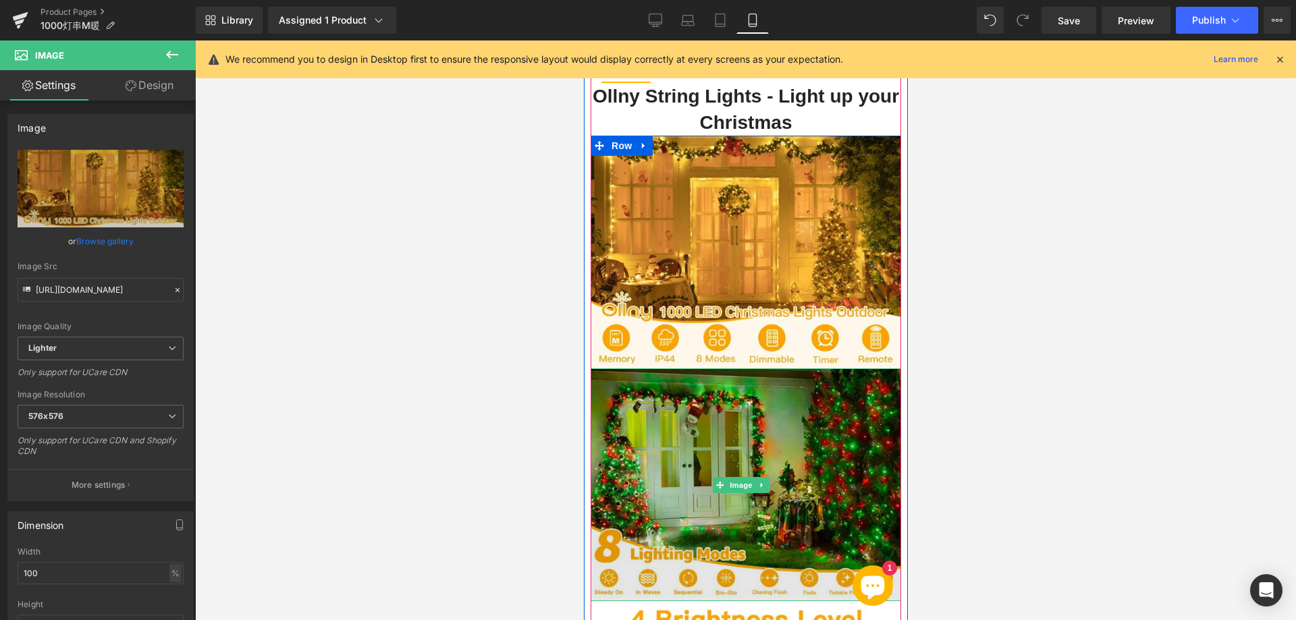
click at [697, 426] on img at bounding box center [745, 484] width 310 height 233
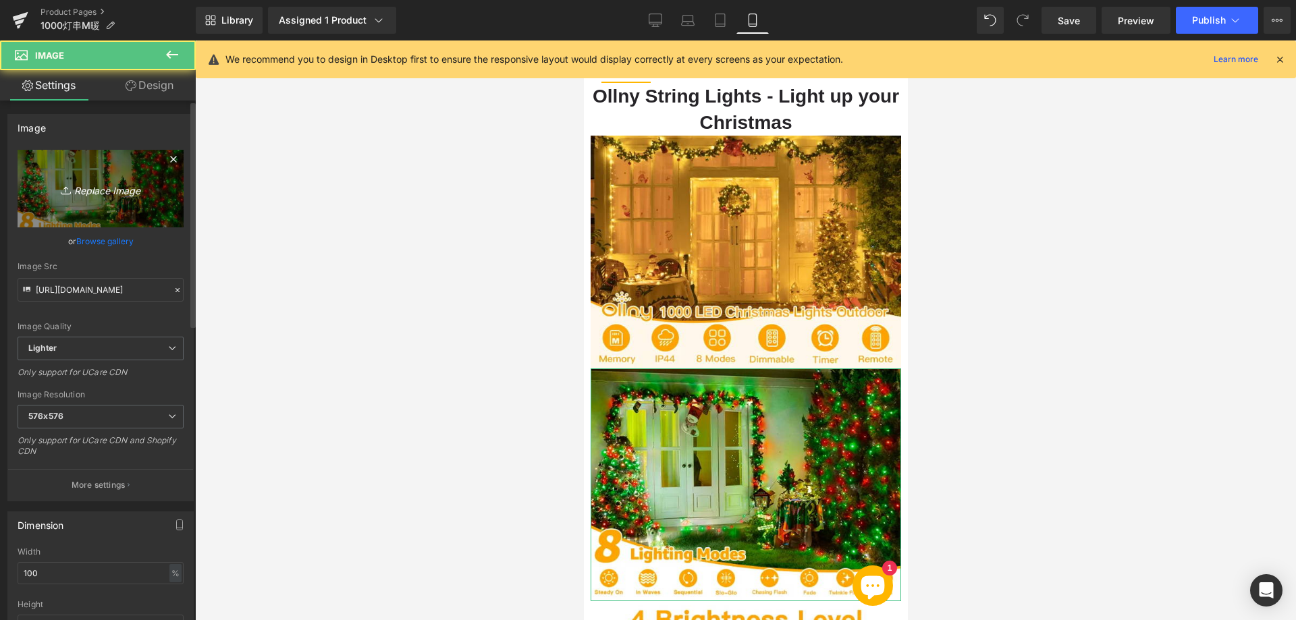
click at [90, 193] on icon "Replace Image" at bounding box center [101, 188] width 108 height 17
type input "C:\fakepath\222.webp"
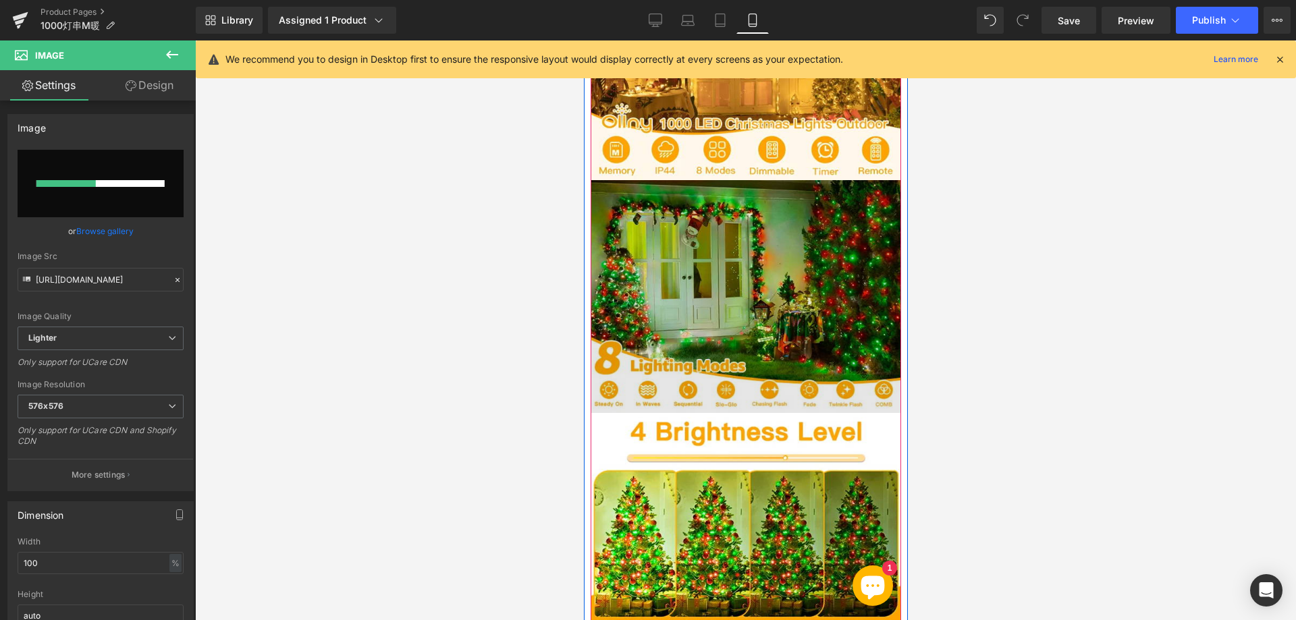
scroll to position [1350, 0]
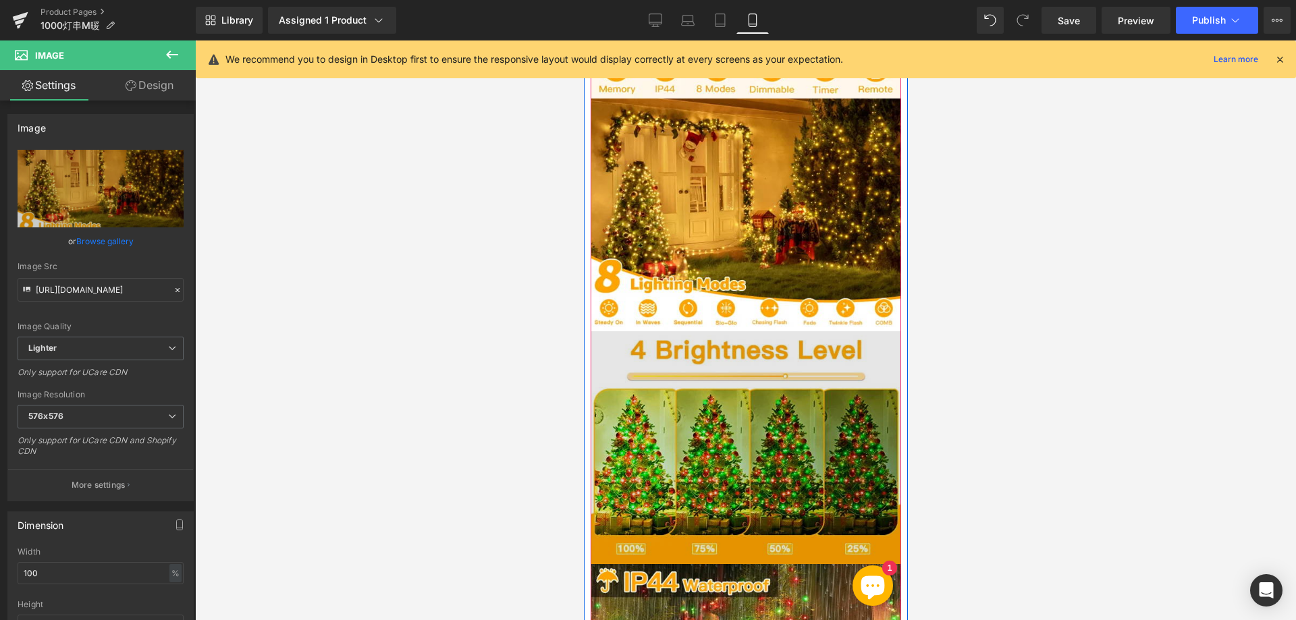
click at [727, 420] on img at bounding box center [745, 447] width 310 height 233
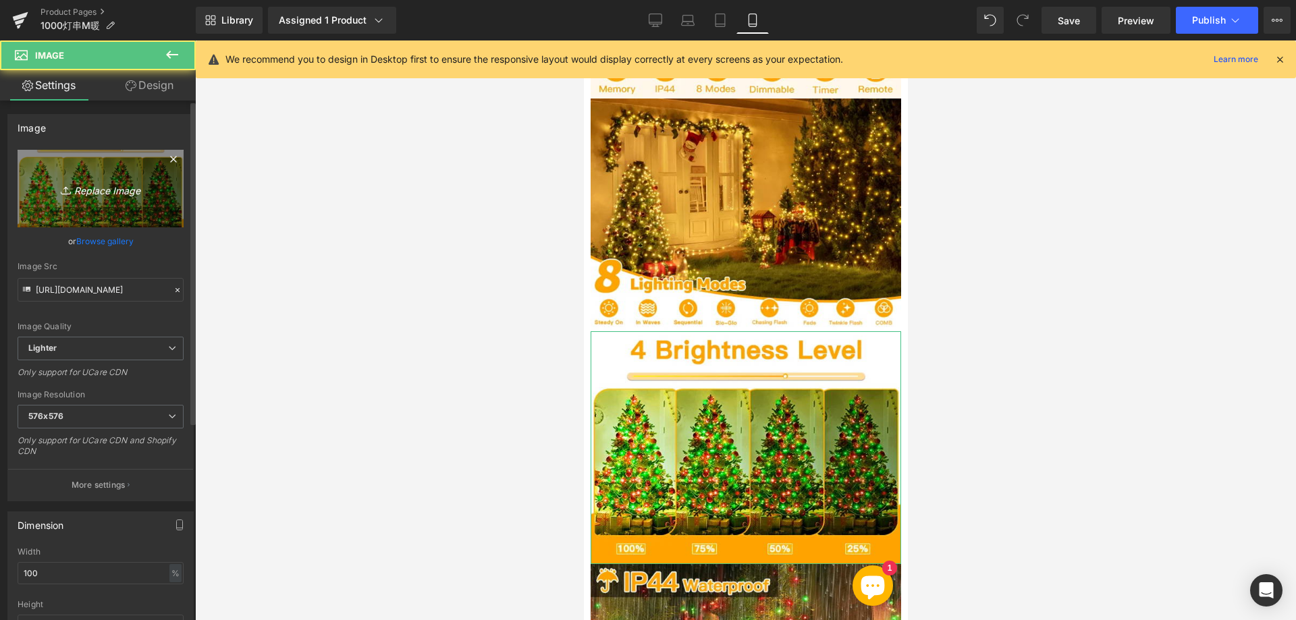
click at [84, 193] on icon "Replace Image" at bounding box center [101, 188] width 108 height 17
type input "C:\fakepath\333.webp"
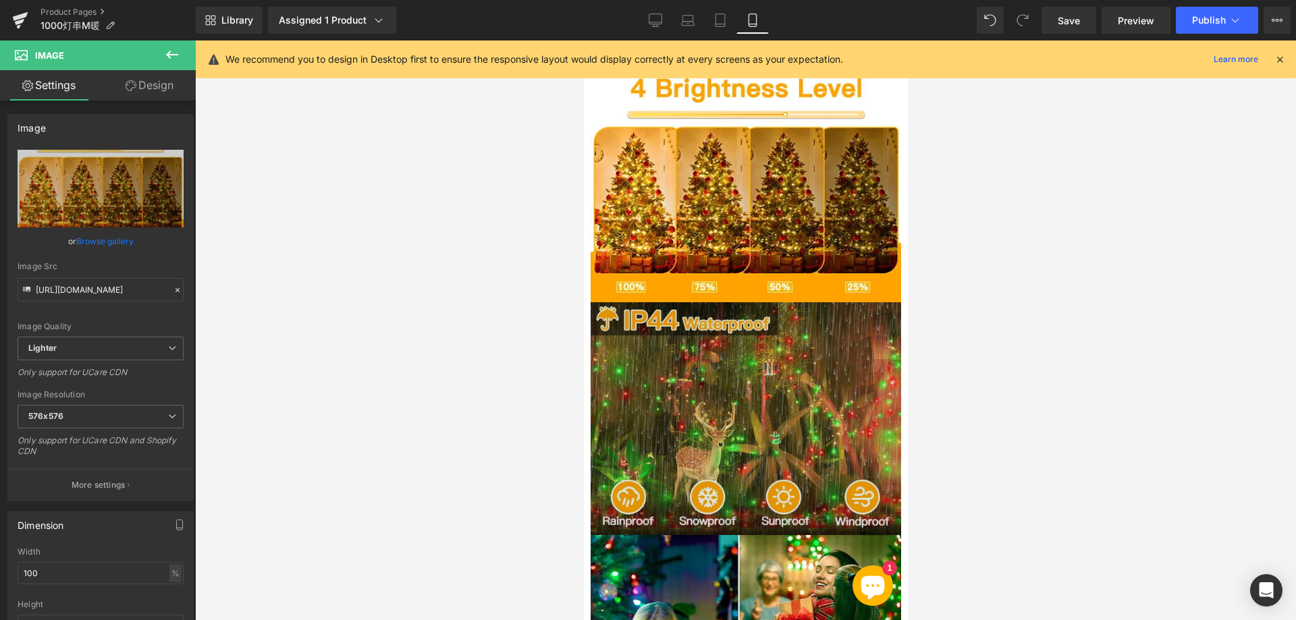
scroll to position [1619, 0]
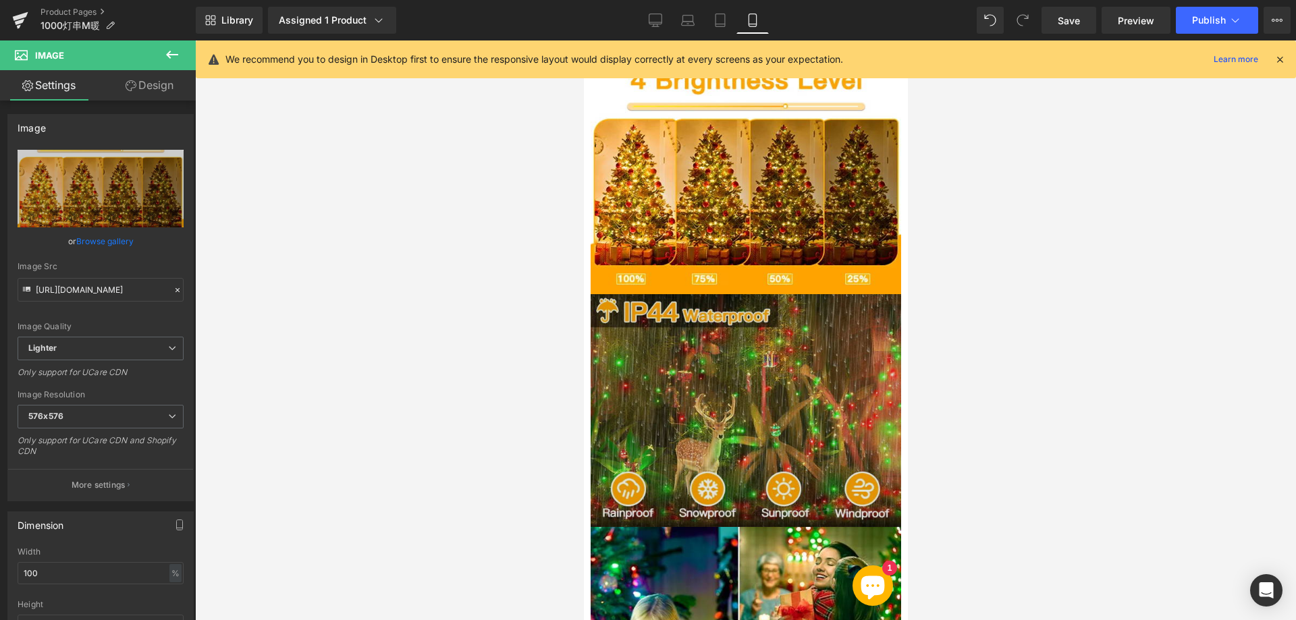
click at [711, 343] on img at bounding box center [745, 410] width 310 height 233
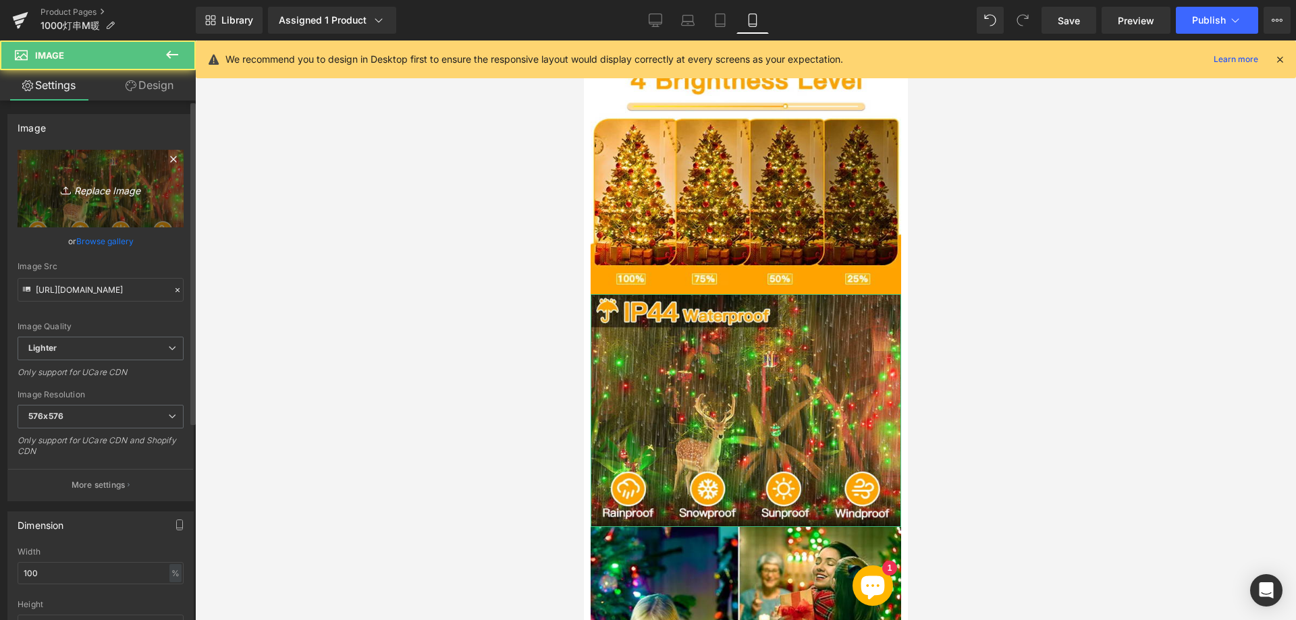
click at [128, 186] on icon "Replace Image" at bounding box center [101, 188] width 108 height 17
type input "C:\fakepath\444.webp"
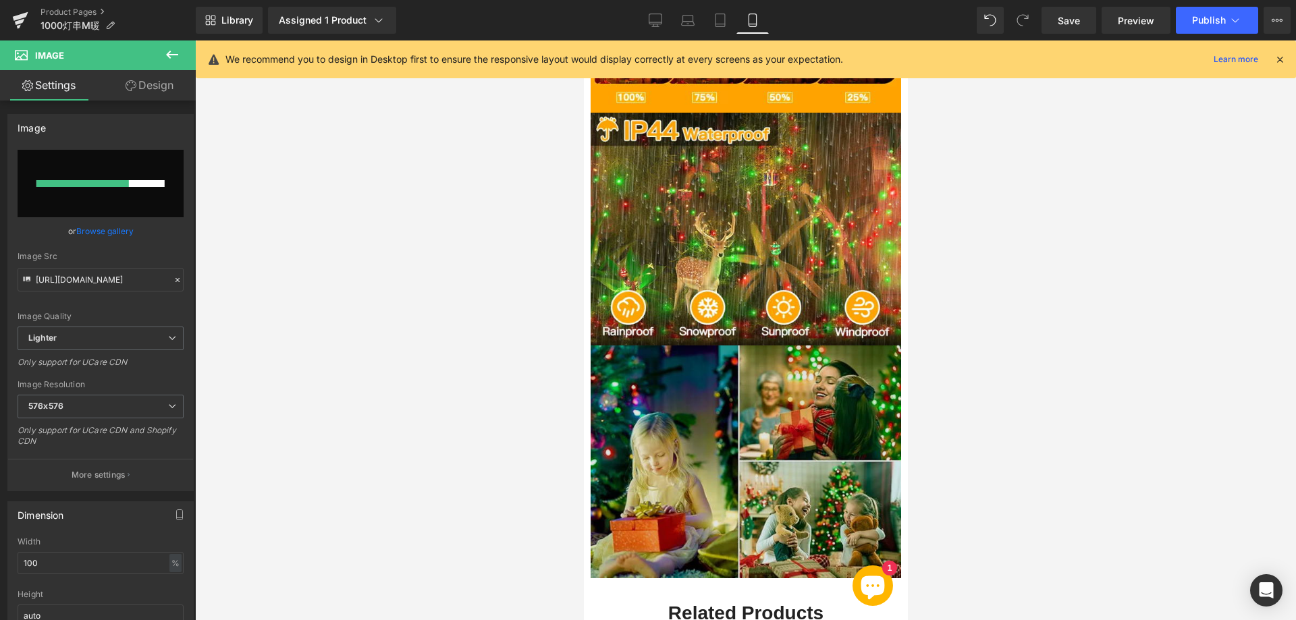
scroll to position [1822, 0]
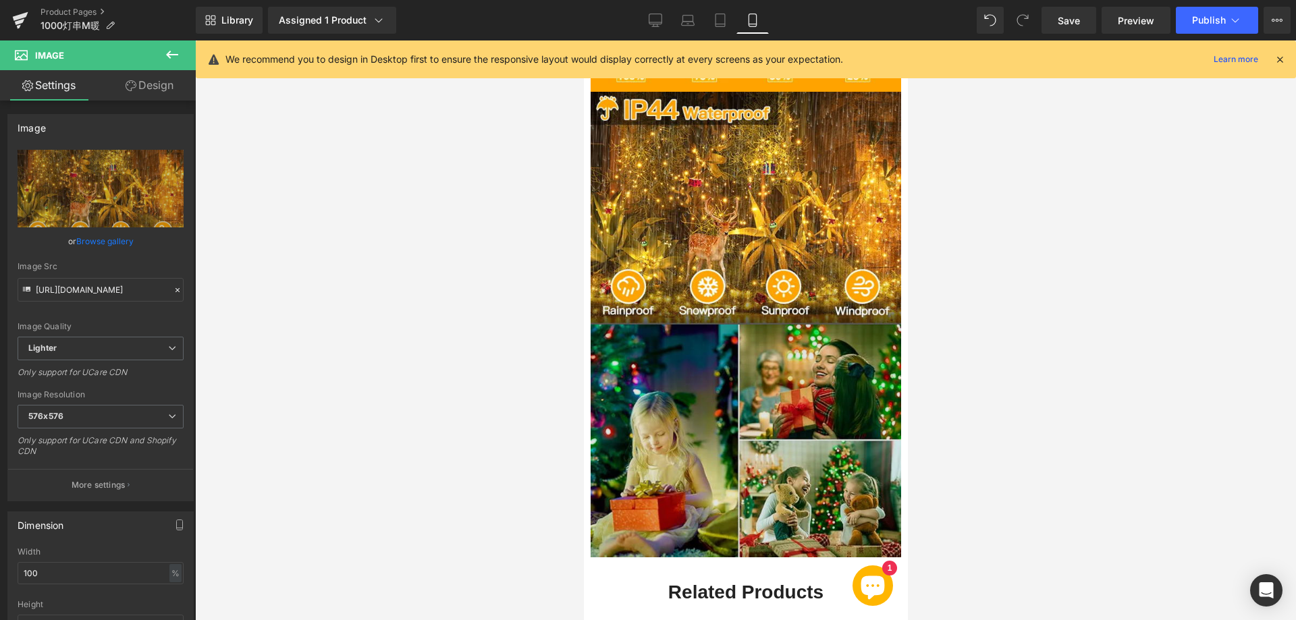
click at [721, 379] on img at bounding box center [745, 441] width 310 height 233
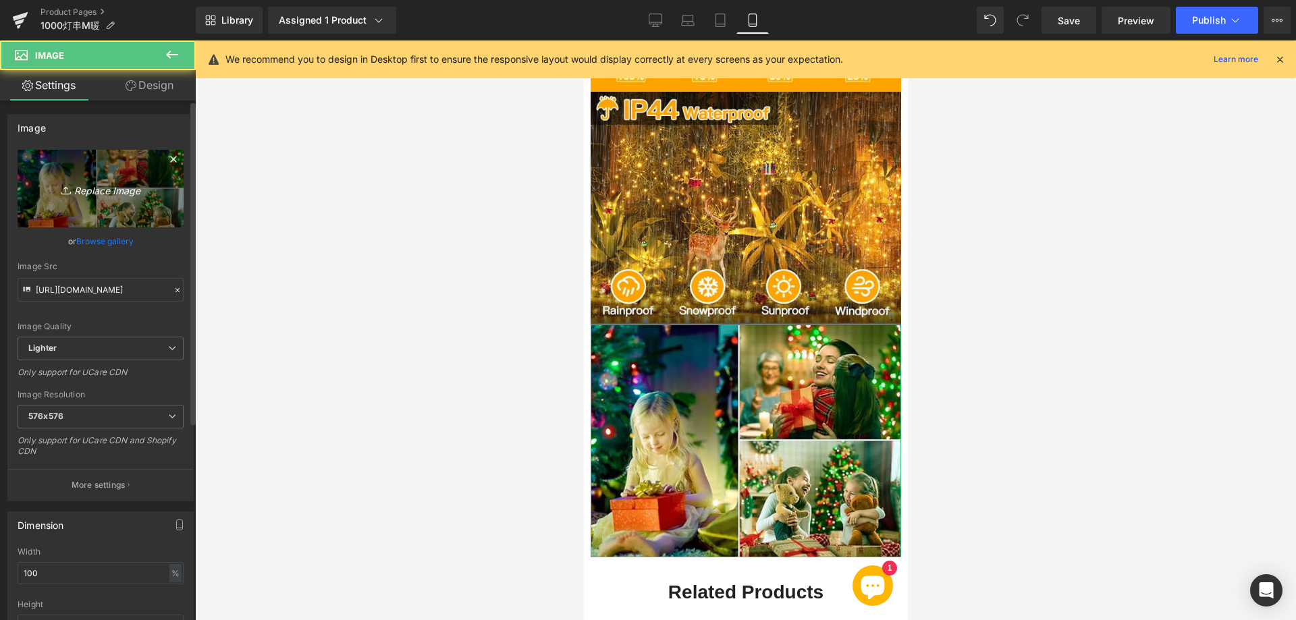
click at [97, 184] on icon "Replace Image" at bounding box center [101, 188] width 108 height 17
type input "C:\fakepath\555.webp"
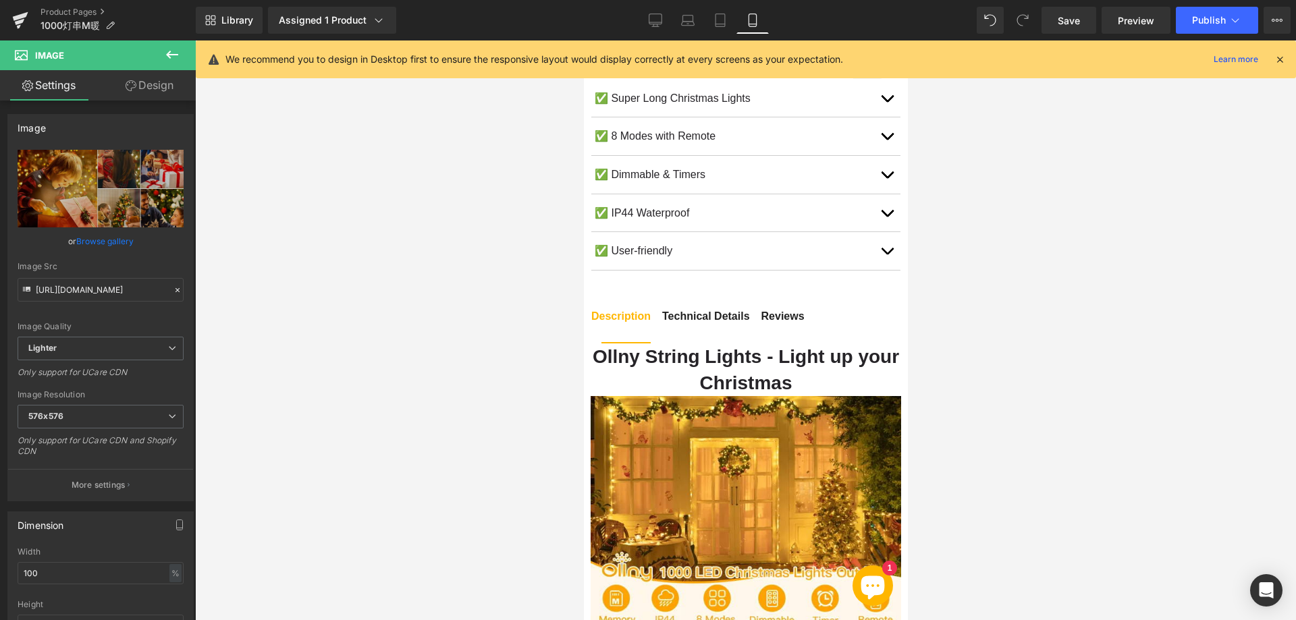
scroll to position [810, 0]
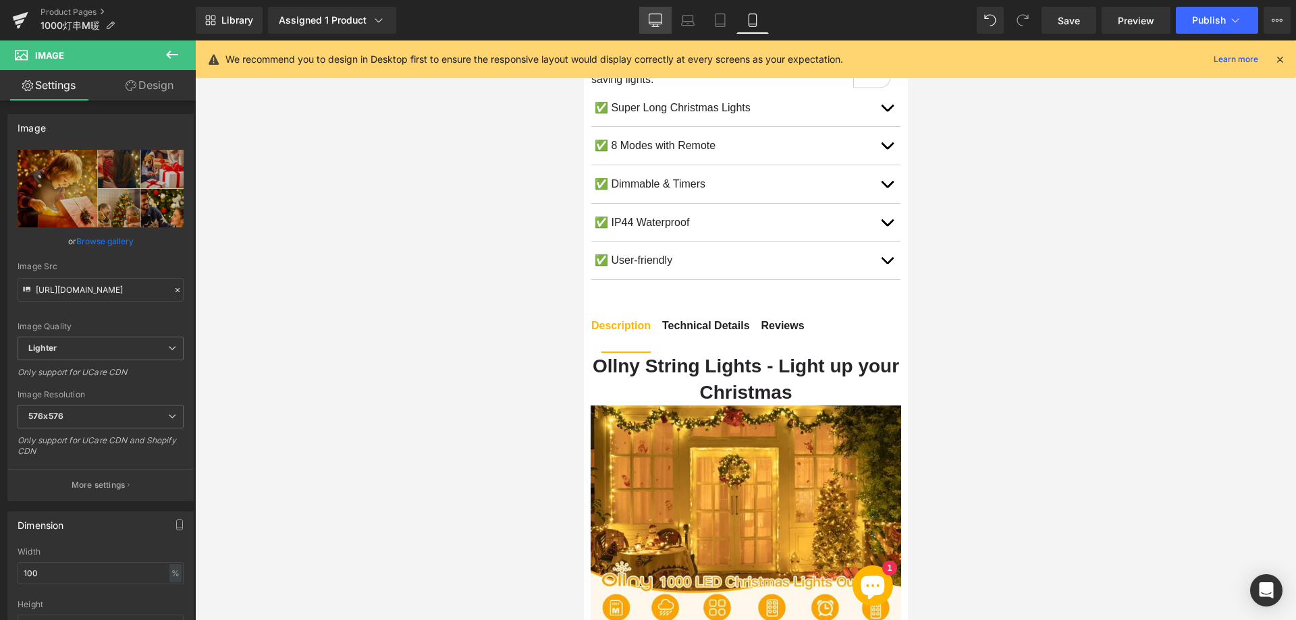
click at [661, 19] on icon at bounding box center [654, 19] width 13 height 13
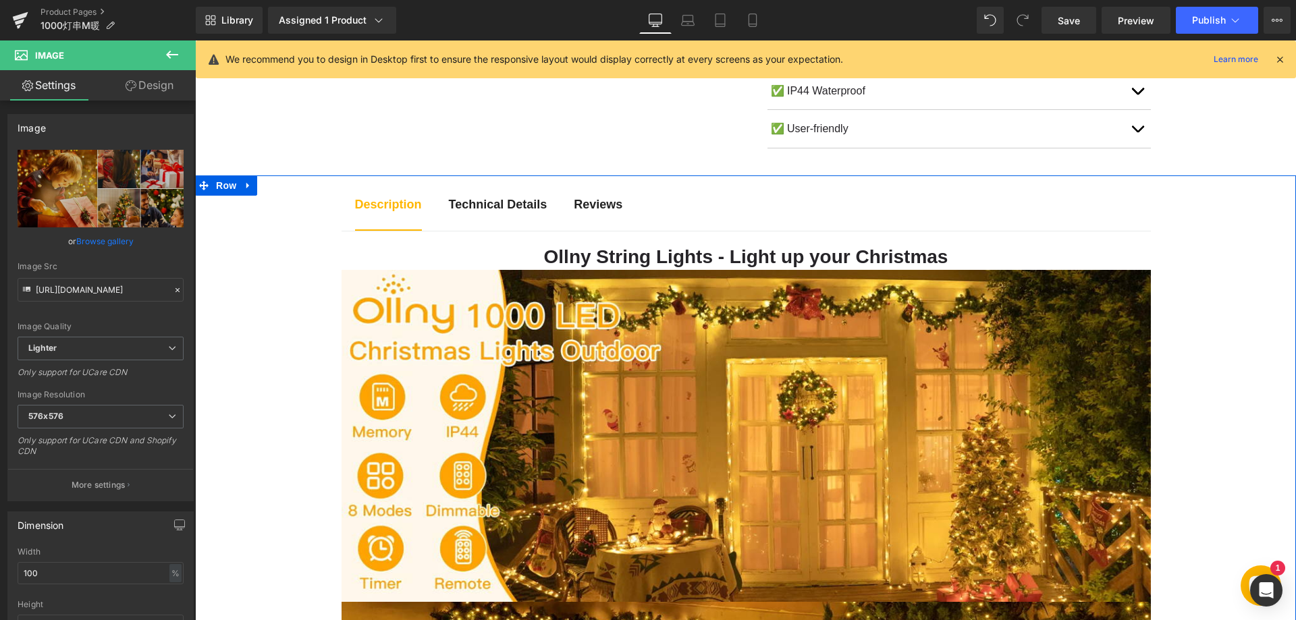
scroll to position [540, 0]
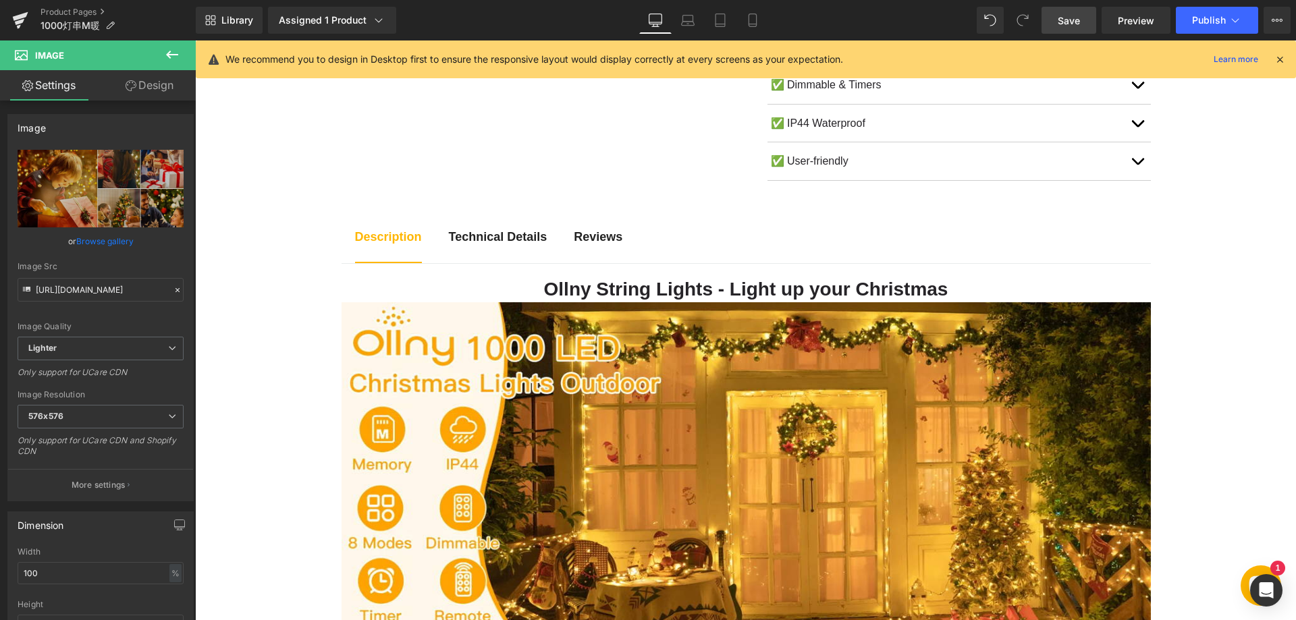
click at [1074, 28] on link "Save" at bounding box center [1068, 20] width 55 height 27
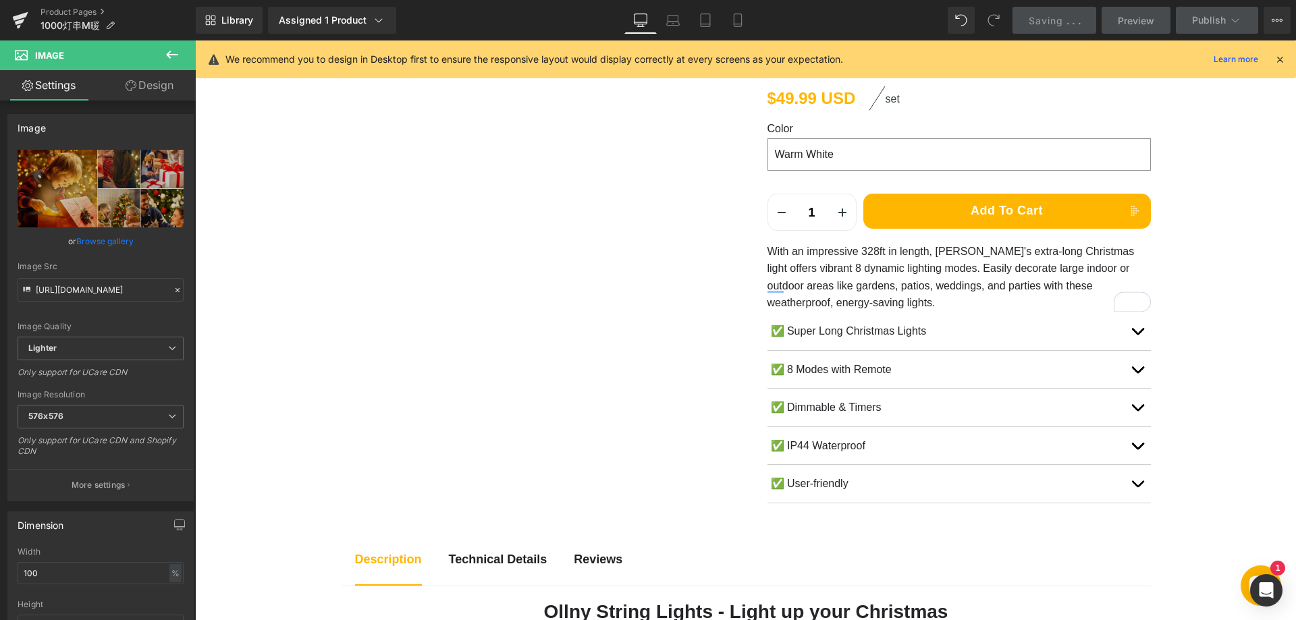
scroll to position [135, 0]
